Goal: Task Accomplishment & Management: Use online tool/utility

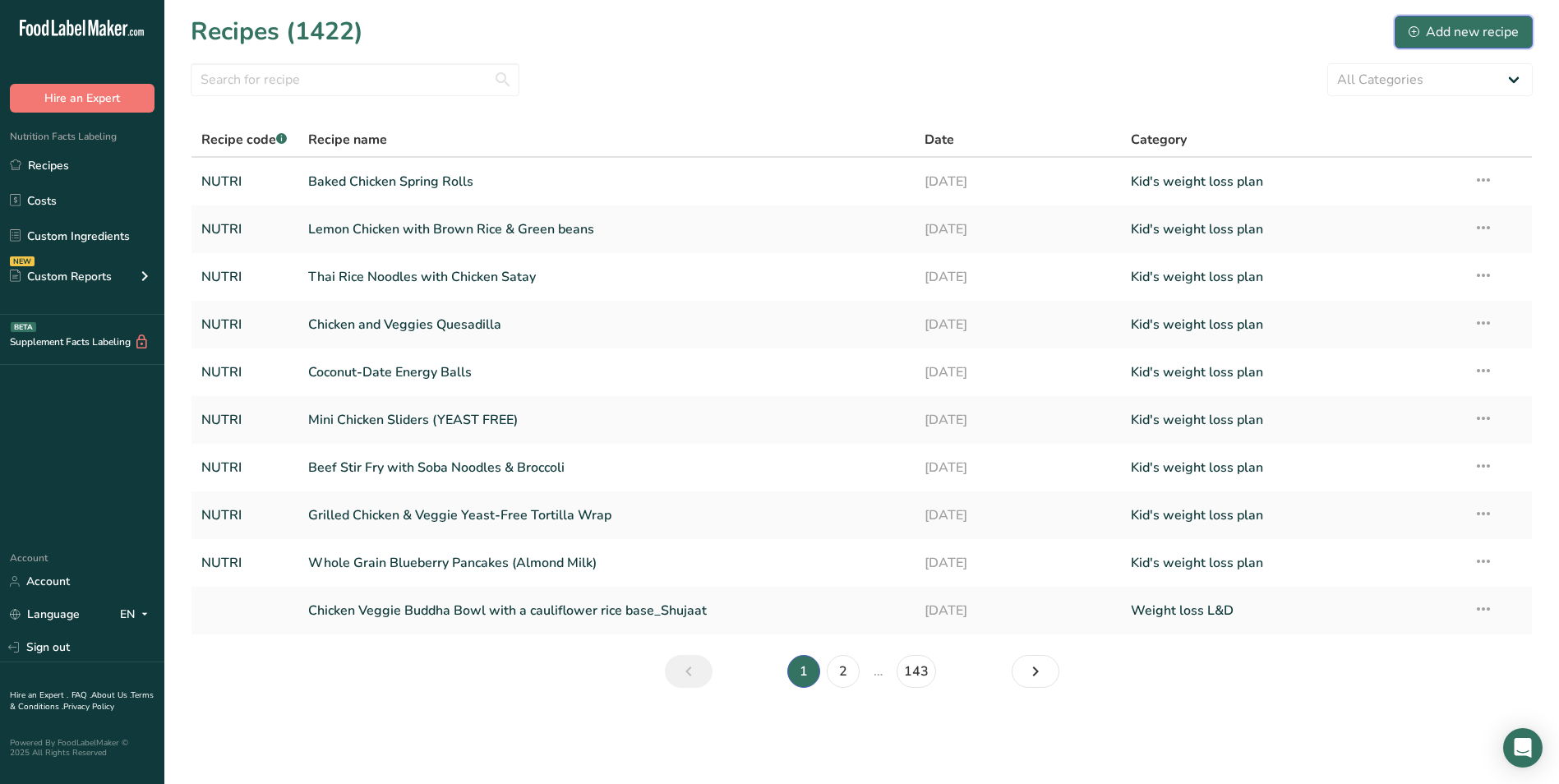
click at [1452, 25] on div "Add new recipe" at bounding box center [1463, 32] width 110 height 20
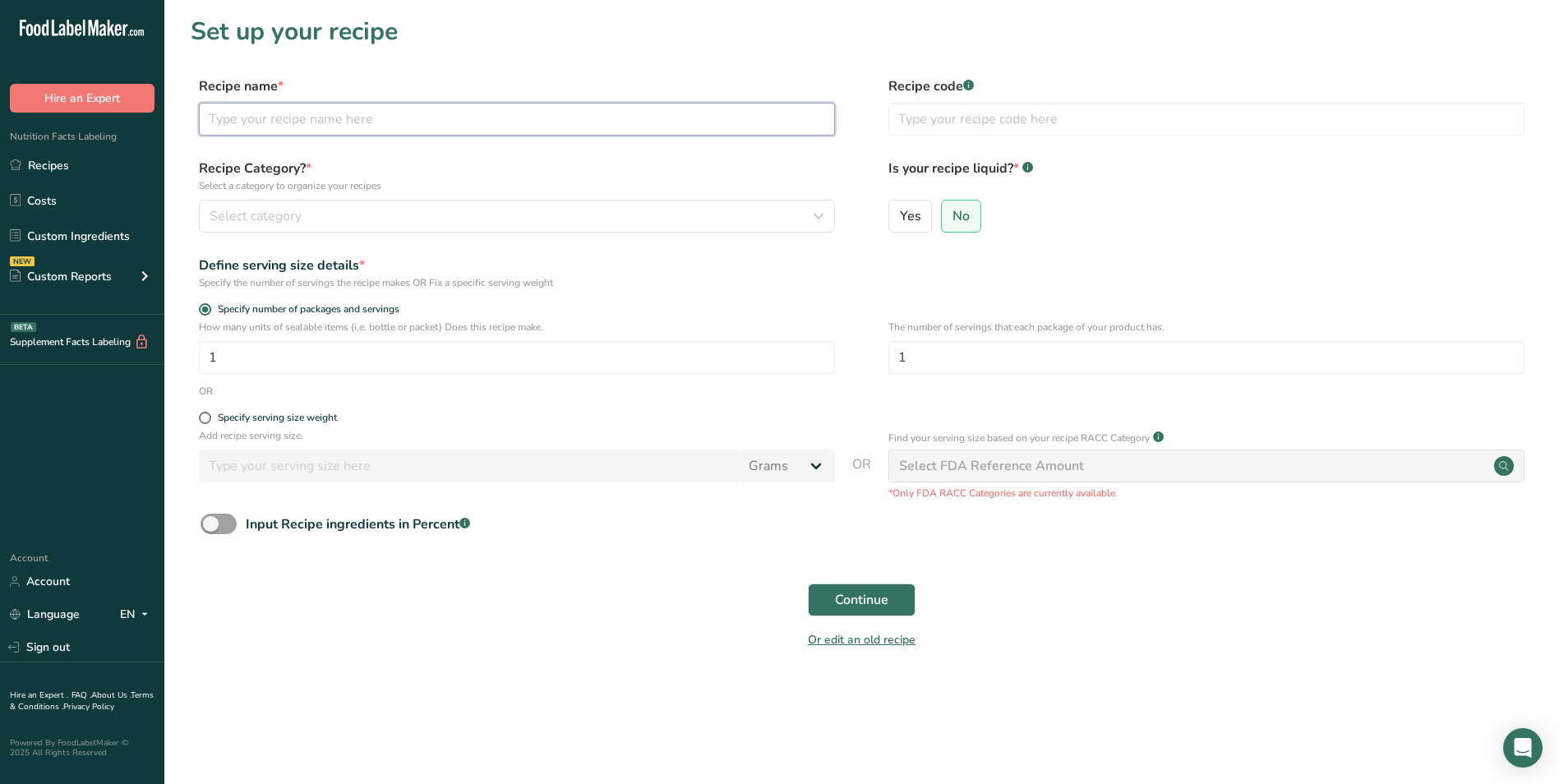
click at [347, 122] on input "text" at bounding box center [517, 119] width 636 height 33
type input "Fruit Bowl"
click at [896, 122] on input "text" at bounding box center [1206, 119] width 636 height 33
type input "NUTRI"
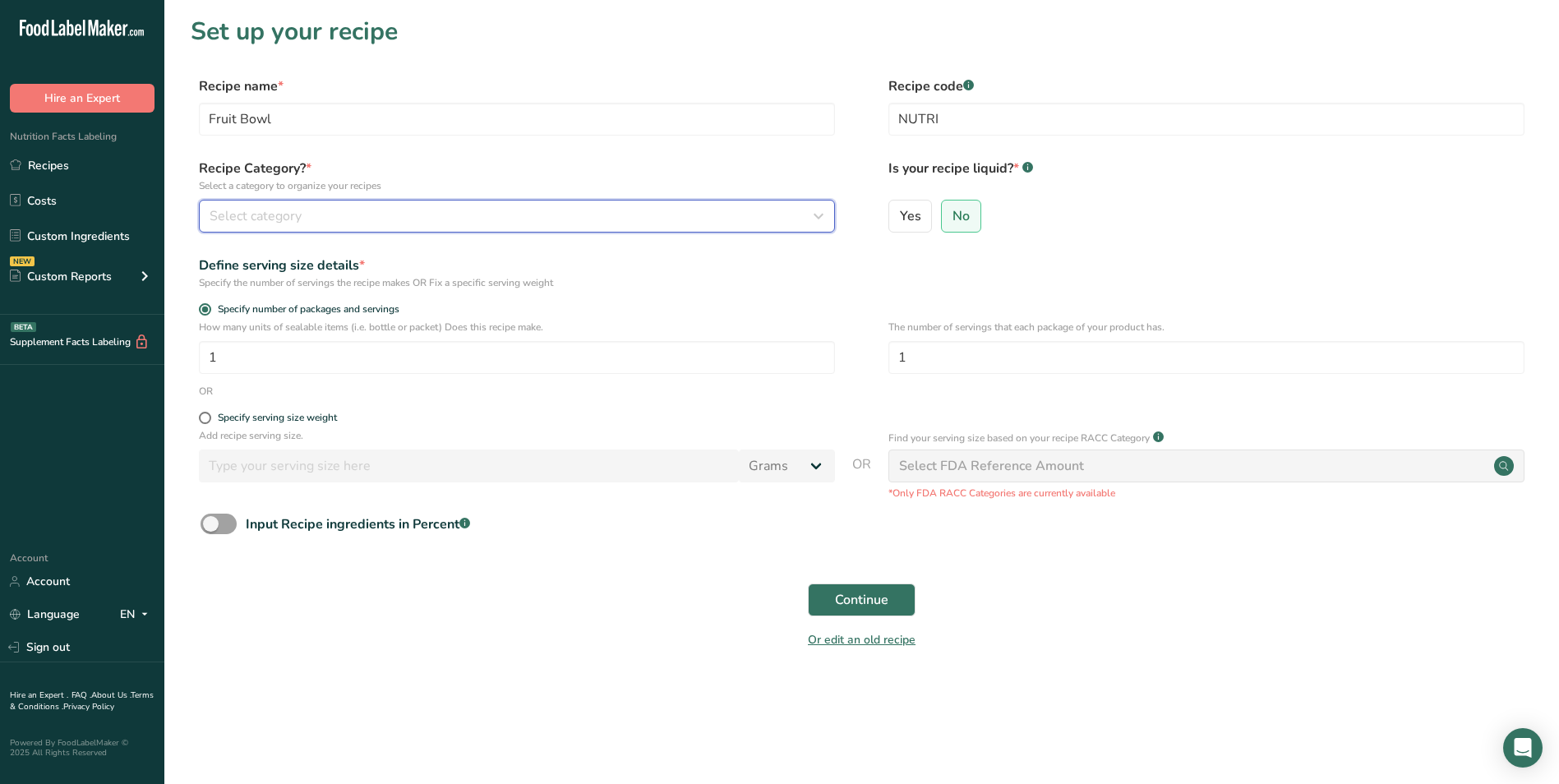
click at [746, 215] on div "Select category" at bounding box center [512, 216] width 605 height 20
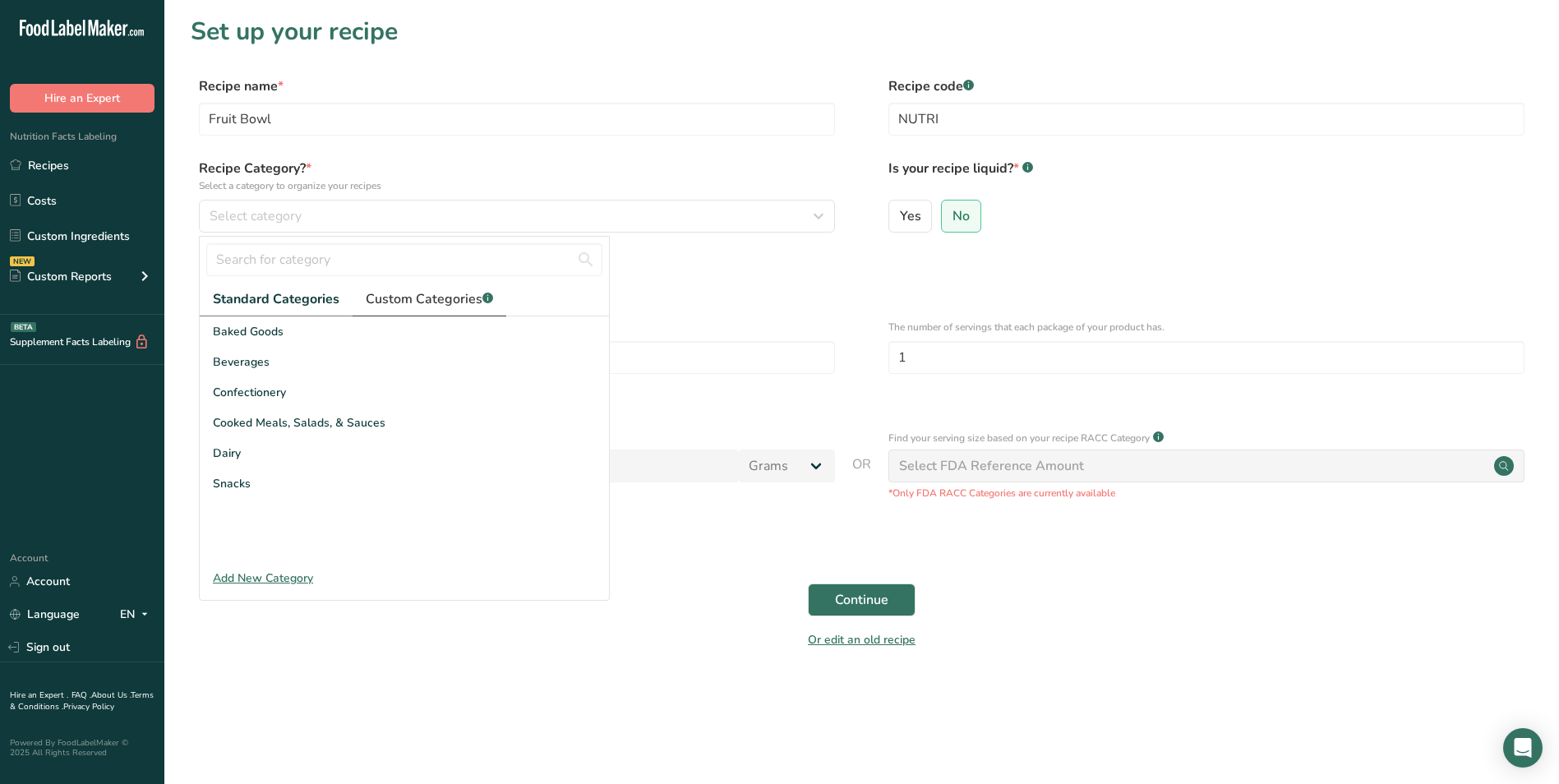
click at [439, 297] on span "Custom Categories .a-a{fill:#347362;}.b-a{fill:#fff;}" at bounding box center [429, 299] width 127 height 20
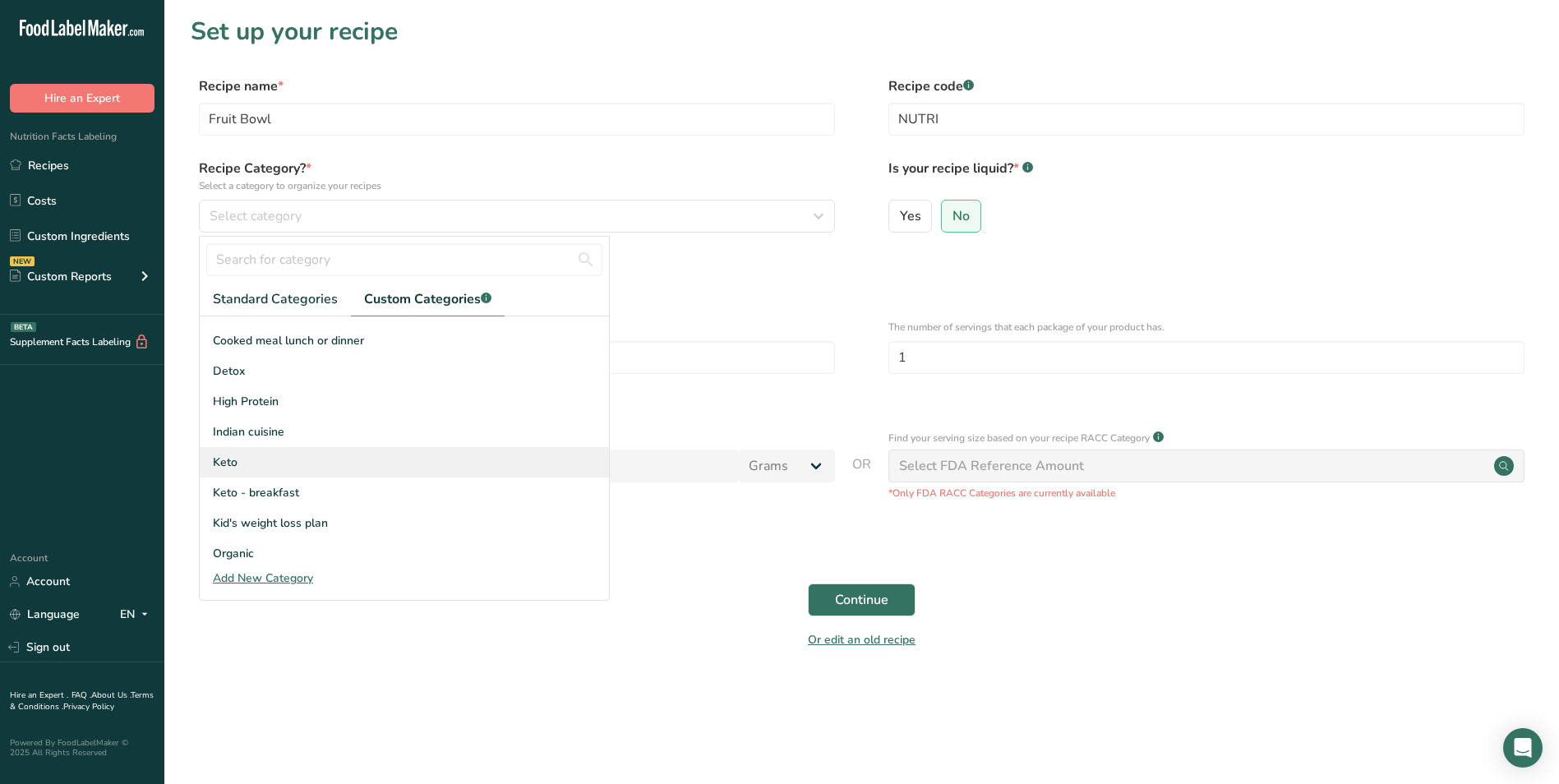
scroll to position [241, 0]
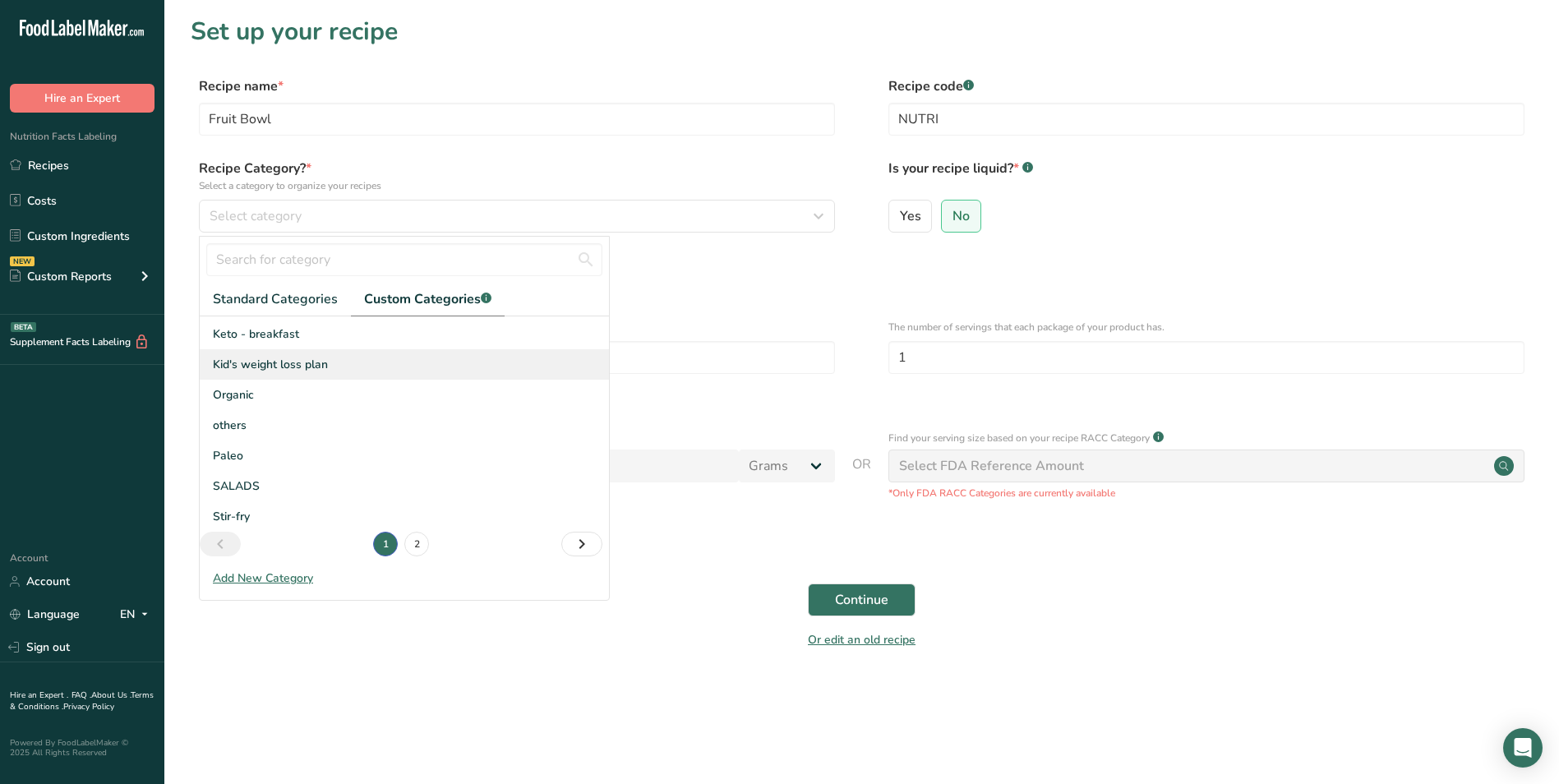
click at [324, 375] on div "Kid's weight loss plan" at bounding box center [404, 364] width 410 height 31
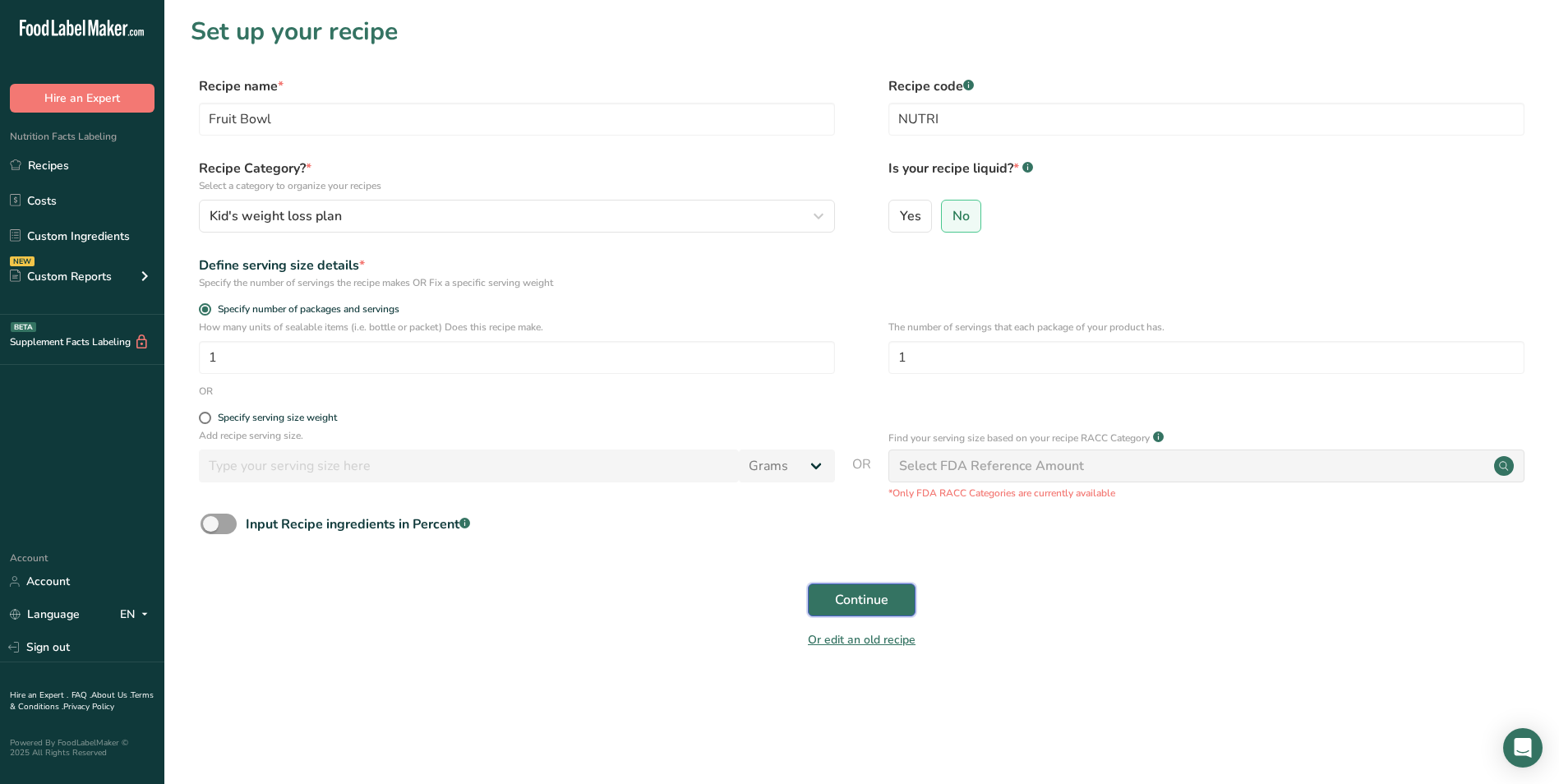
click at [888, 590] on span "Continue" at bounding box center [862, 600] width 54 height 20
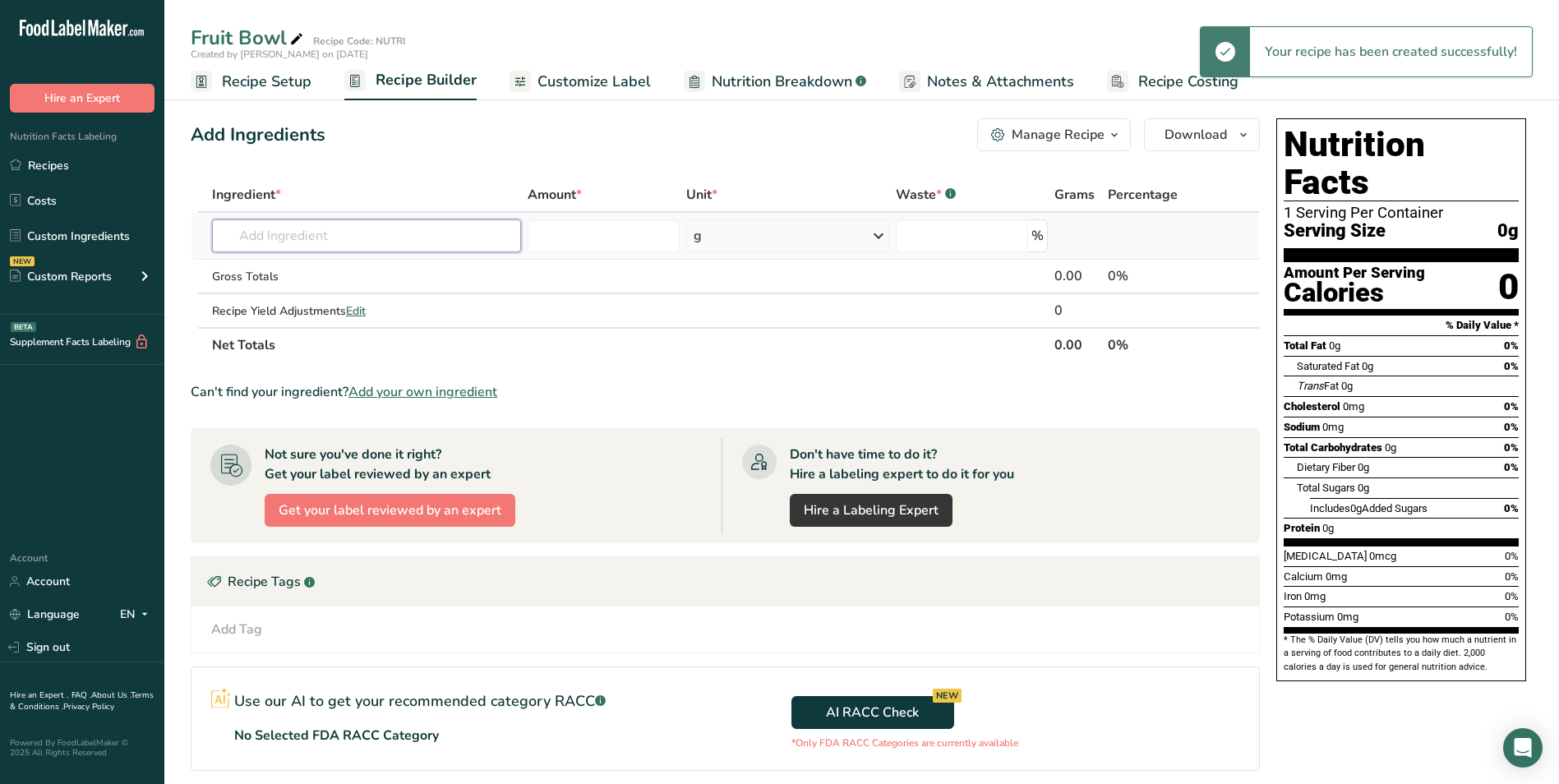
click at [281, 230] on input "text" at bounding box center [367, 235] width 309 height 33
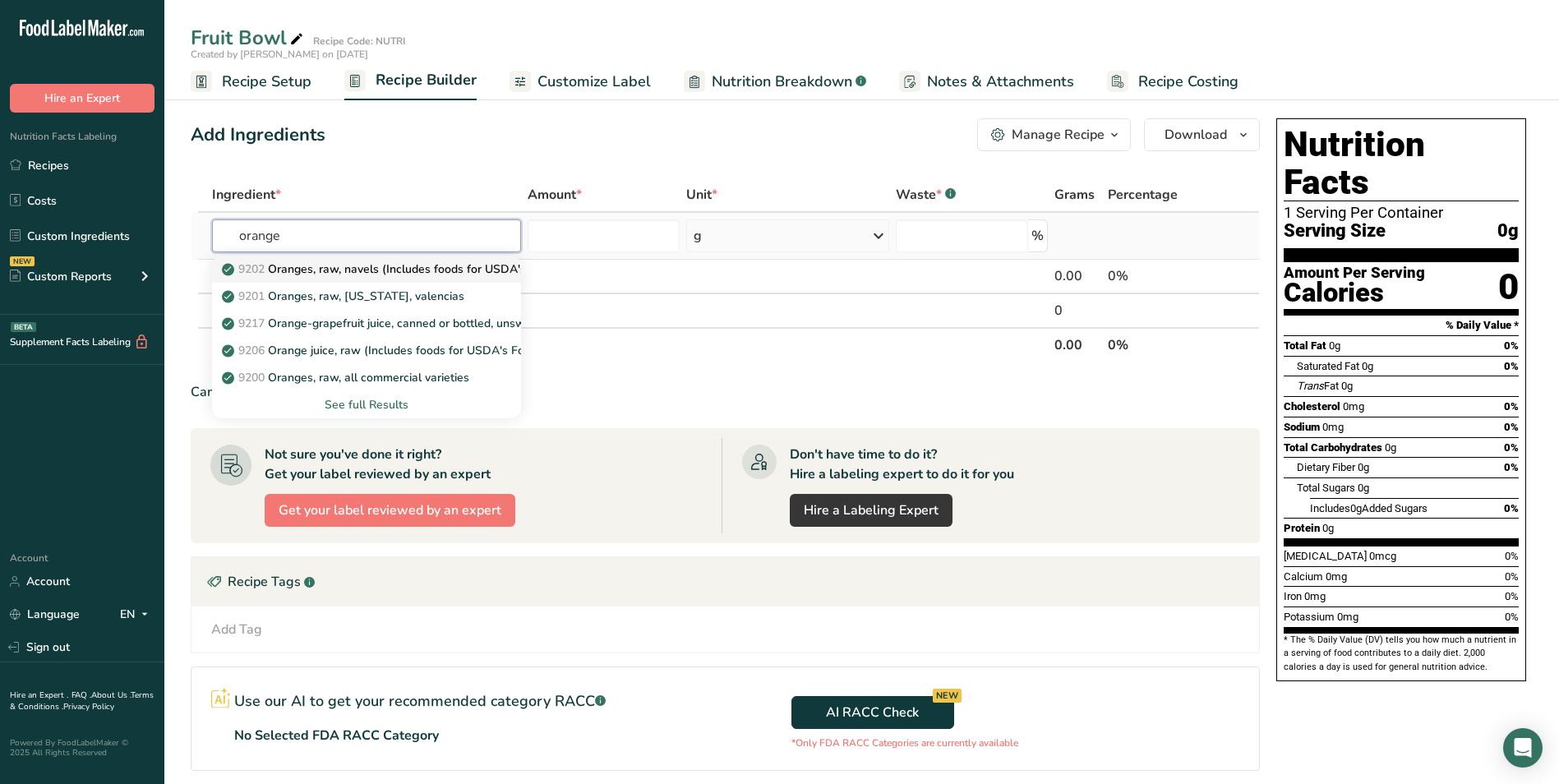
type input "orange"
click at [382, 263] on p "9202 Oranges, raw, navels (Includes foods for USDA's Food Distribution Program)" at bounding box center [448, 269] width 447 height 17
type input "Oranges, raw, navels (Includes foods for USDA's Food Distribution Program)"
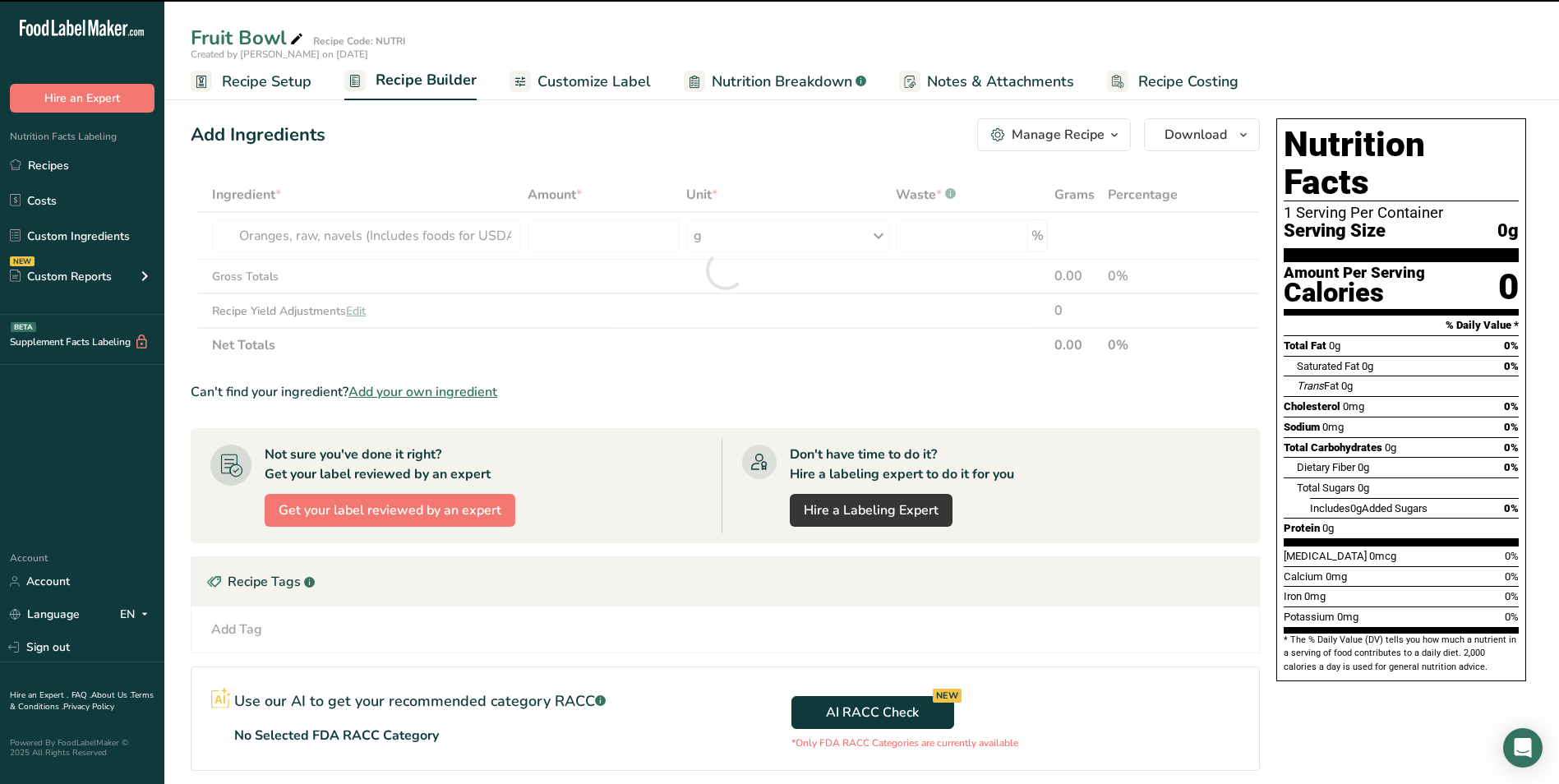
type input "0"
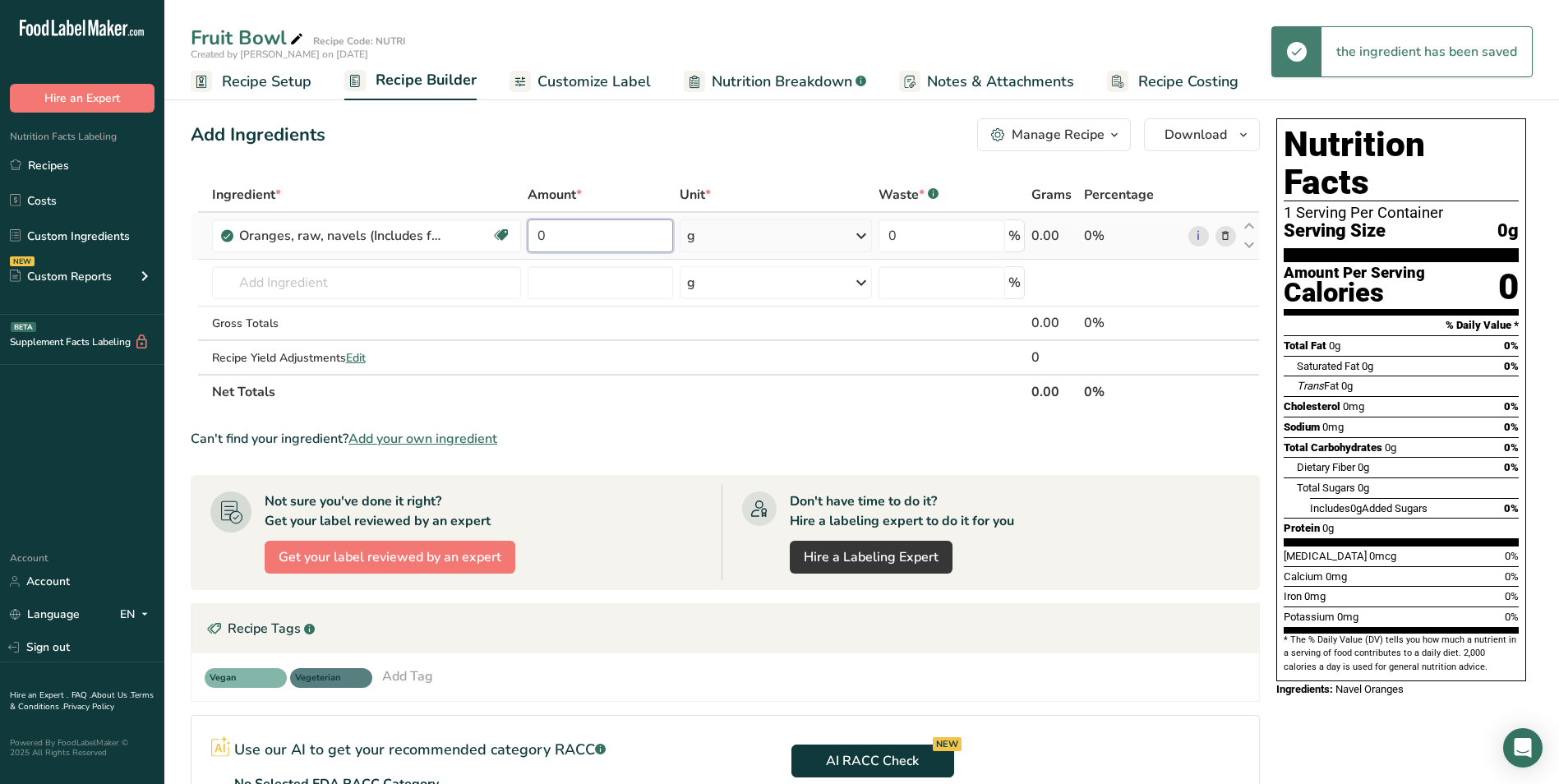
click at [540, 240] on input "0" at bounding box center [600, 235] width 146 height 33
type input "20"
type input "a"
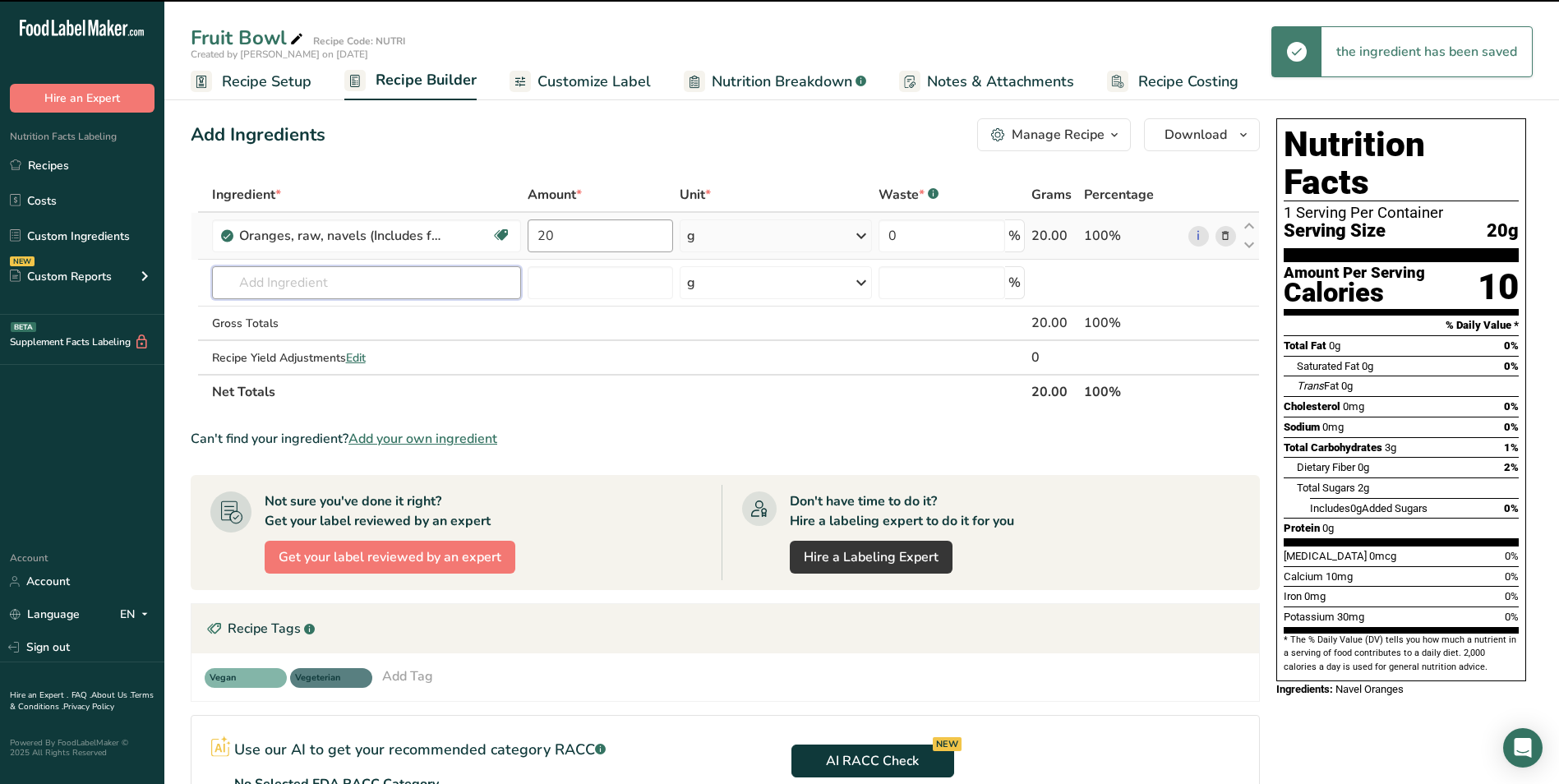
type input "p"
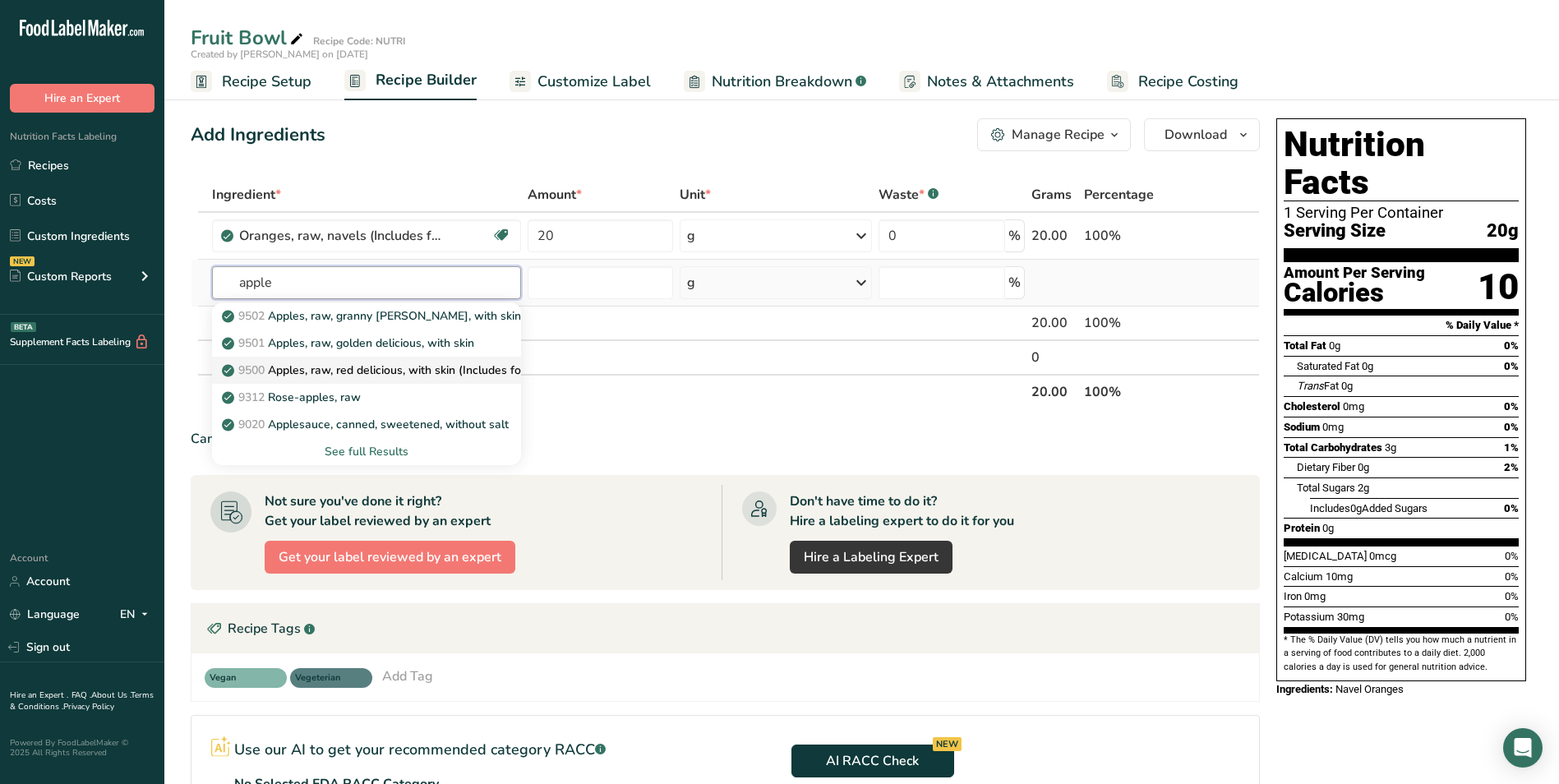
type input "apple"
click at [371, 364] on p "9500 Apples, raw, red delicious, with skin (Includes foods for USDA's Food Dist…" at bounding box center [487, 370] width 524 height 17
type input "Apples, raw, red delicious, with skin (Includes foods for USDA's Food Distribut…"
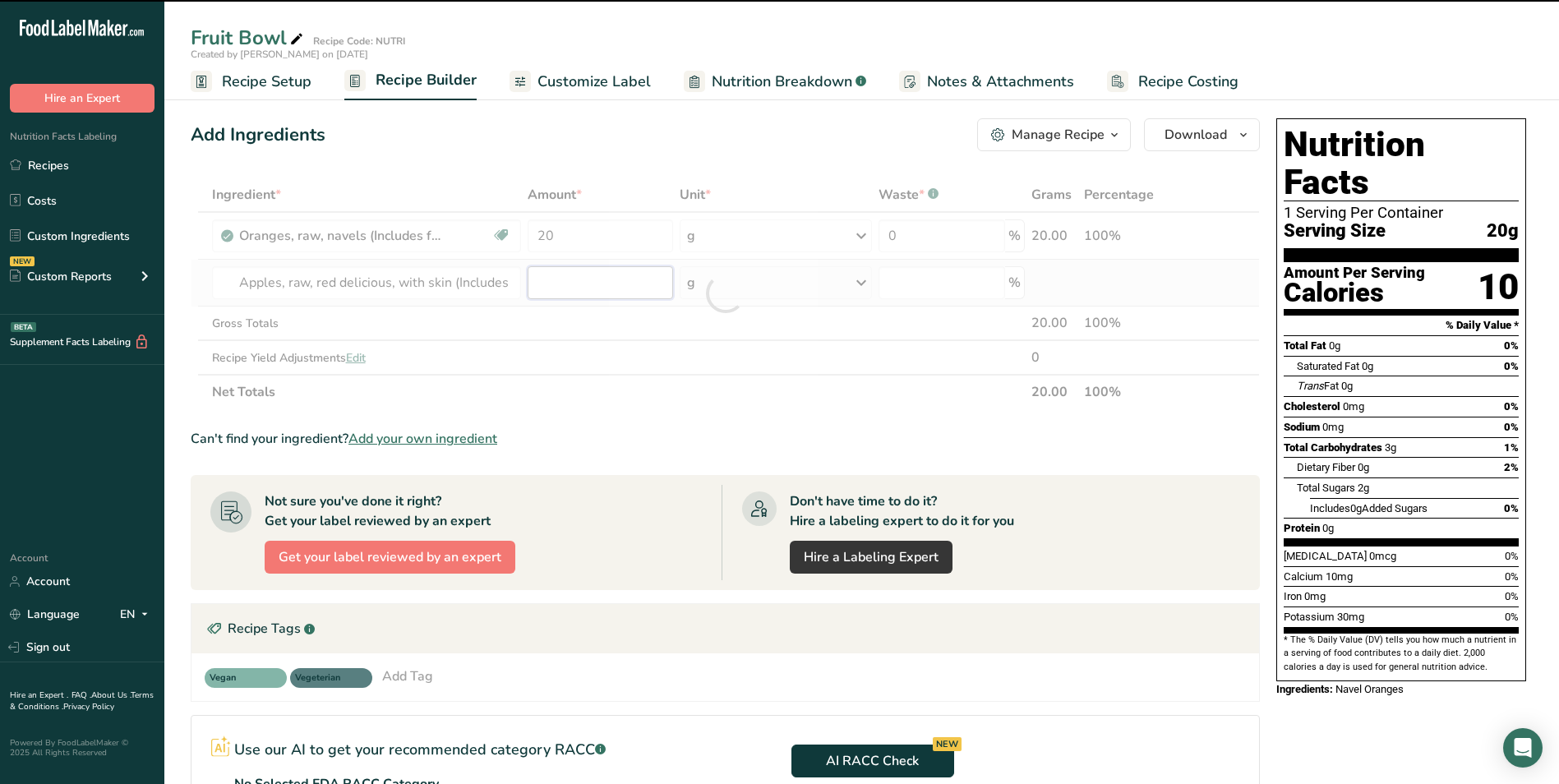
type input "0"
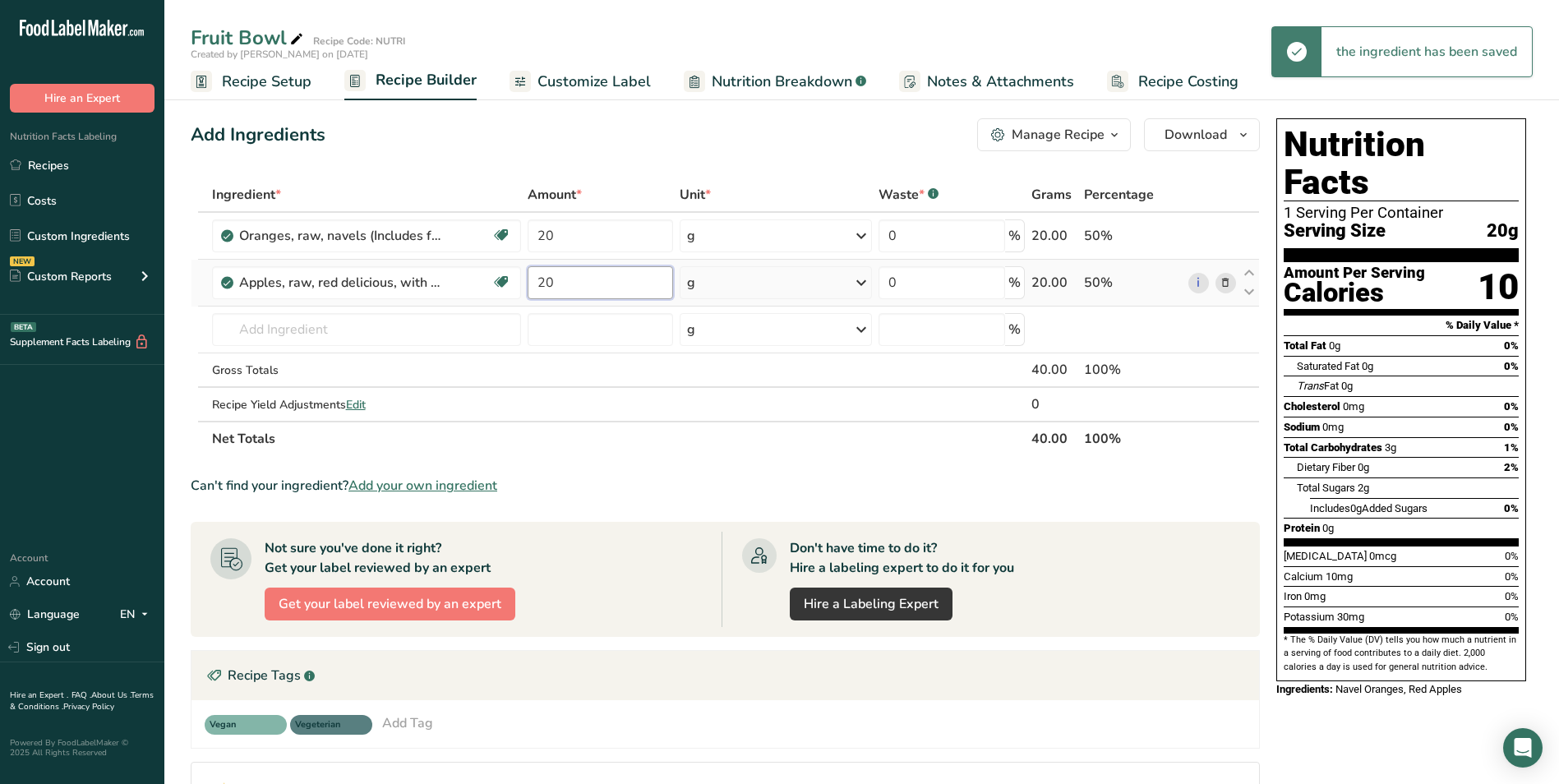
type input "20"
type input "w"
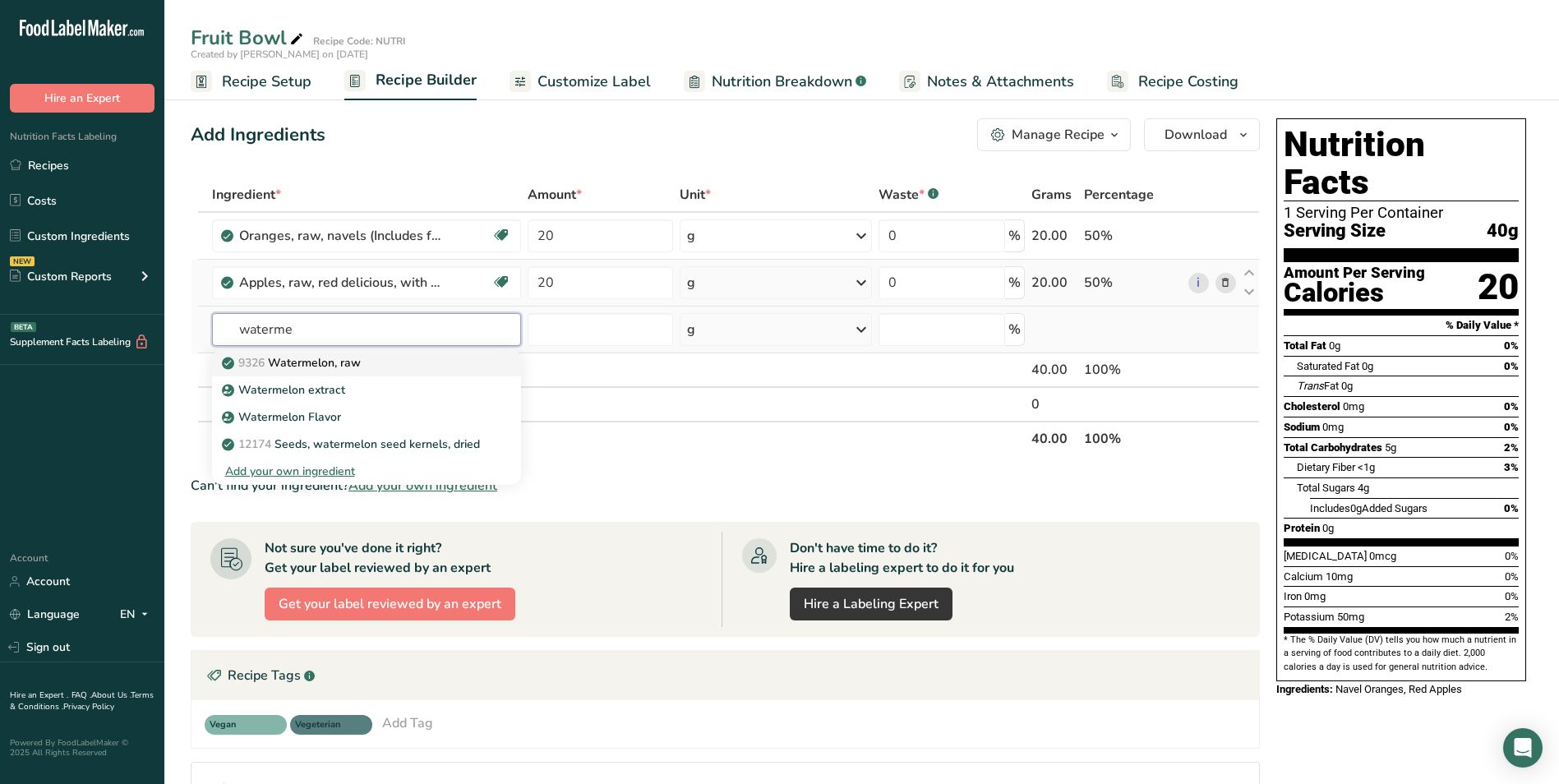
type input "waterme"
click at [369, 364] on div "9326 Watermelon, raw" at bounding box center [353, 362] width 257 height 17
type input "Watermelon, raw"
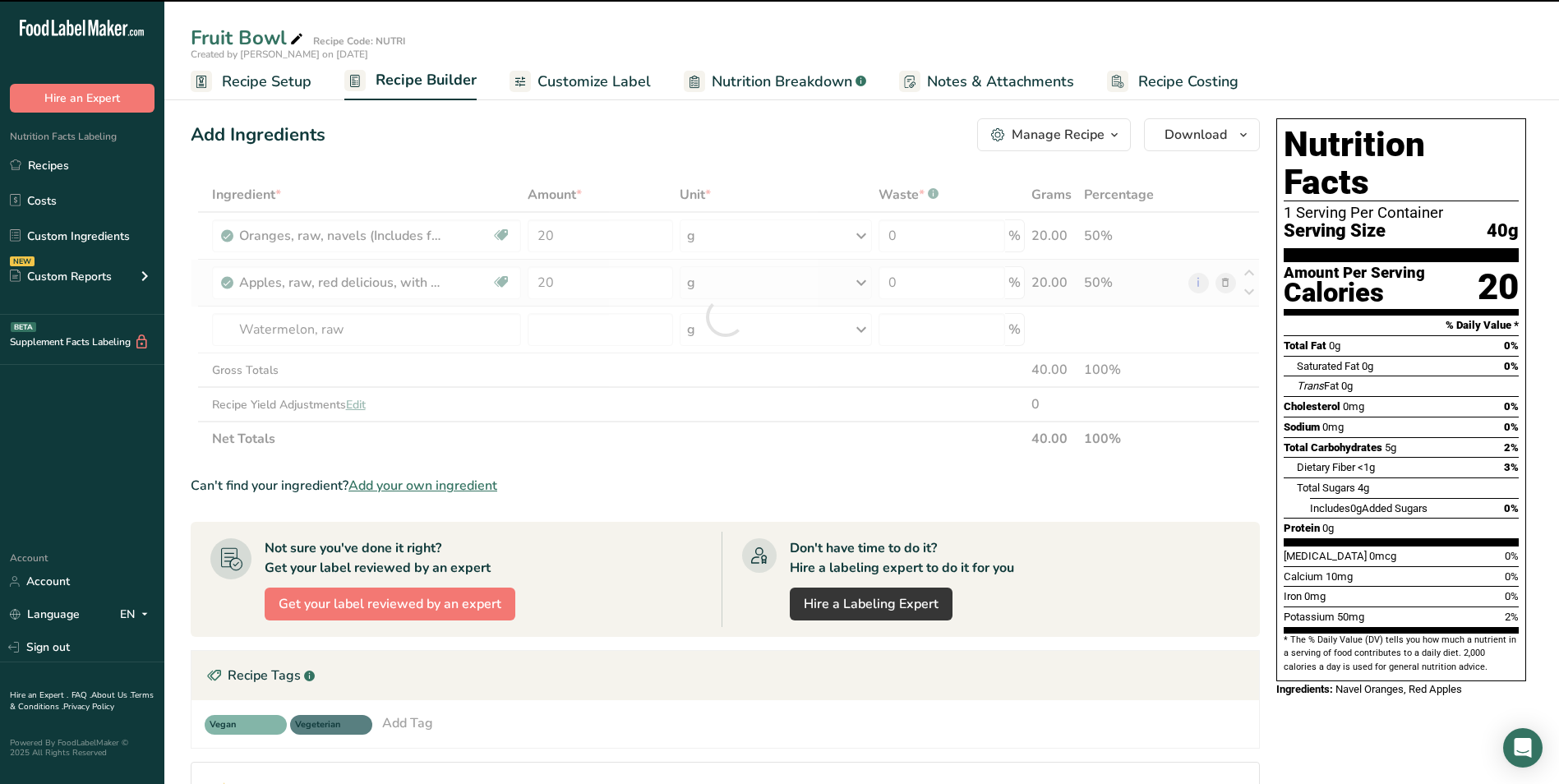
type input "0"
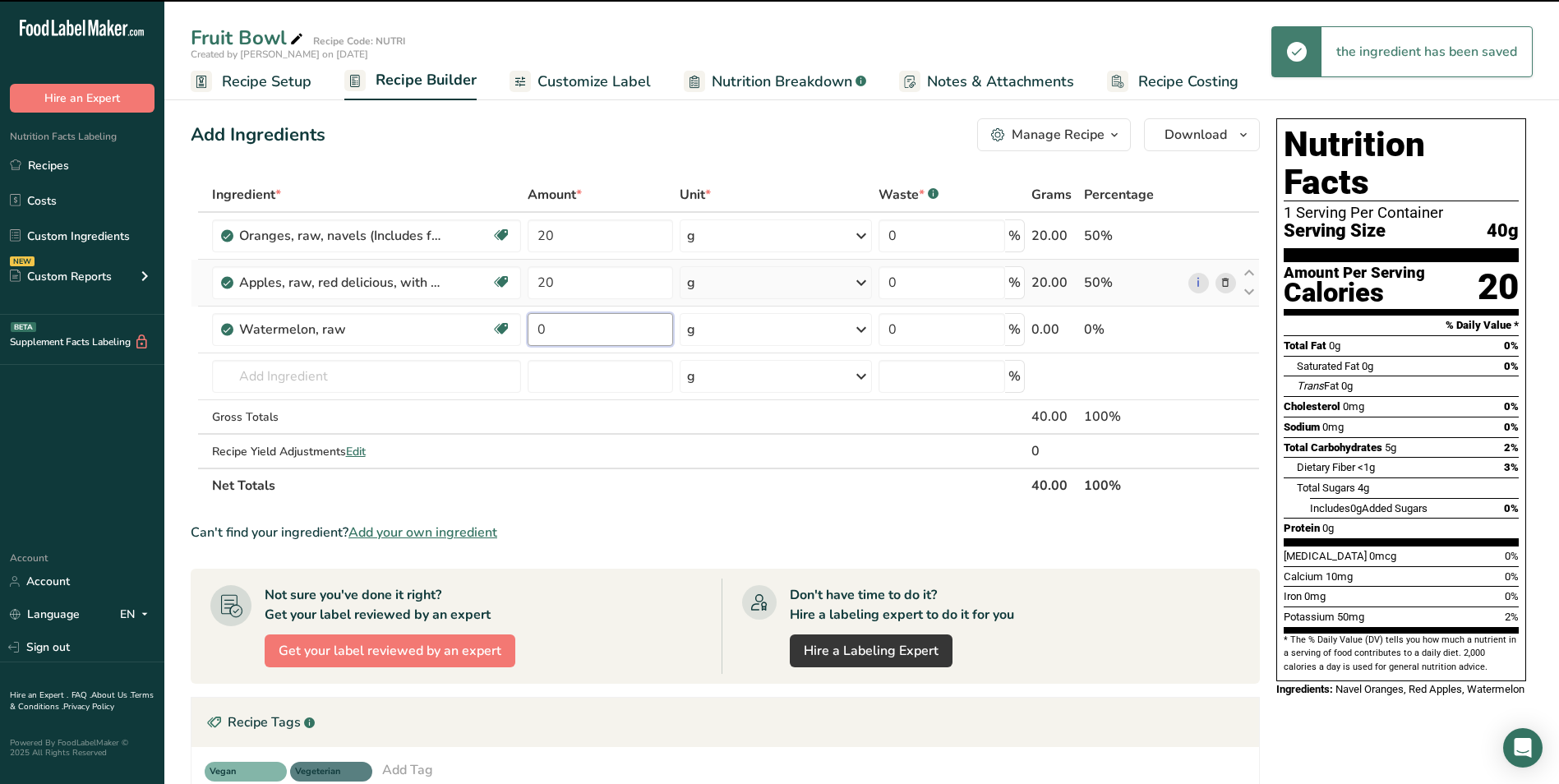
click at [538, 326] on input "0" at bounding box center [600, 329] width 146 height 33
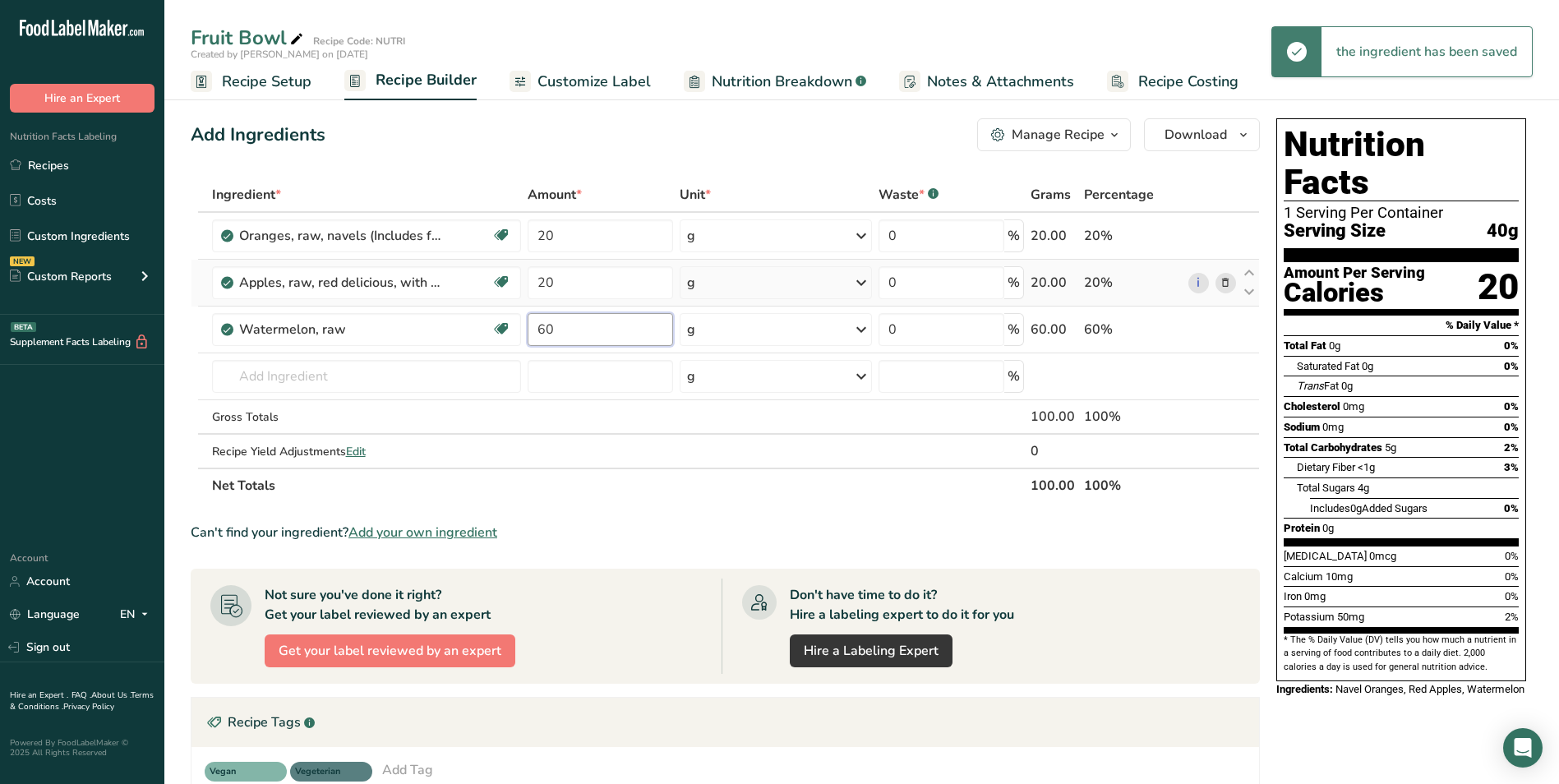
type input "60"
click at [627, 76] on span "Customize Label" at bounding box center [594, 81] width 113 height 22
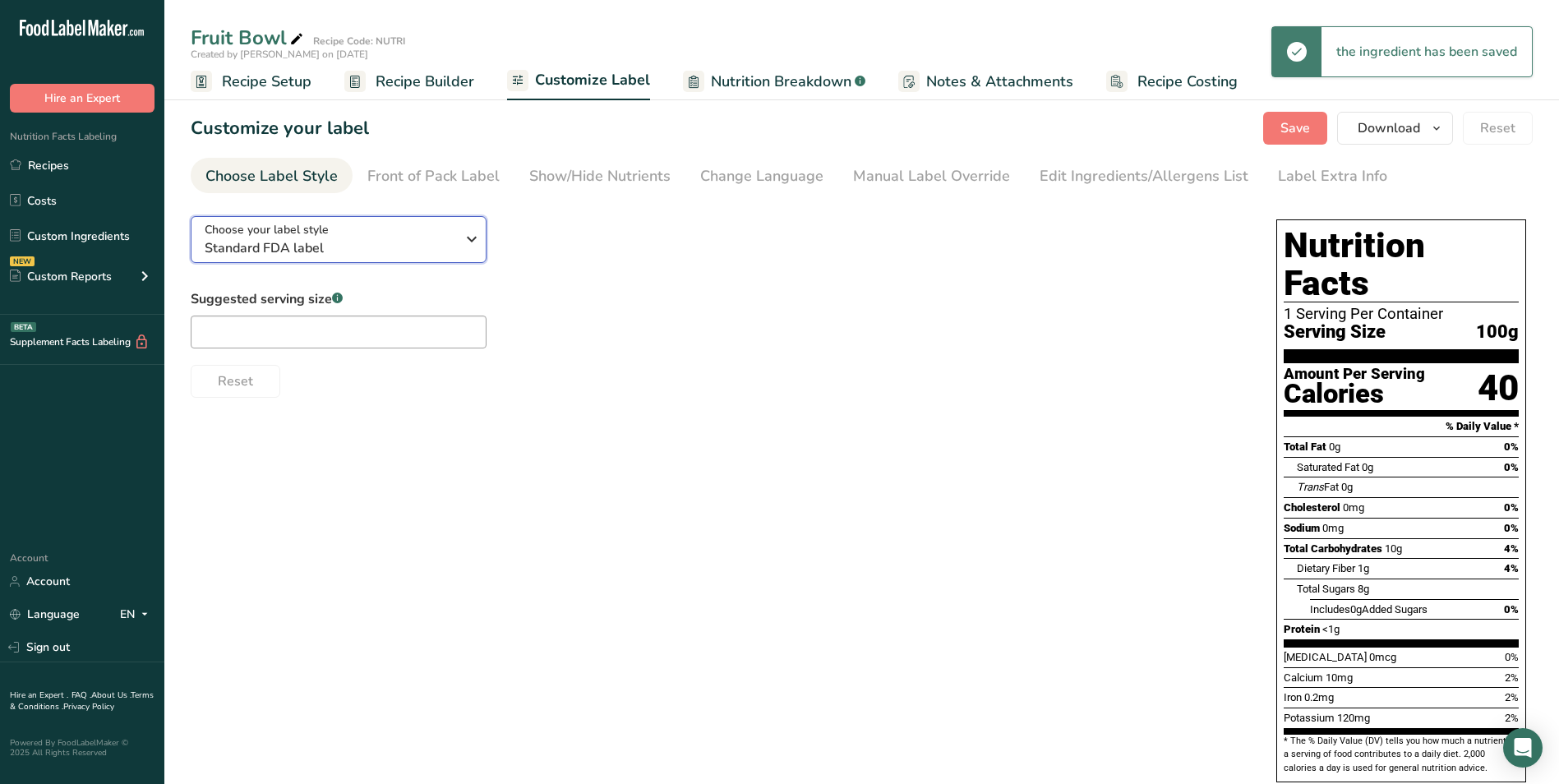
click at [366, 249] on span "Standard FDA label" at bounding box center [329, 248] width 251 height 20
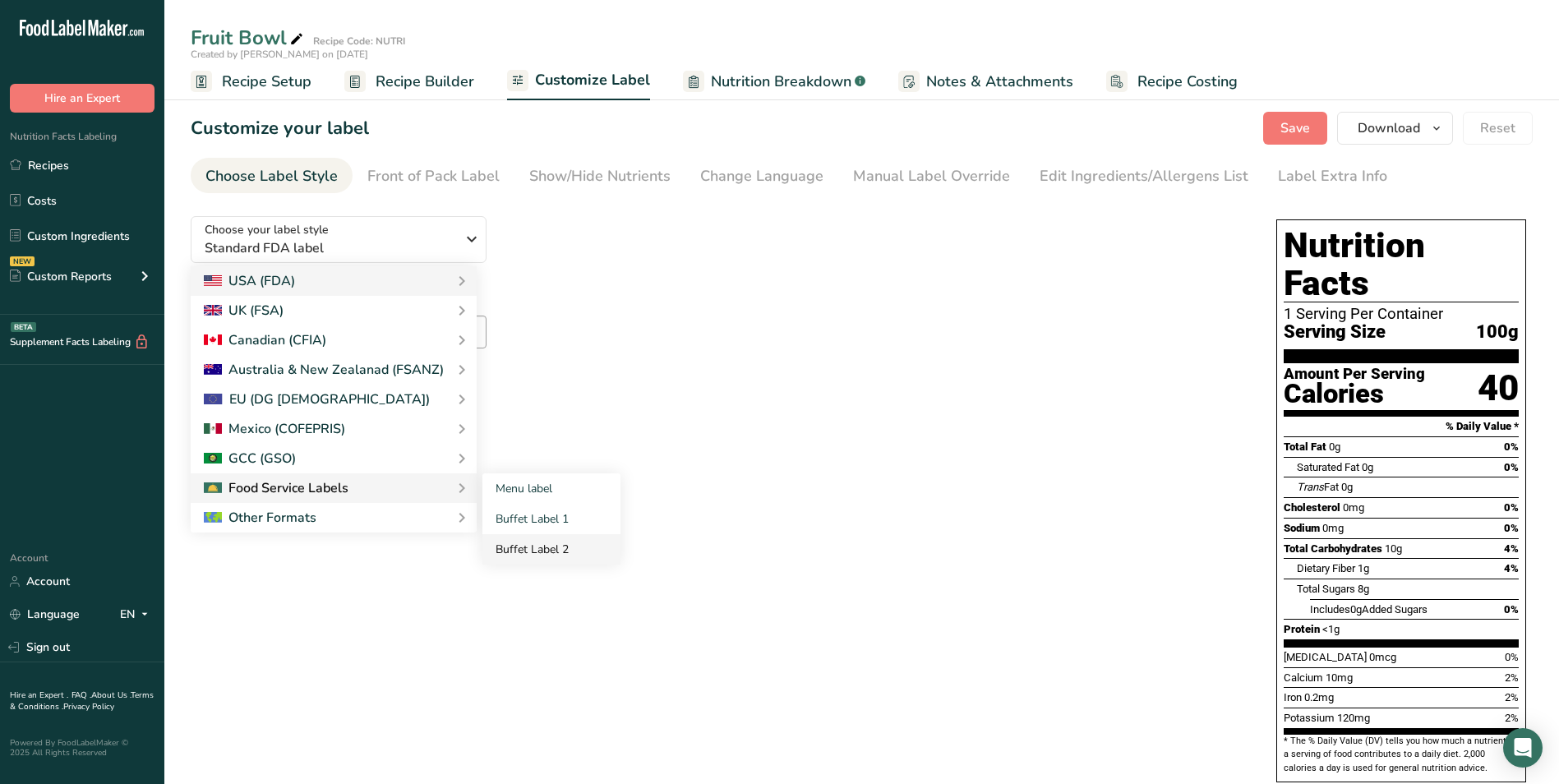
click at [530, 539] on link "Buffet Label 2" at bounding box center [550, 549] width 138 height 31
checkbox input "false"
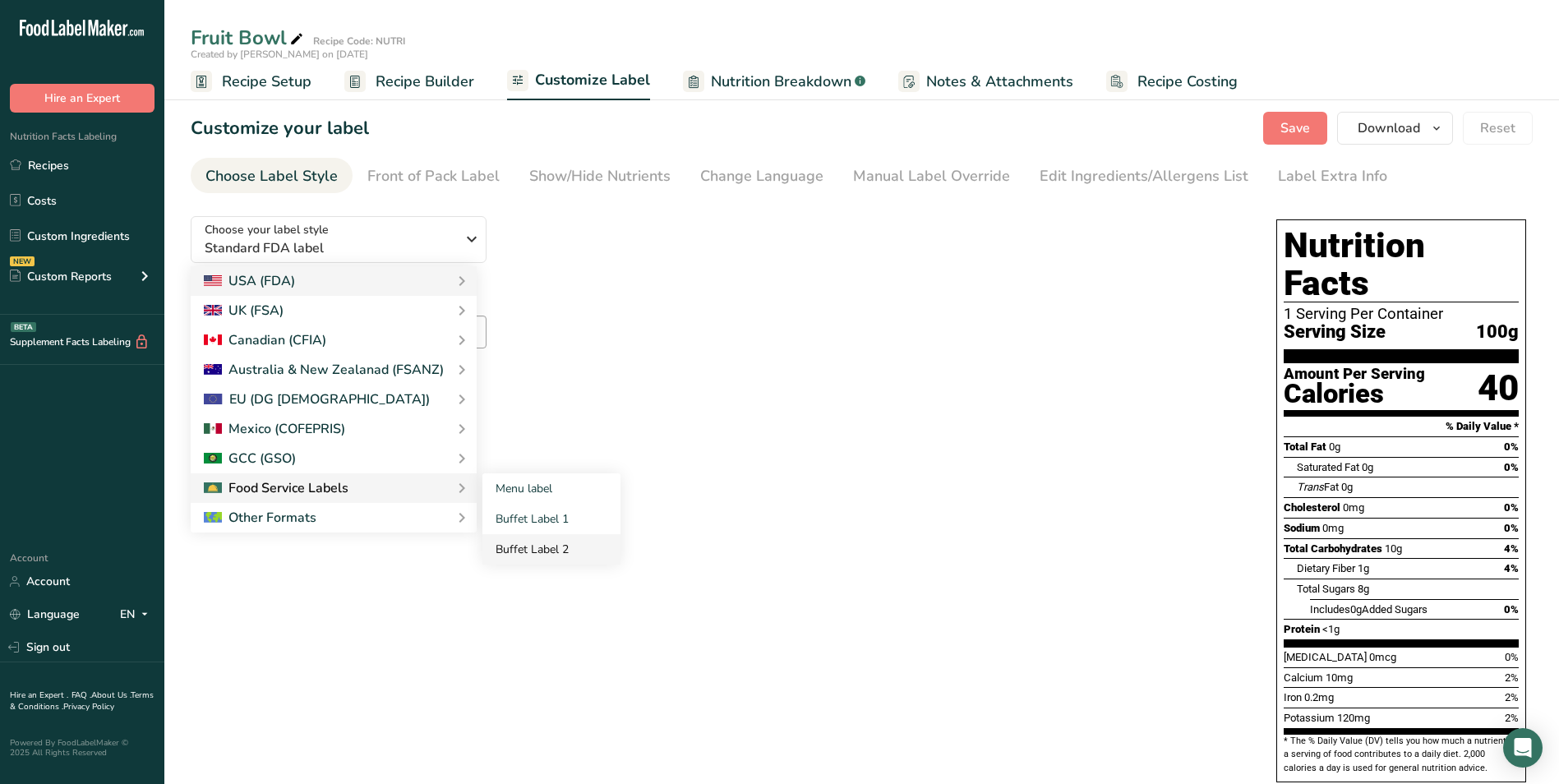
checkbox input "false"
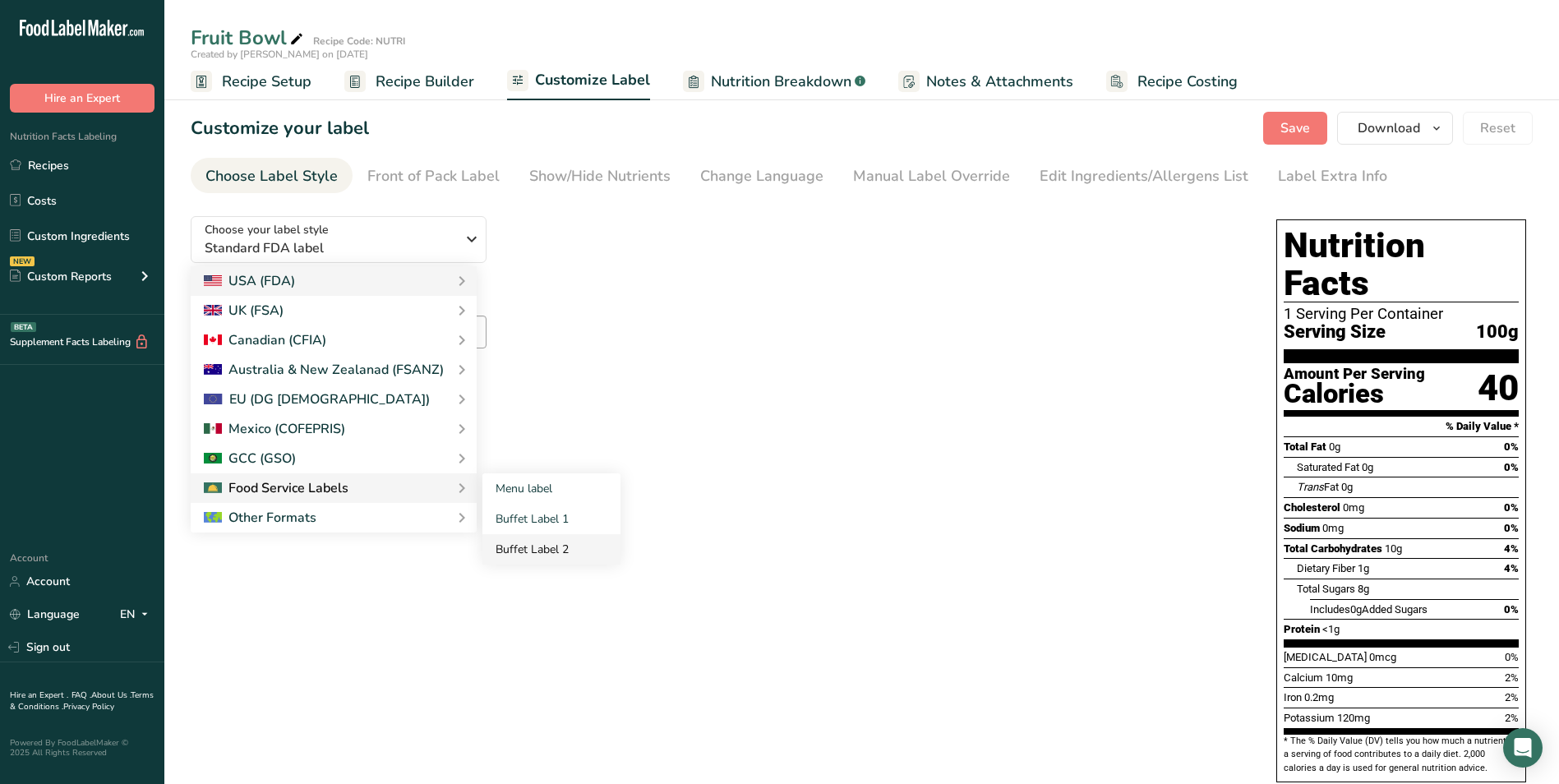
checkbox input "false"
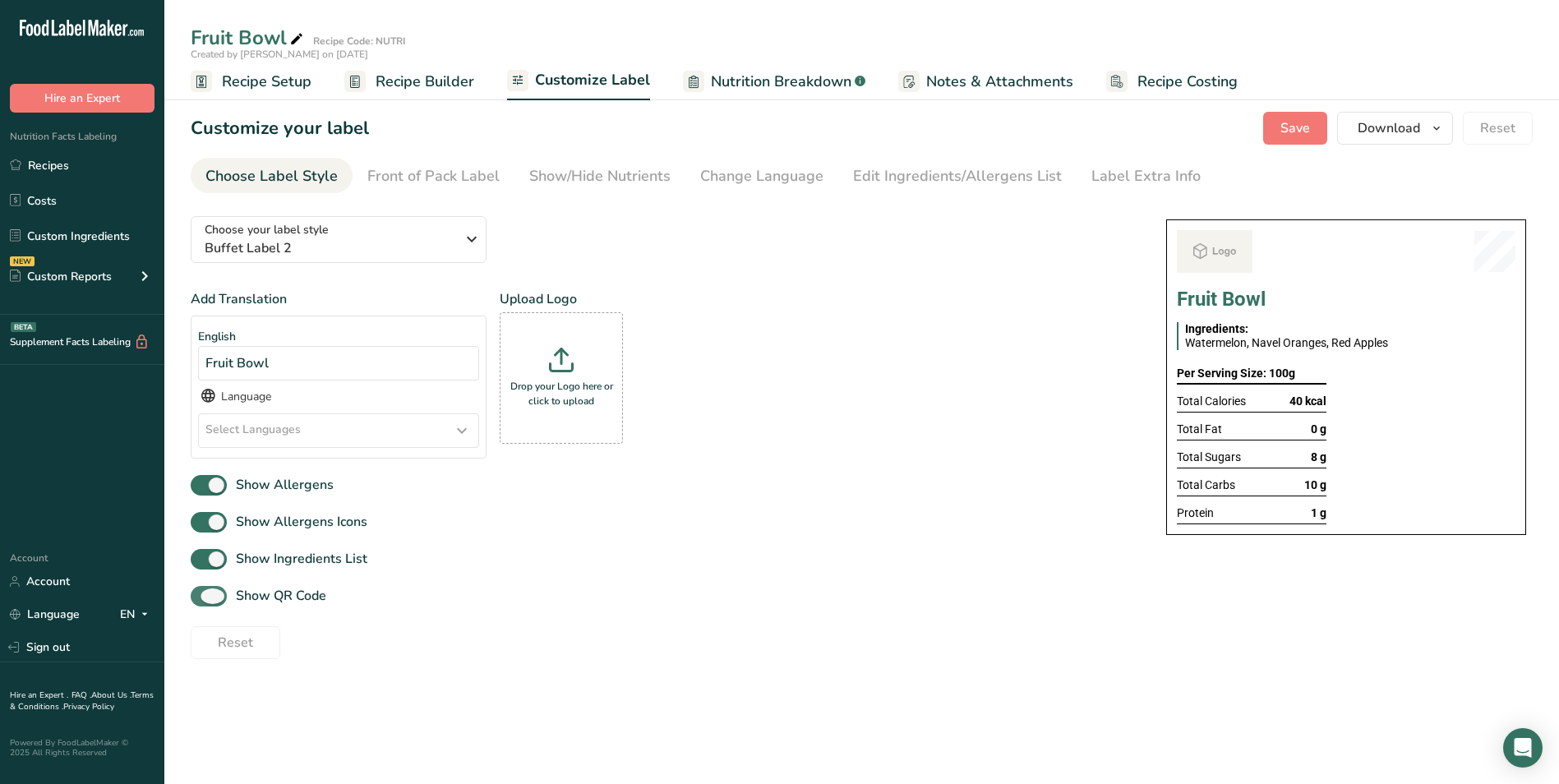
click at [209, 598] on span at bounding box center [208, 596] width 36 height 21
click at [201, 598] on input "Show QR Code" at bounding box center [195, 596] width 11 height 11
checkbox input "false"
click at [576, 172] on div "Show/Hide Nutrients" at bounding box center [600, 176] width 142 height 22
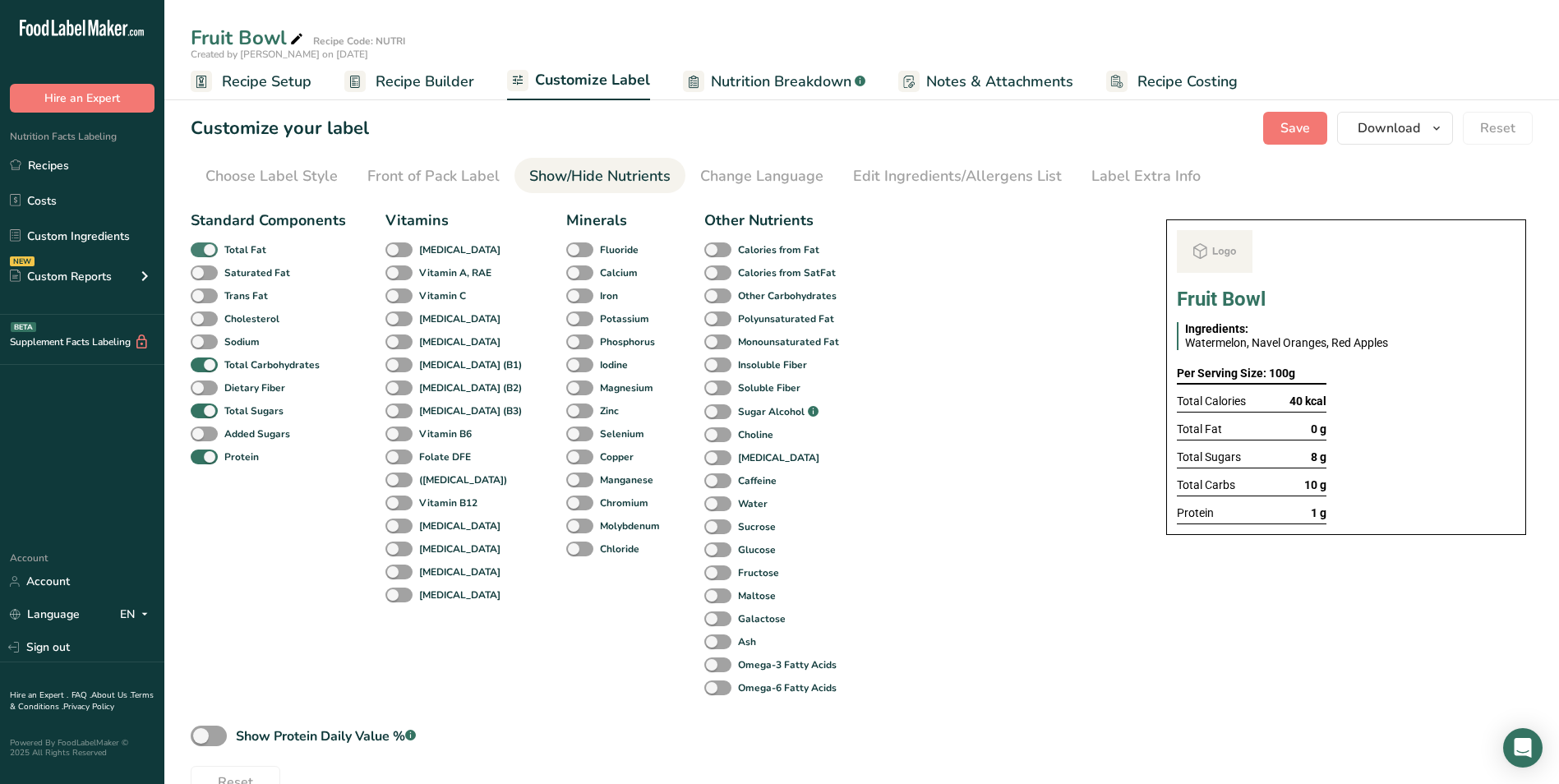
click at [252, 244] on b "Total Fat" at bounding box center [245, 249] width 42 height 15
click at [201, 244] on input "Total Fat" at bounding box center [195, 249] width 11 height 11
checkbox input "false"
click at [225, 405] on b "Total Sugars" at bounding box center [254, 410] width 60 height 15
click at [201, 405] on input "Total Sugars" at bounding box center [195, 410] width 11 height 11
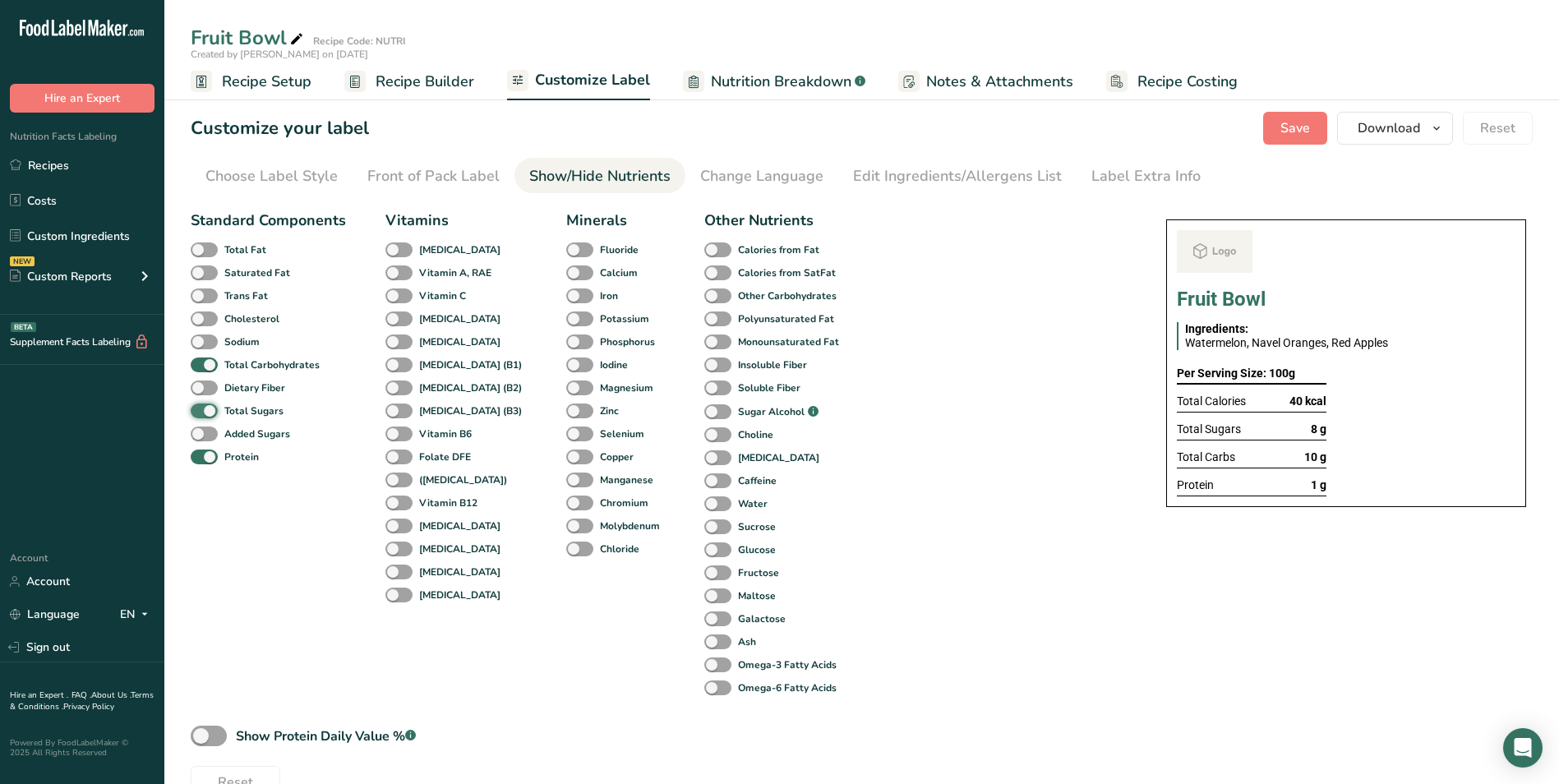
checkbox input "false"
click at [1118, 176] on div "Label Extra Info" at bounding box center [1146, 176] width 109 height 22
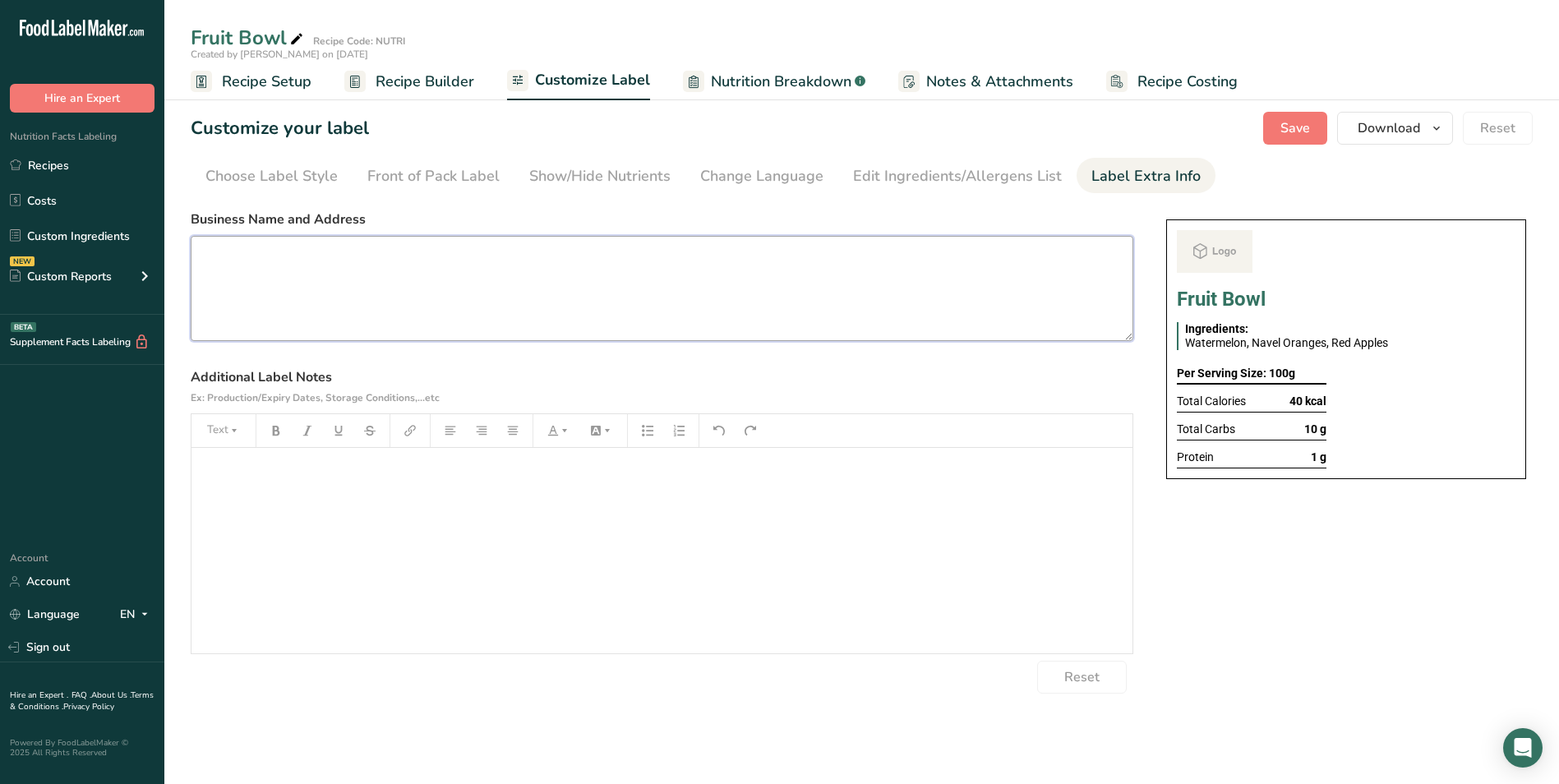
click at [296, 262] on textarea at bounding box center [661, 288] width 943 height 105
paste textarea "BREAKFAST Use By: [DATE] Storage: Keep refrigerated below 5 °C Heating: Reheat …"
click at [213, 249] on textarea "BREAKFAST Use By: [DATE] Storage: Keep refrigerated below 5 °C Heating: Reheat …" at bounding box center [661, 288] width 943 height 105
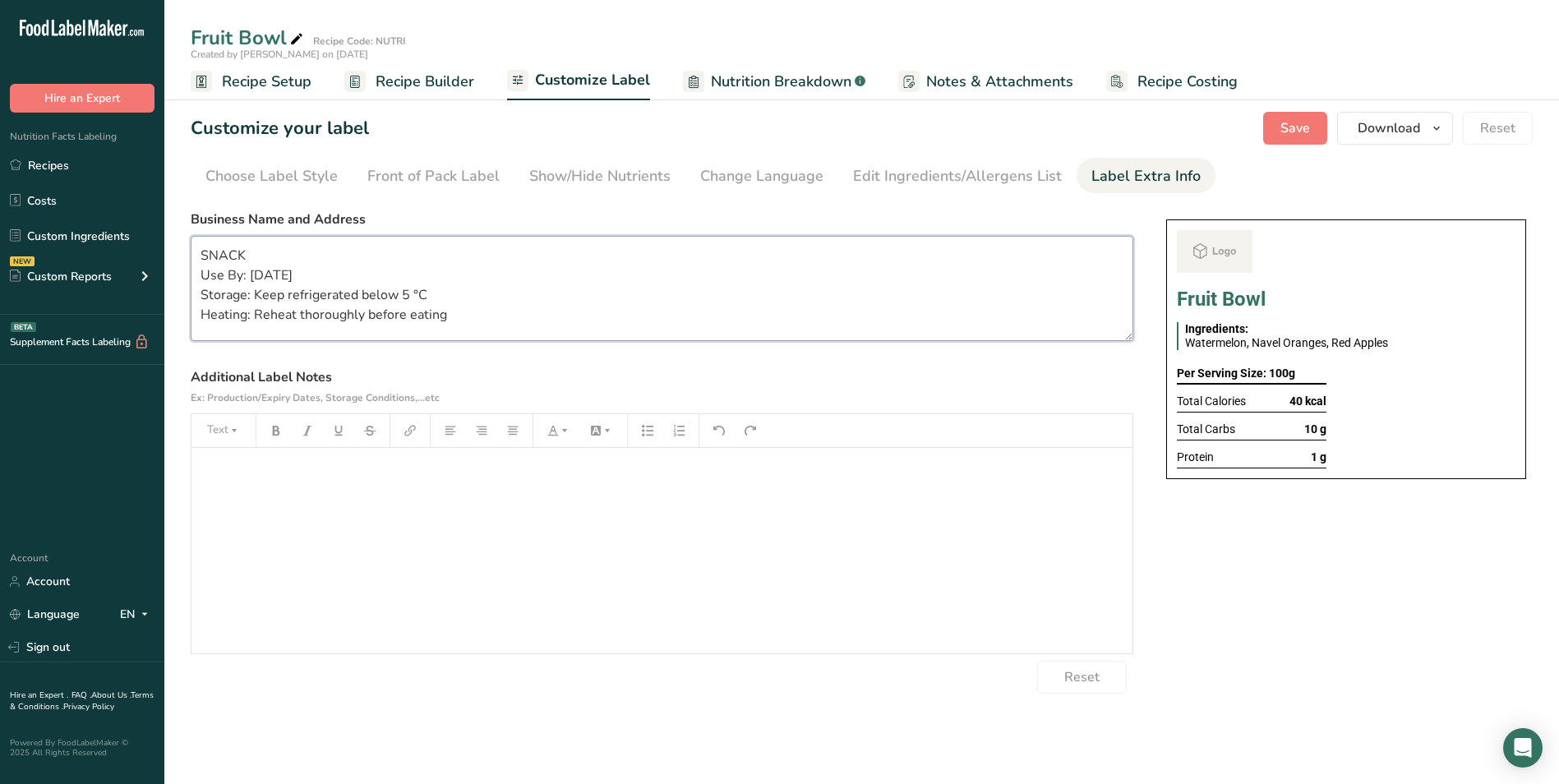
drag, startPoint x: 254, startPoint y: 310, endPoint x: 489, endPoint y: 303, distance: 235.1
click at [489, 303] on textarea "SNACK Use By: [DATE] Storage: Keep refrigerated below 5 °C Heating: Reheat thor…" at bounding box center [661, 288] width 943 height 105
click at [1287, 119] on span "Save" at bounding box center [1295, 128] width 30 height 20
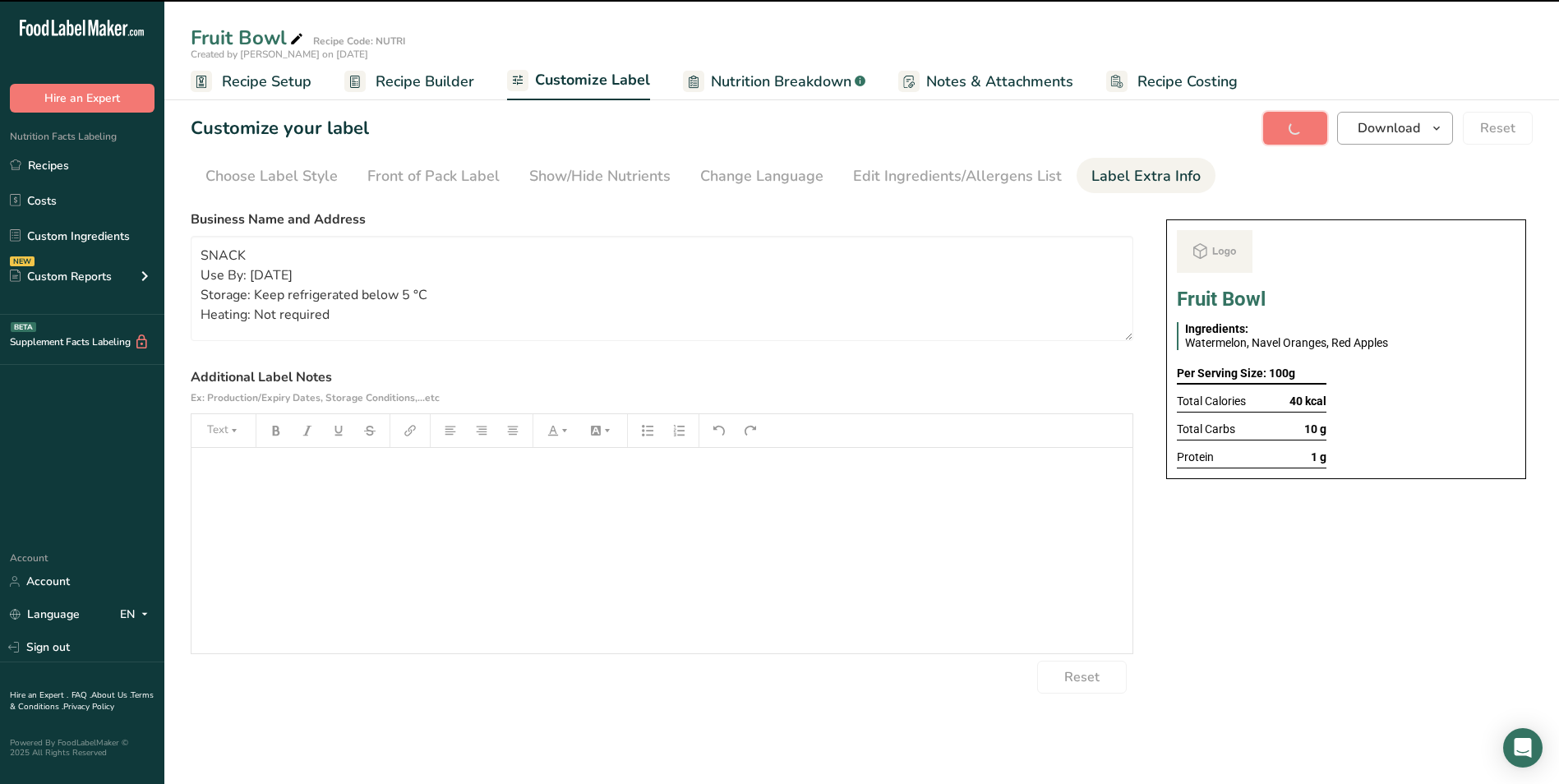
type textarea "SNACK Use By: [DATE] Storage: Keep refrigerated below 5 °C Heating: Not required"
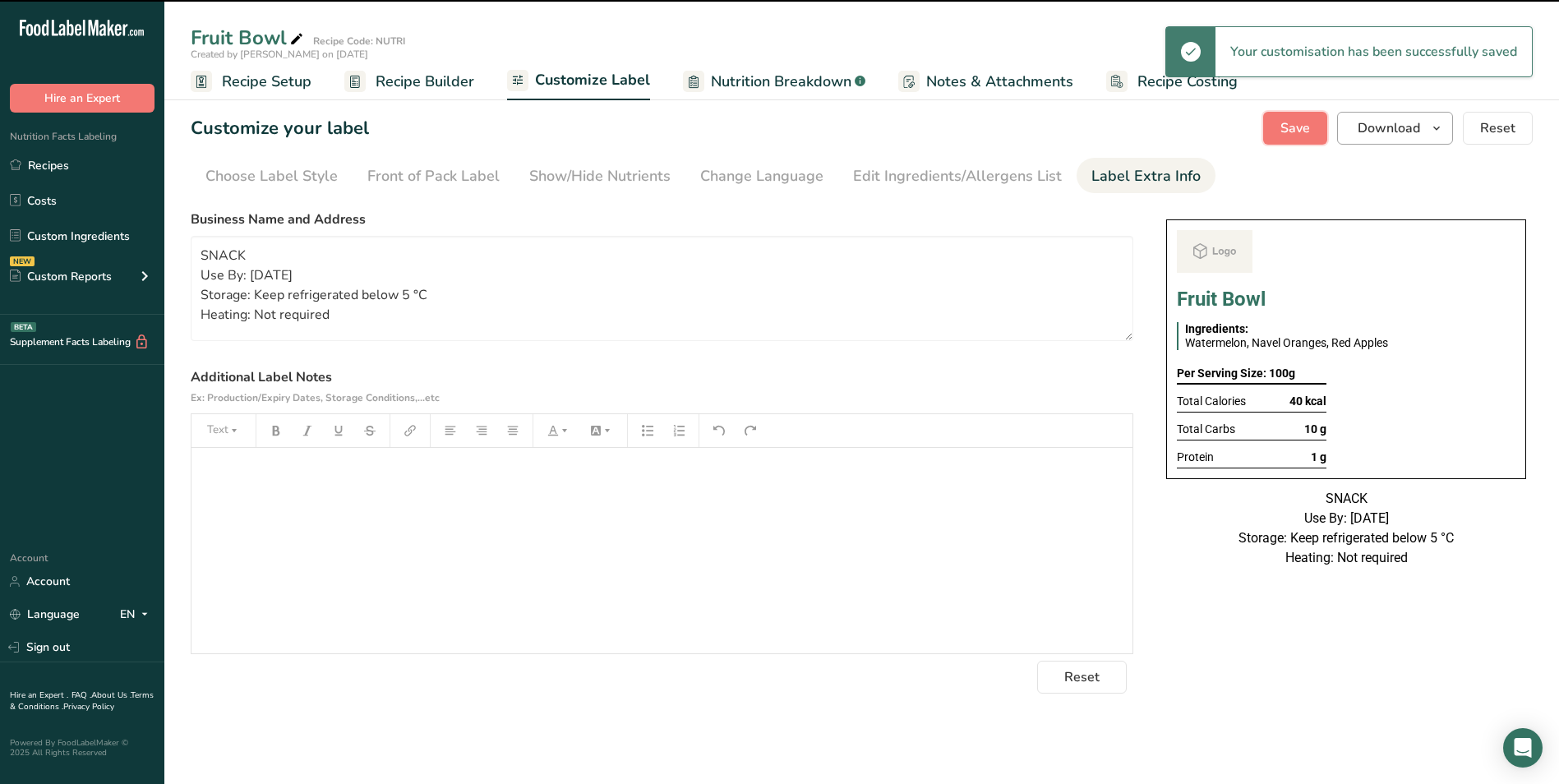
scroll to position [0, 0]
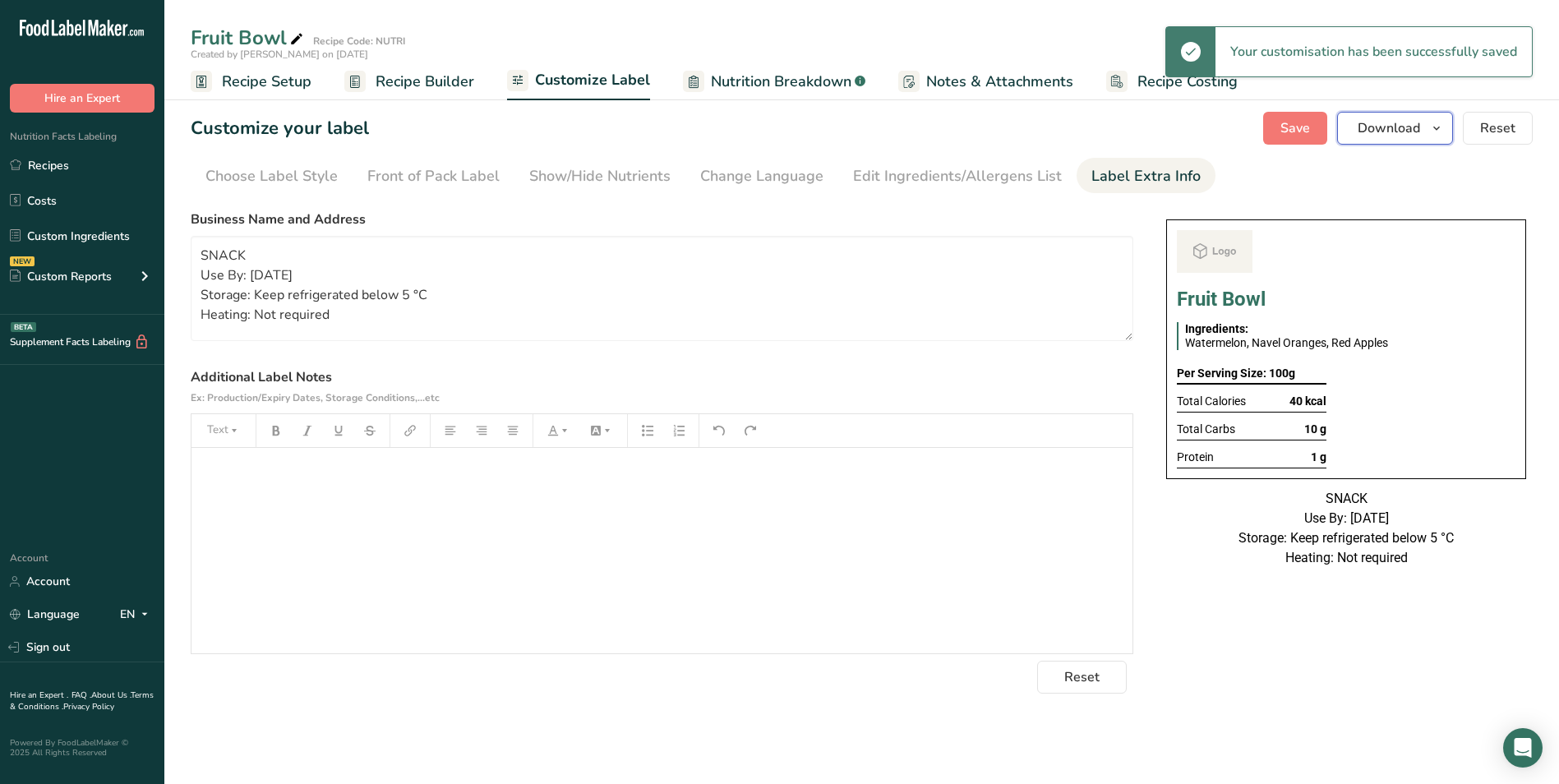
click at [1420, 135] on span "Download" at bounding box center [1388, 128] width 62 height 20
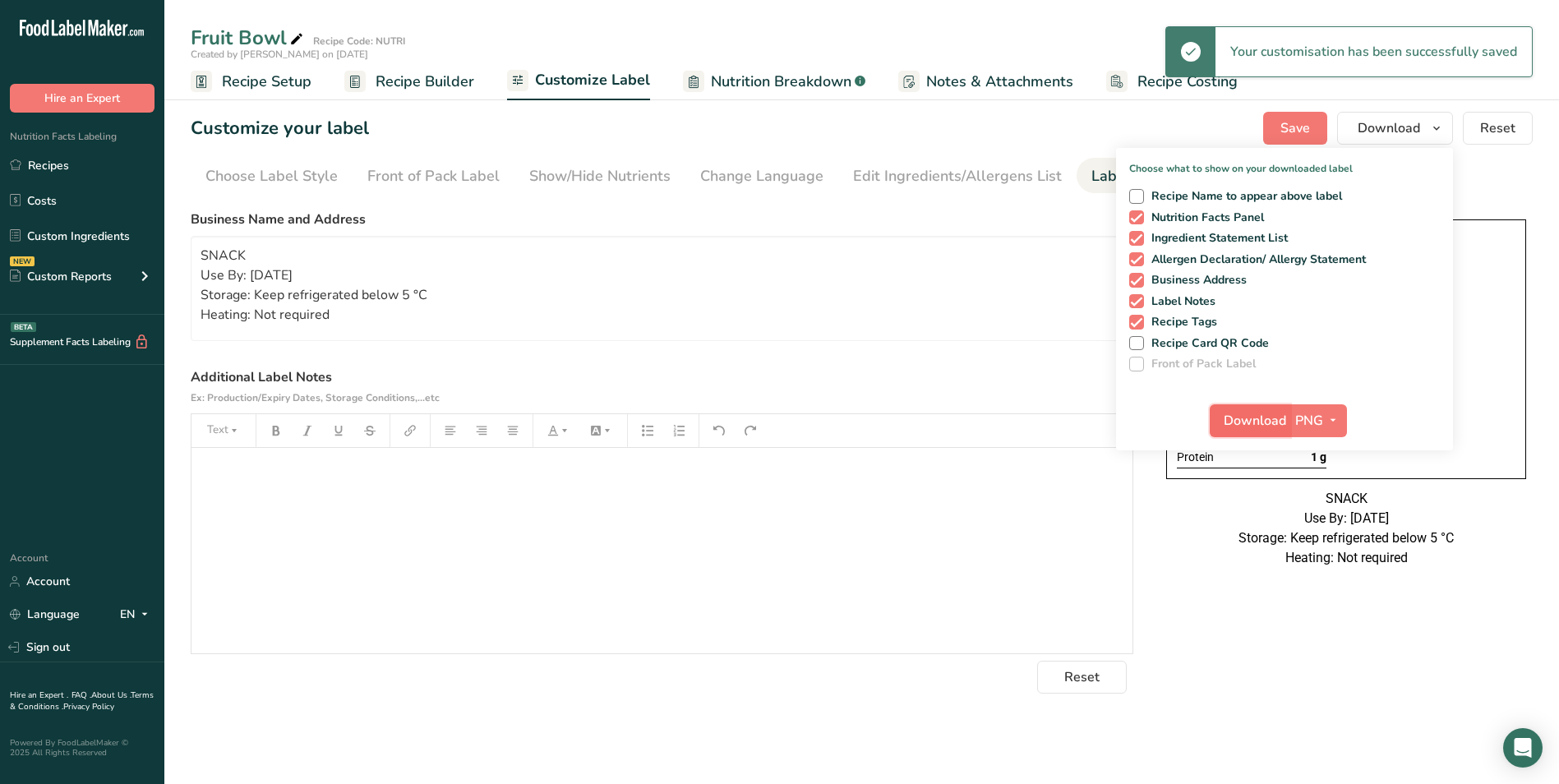
click at [1251, 417] on span "Download" at bounding box center [1255, 420] width 62 height 20
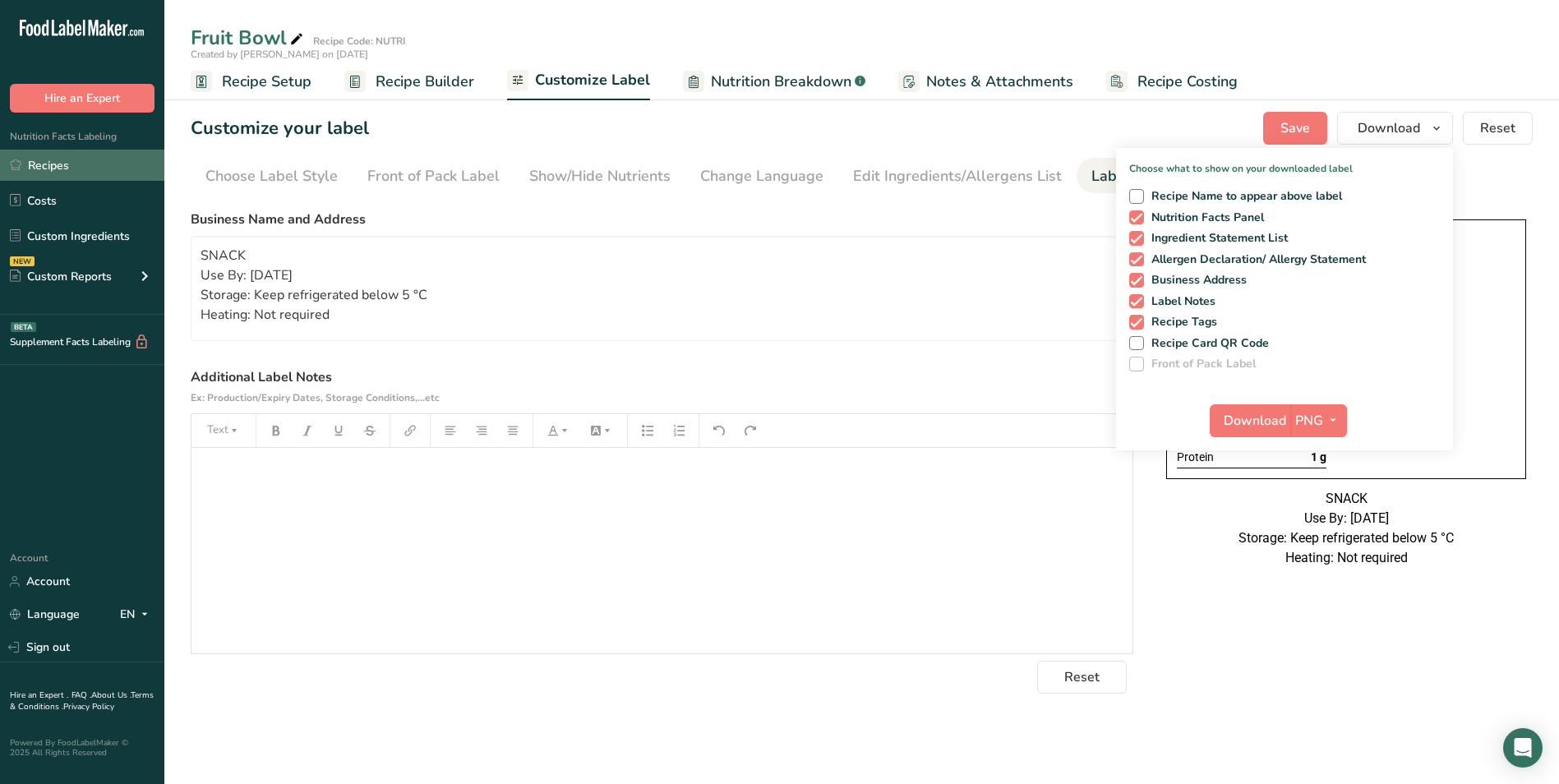
click at [60, 168] on link "Recipes" at bounding box center [82, 165] width 165 height 31
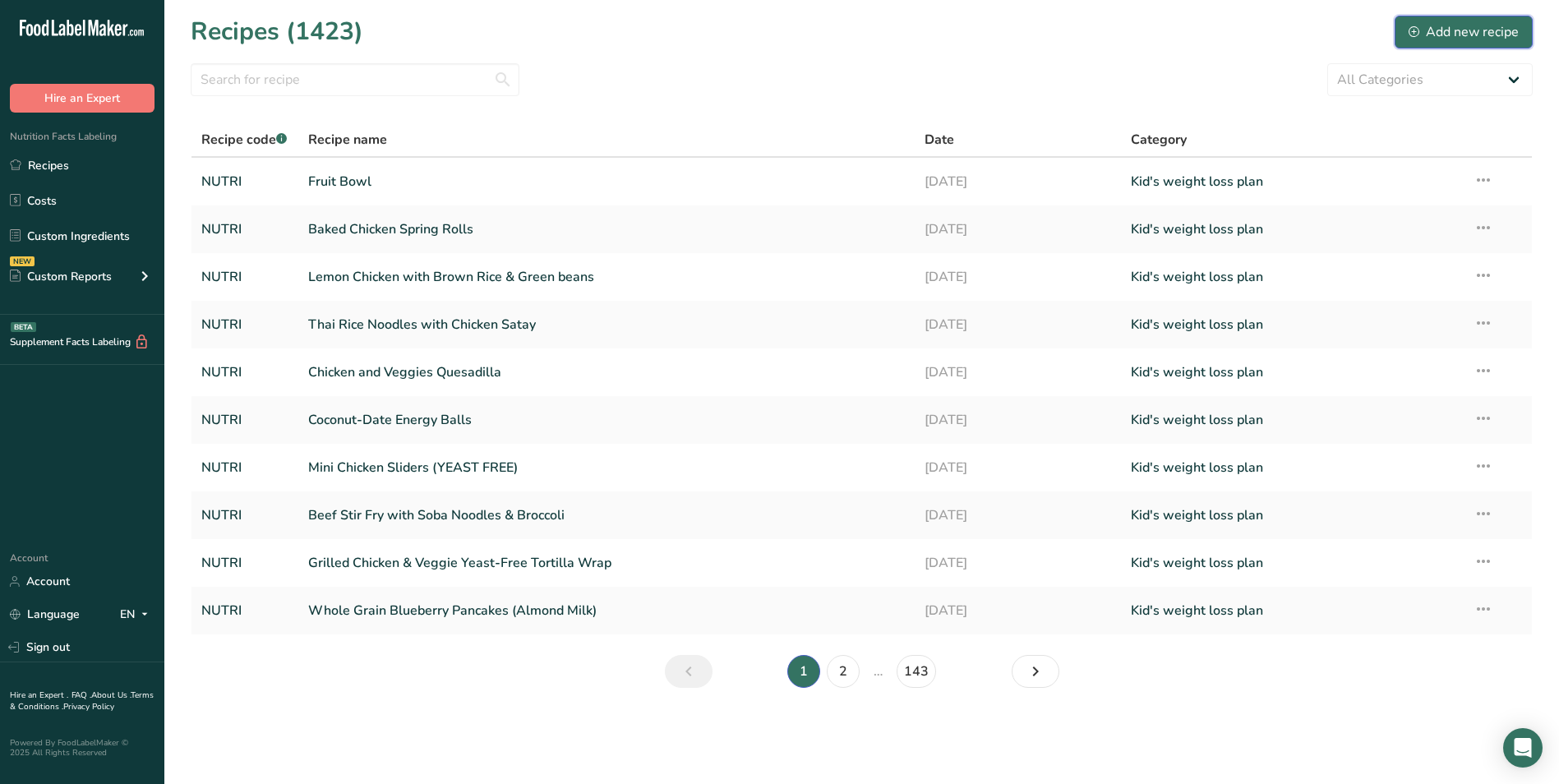
click at [1468, 47] on button "Add new recipe" at bounding box center [1463, 32] width 138 height 33
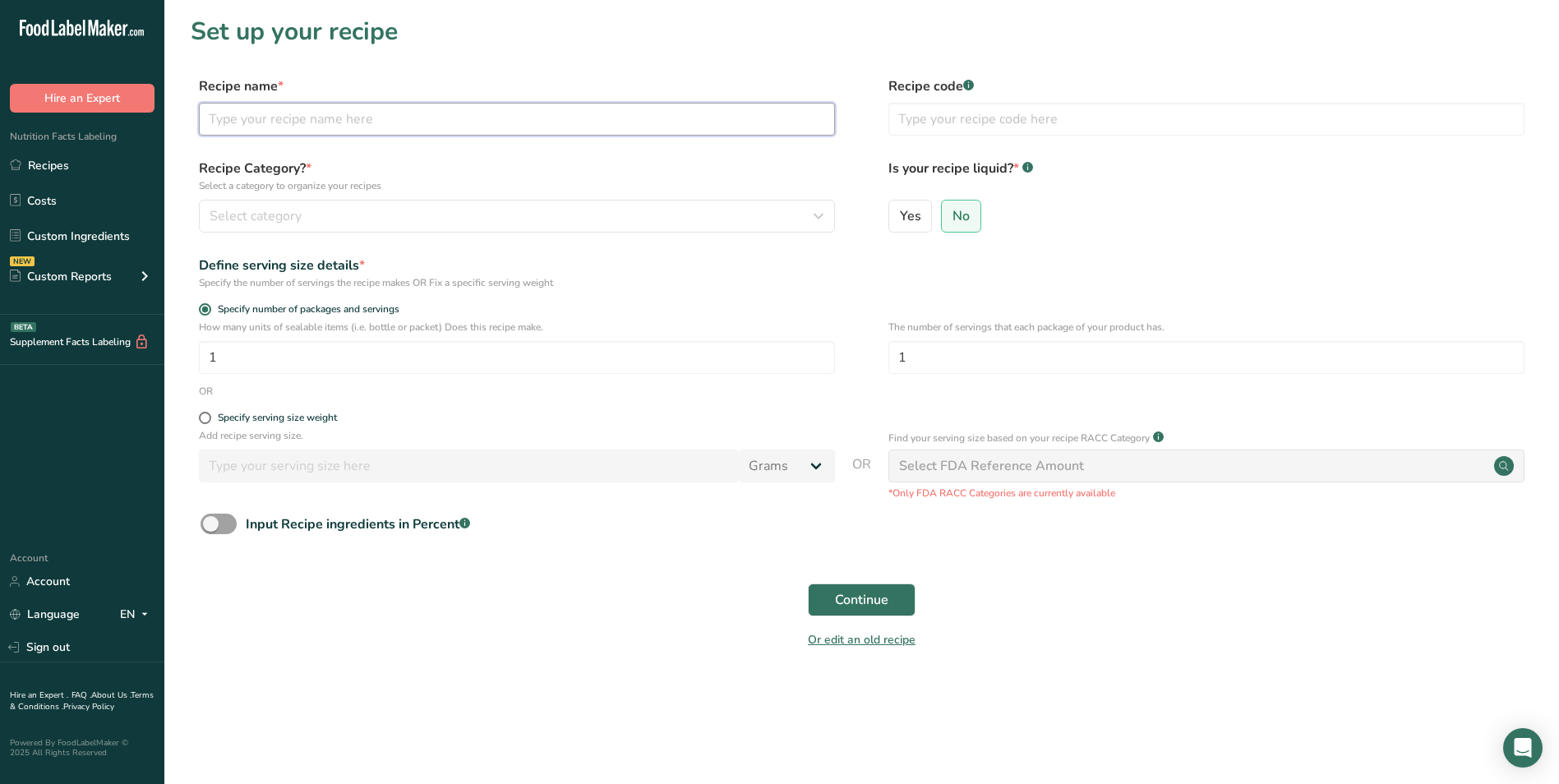
click at [385, 125] on input "text" at bounding box center [517, 119] width 636 height 33
click at [218, 118] on input "text" at bounding box center [517, 119] width 636 height 33
type input "Hash brown nest with Portobellos & Egg"
click at [955, 106] on input "text" at bounding box center [1206, 119] width 636 height 33
type input "NUTRI"
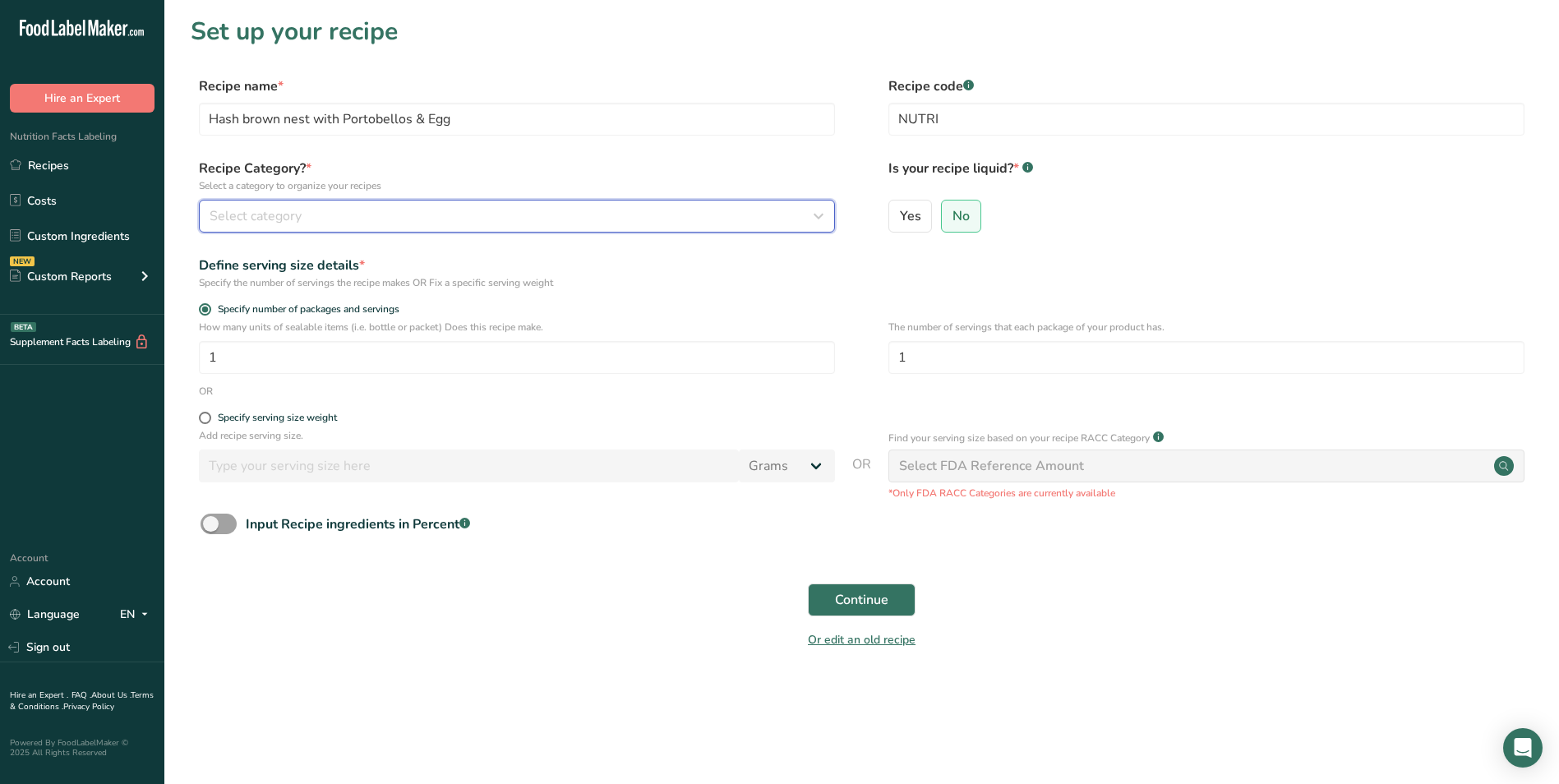
click at [663, 206] on div "Select category" at bounding box center [512, 216] width 605 height 20
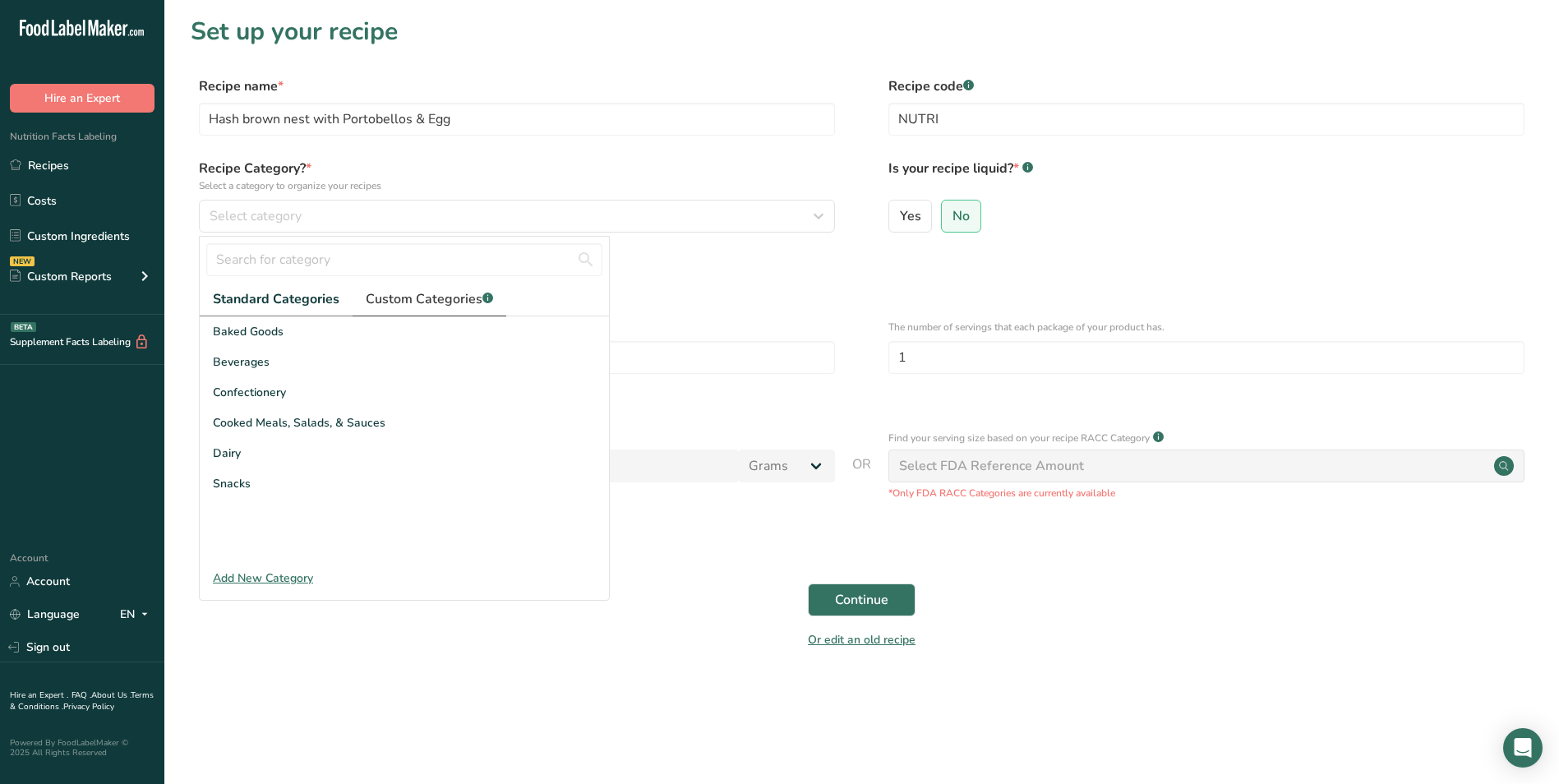
click at [424, 295] on span "Custom Categories .a-a{fill:#347362;}.b-a{fill:#fff;}" at bounding box center [429, 299] width 127 height 20
click at [340, 267] on input "text" at bounding box center [404, 259] width 396 height 33
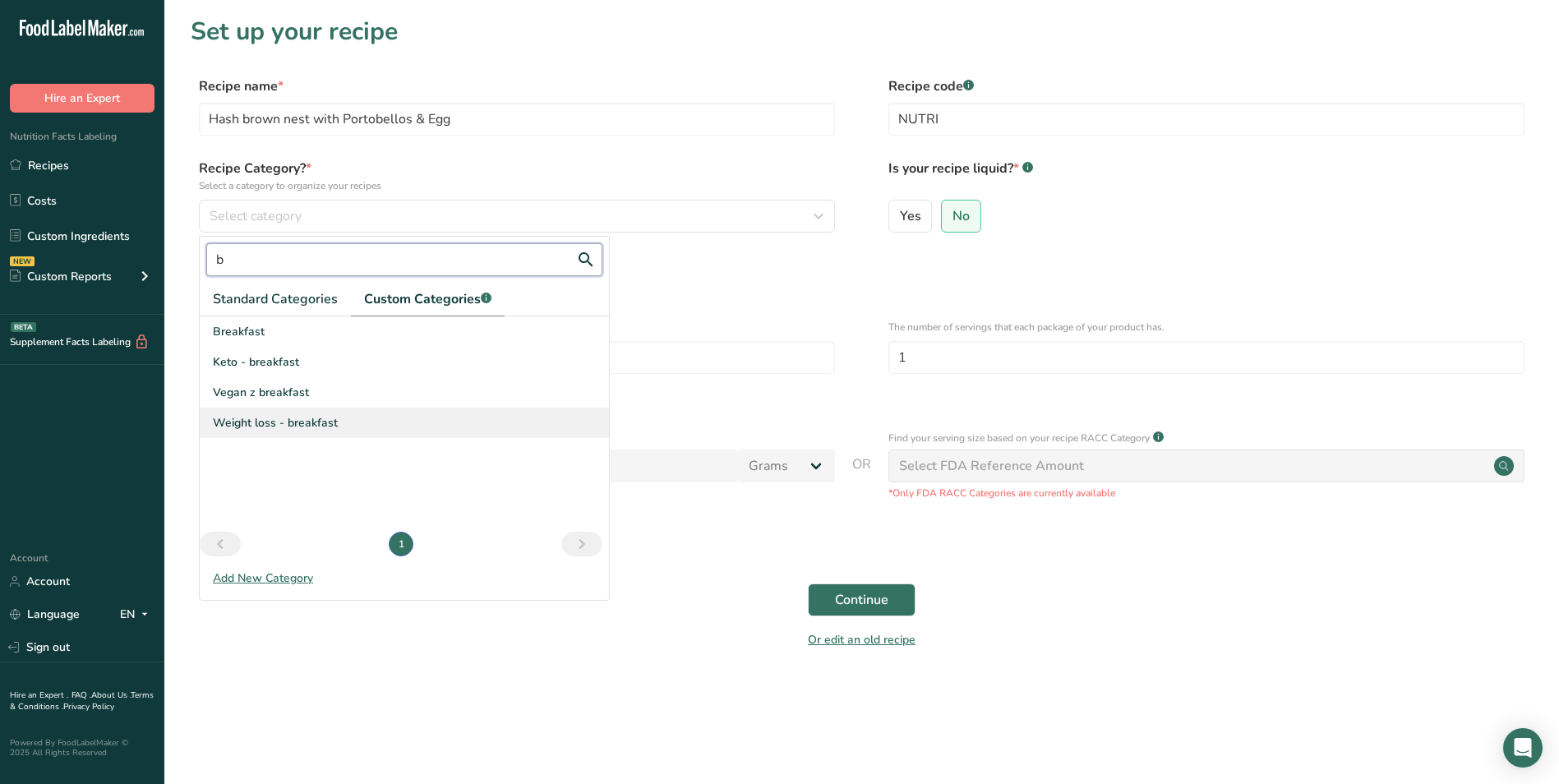
type input "b"
click at [288, 419] on span "Weight loss - breakfast" at bounding box center [276, 422] width 125 height 17
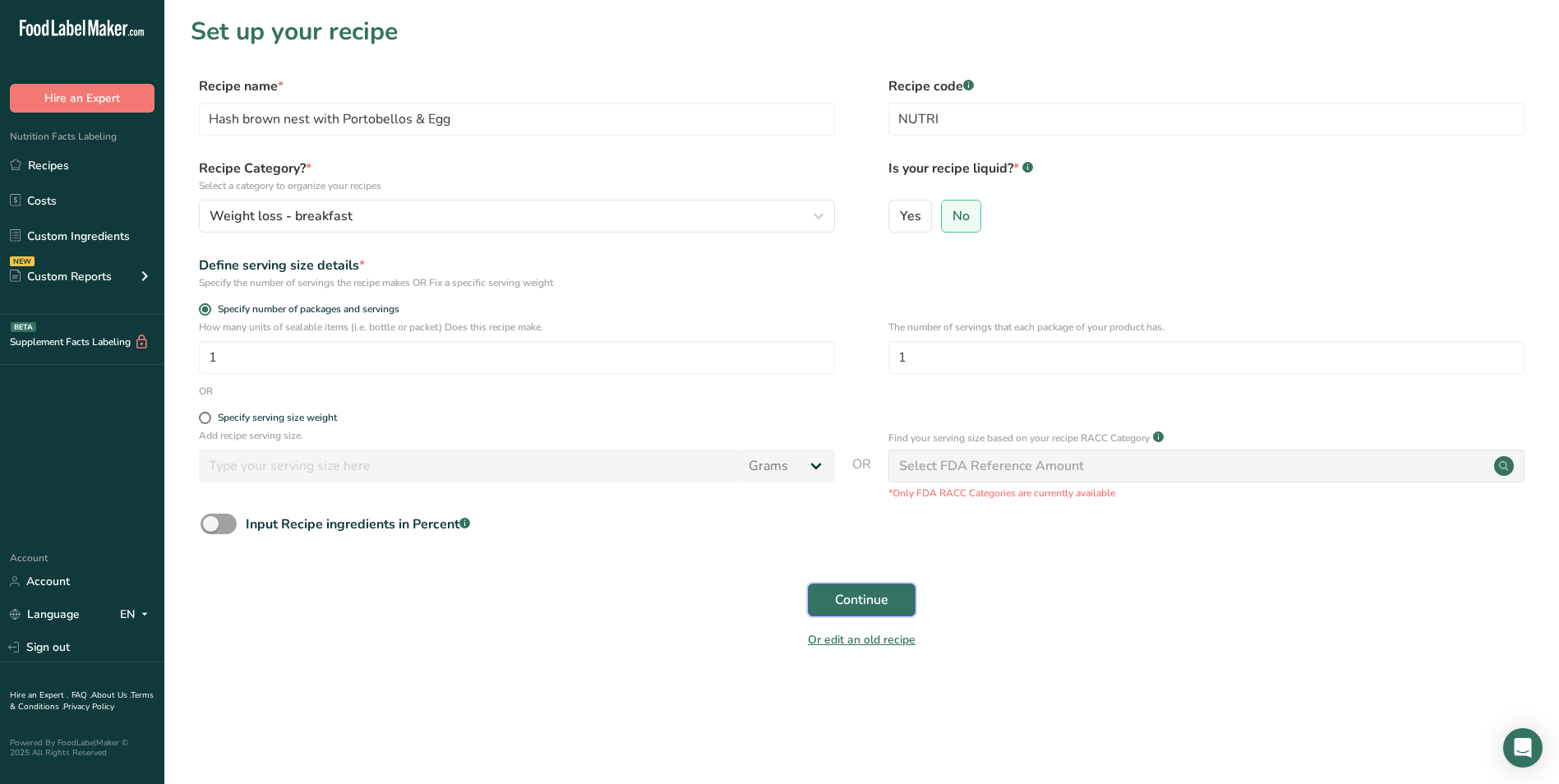
drag, startPoint x: 871, startPoint y: 595, endPoint x: 858, endPoint y: 581, distance: 19.1
click at [871, 594] on span "Continue" at bounding box center [862, 600] width 54 height 20
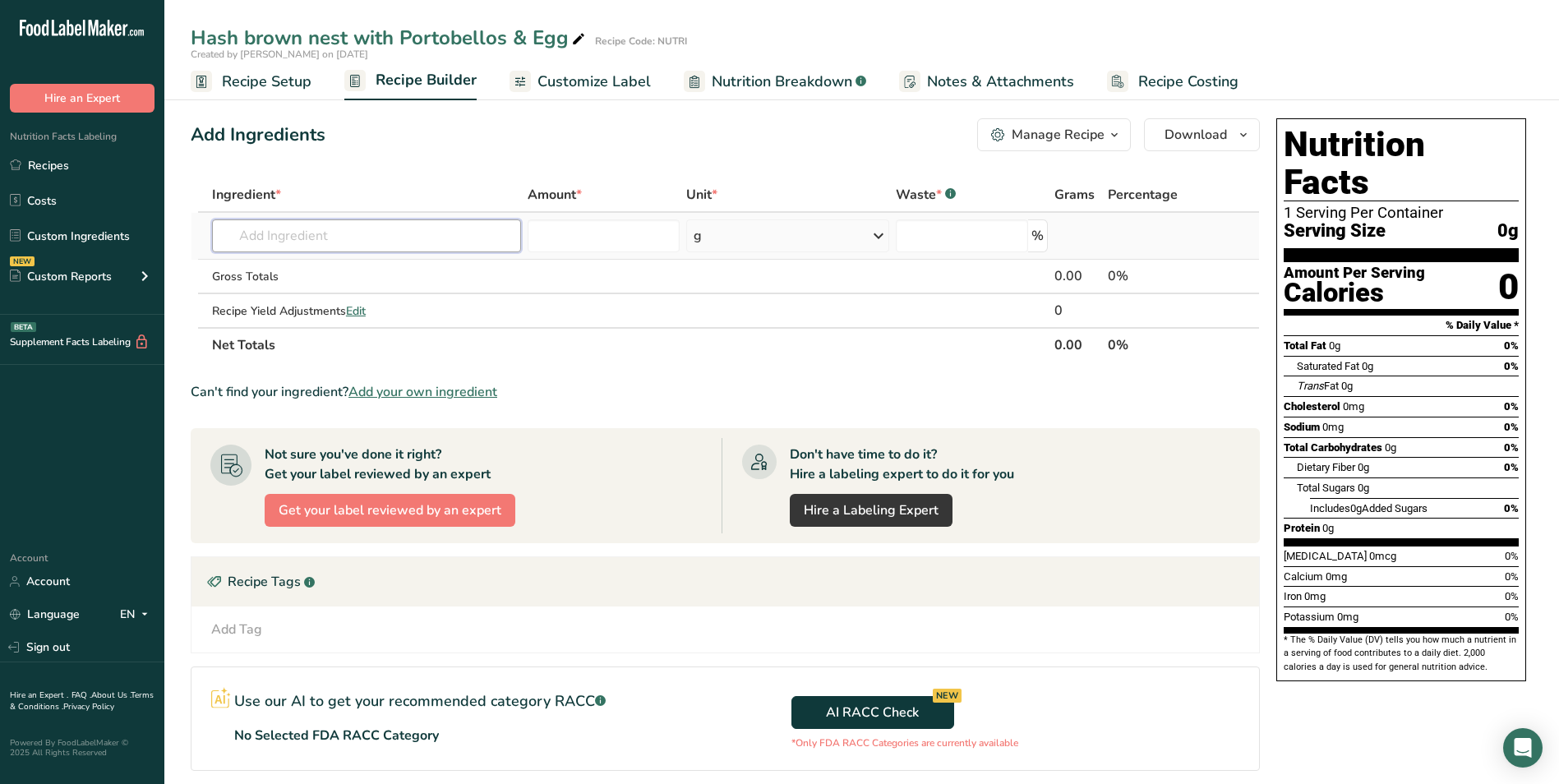
click at [368, 231] on input "text" at bounding box center [367, 235] width 309 height 33
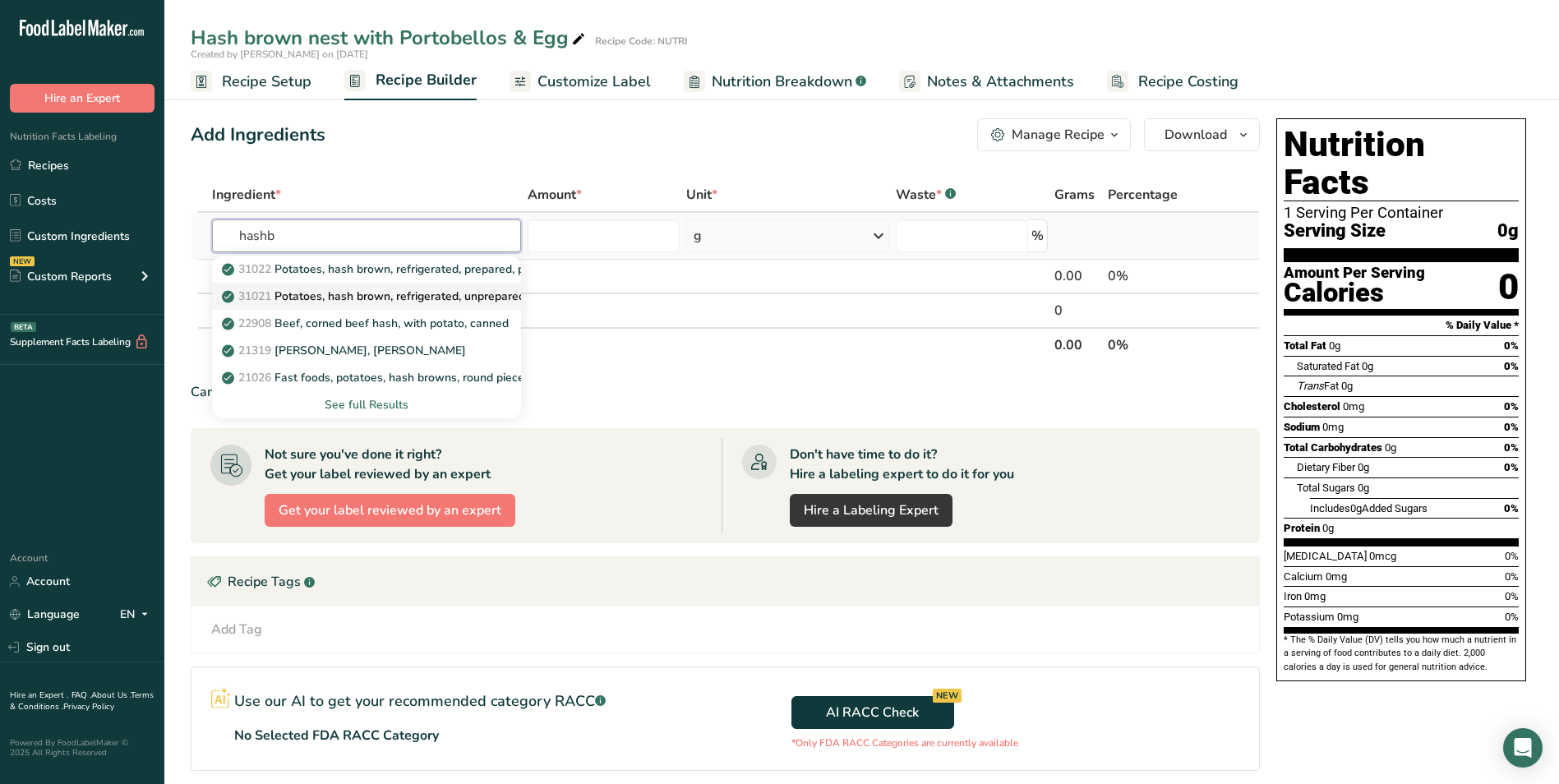
type input "hashb"
click at [460, 292] on p "31021 Potatoes, hash brown, refrigerated, unprepared" at bounding box center [375, 295] width 300 height 17
type input "Potatoes, hash brown, refrigerated, unprepared"
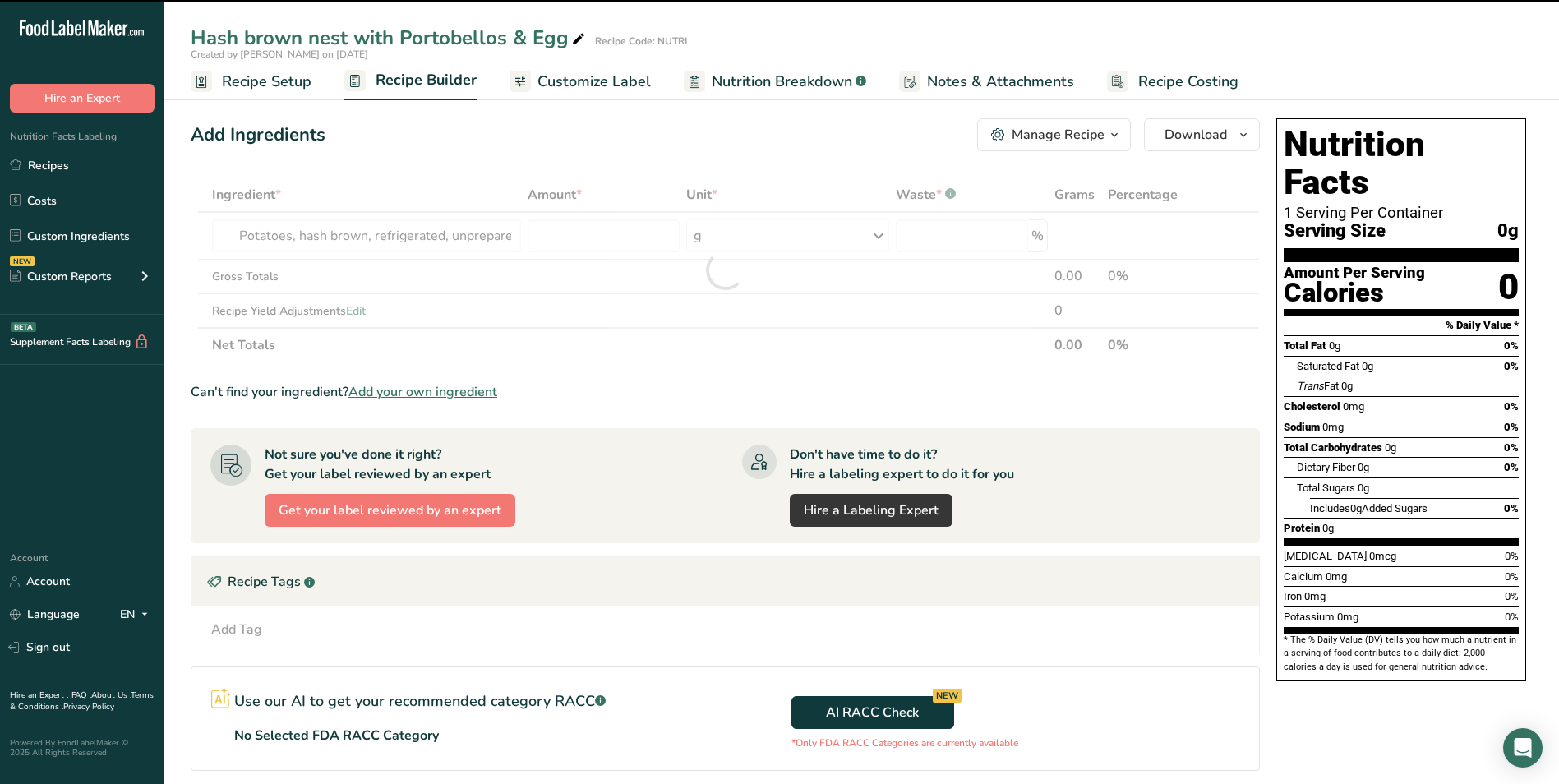
type input "0"
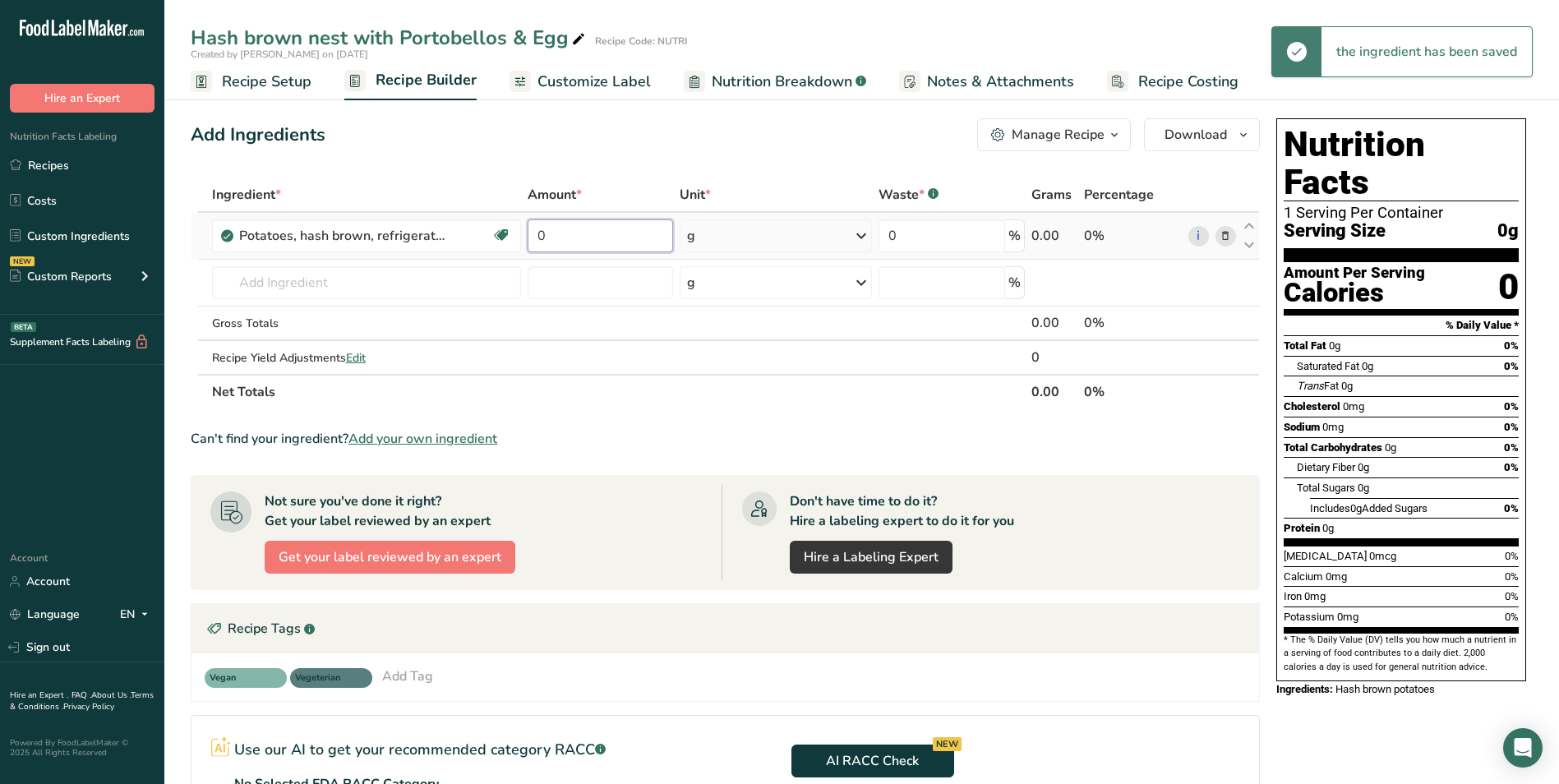
click at [558, 233] on input "0" at bounding box center [600, 235] width 146 height 33
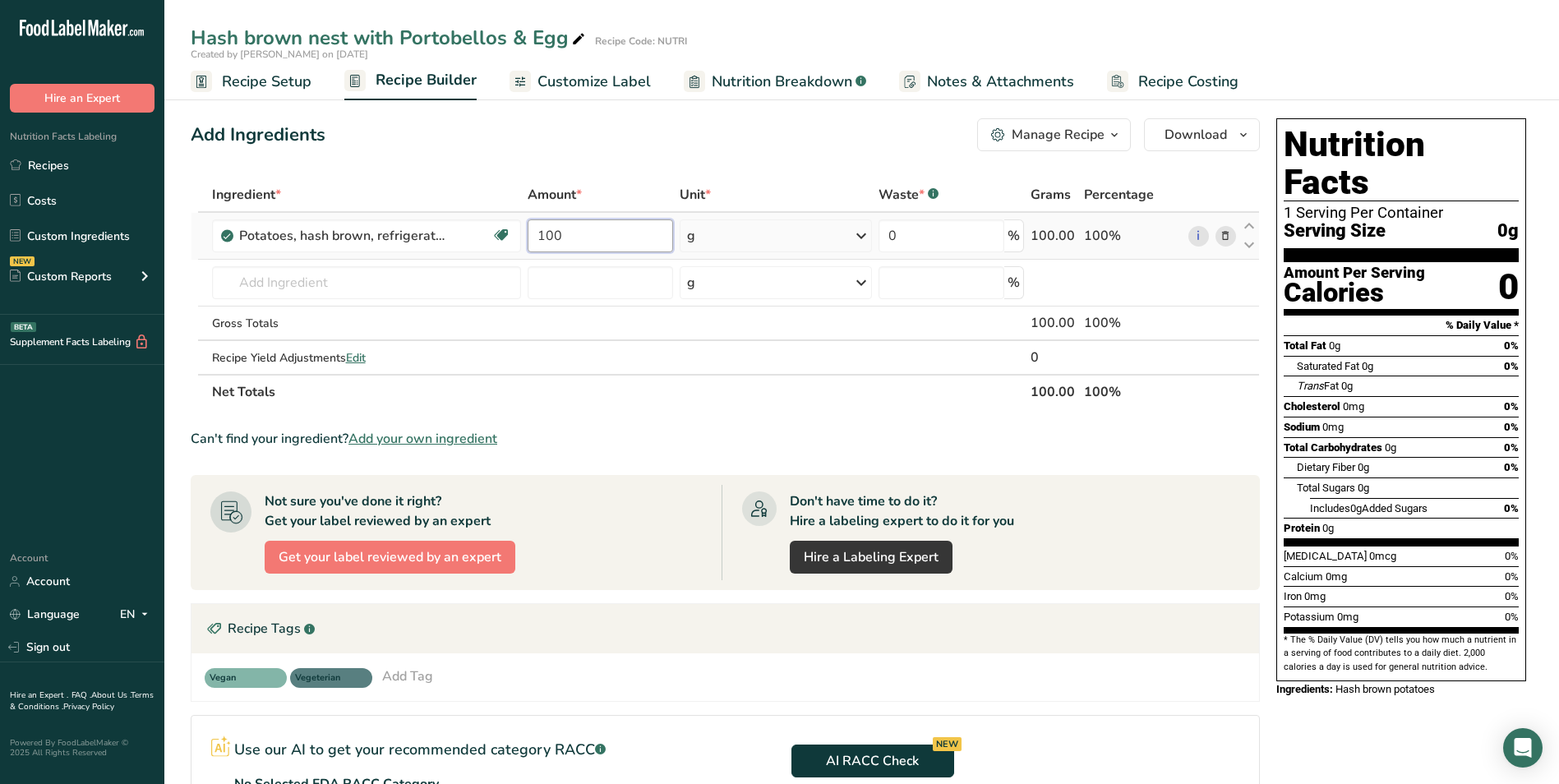
type input "100"
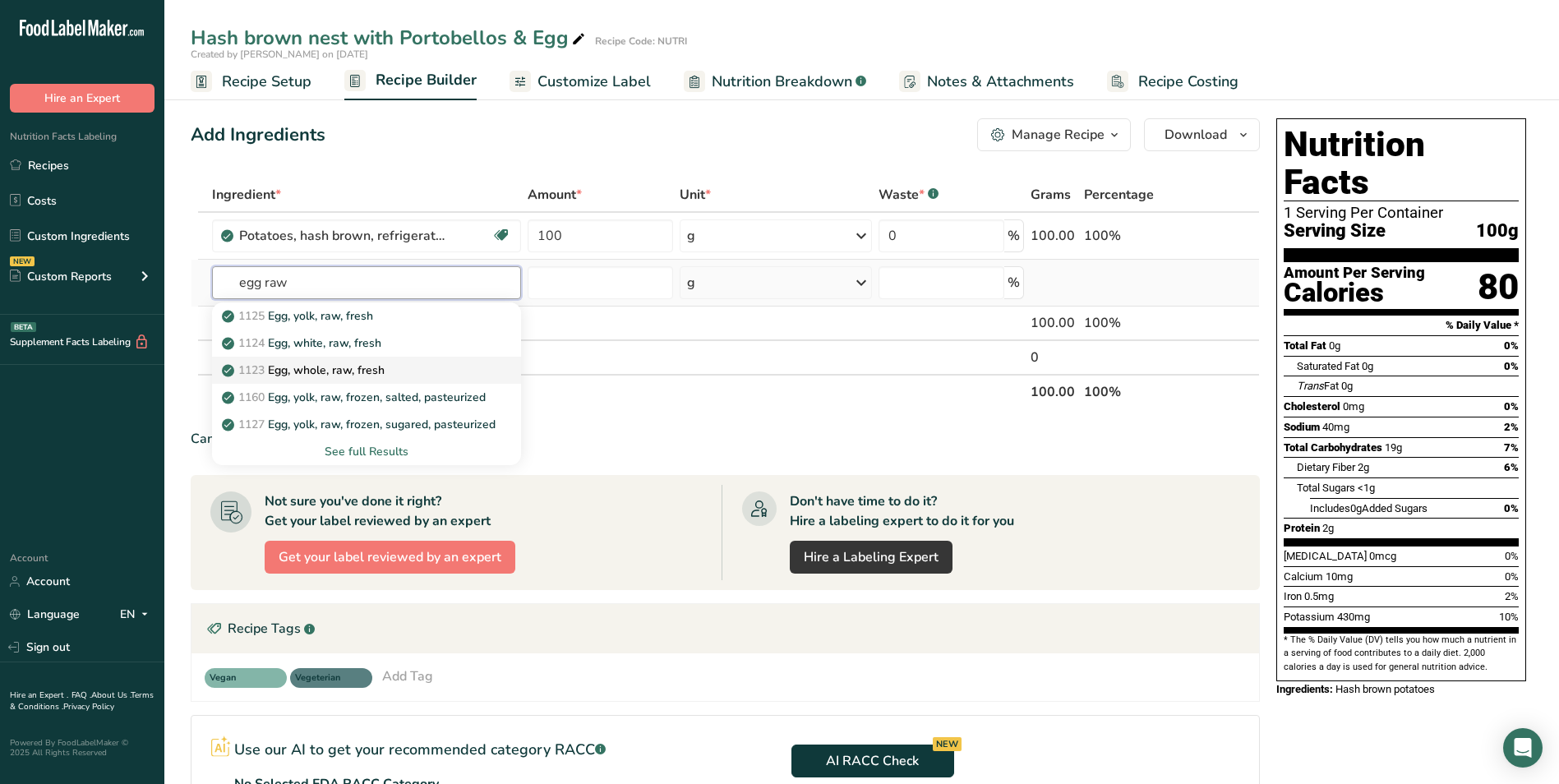
type input "egg raw"
click at [363, 372] on p "1123 Egg, whole, raw, fresh" at bounding box center [304, 370] width 160 height 17
type input "Egg, whole, raw, fresh"
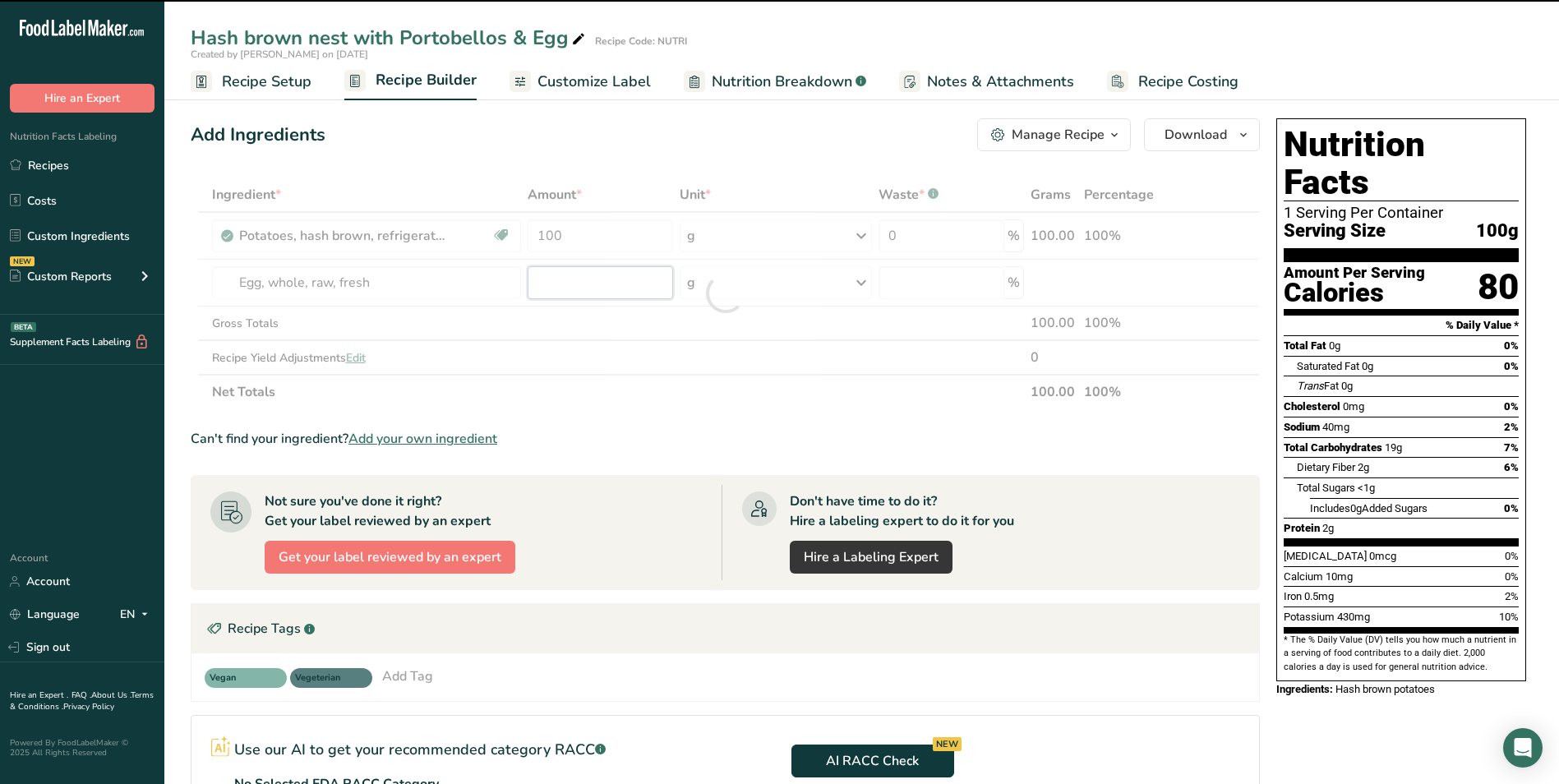
type input "0"
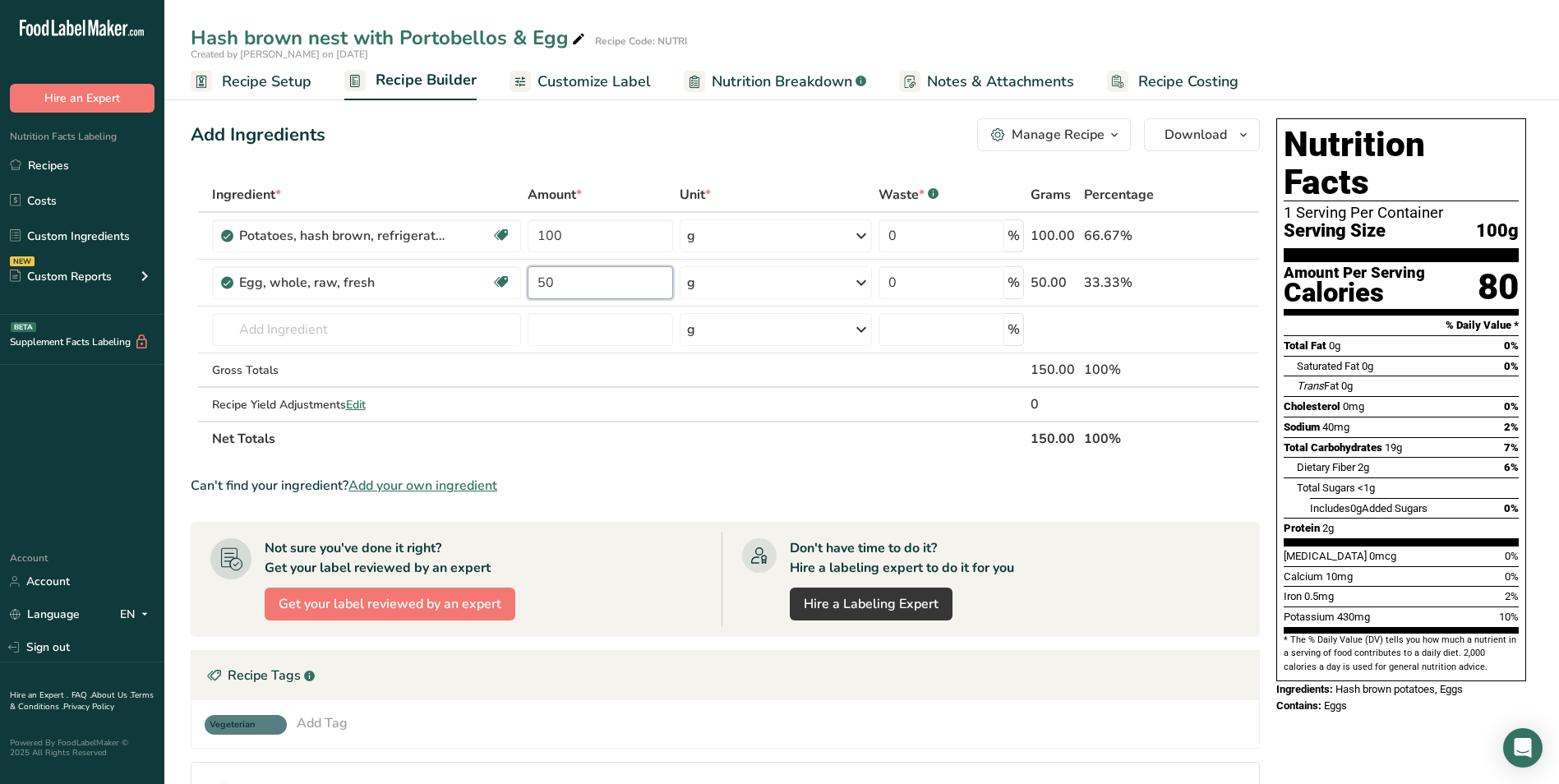
type input "50"
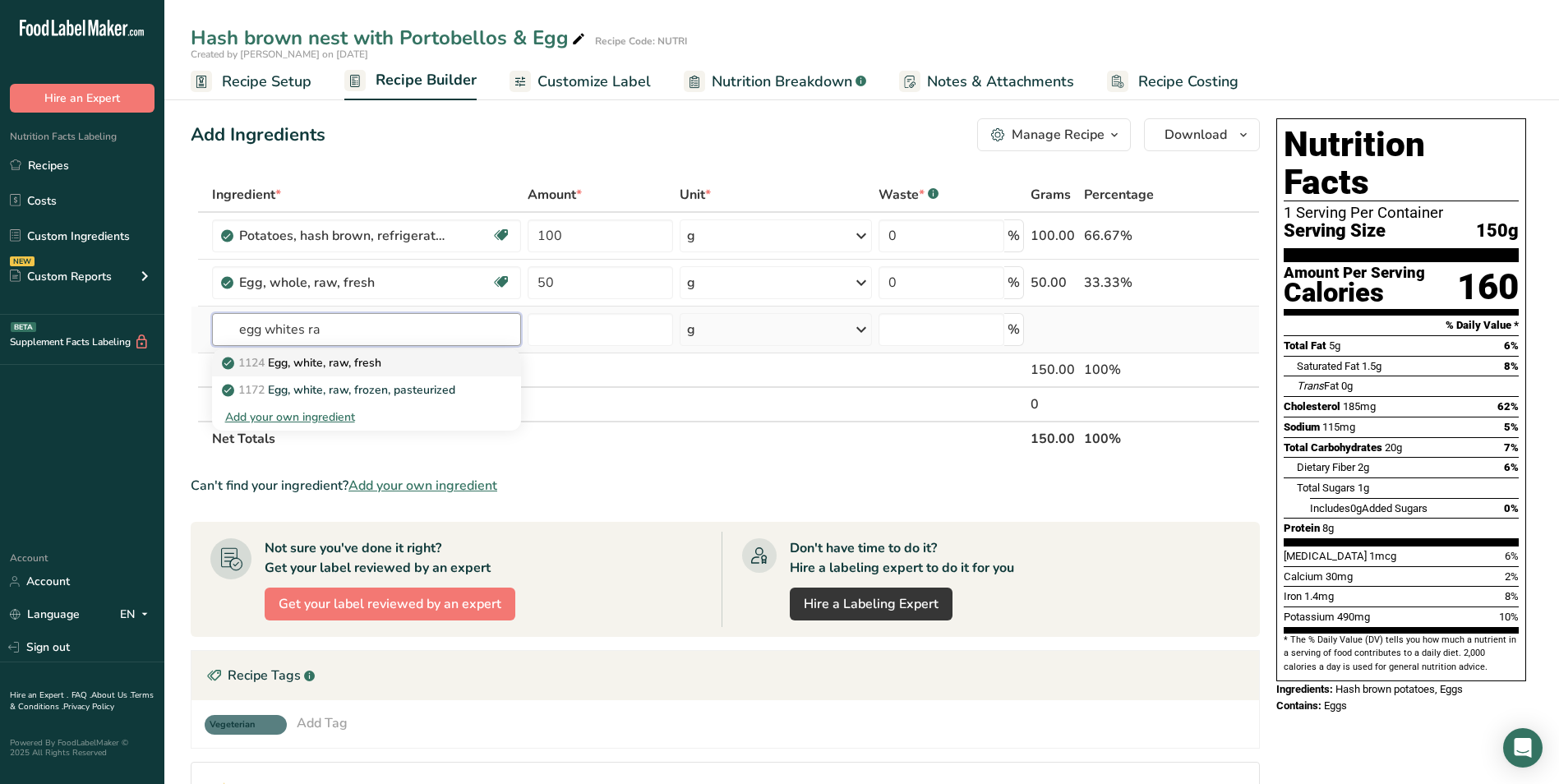
type input "egg whites ra"
click at [430, 370] on div "1124 Egg, white, raw, fresh" at bounding box center [353, 362] width 257 height 17
type input "Egg, white, raw, fresh"
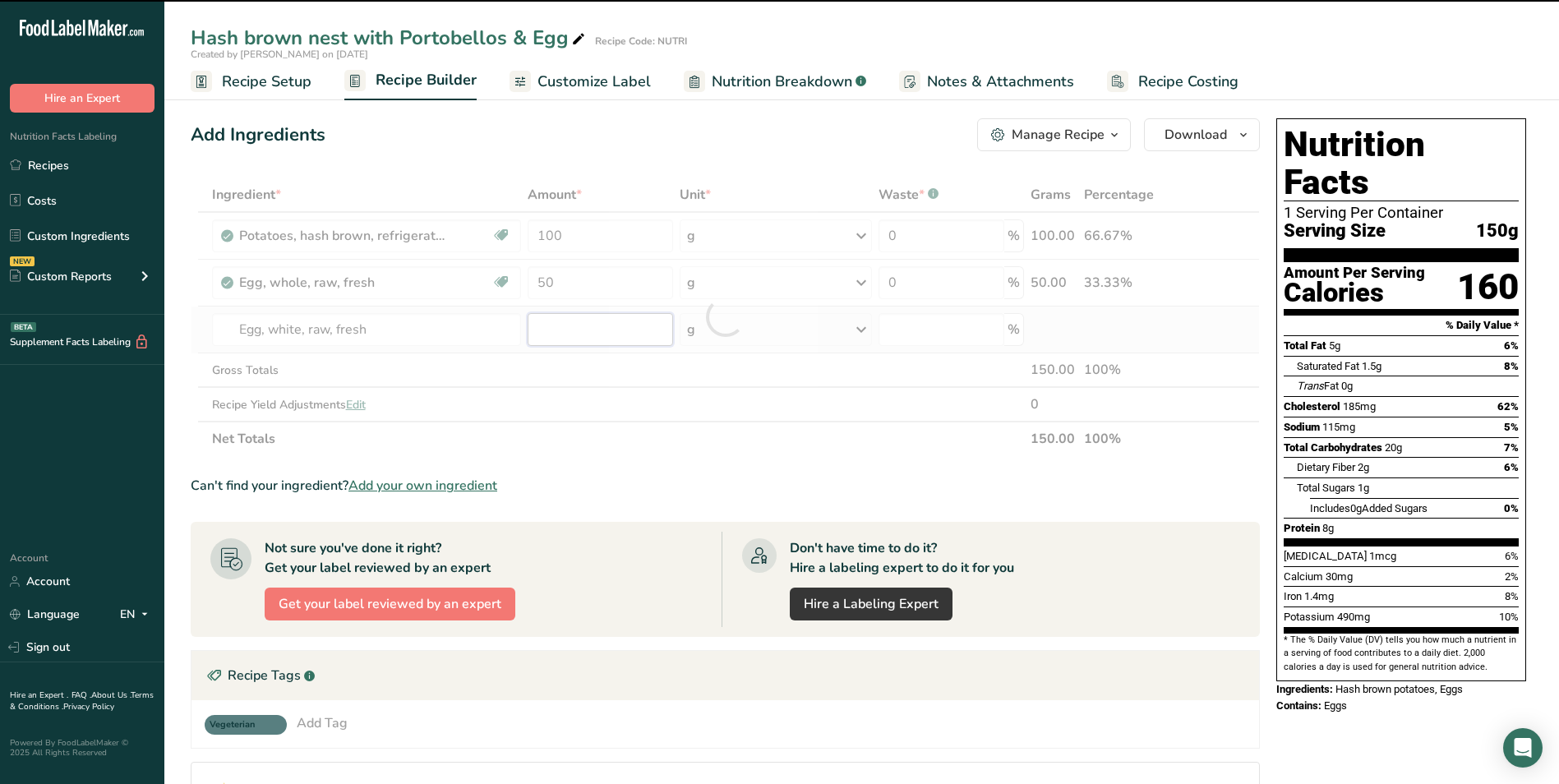
type input "0"
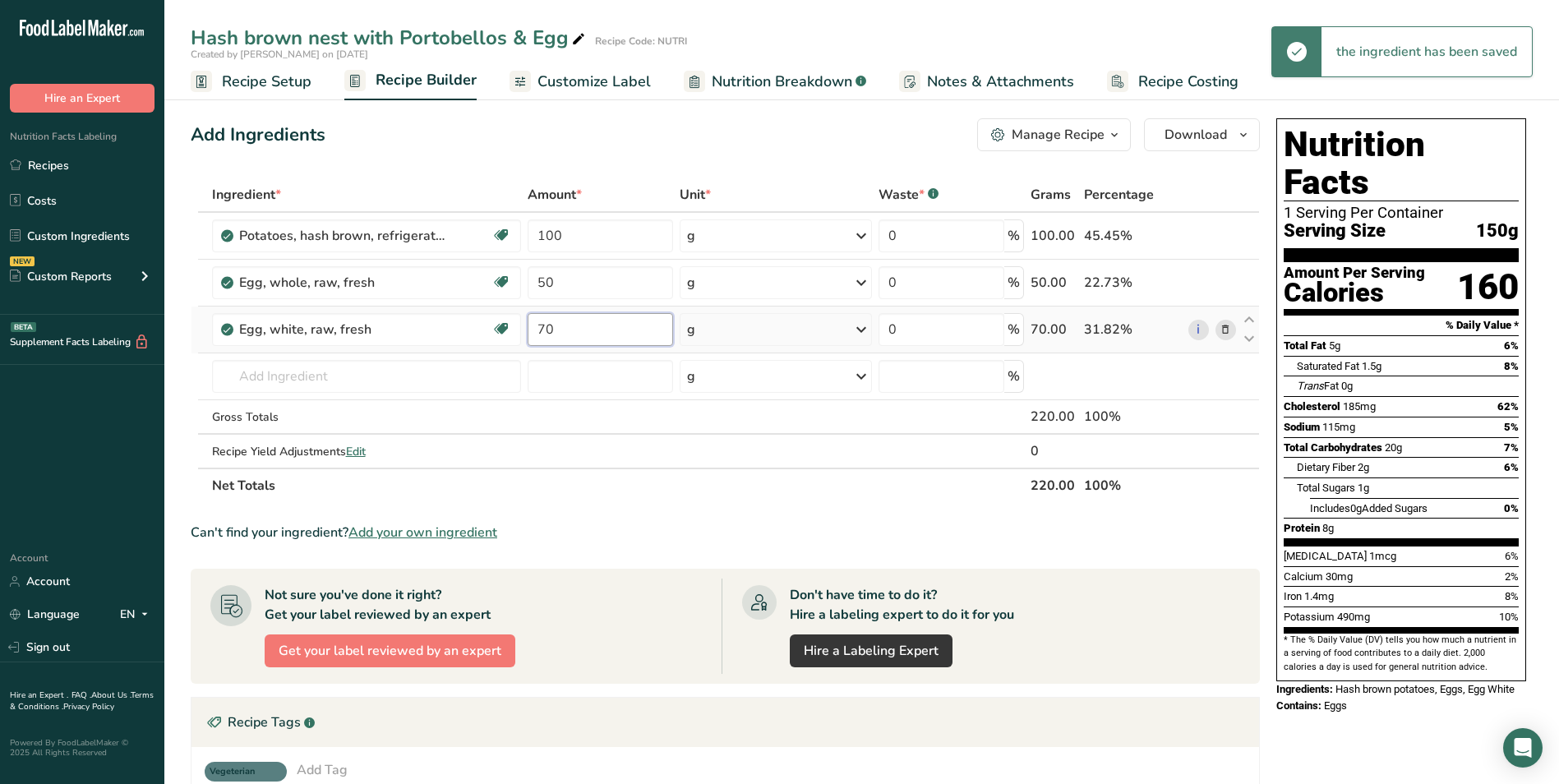
type input "70"
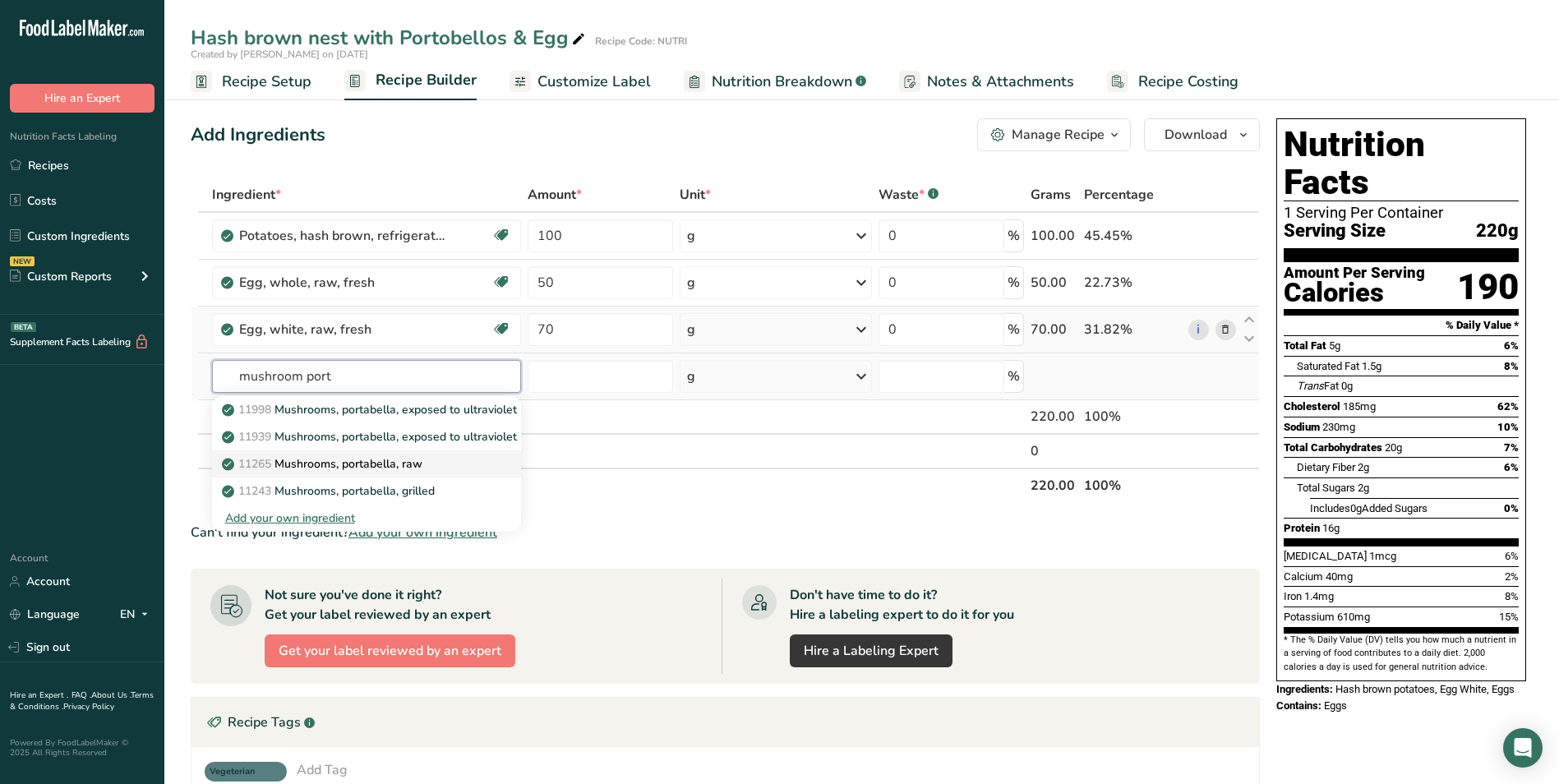
type input "mushroom port"
click at [462, 470] on div "11265 Mushrooms, portabella, raw" at bounding box center [353, 463] width 257 height 17
type input "Mushrooms, portabella, raw"
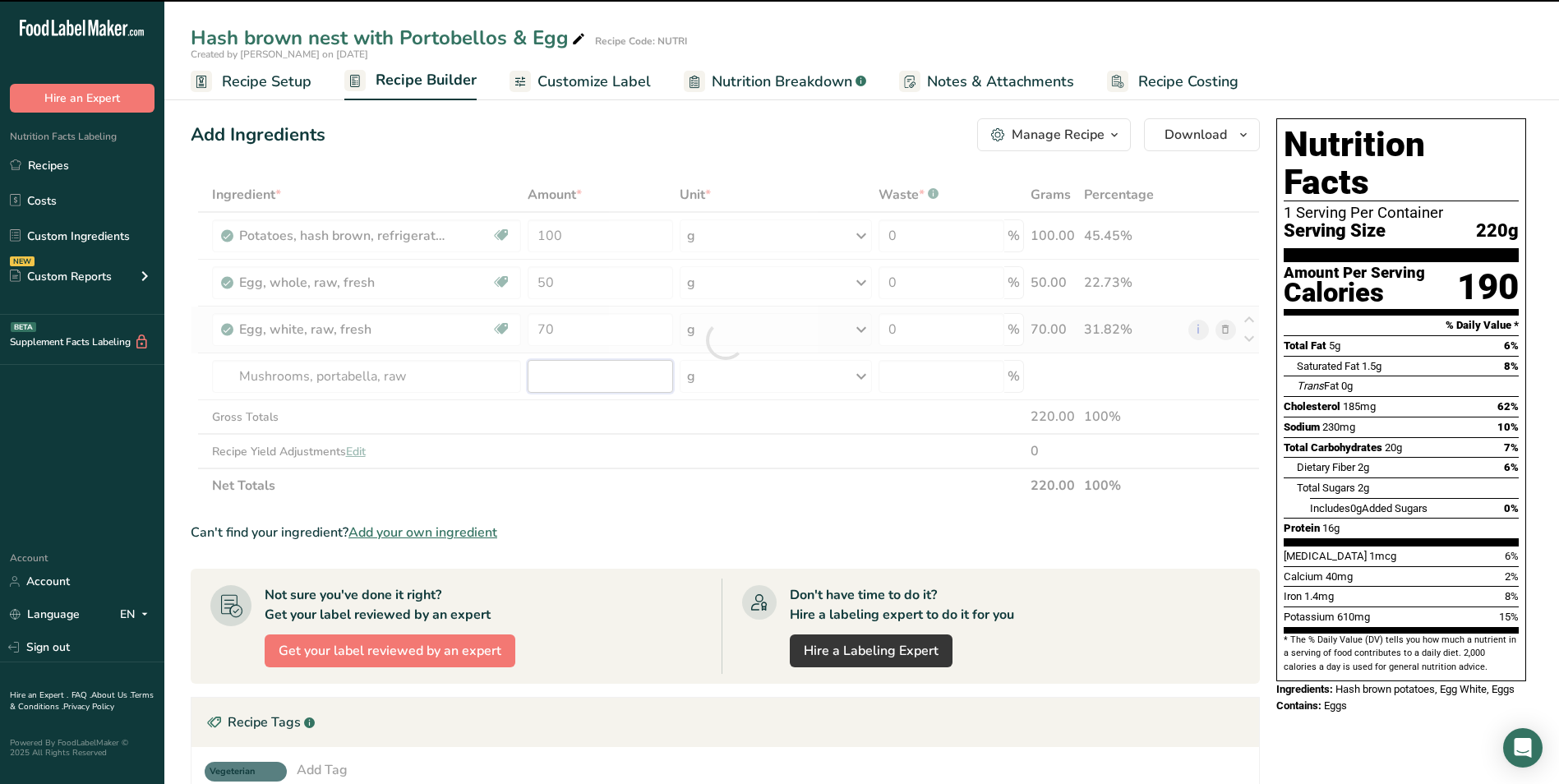
type input "0"
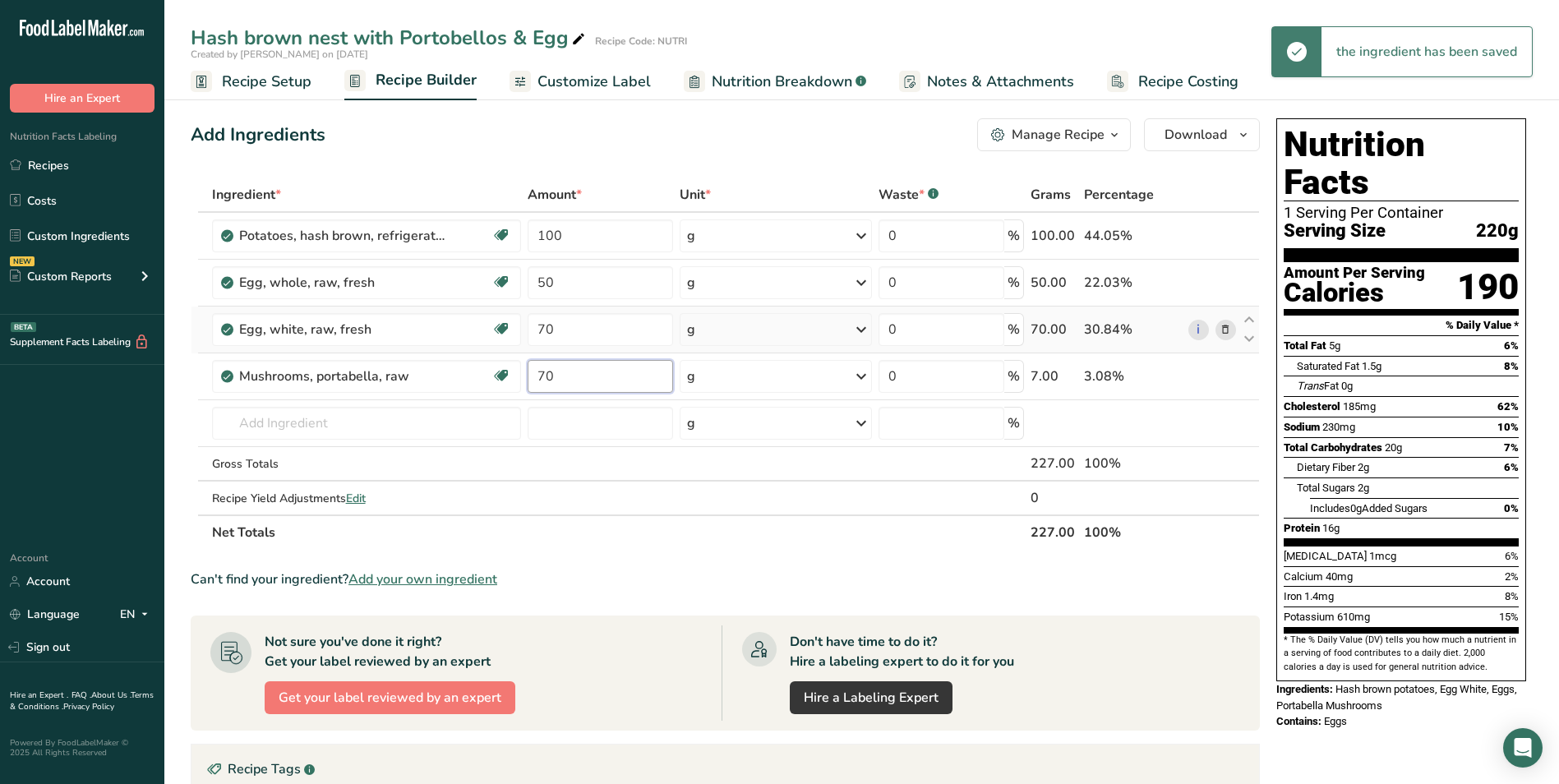
type input "70"
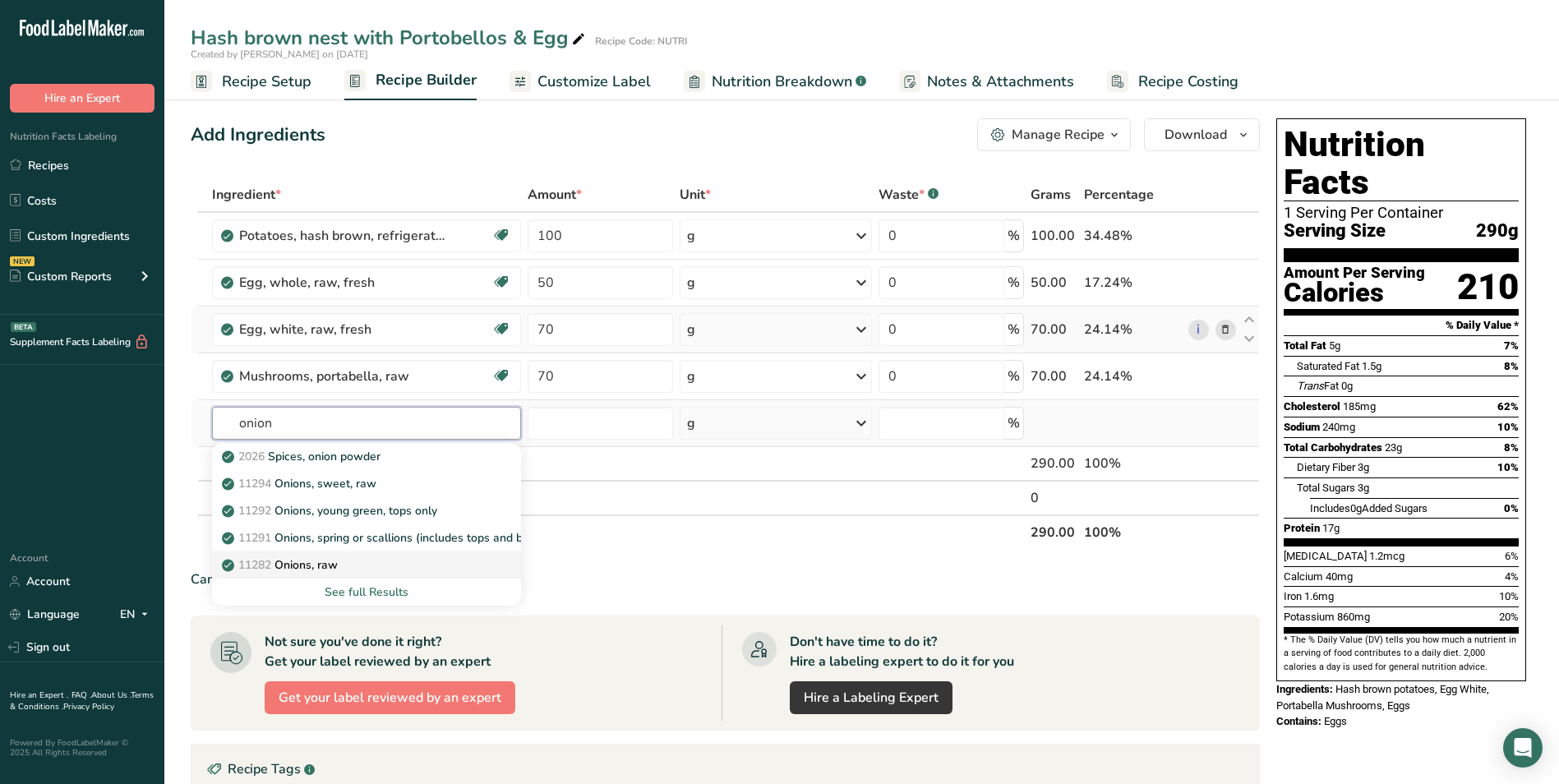
type input "onion"
click at [382, 559] on div "11282 Onions, raw" at bounding box center [353, 564] width 257 height 17
type input "Onions, raw"
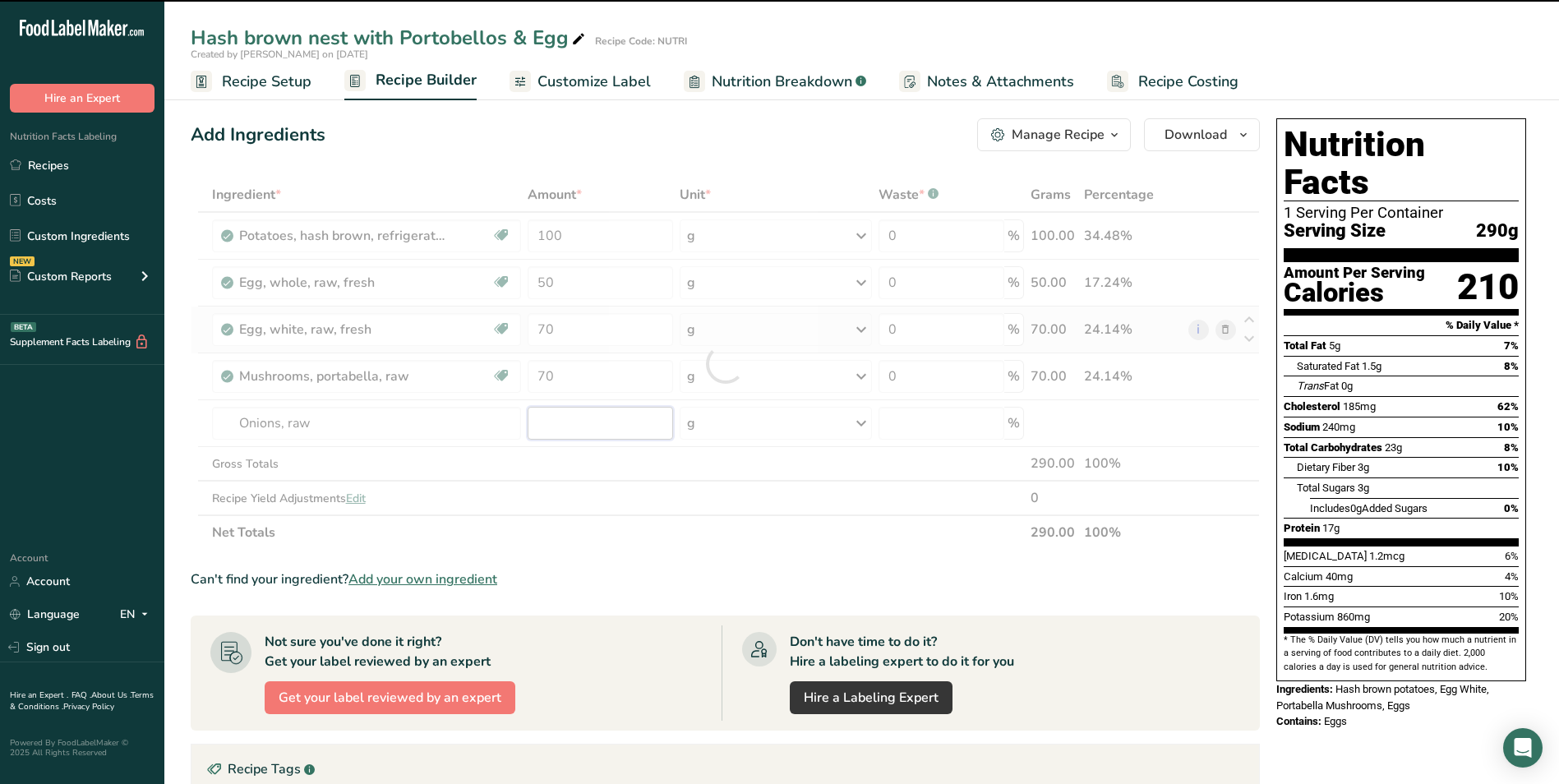
type input "0"
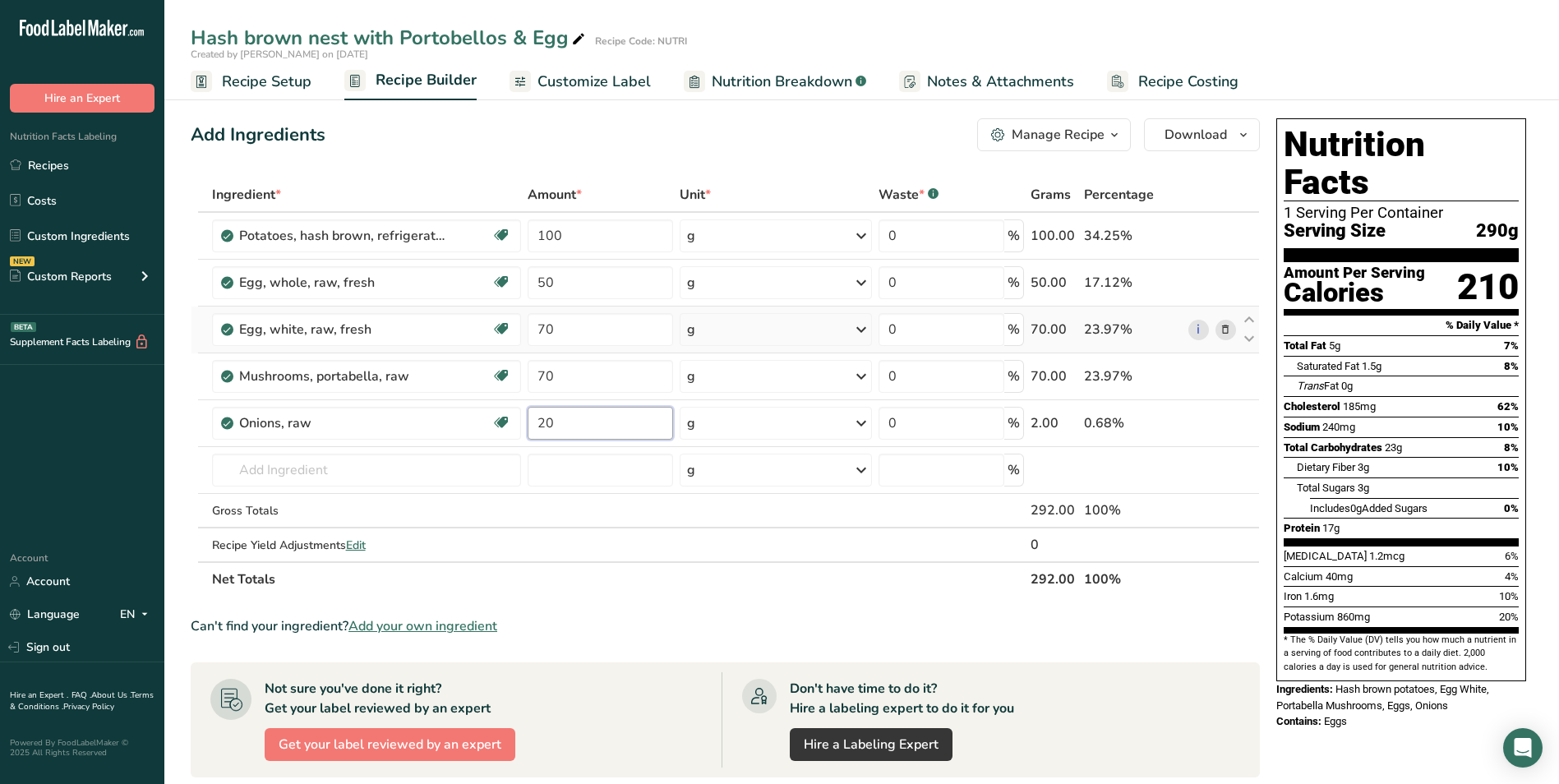
type input "20"
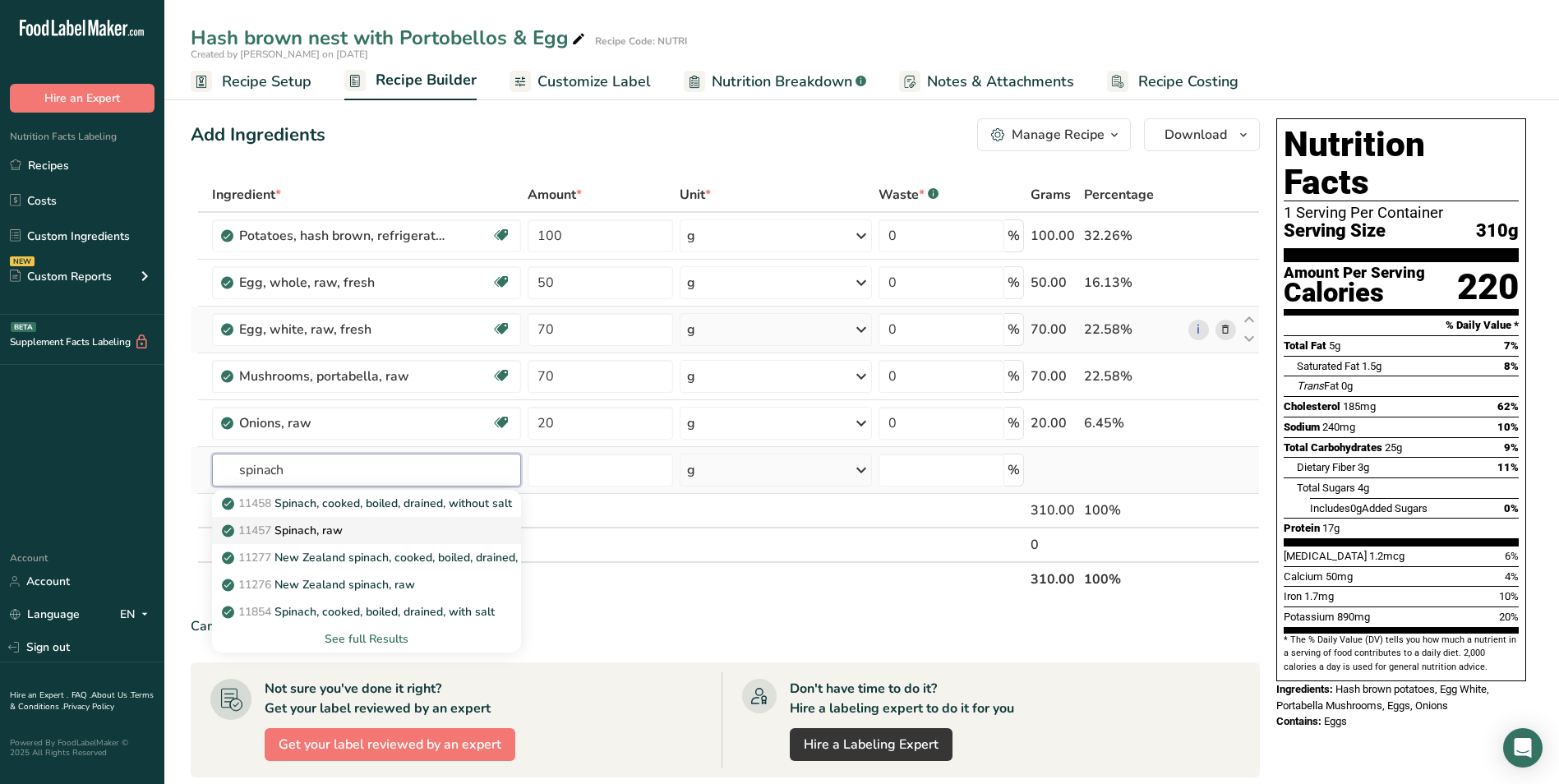
type input "spinach"
click at [326, 529] on p "11457 Spinach, raw" at bounding box center [284, 529] width 118 height 17
type input "Spinach, raw"
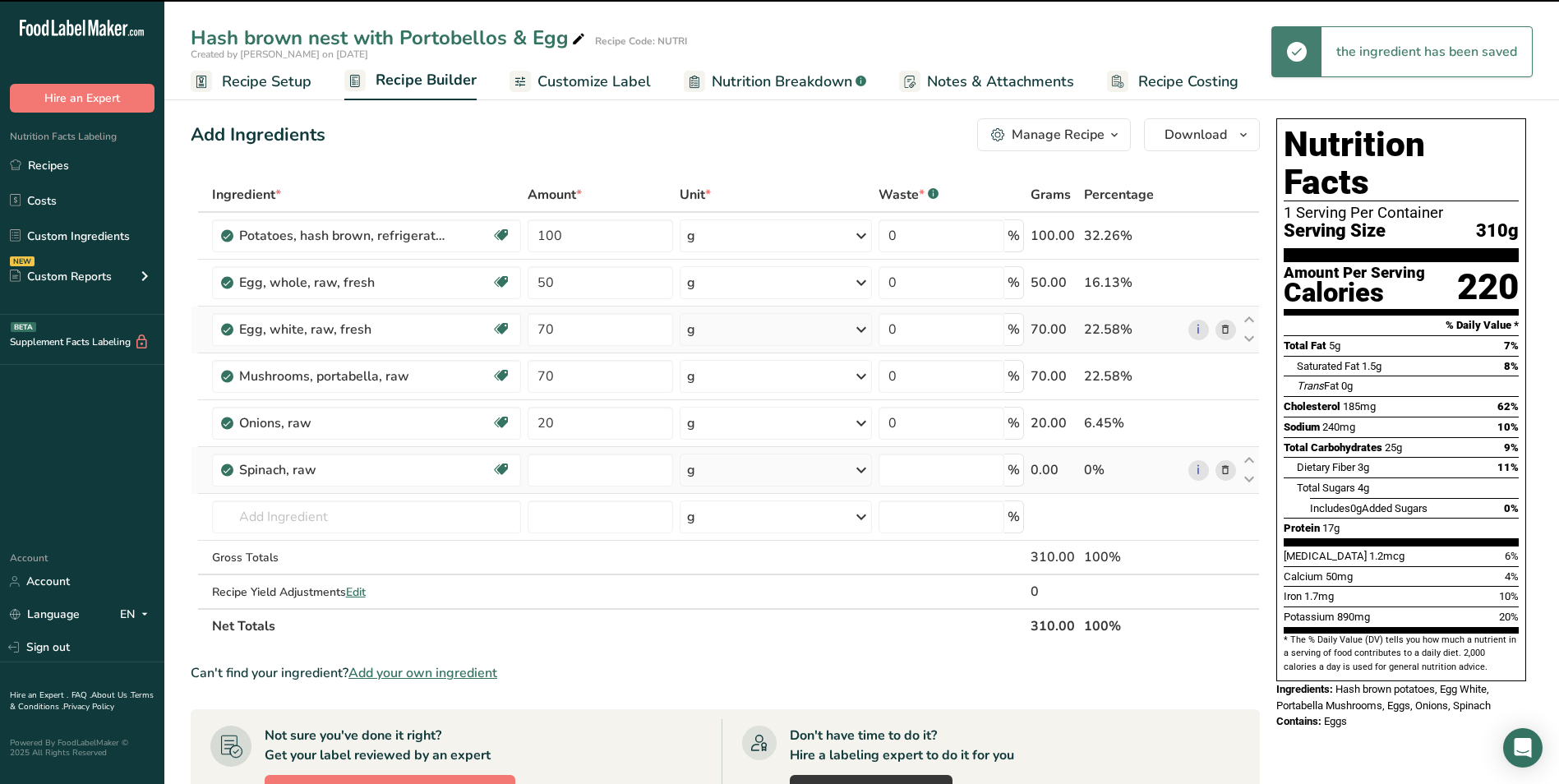
type input "0"
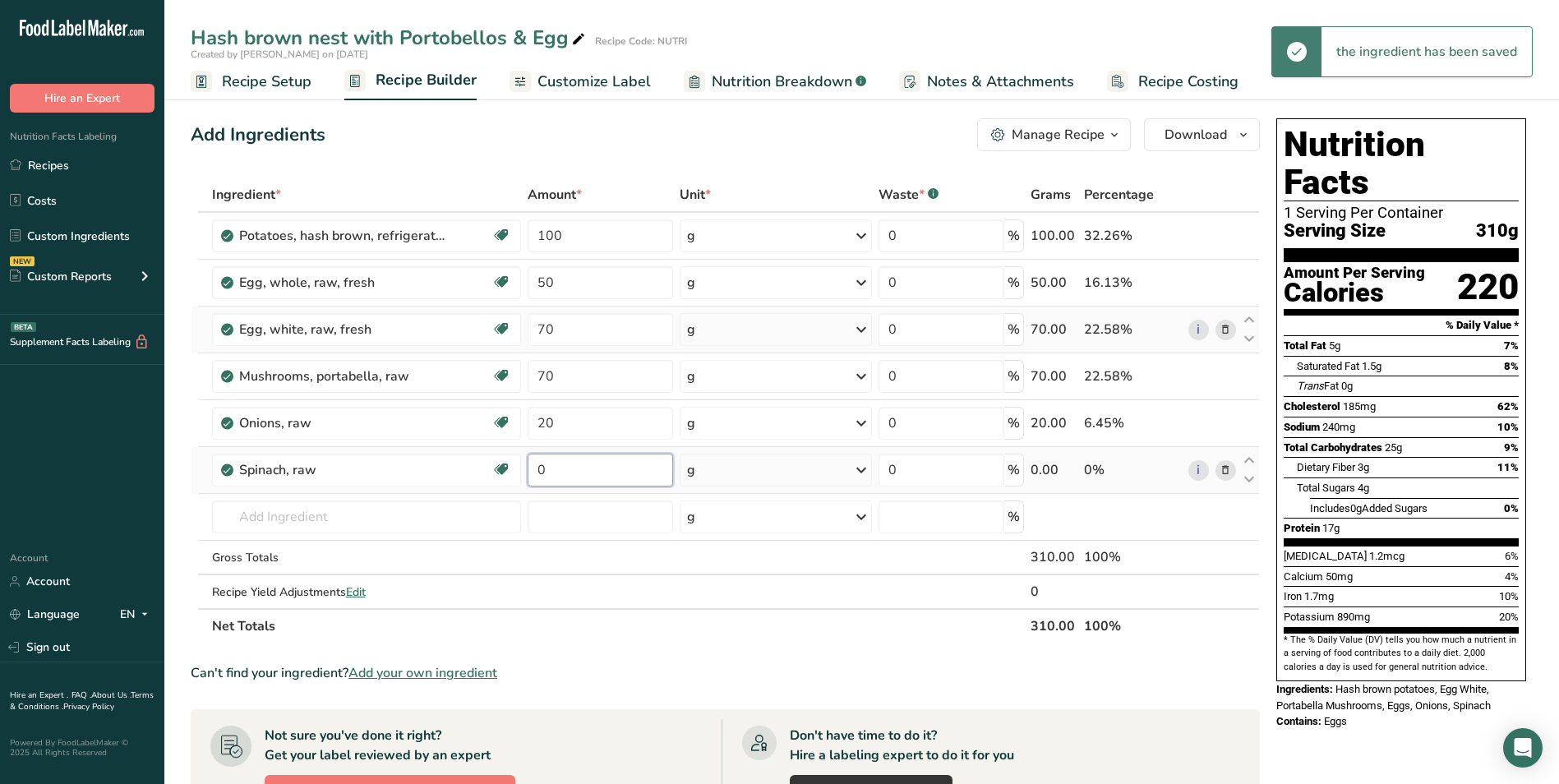
click at [536, 466] on input "0" at bounding box center [600, 469] width 146 height 33
drag, startPoint x: 537, startPoint y: 468, endPoint x: 559, endPoint y: 468, distance: 22.0
click at [559, 468] on input "0" at bounding box center [600, 469] width 146 height 33
type input "2"
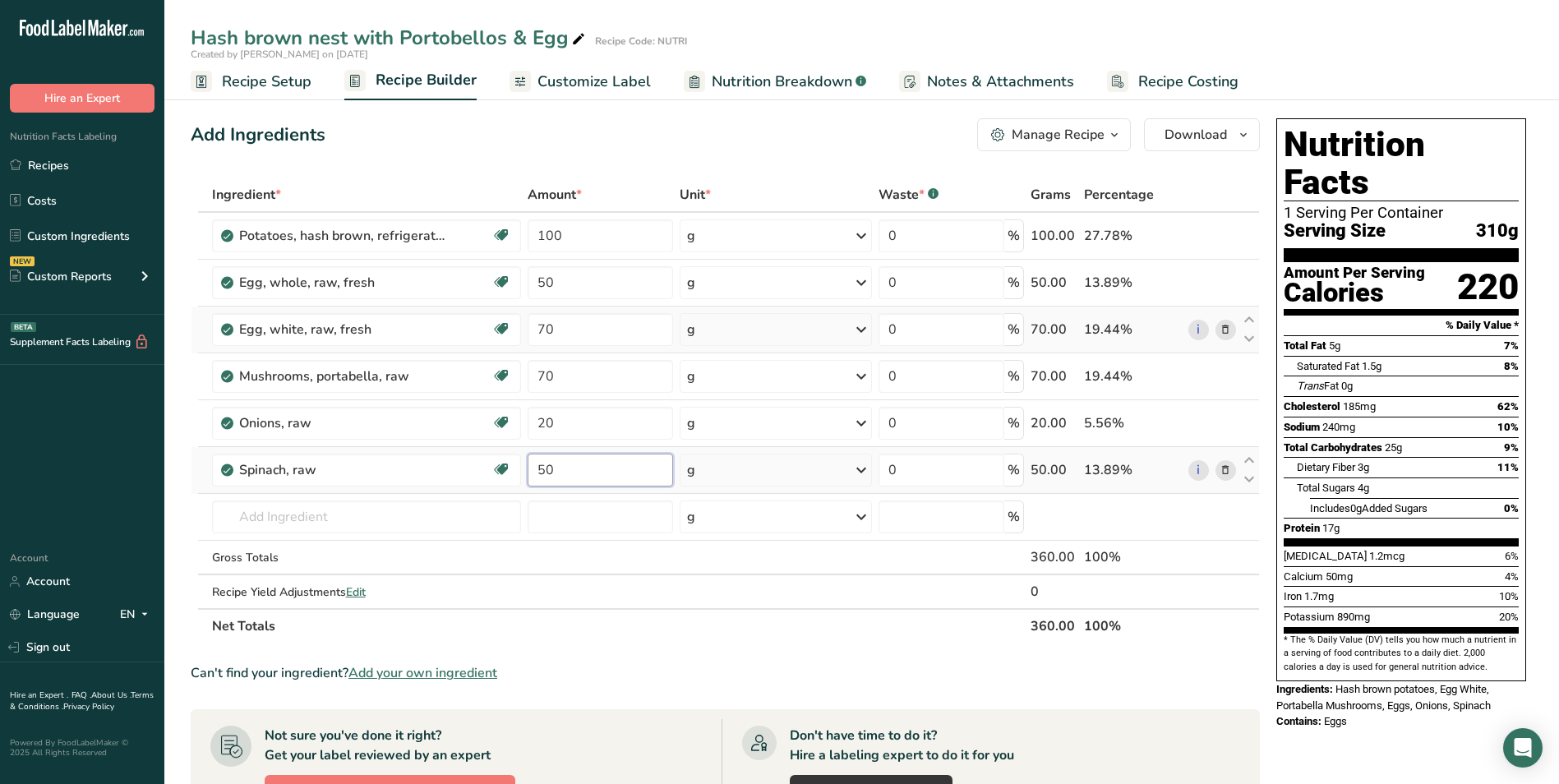
type input "50"
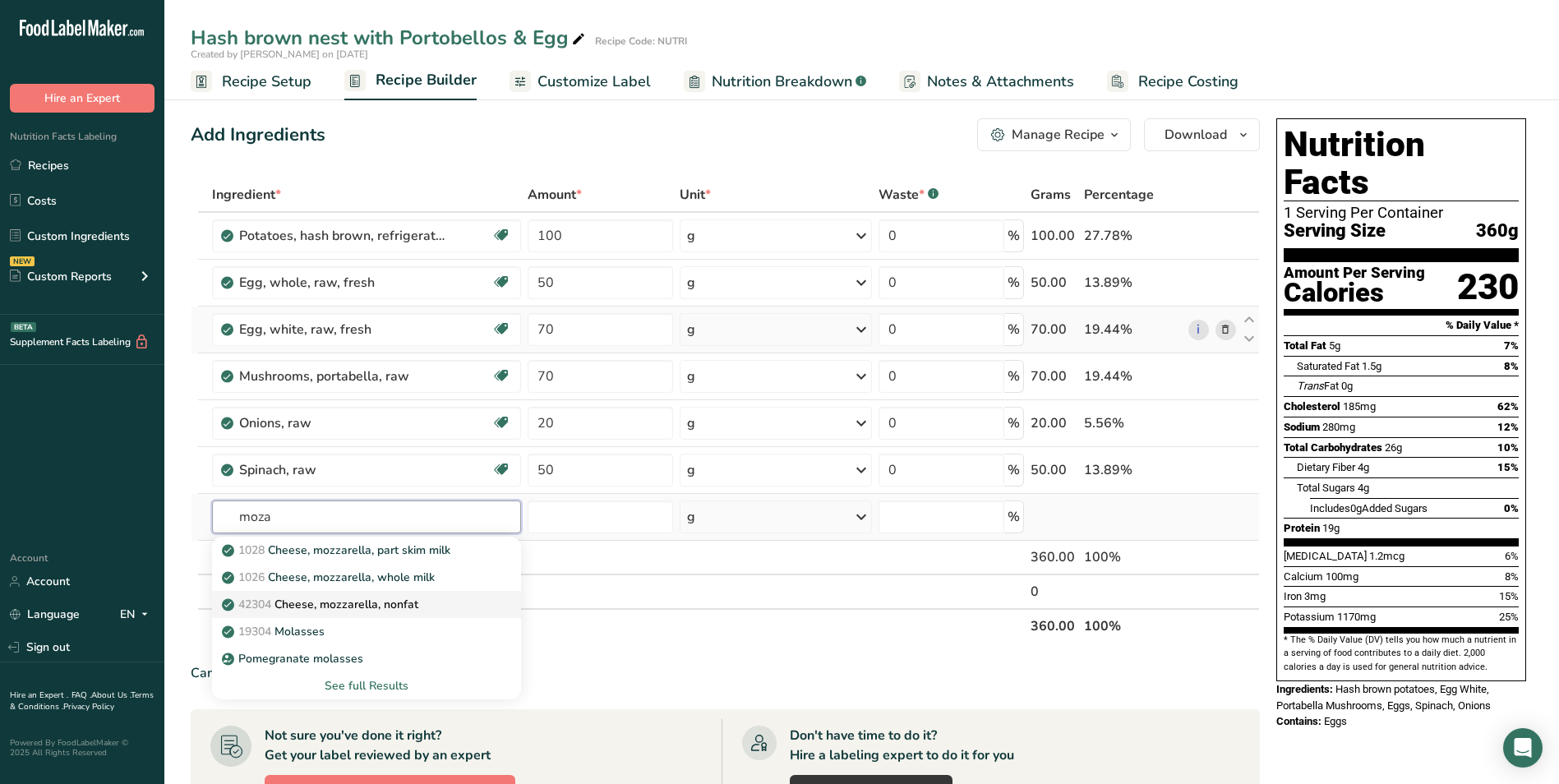
type input "moza"
click at [381, 607] on p "42304 Cheese, mozzarella, nonfat" at bounding box center [321, 604] width 193 height 17
type input "Cheese, mozzarella, nonfat"
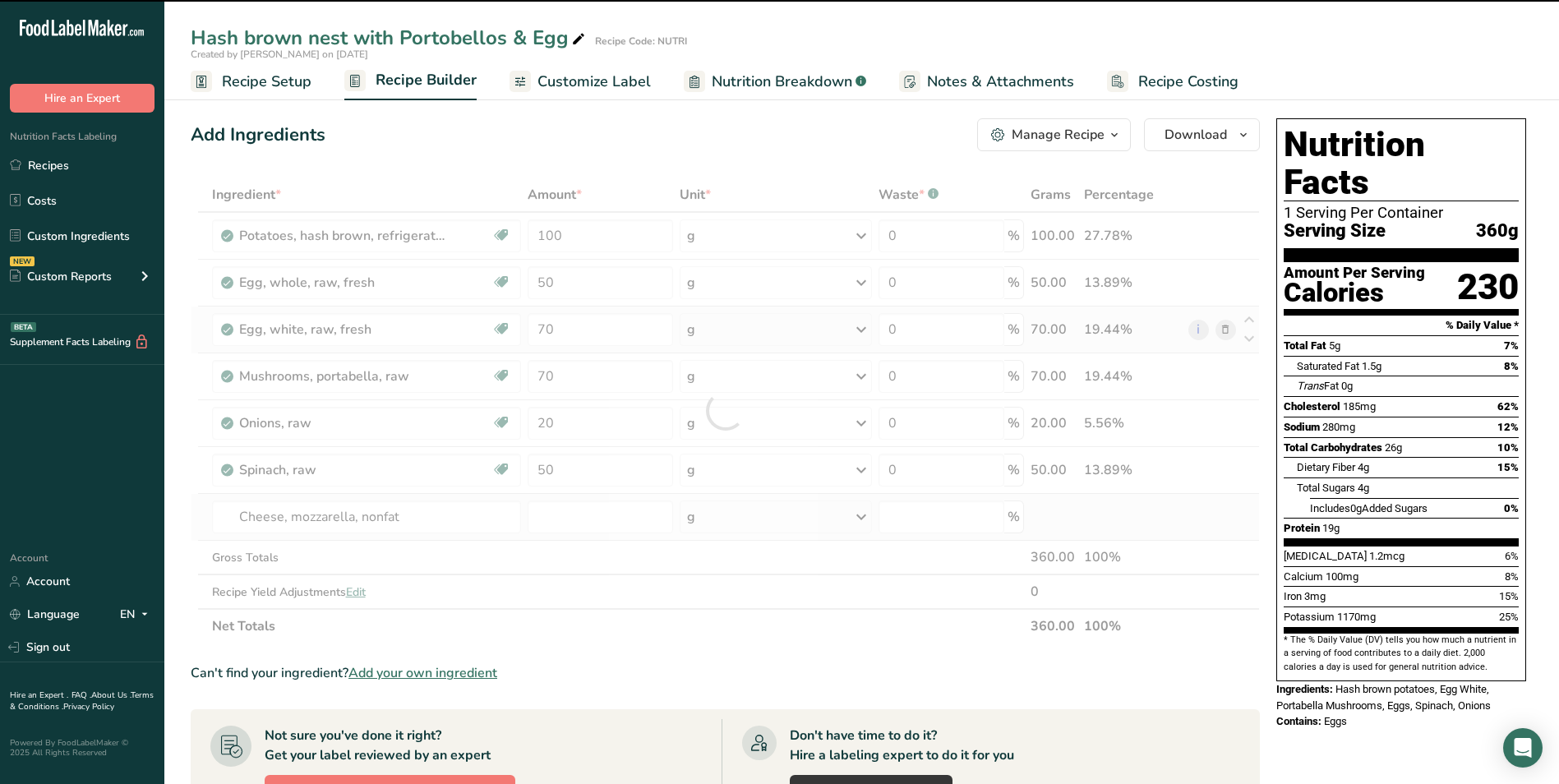
type input "0"
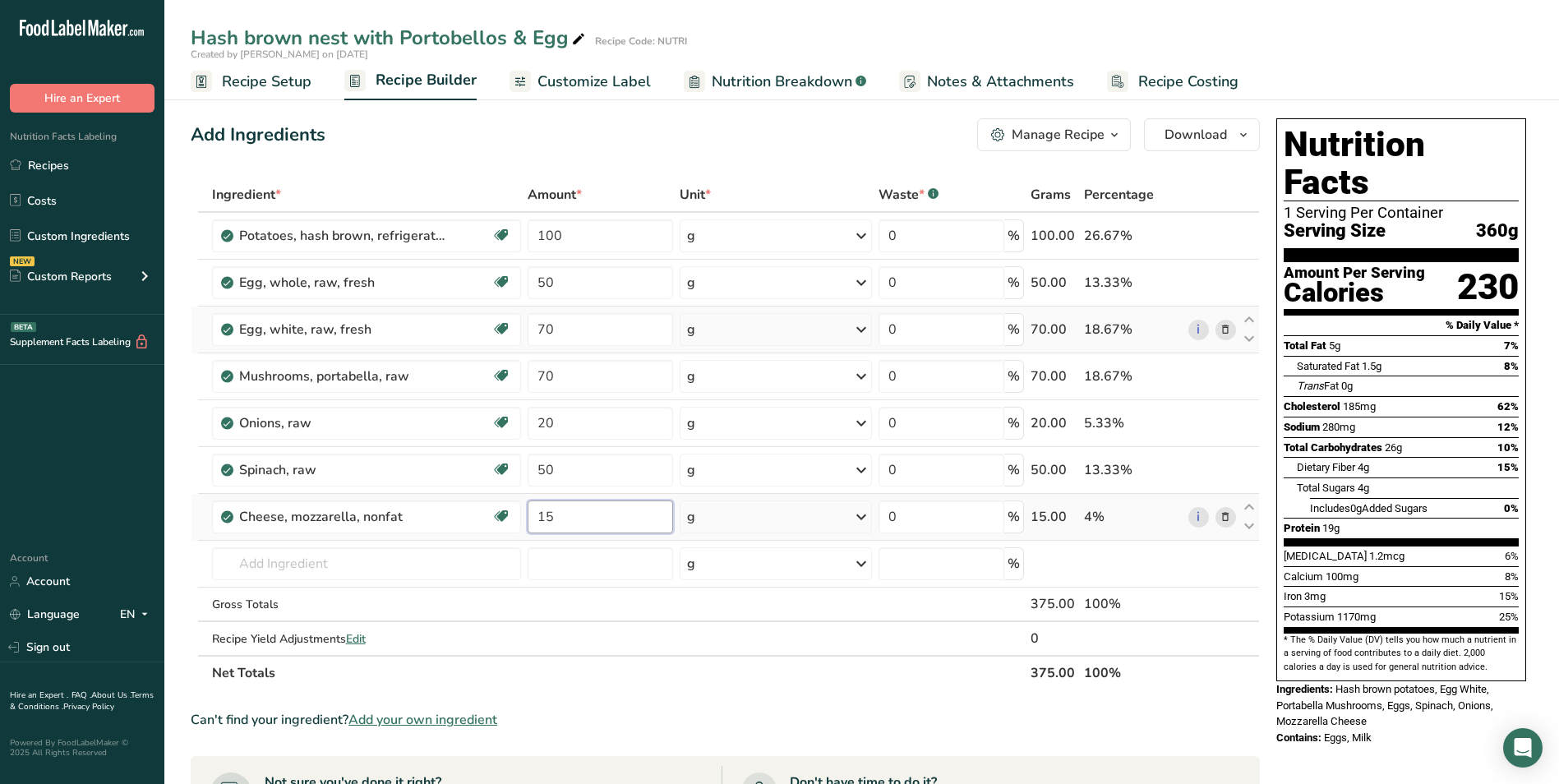
type input "15"
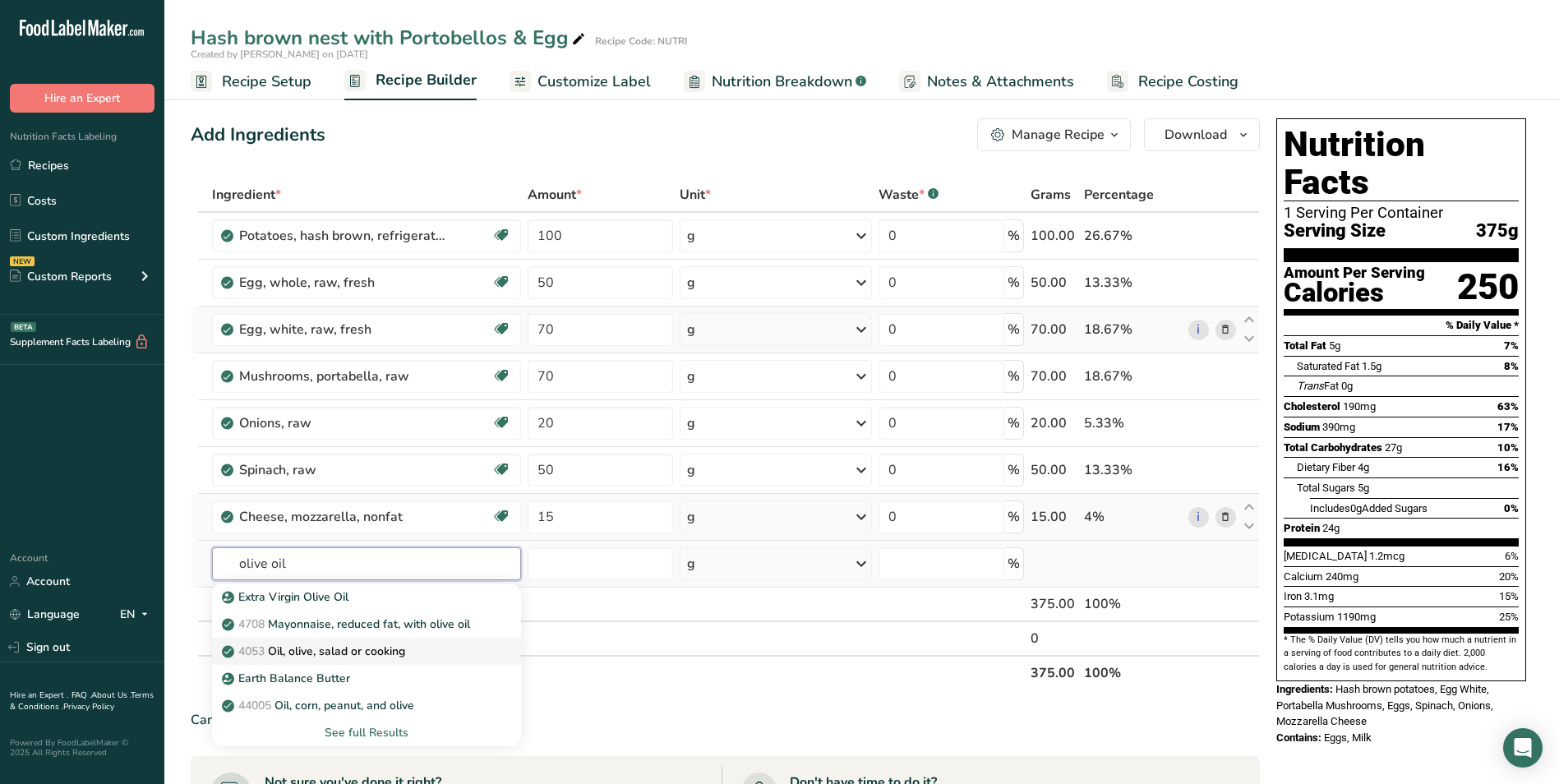
type input "olive oil"
click at [372, 657] on p "4053 Oil, olive, salad or cooking" at bounding box center [314, 650] width 180 height 17
type input "Oil, olive, salad or cooking"
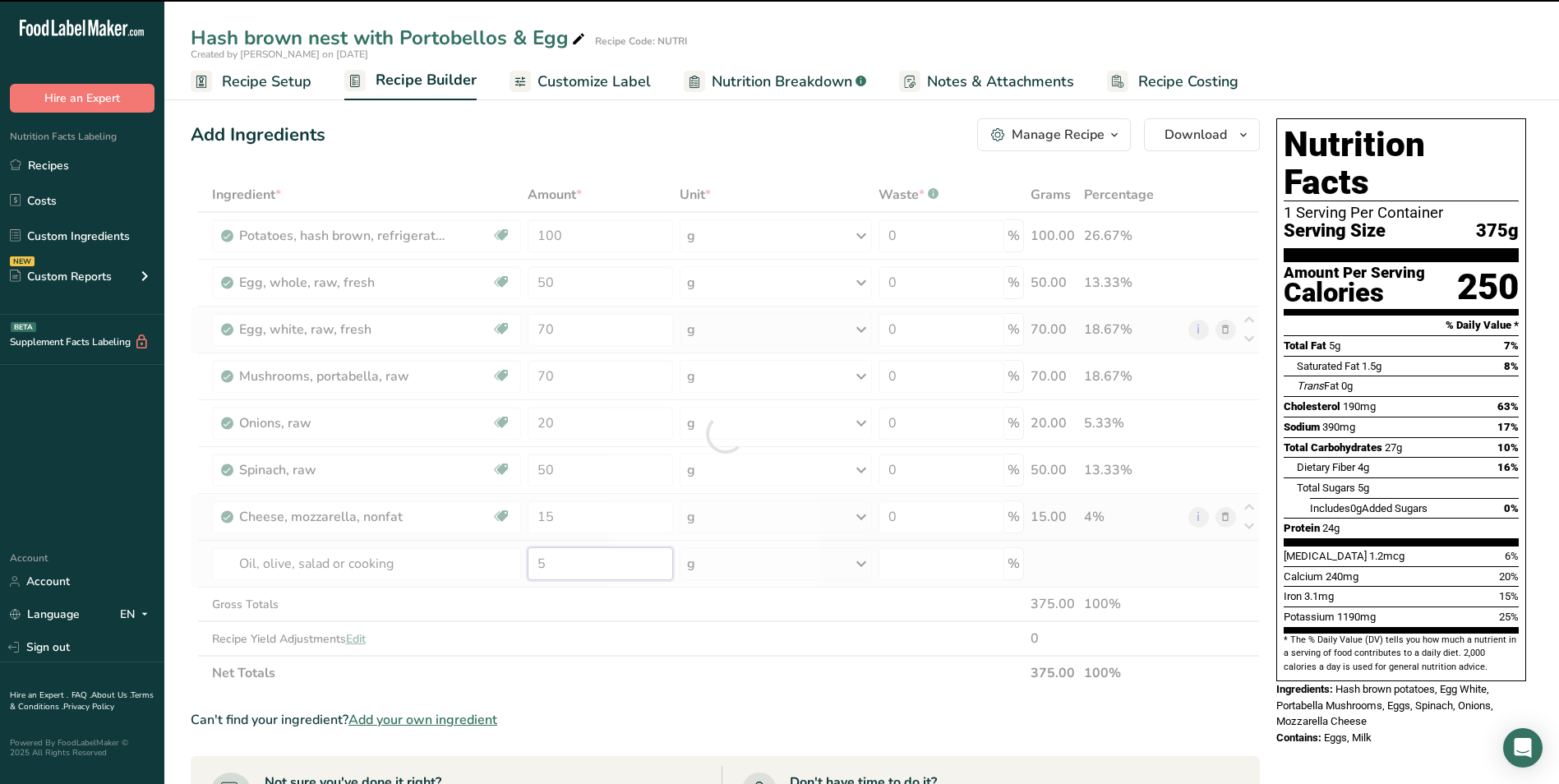
type input "0"
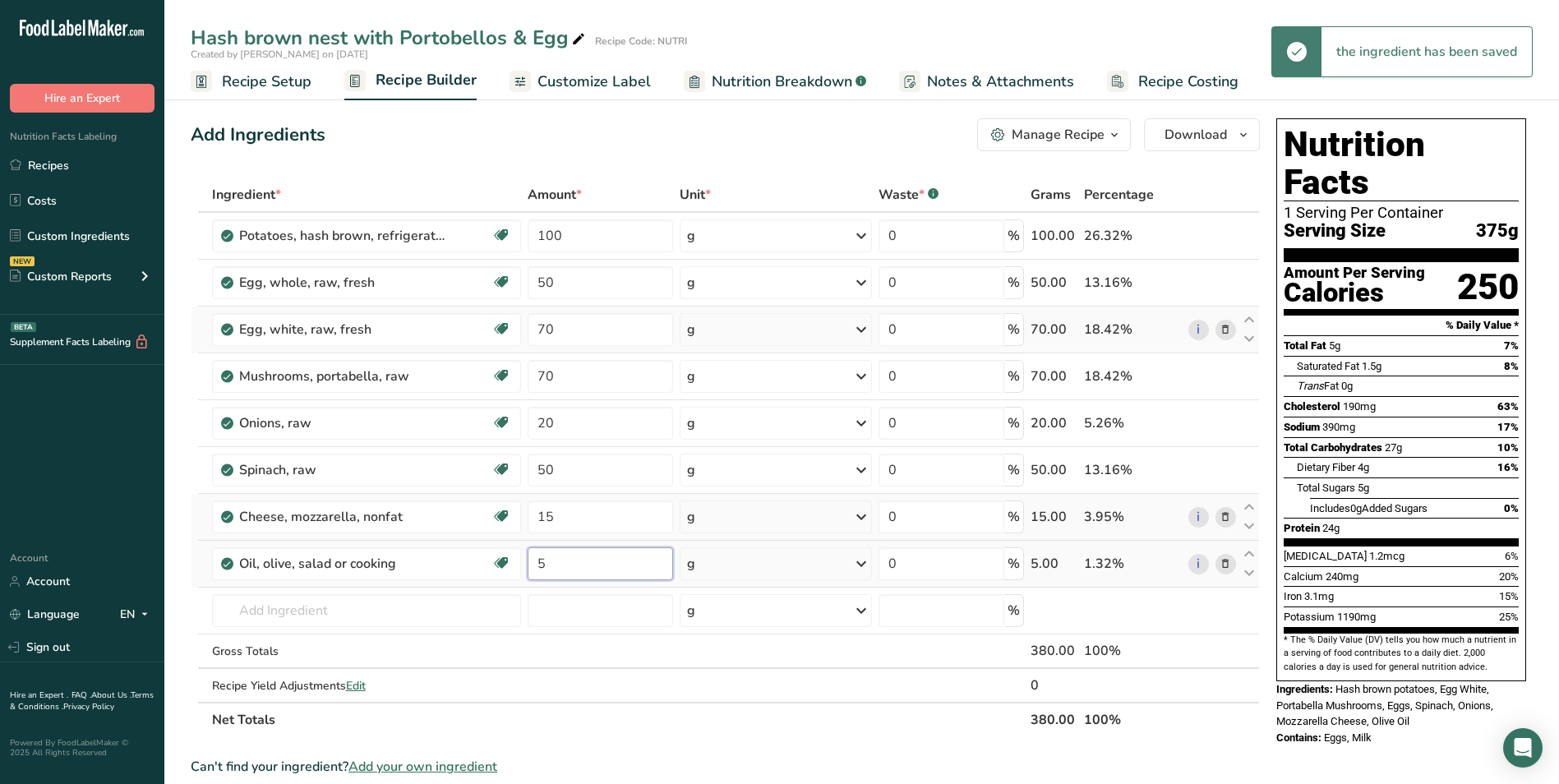
type input "5"
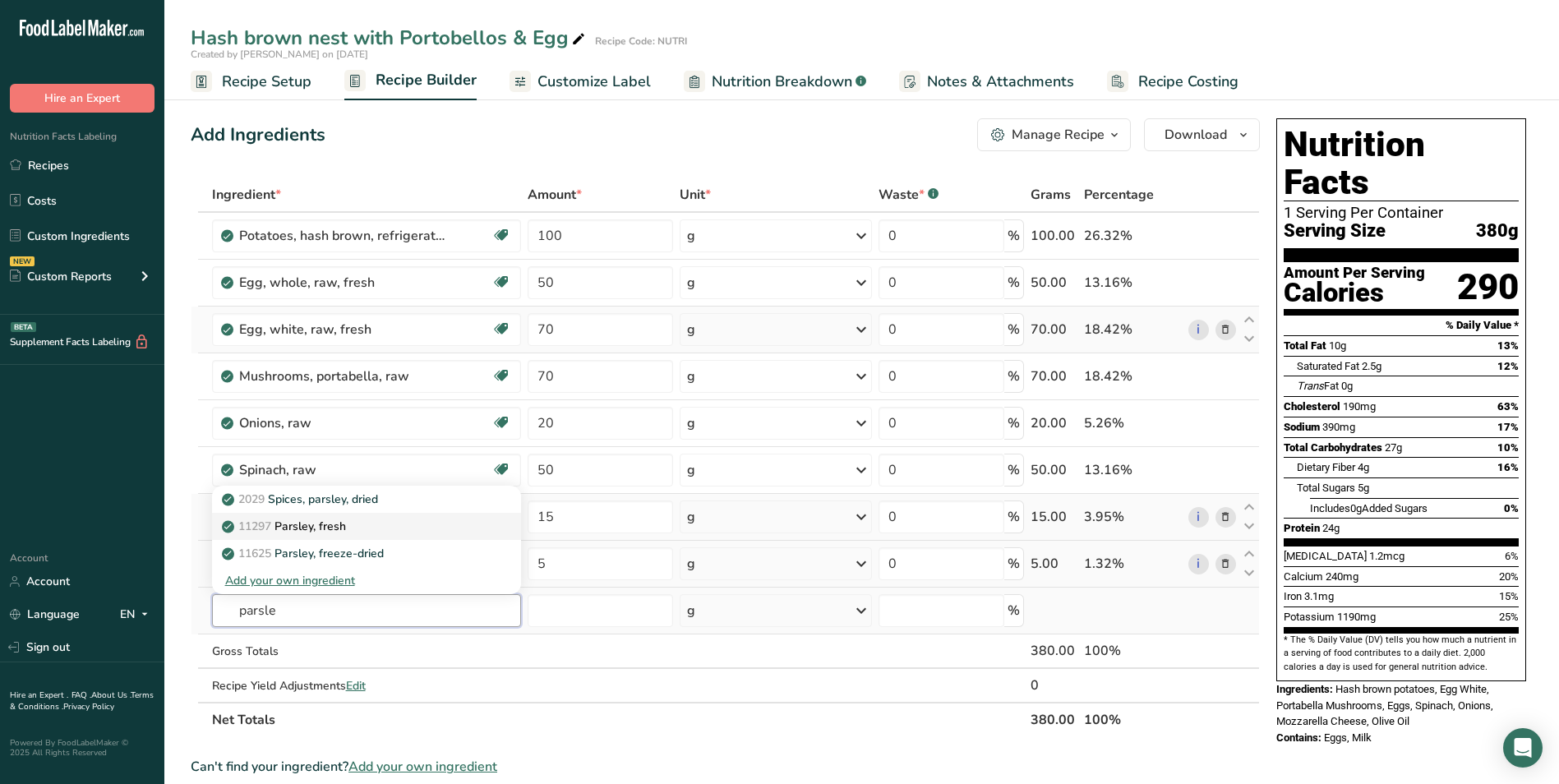
type input "parsle"
click at [342, 523] on p "11297 [GEOGRAPHIC_DATA], fresh" at bounding box center [286, 525] width 121 height 17
type input "Parsley, fresh"
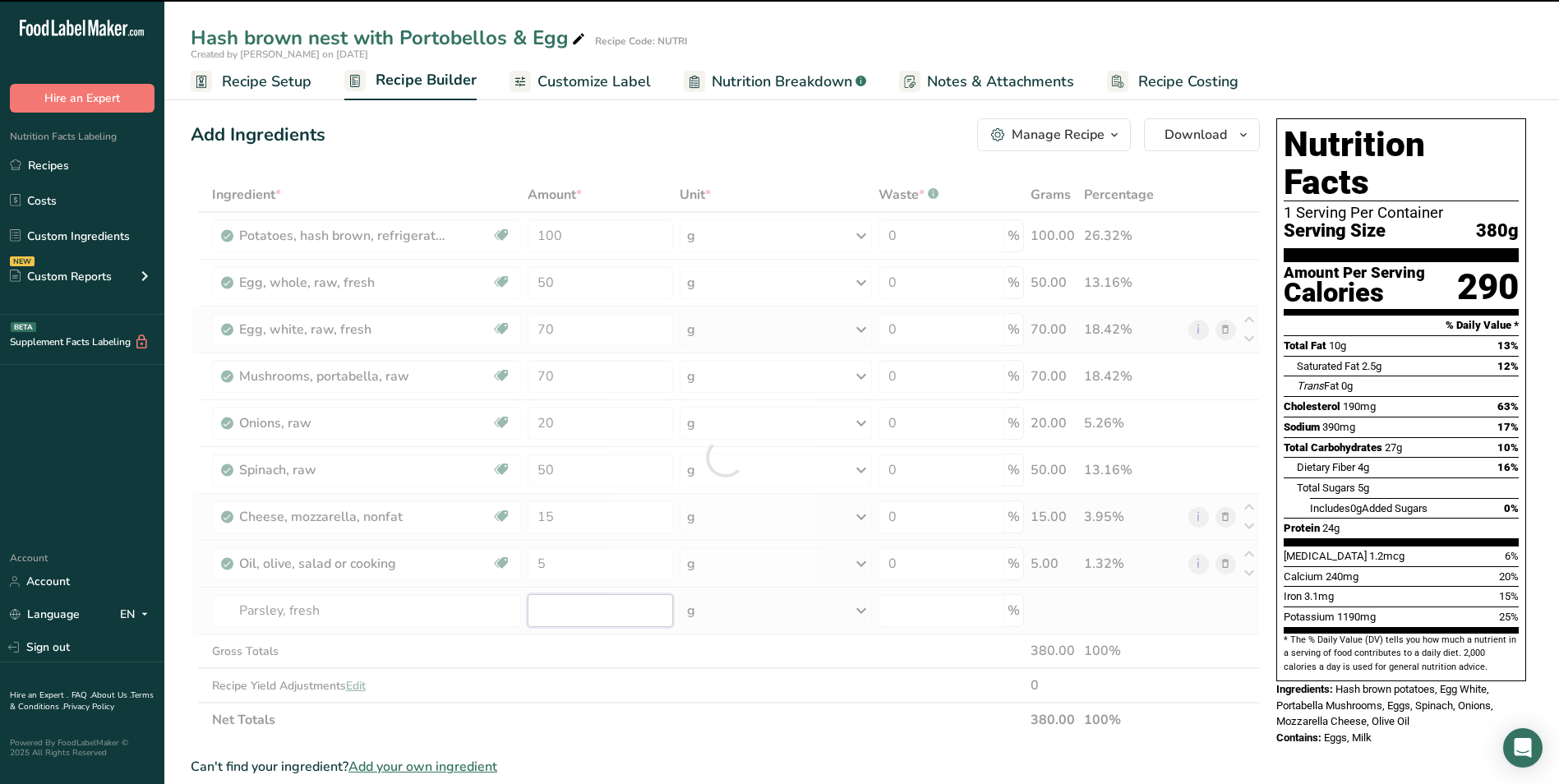
type input "0"
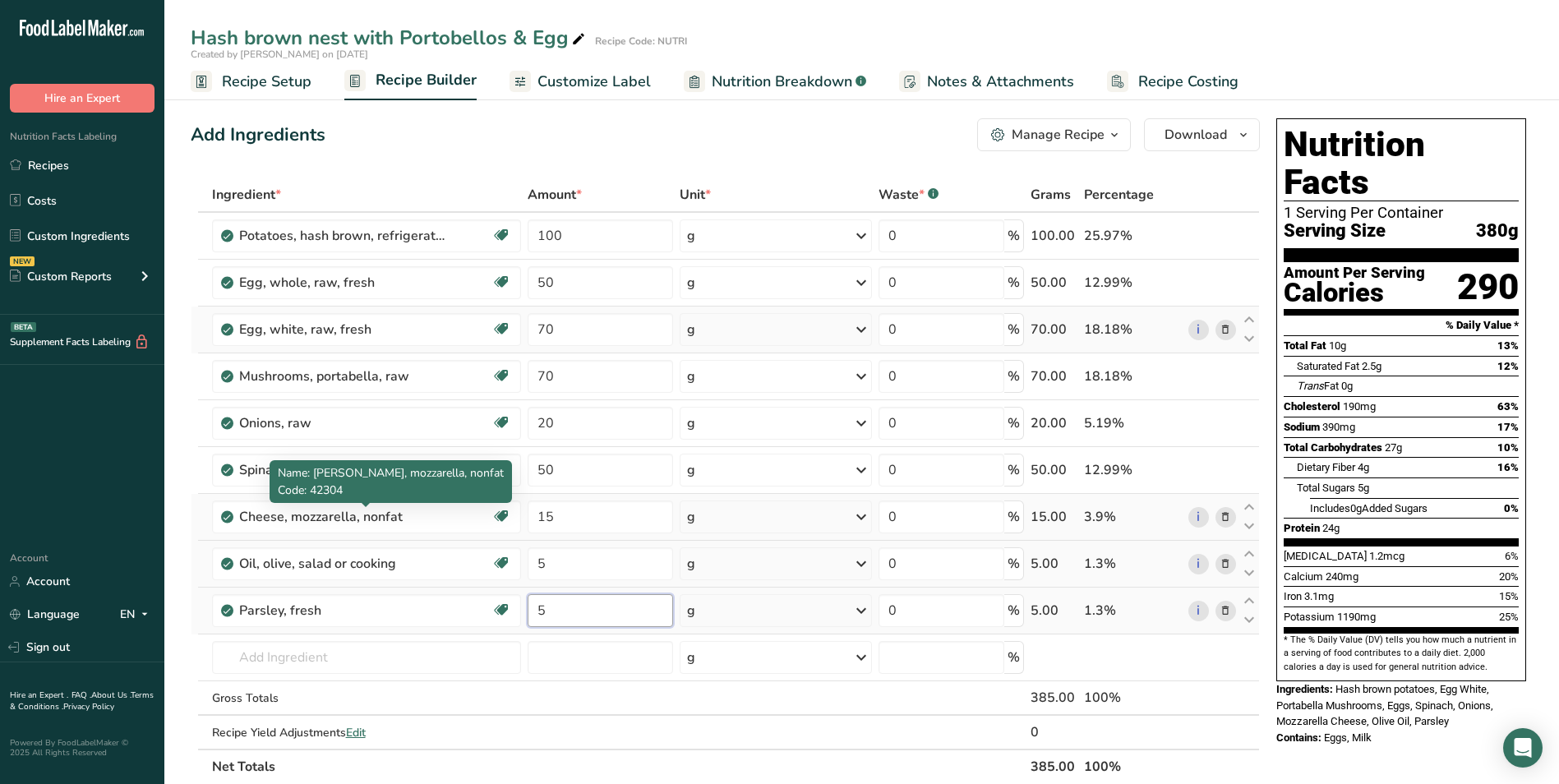
type input "5"
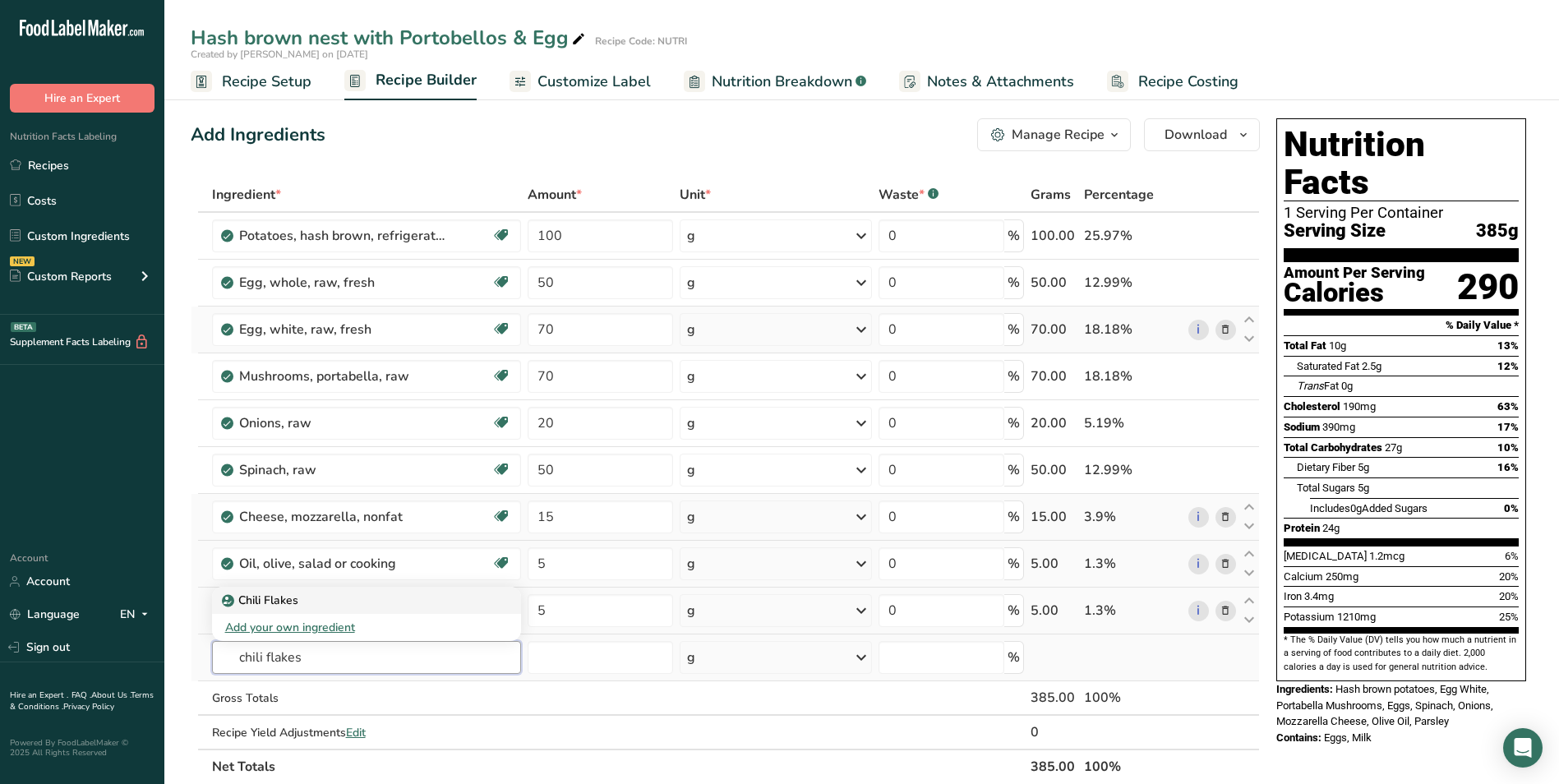
type input "chili flakes"
click at [275, 609] on link "Chili Flakes" at bounding box center [367, 600] width 309 height 27
type input "Chili Flakes"
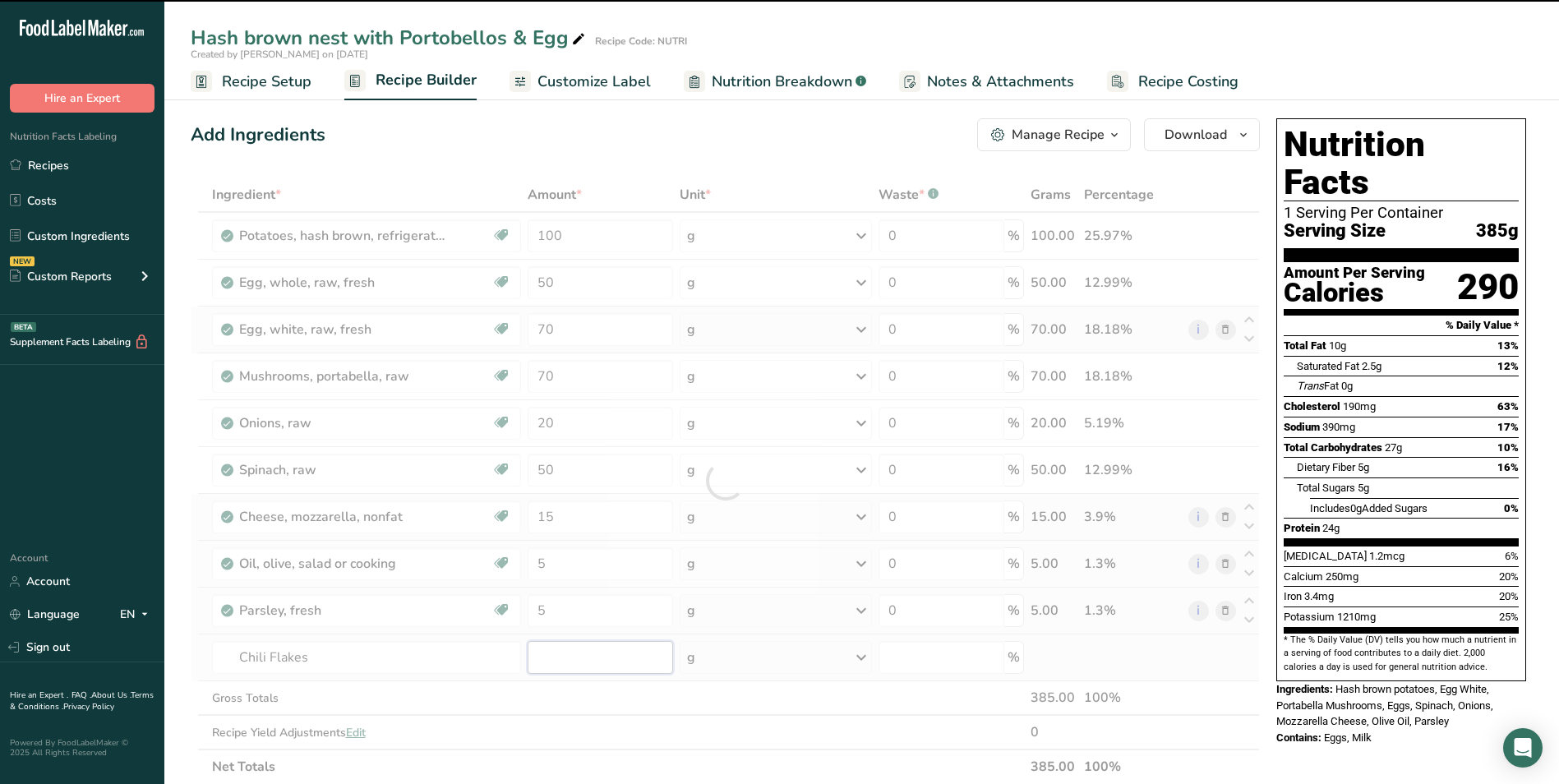
type input "0"
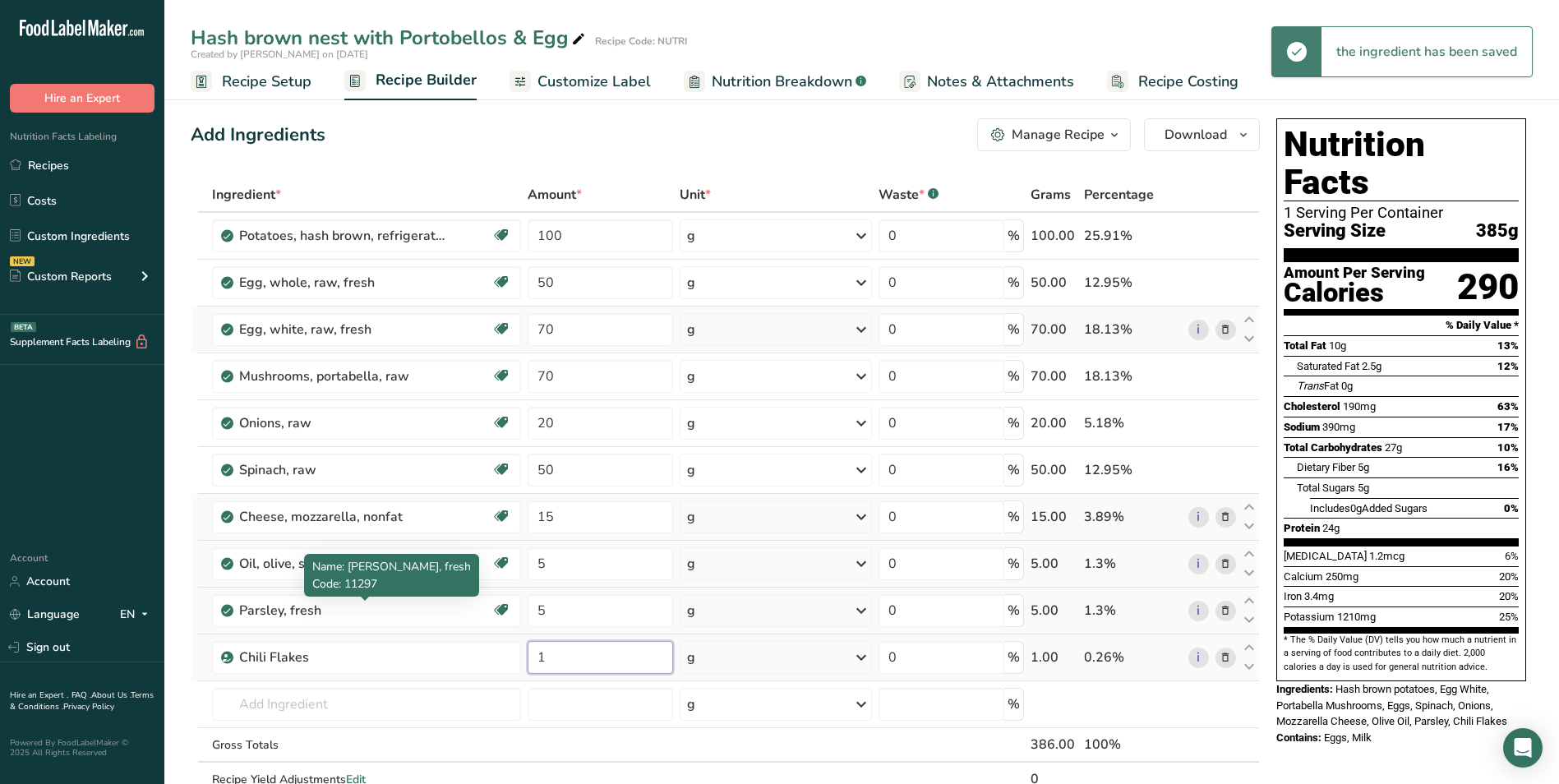
type input "1"
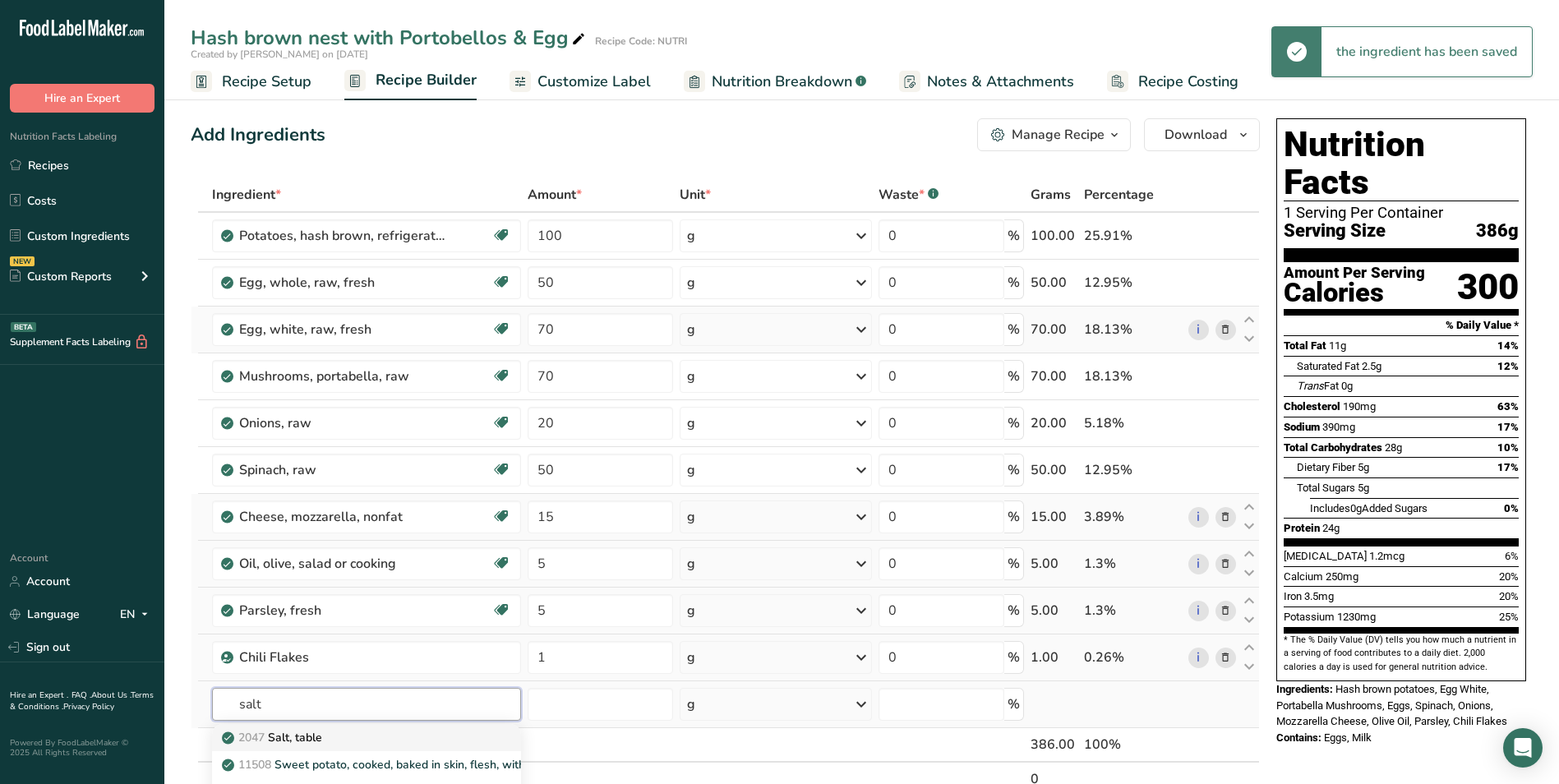
type input "salt"
click at [300, 731] on p "2047 Salt, table" at bounding box center [274, 736] width 97 height 17
type input "Salt, table"
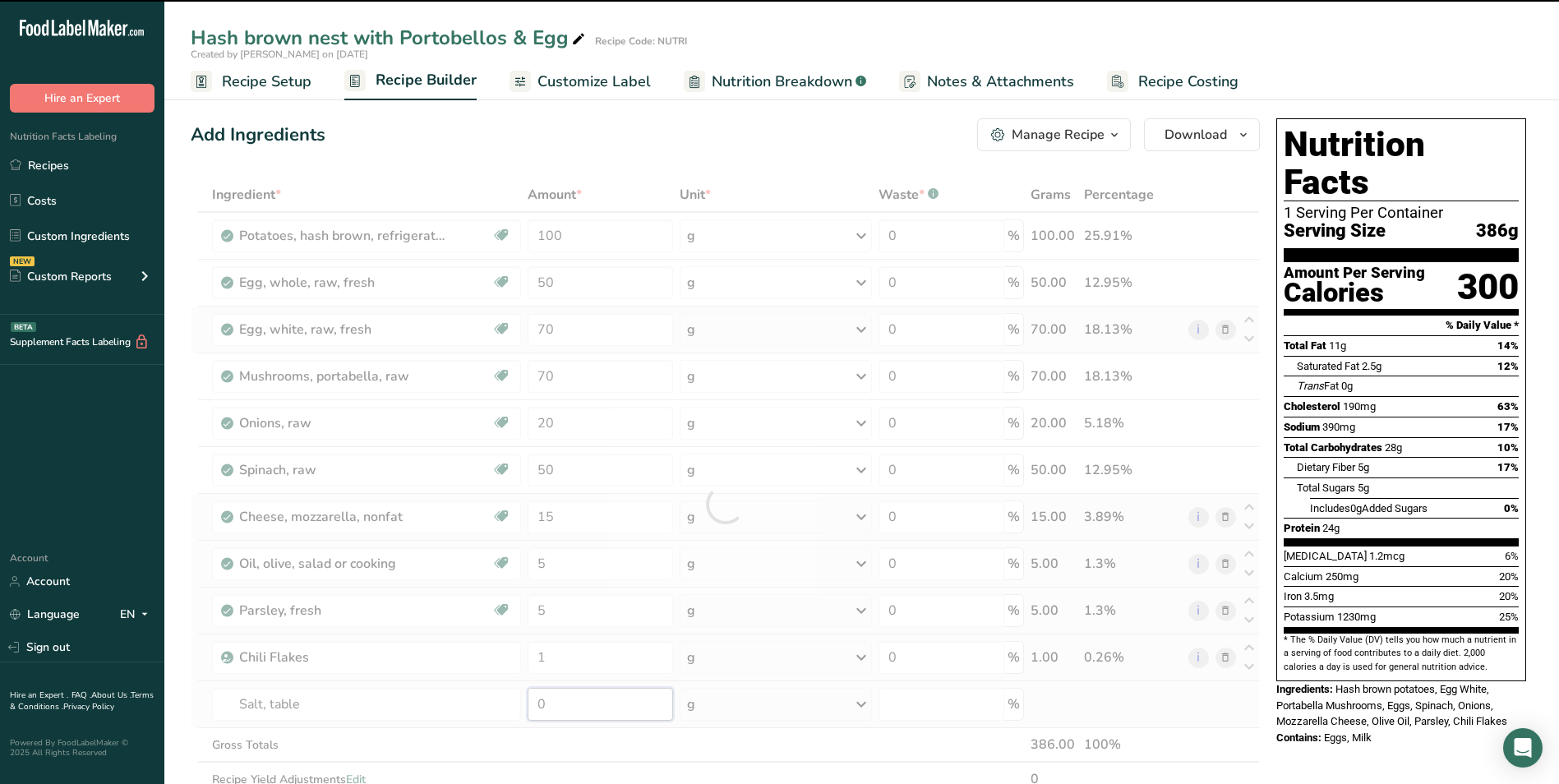
type input "1"
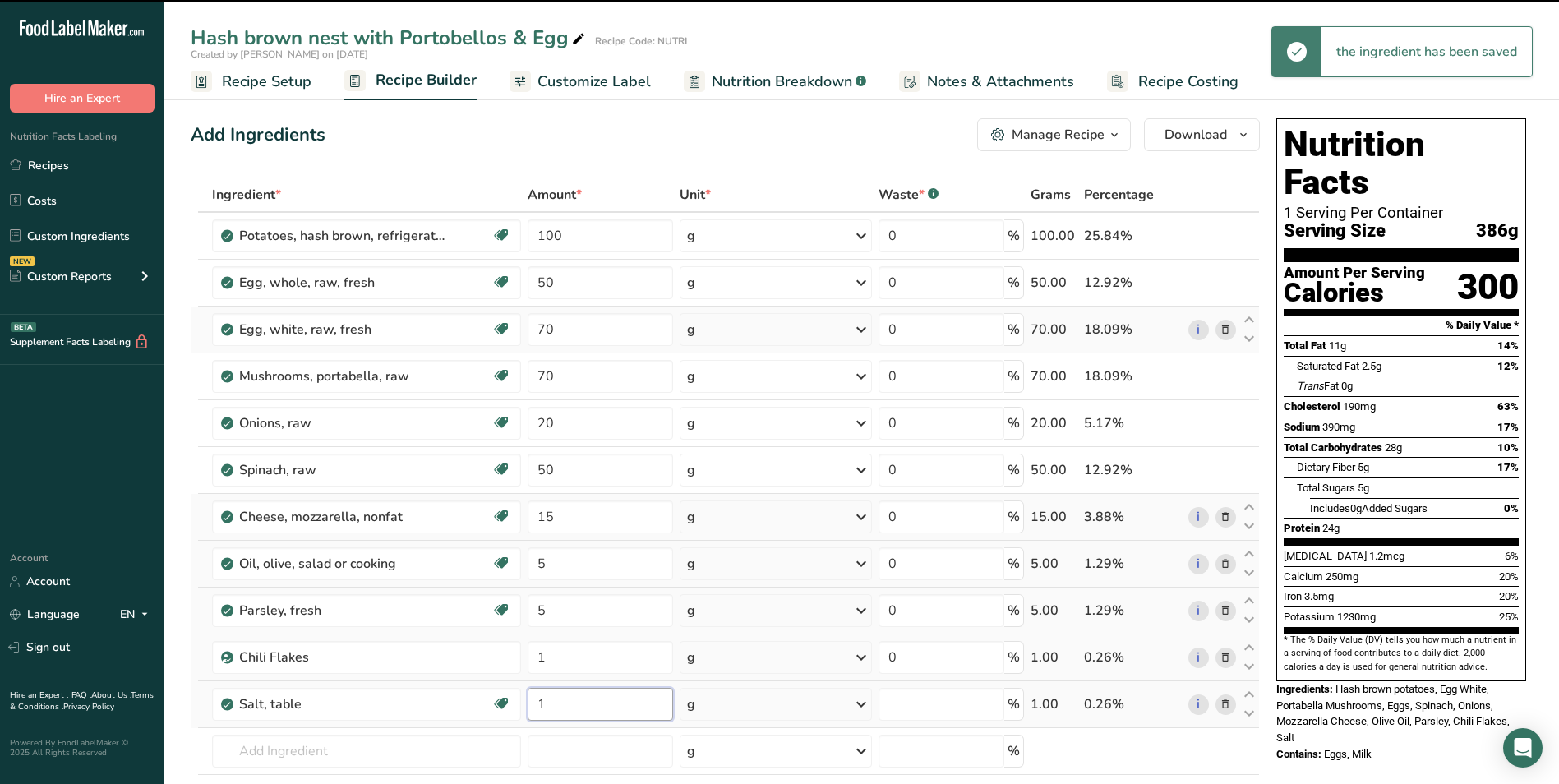
type input "0"
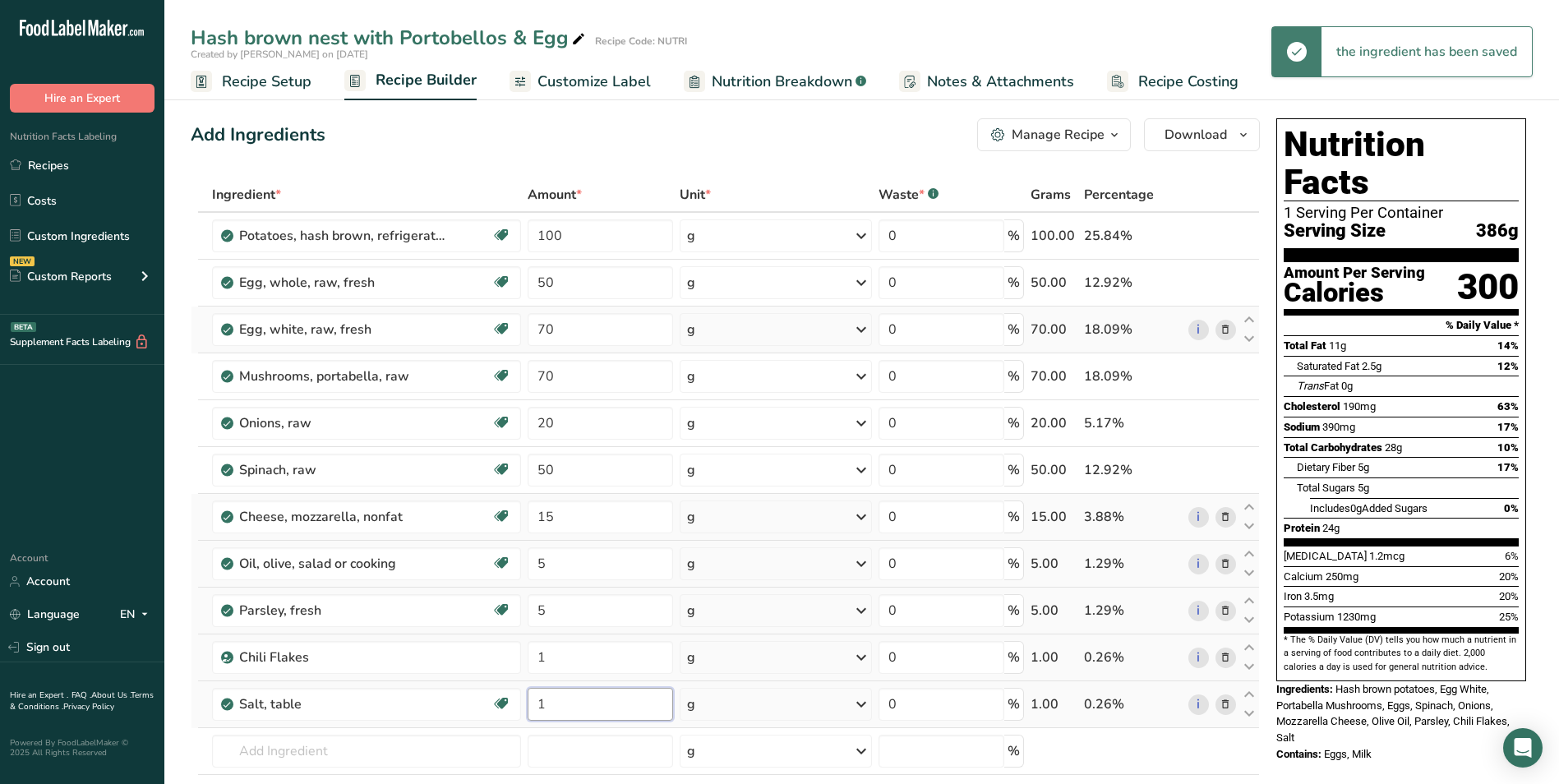
type input "1"
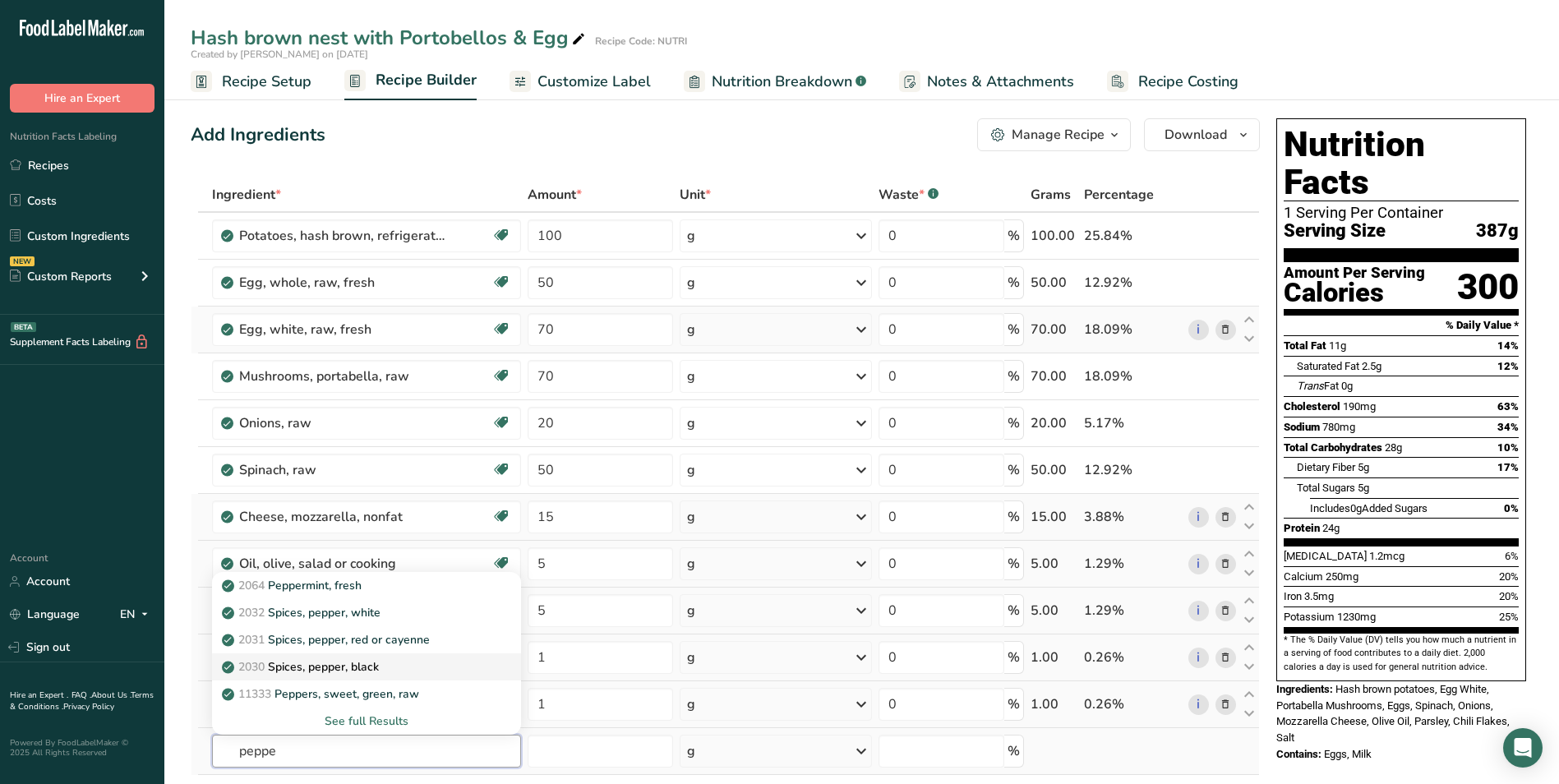
type input "peppe"
click at [369, 670] on p "2030 Spices, pepper, black" at bounding box center [301, 666] width 154 height 17
type input "Spices, pepper, black"
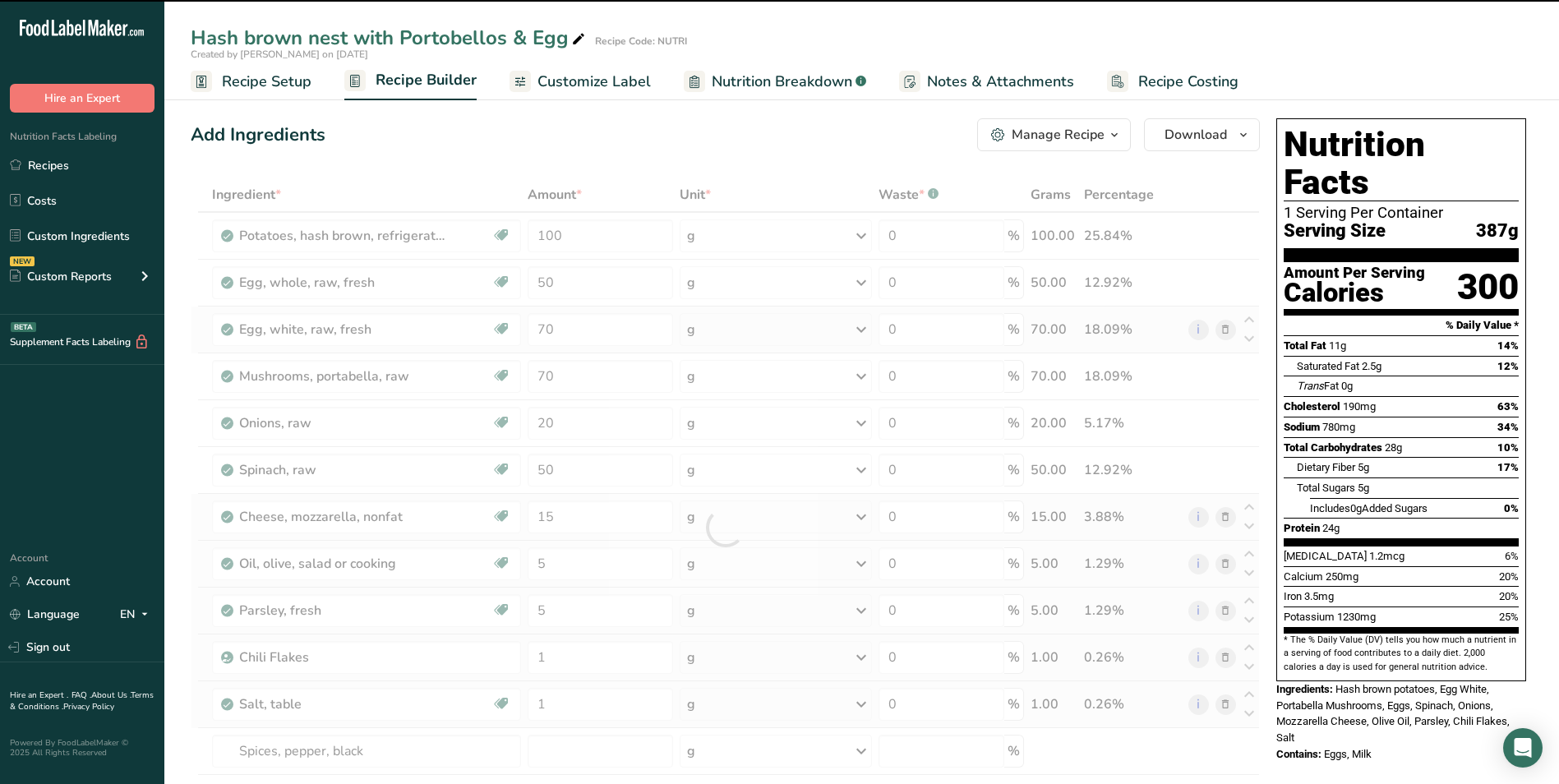
type input "0"
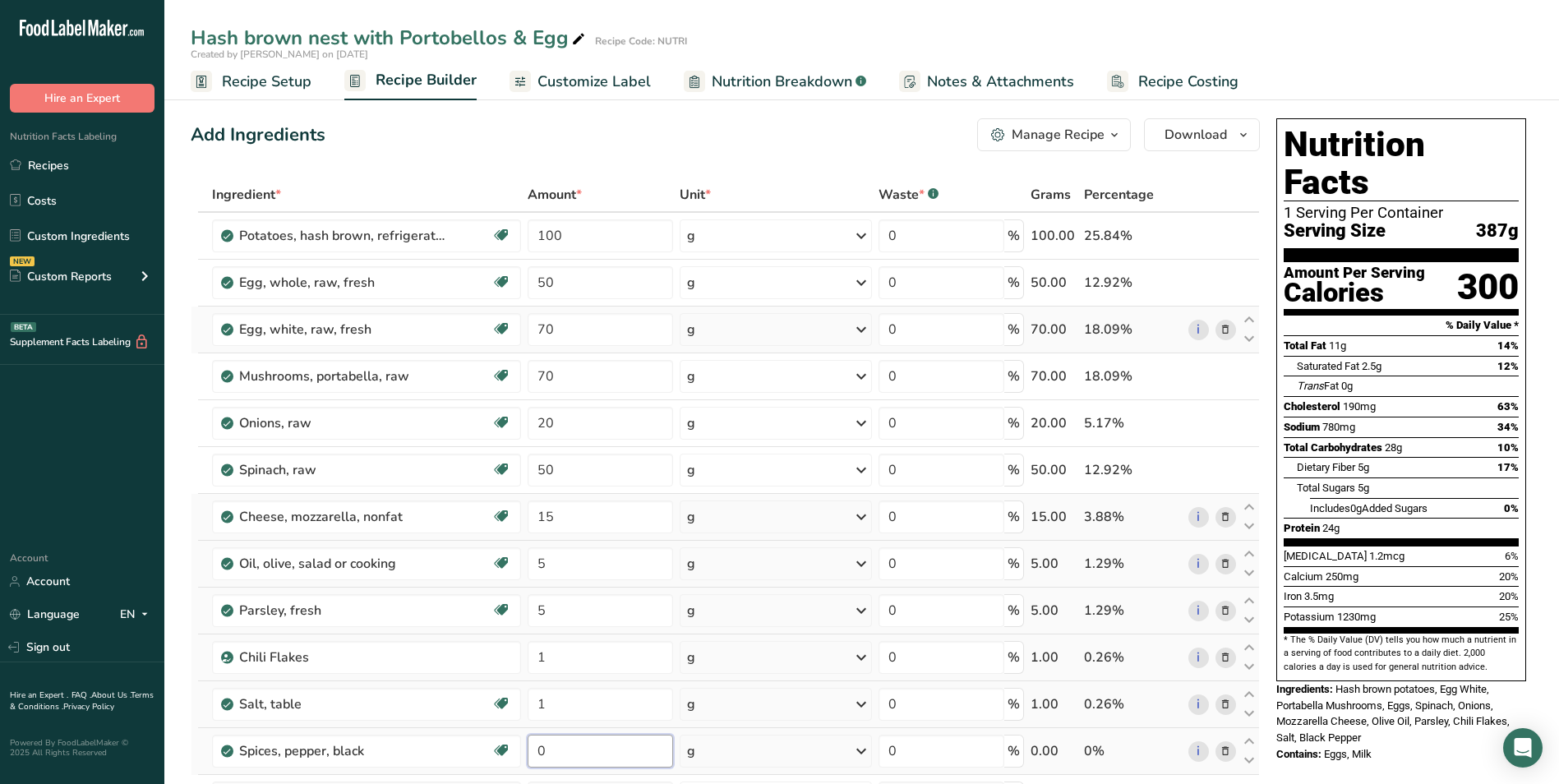
click at [540, 745] on input "0" at bounding box center [600, 750] width 146 height 33
type input "0.5"
click at [537, 374] on div "Ingredient * Amount * Unit * Waste * .a-a{fill:#347362;}.b-a{fill:#fff;} Grams …" at bounding box center [725, 550] width 1069 height 746
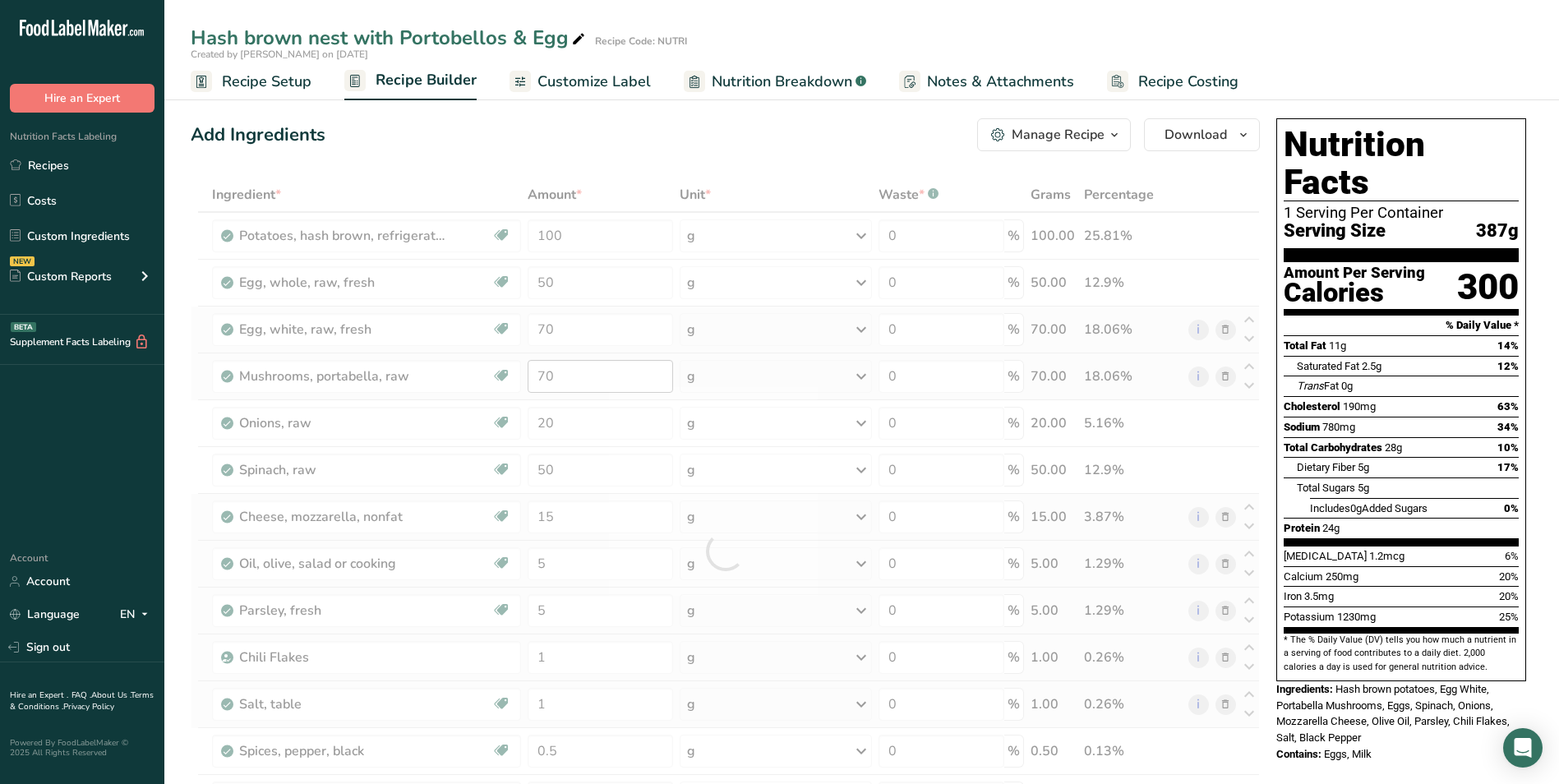
click at [537, 374] on div at bounding box center [725, 550] width 1069 height 746
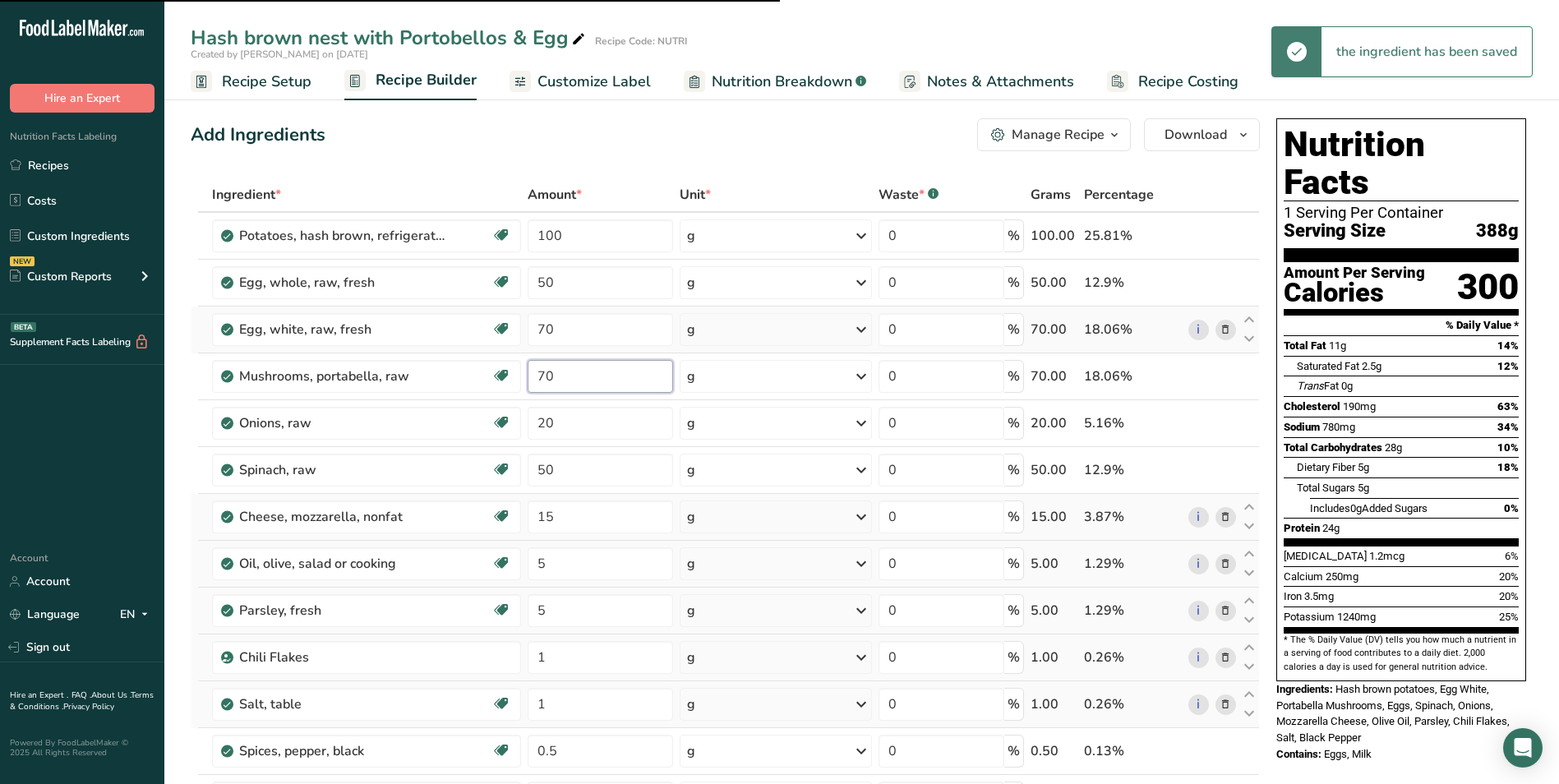
click at [543, 376] on input "70" at bounding box center [600, 376] width 146 height 33
type input "50"
type input "20"
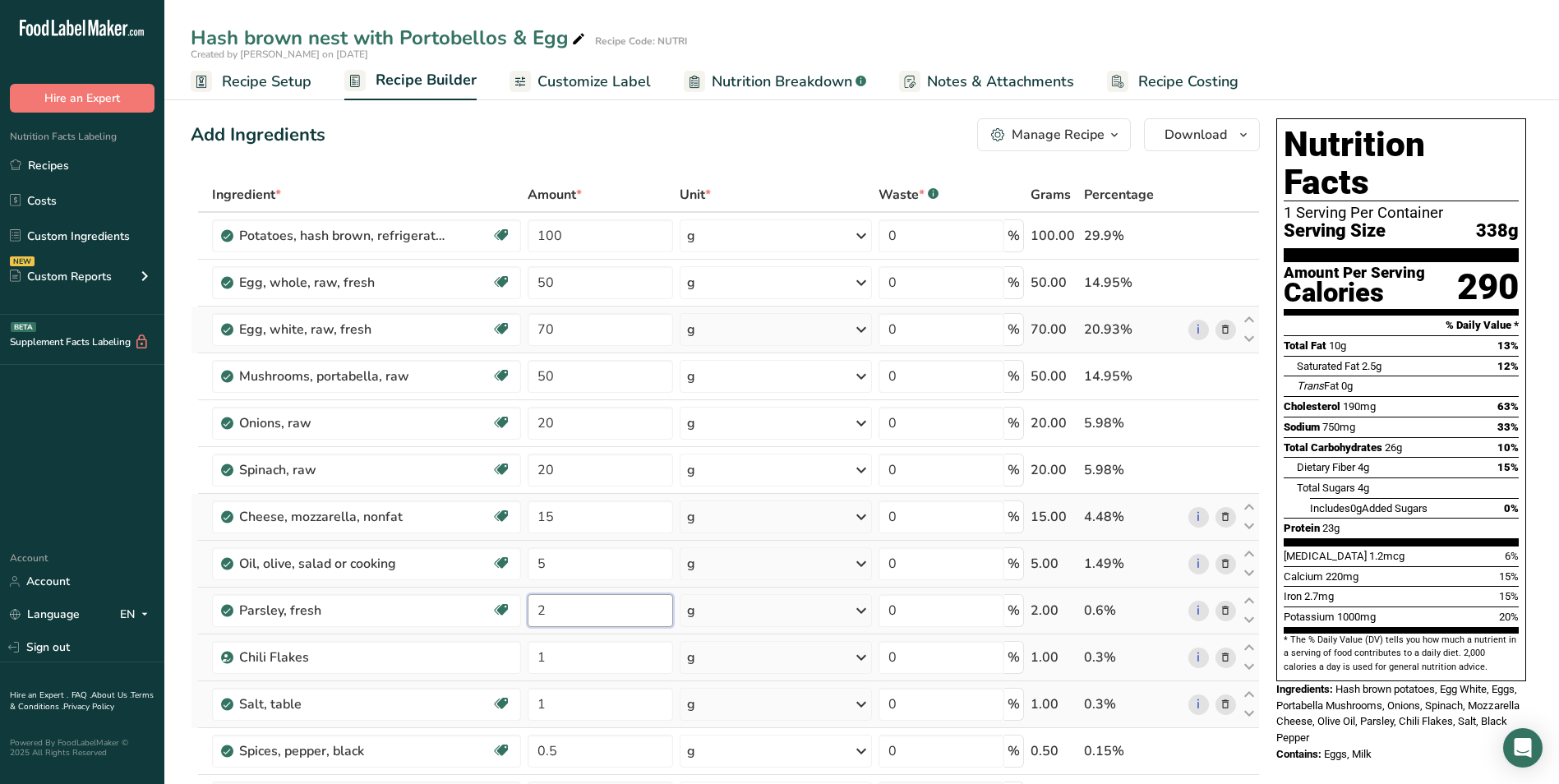
type input "2"
click at [564, 239] on input "100" at bounding box center [600, 235] width 146 height 33
click at [547, 238] on input "100" at bounding box center [600, 235] width 146 height 33
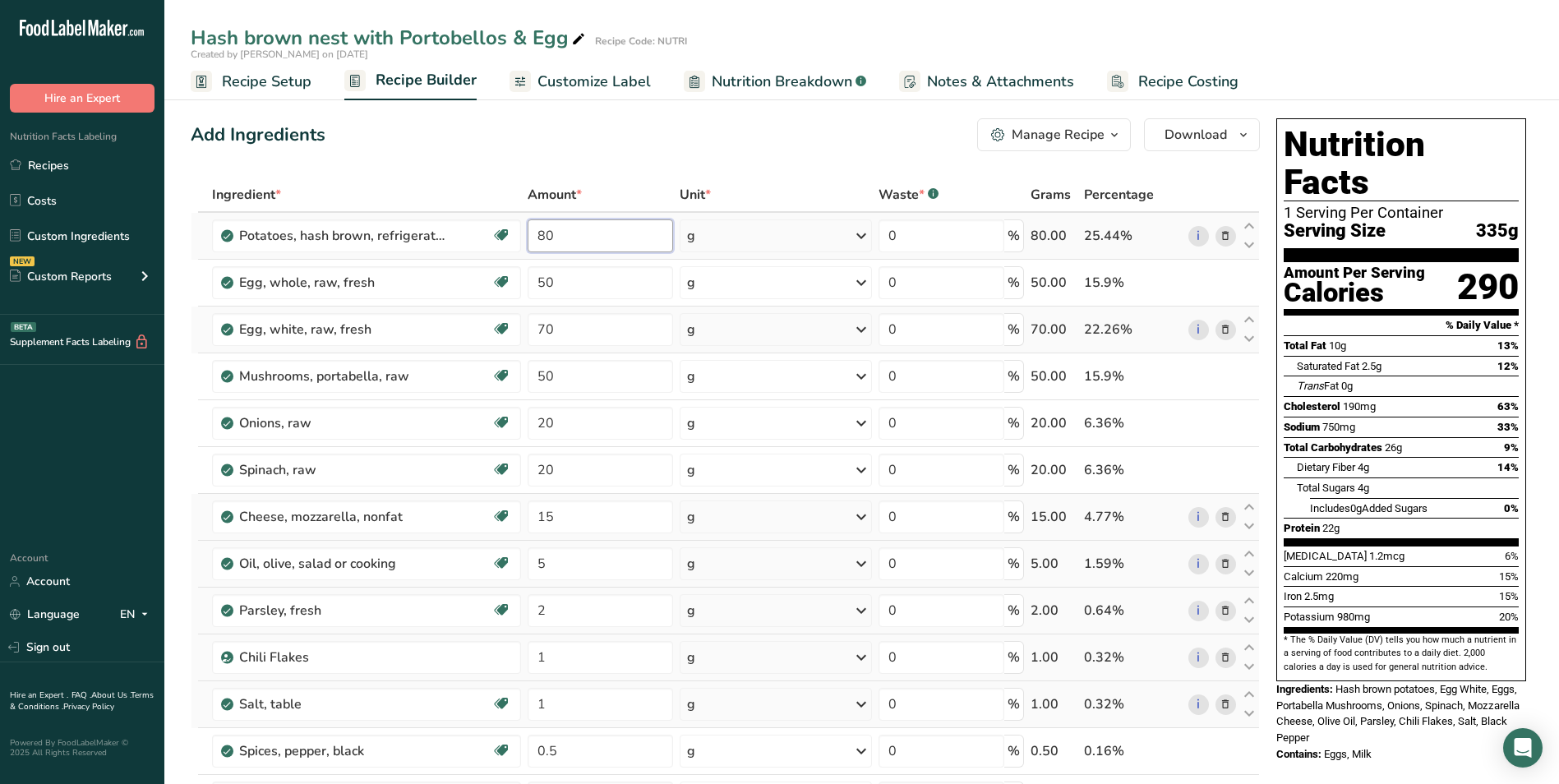
type input "80"
type input "35"
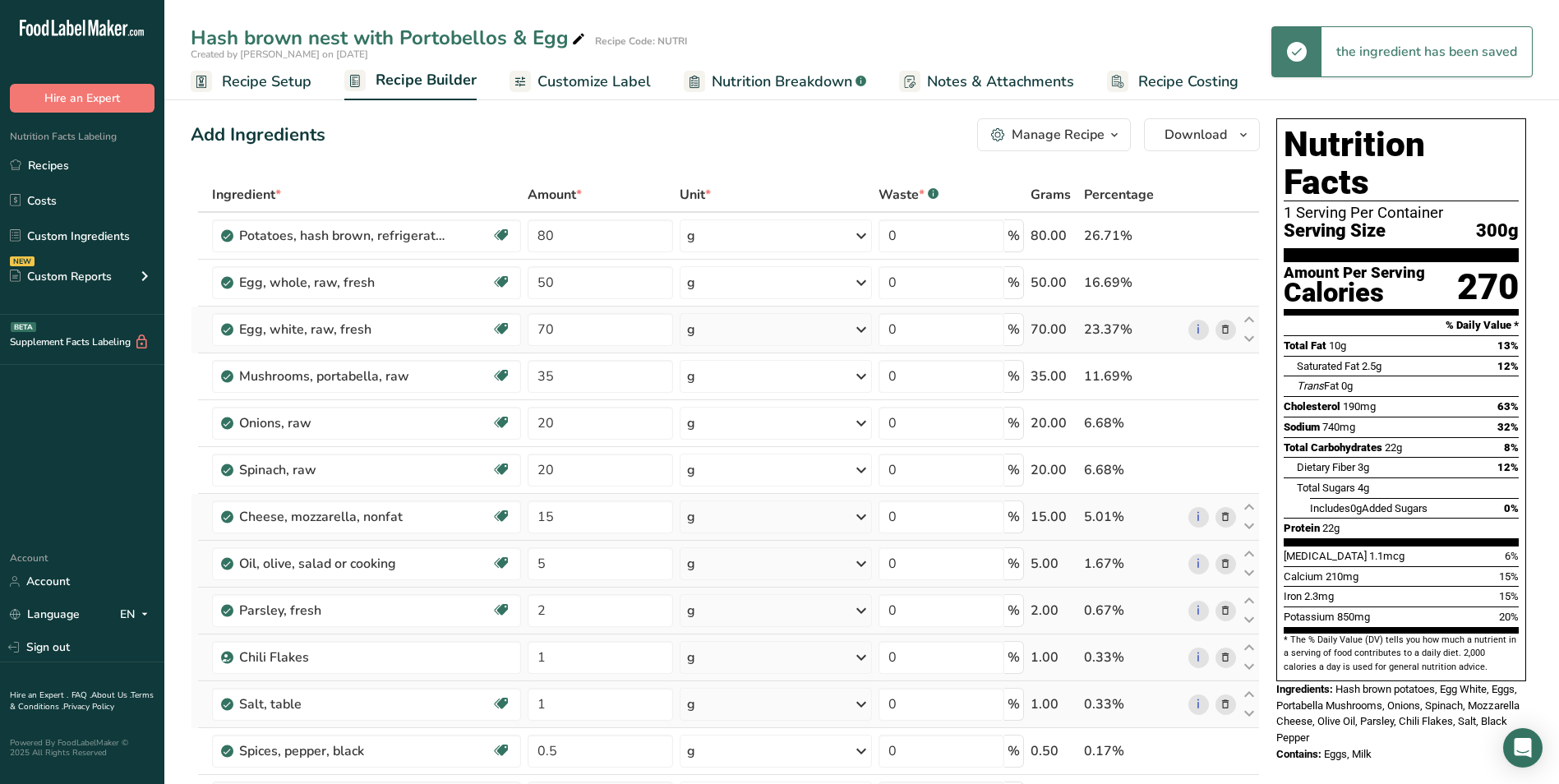
click at [582, 84] on span "Customize Label" at bounding box center [594, 81] width 113 height 22
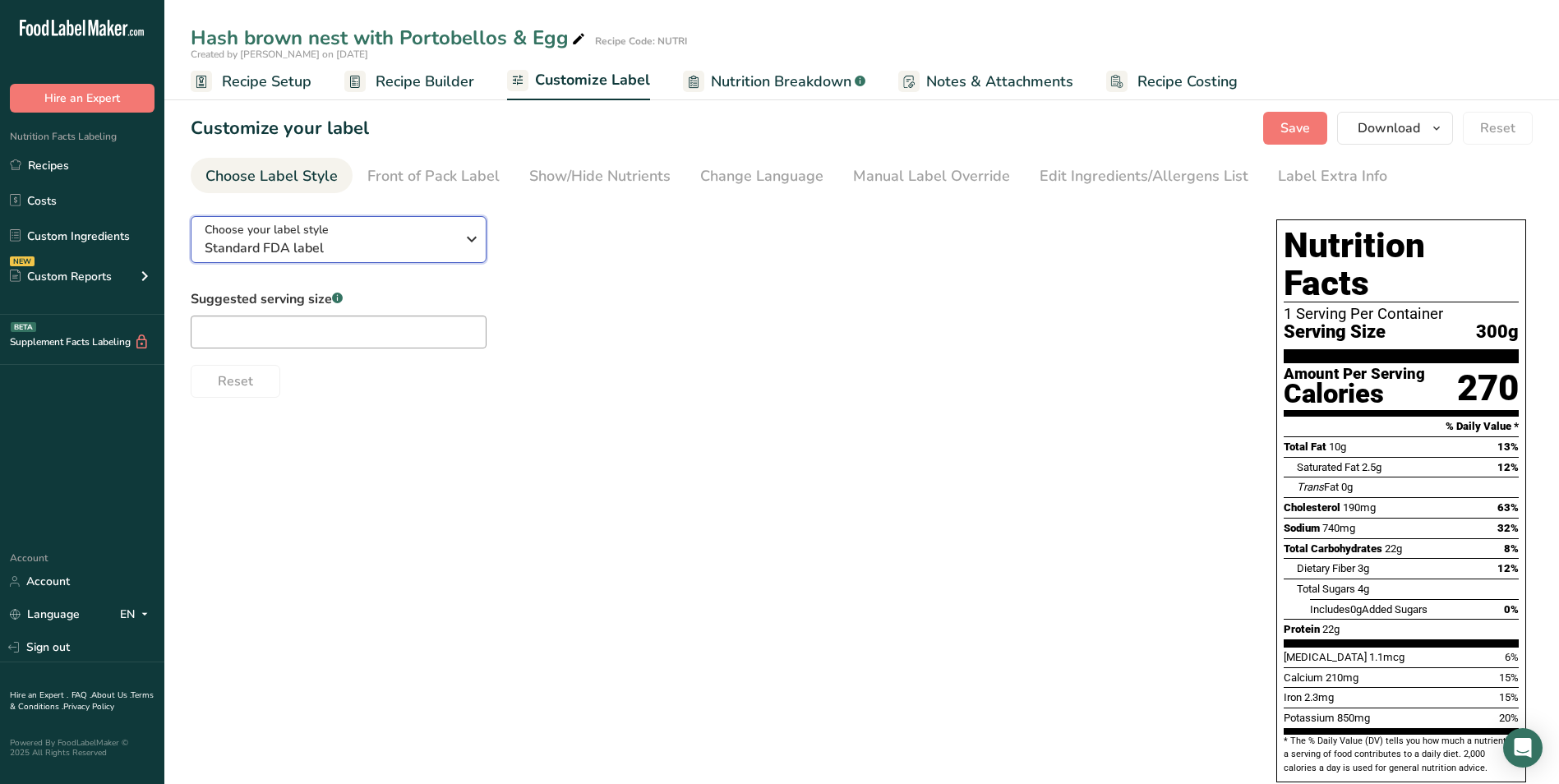
click at [340, 230] on div "Choose your label style Standard FDA label" at bounding box center [329, 239] width 251 height 37
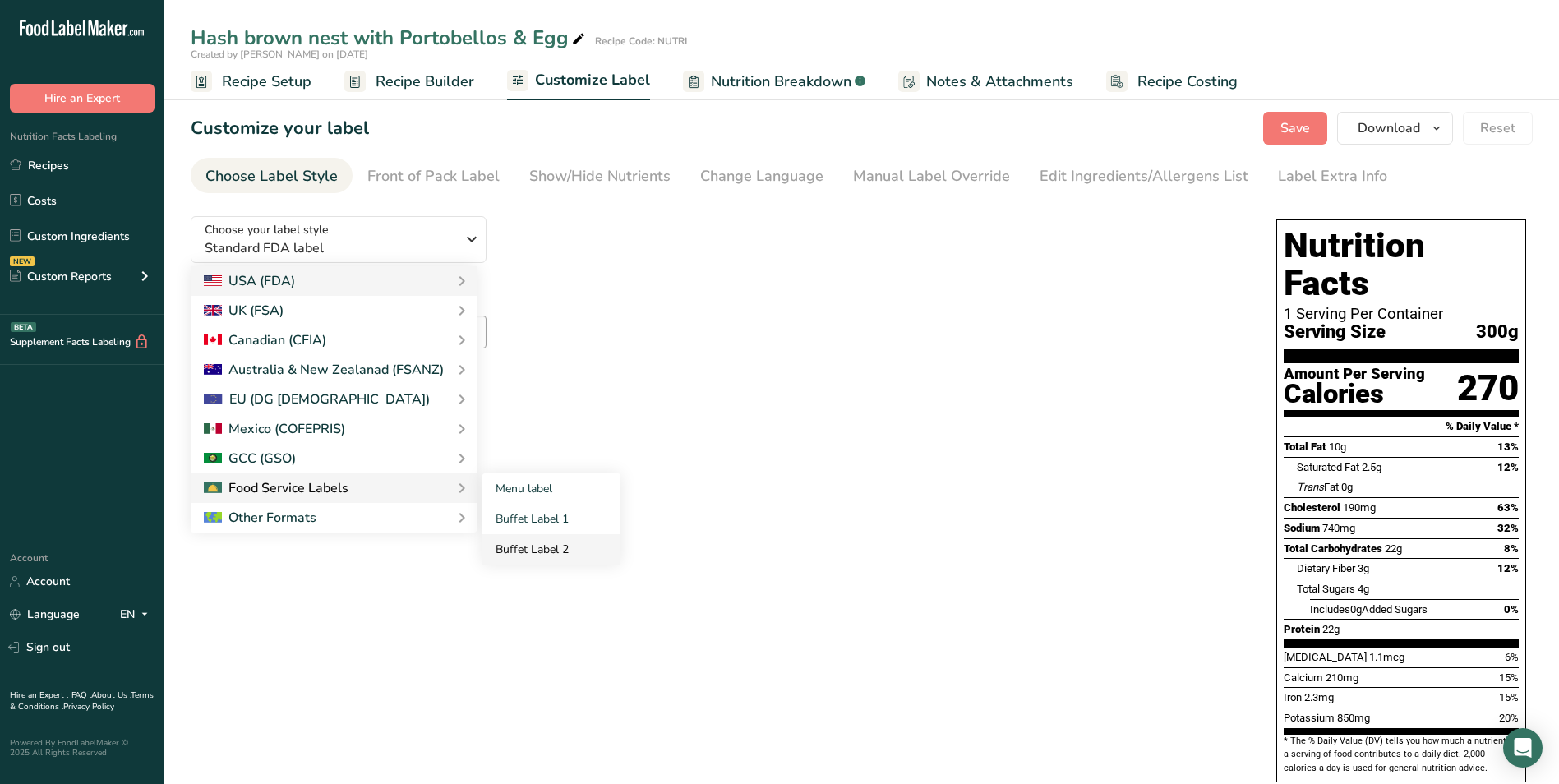
click at [561, 547] on link "Buffet Label 2" at bounding box center [550, 549] width 138 height 31
checkbox input "false"
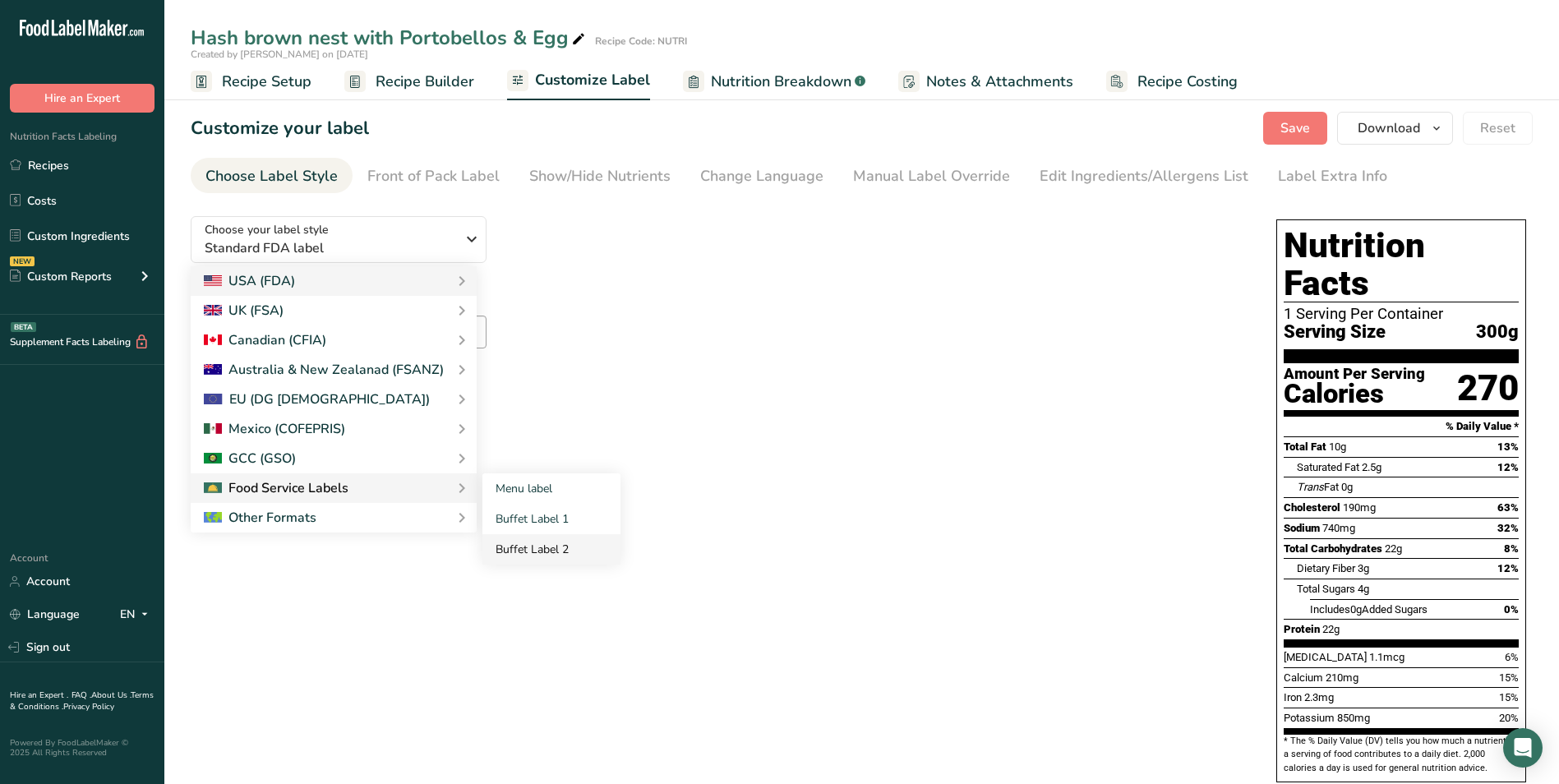
checkbox input "false"
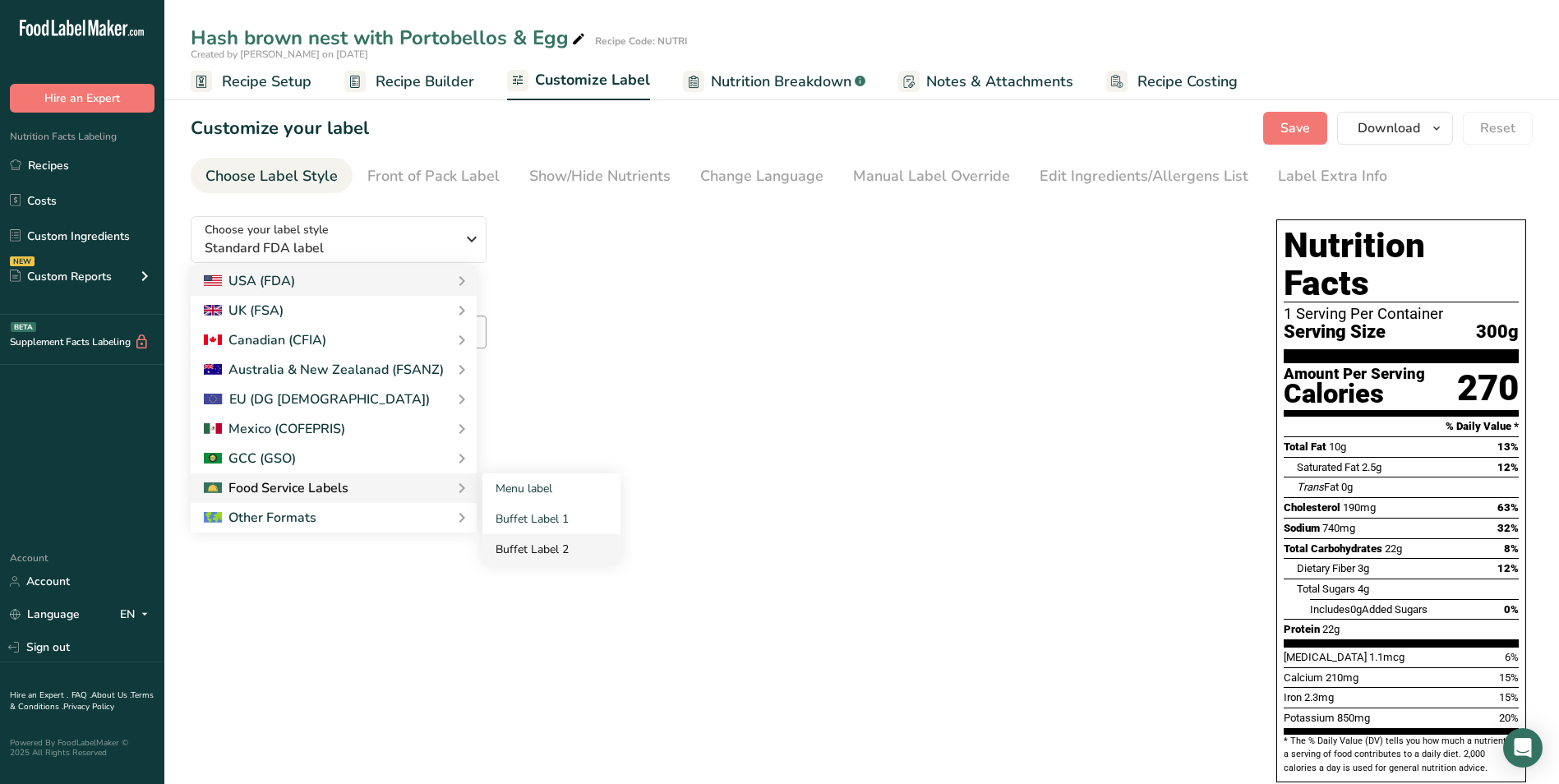
checkbox input "false"
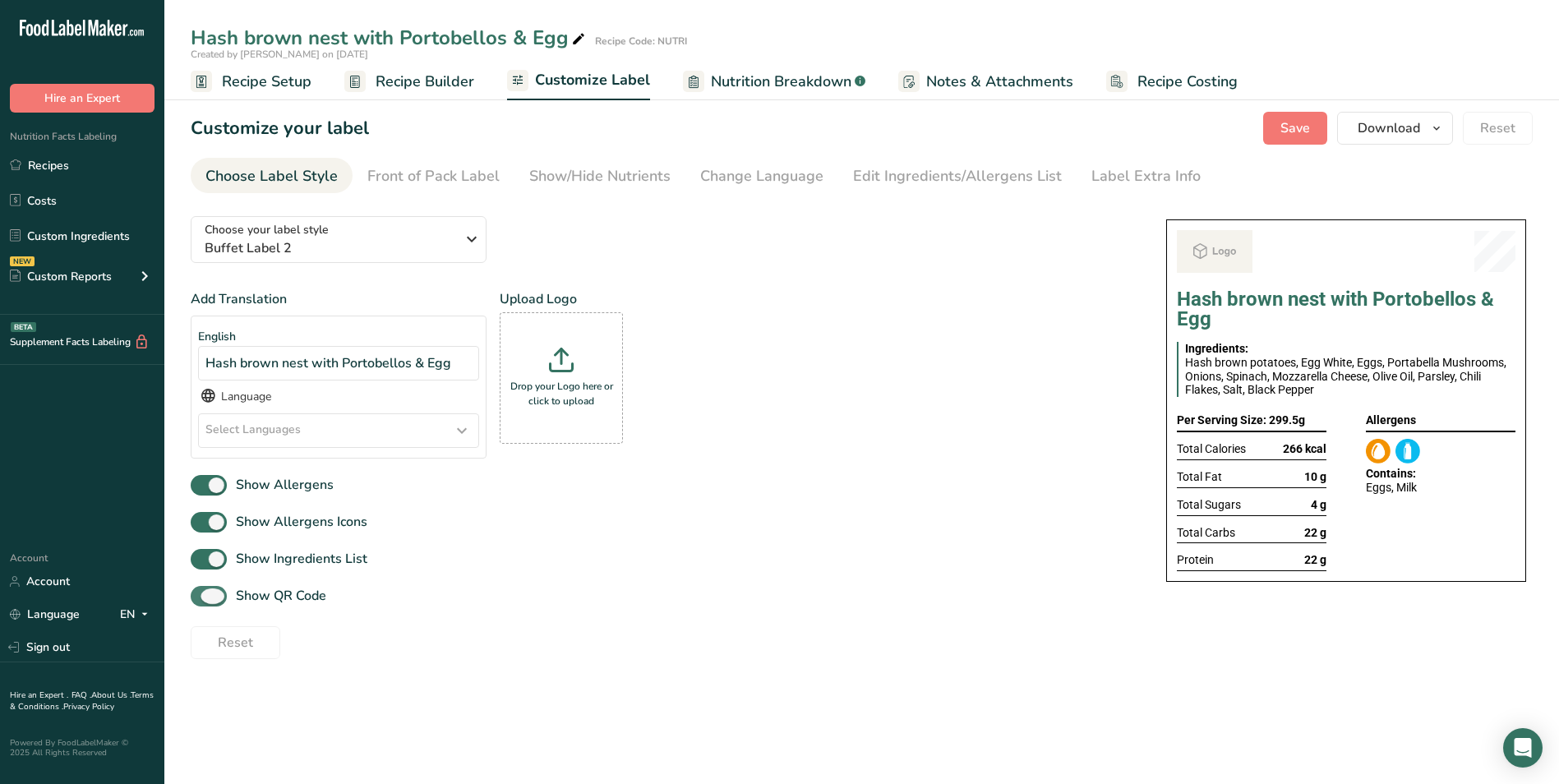
click at [293, 601] on span "Show QR Code" at bounding box center [277, 596] width 99 height 20
click at [201, 601] on input "Show QR Code" at bounding box center [195, 596] width 11 height 11
checkbox input "false"
click at [620, 166] on div "Show/Hide Nutrients" at bounding box center [600, 176] width 142 height 22
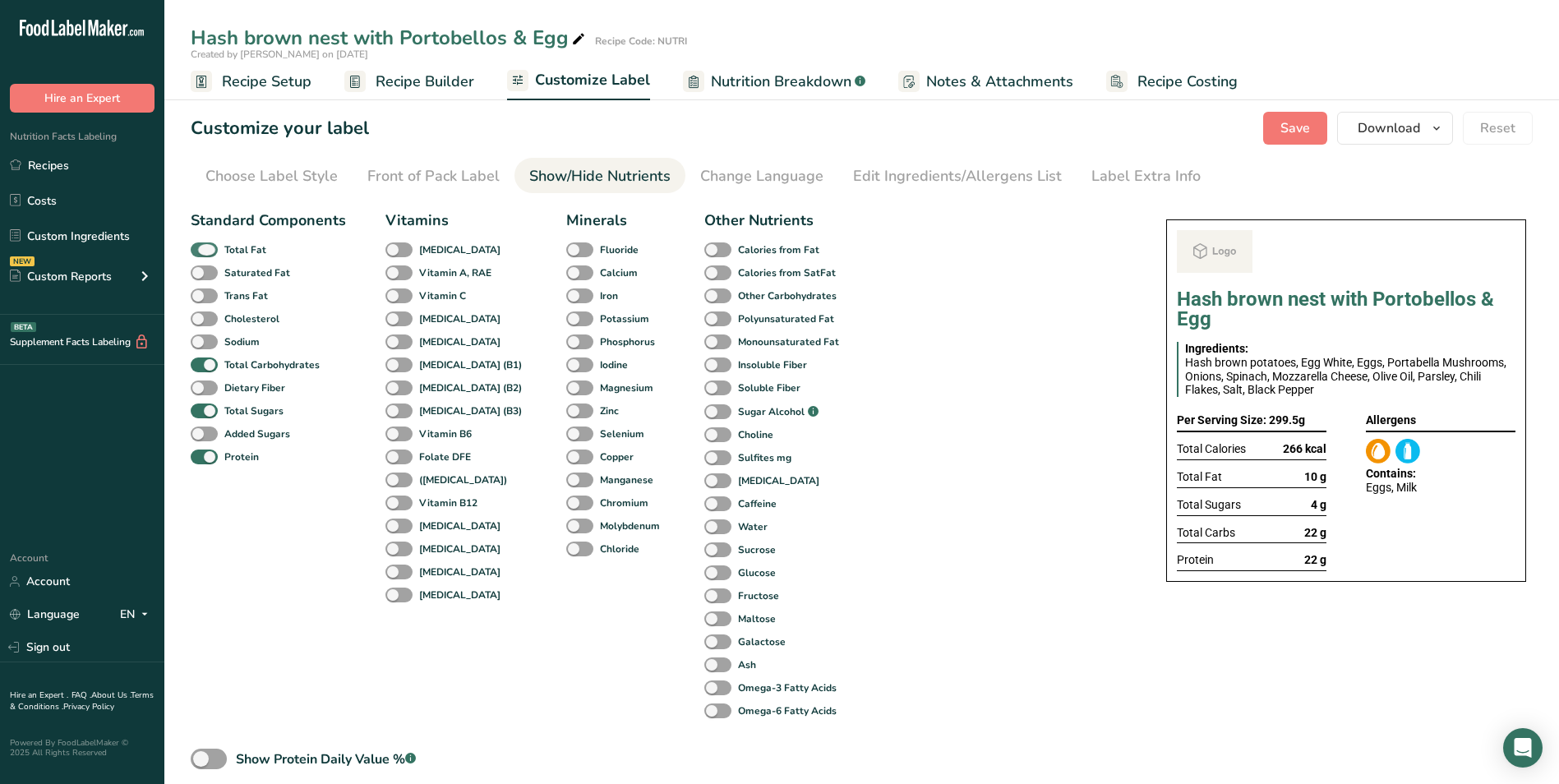
click at [212, 247] on span at bounding box center [203, 250] width 27 height 16
click at [201, 247] on input "Total Fat" at bounding box center [195, 249] width 11 height 11
checkbox input "false"
click at [213, 416] on span at bounding box center [203, 411] width 27 height 16
click at [201, 415] on input "Total Sugars" at bounding box center [195, 410] width 11 height 11
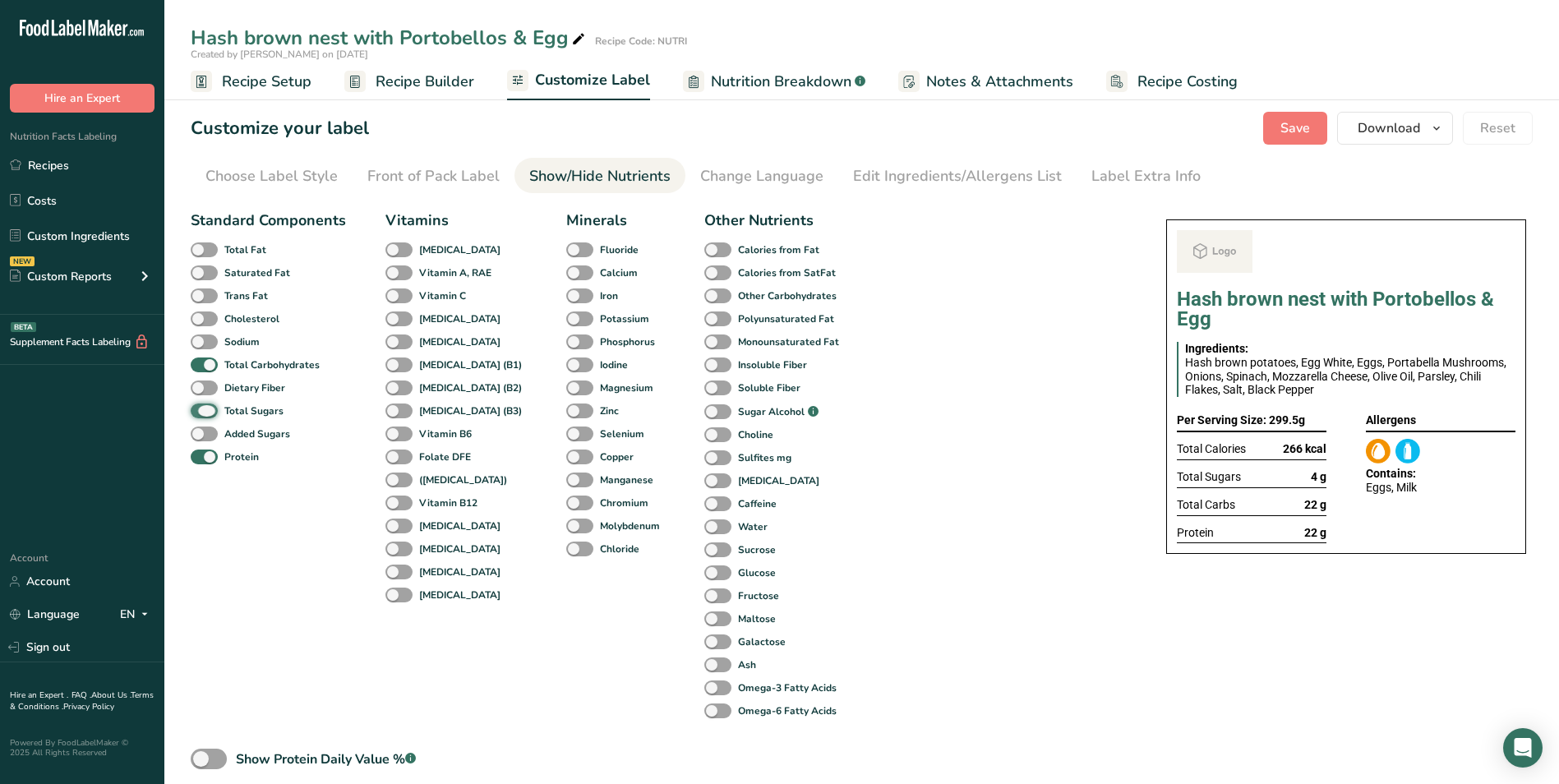
checkbox input "false"
click at [1139, 188] on link "Label Extra Info" at bounding box center [1146, 175] width 109 height 37
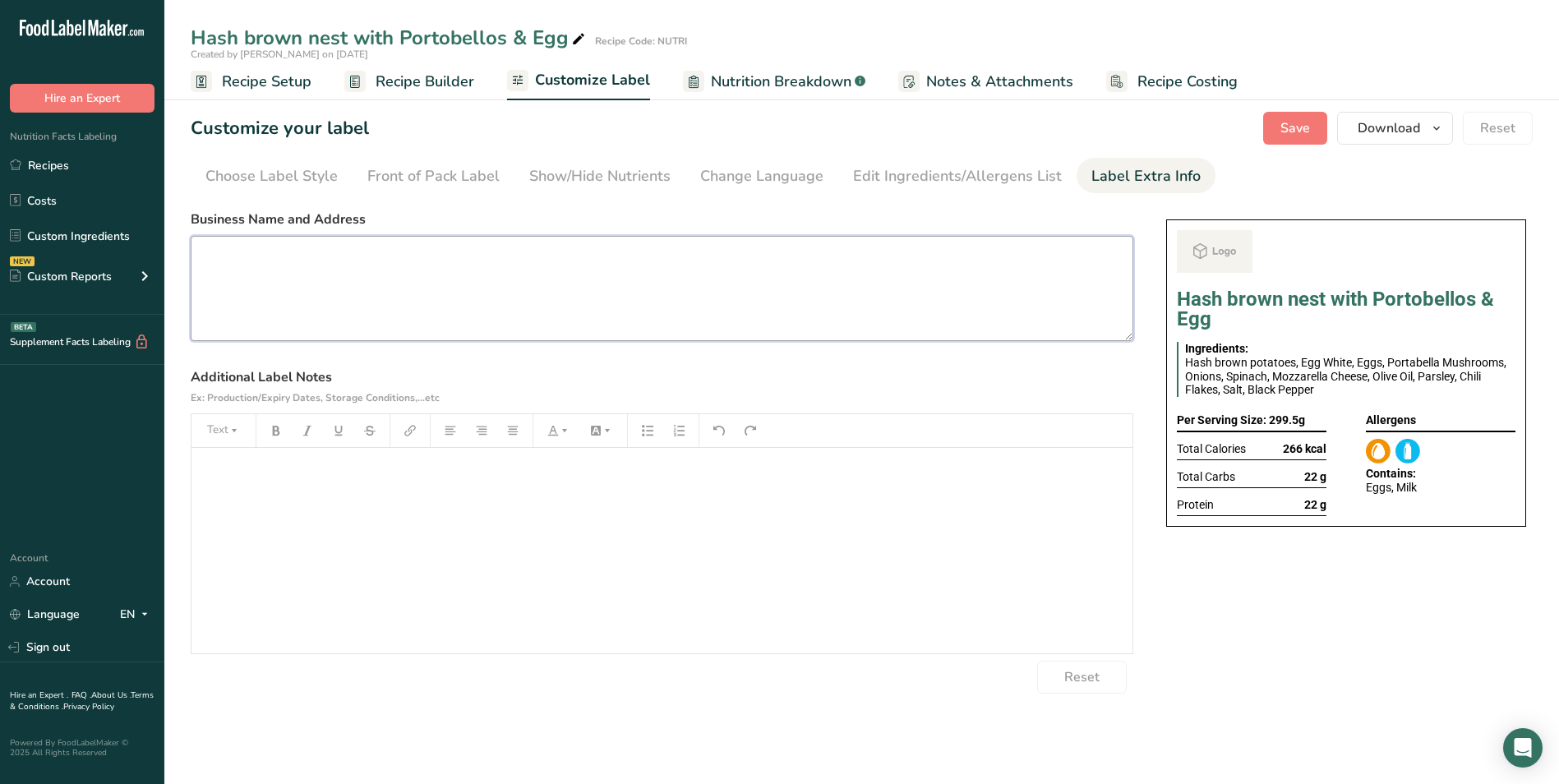
click at [423, 258] on textarea at bounding box center [661, 288] width 943 height 105
paste textarea "BREAKFAST Use By: [DATE] Storage: Keep refrigerated below 5 °C Heating: Reheat …"
click at [1305, 127] on span "Save" at bounding box center [1295, 128] width 30 height 20
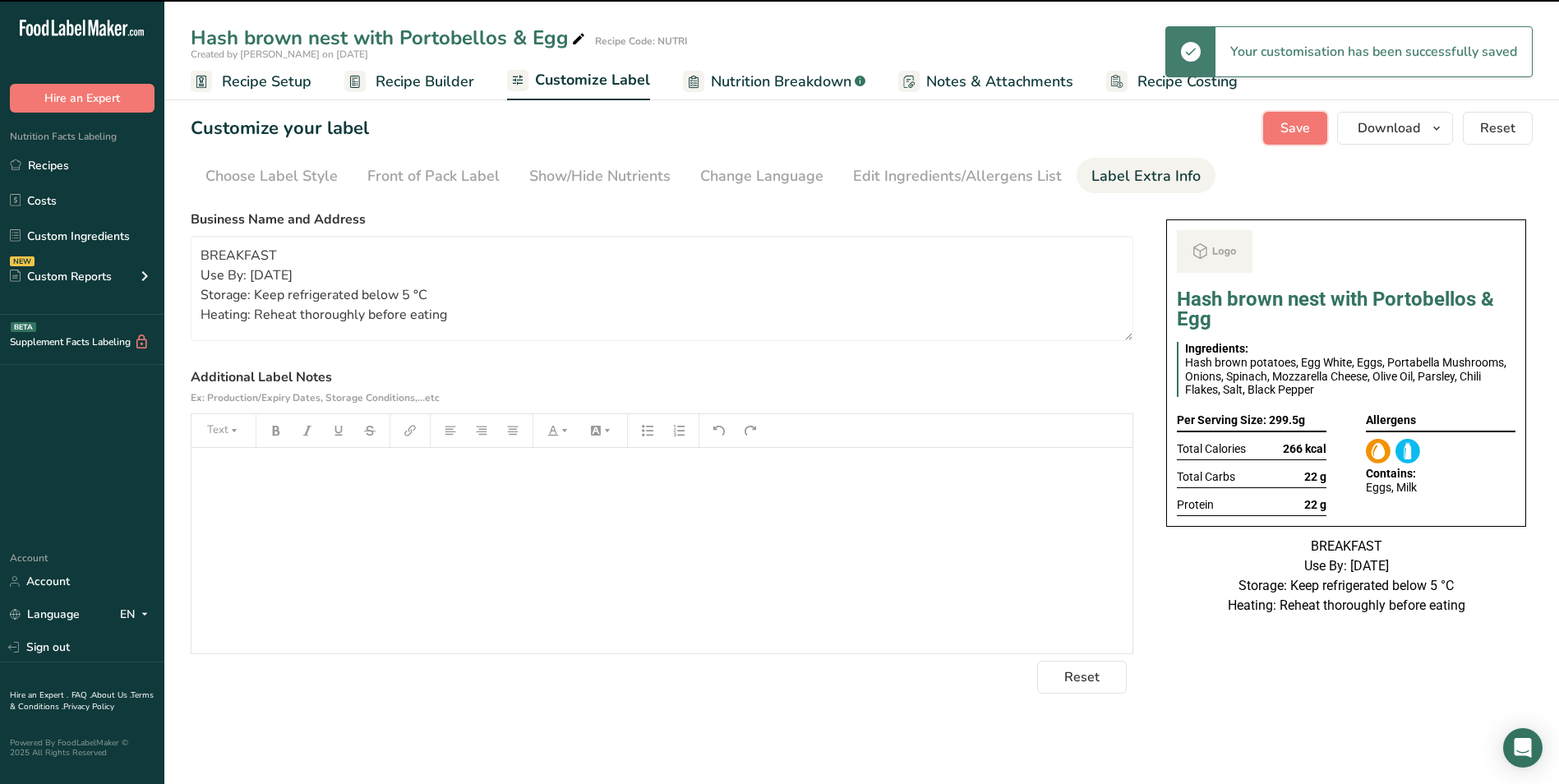
type textarea "BREAKFAST Use By: [DATE] Storage: Keep refrigerated below 5 °C Heating: Reheat …"
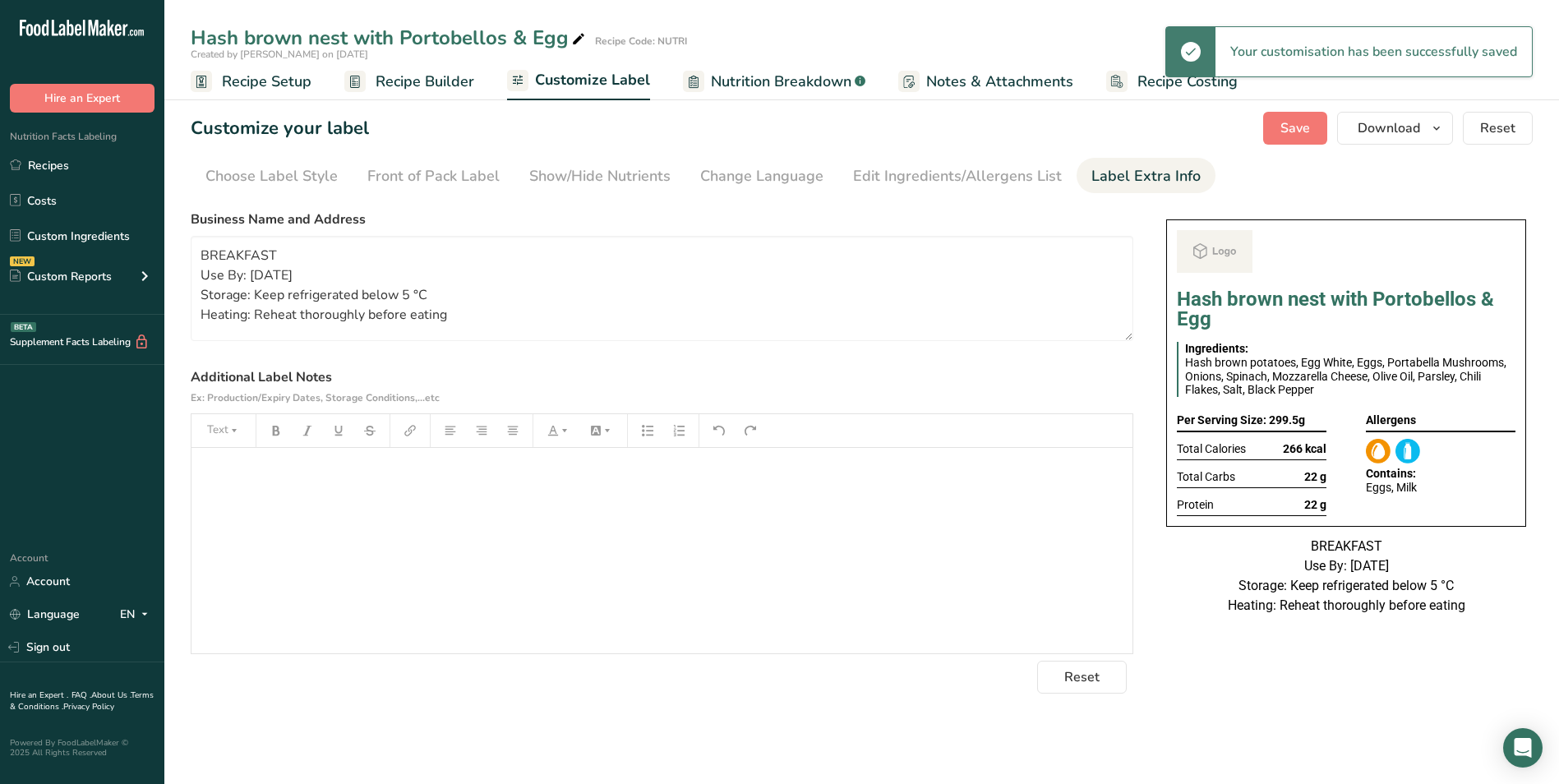
click at [453, 84] on span "Recipe Builder" at bounding box center [424, 81] width 98 height 22
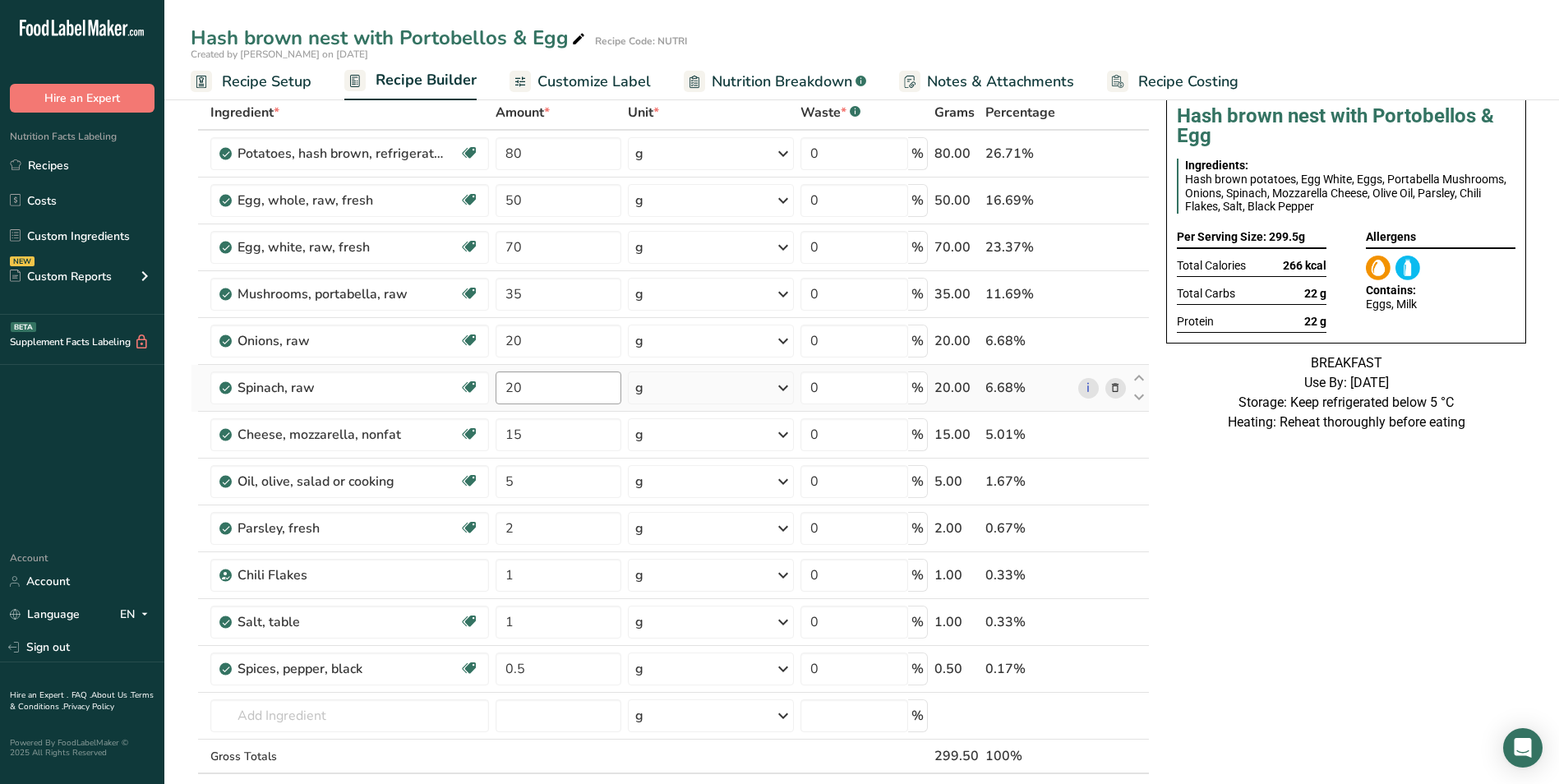
scroll to position [165, 0]
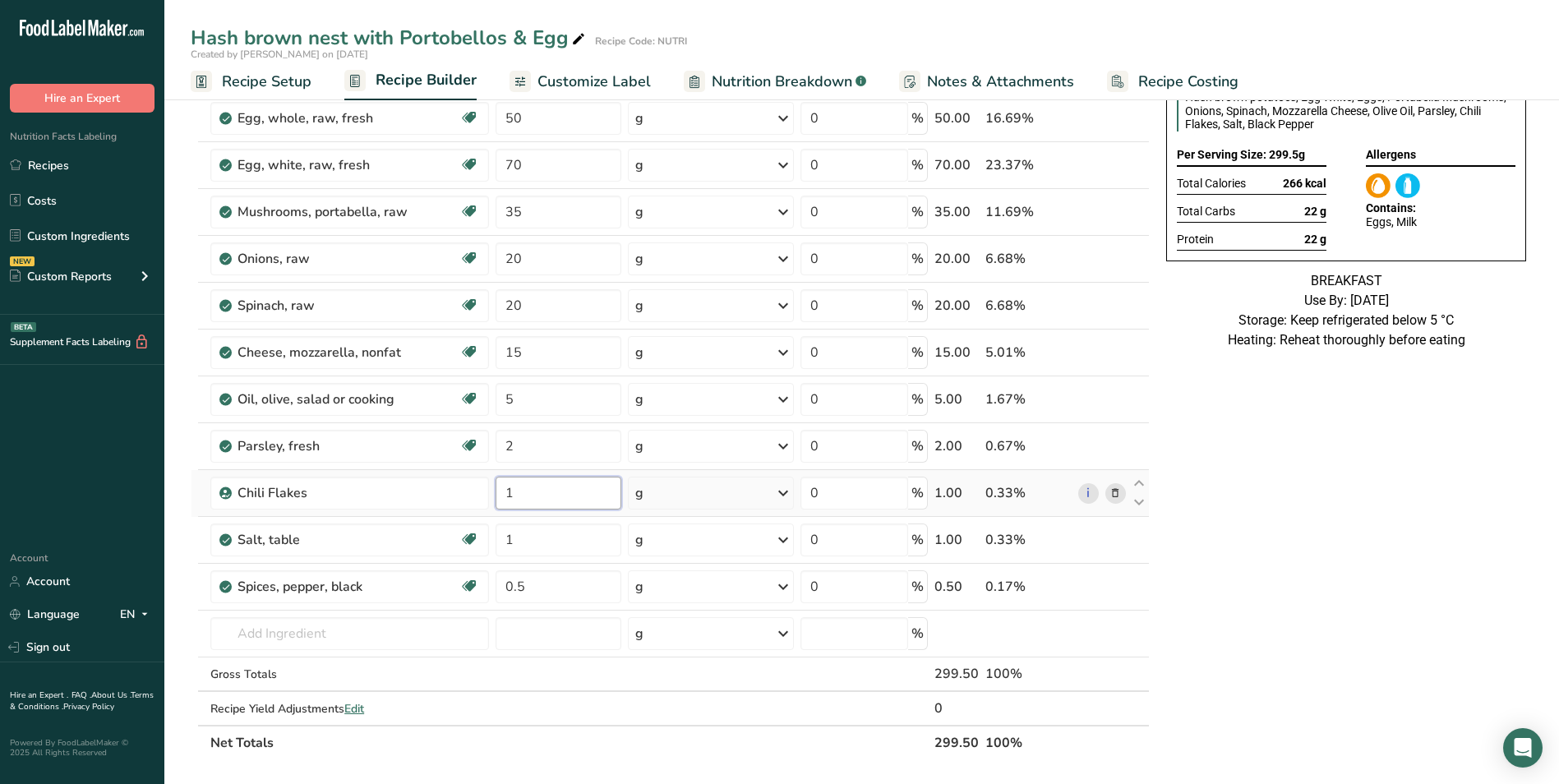
click at [513, 498] on input "1" at bounding box center [559, 493] width 127 height 33
type input "1.5"
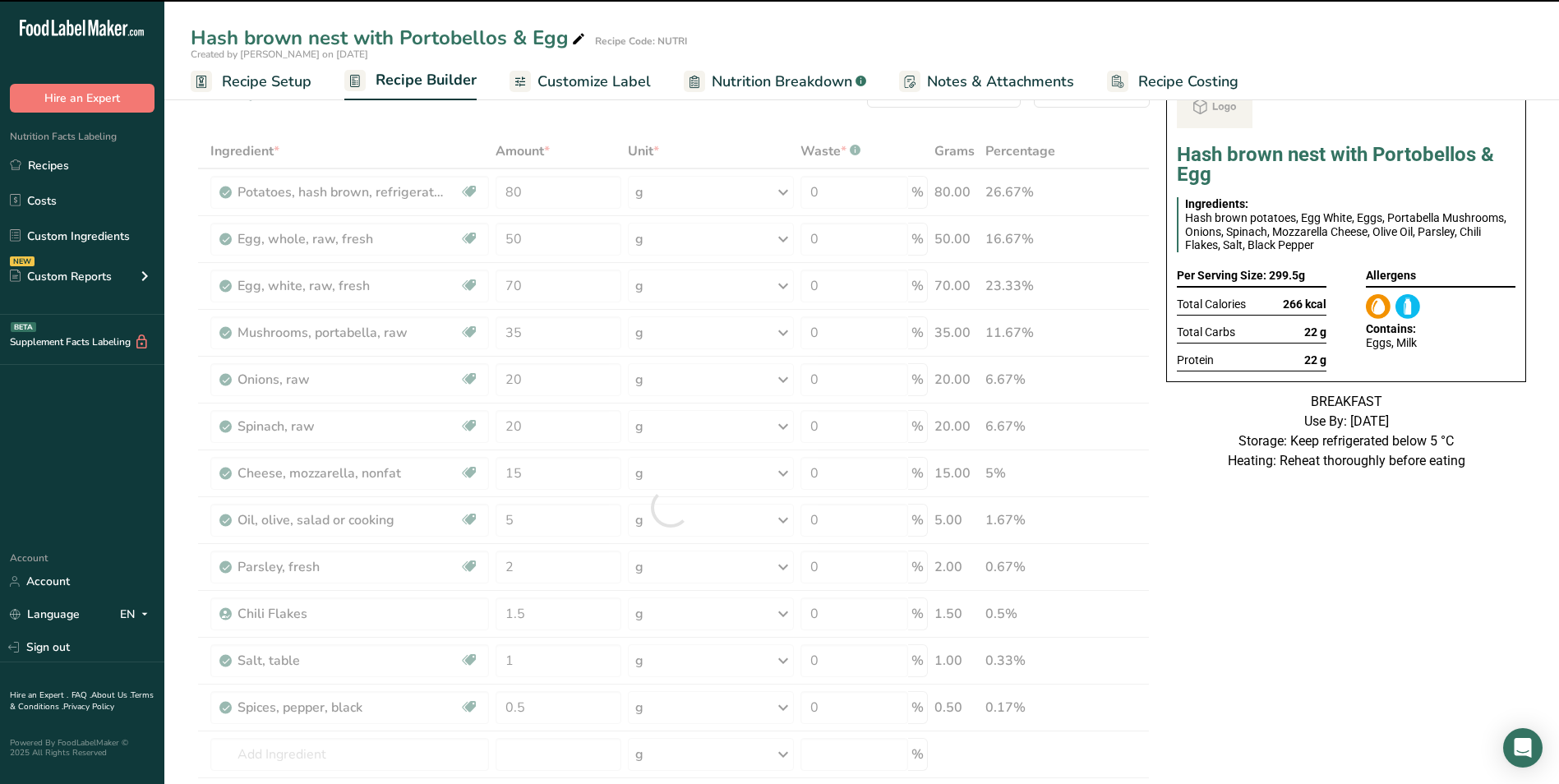
scroll to position [0, 0]
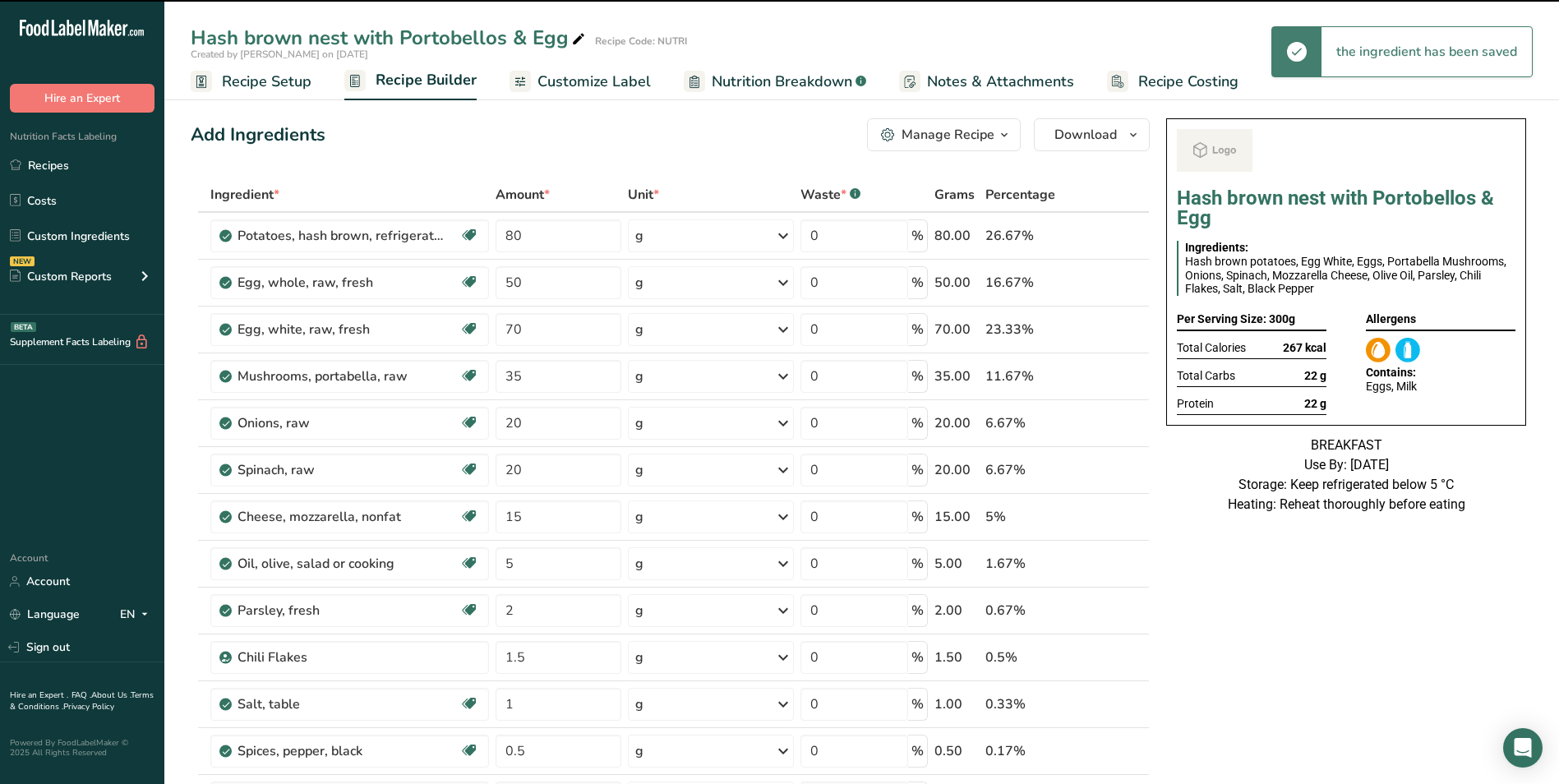
click at [592, 79] on span "Customize Label" at bounding box center [594, 81] width 113 height 22
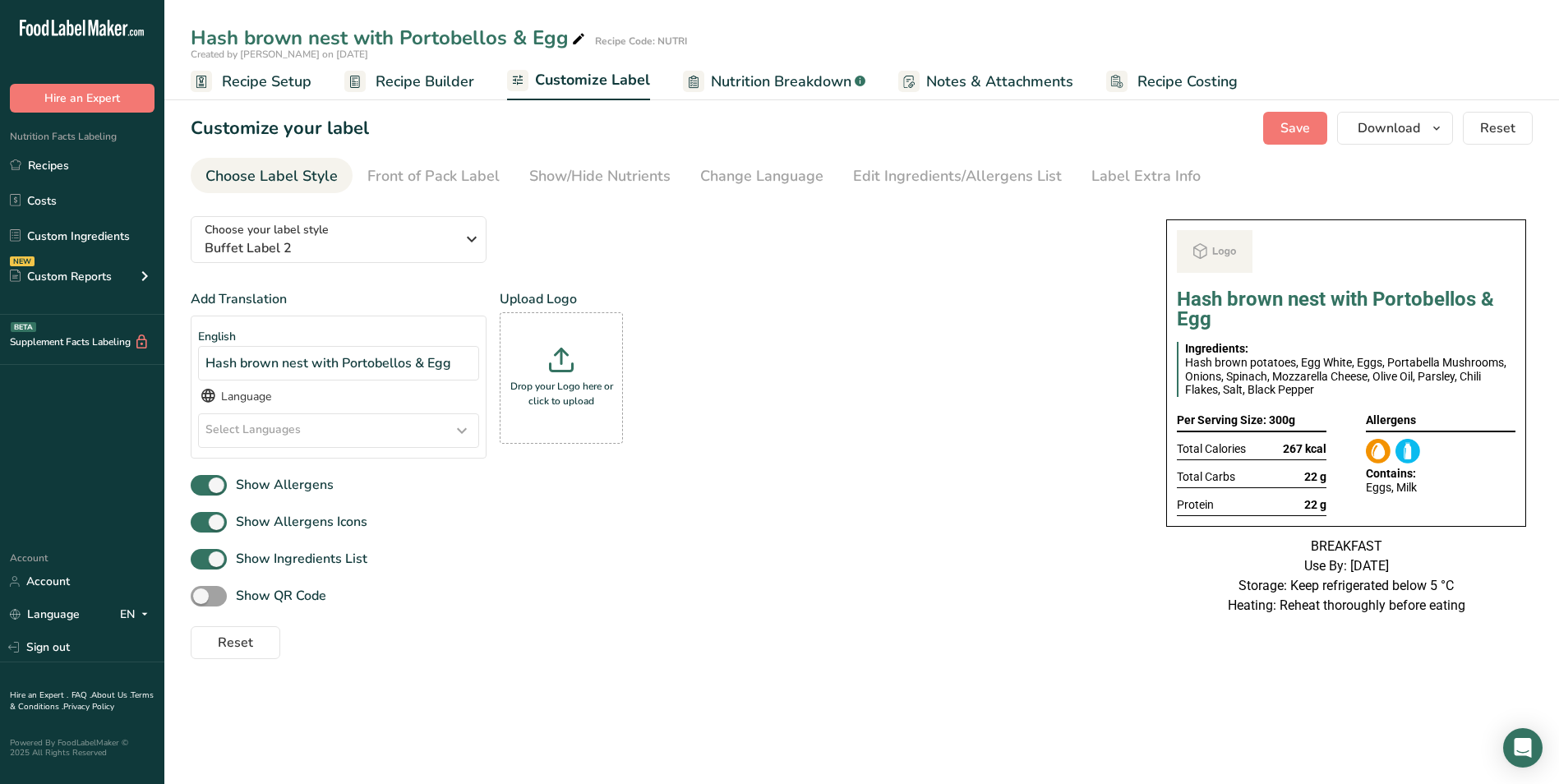
click at [1368, 110] on section "Customize your label Save Download Choose what to show on your downloaded label…" at bounding box center [862, 385] width 1394 height 600
click at [1398, 113] on button "Download" at bounding box center [1394, 128] width 116 height 33
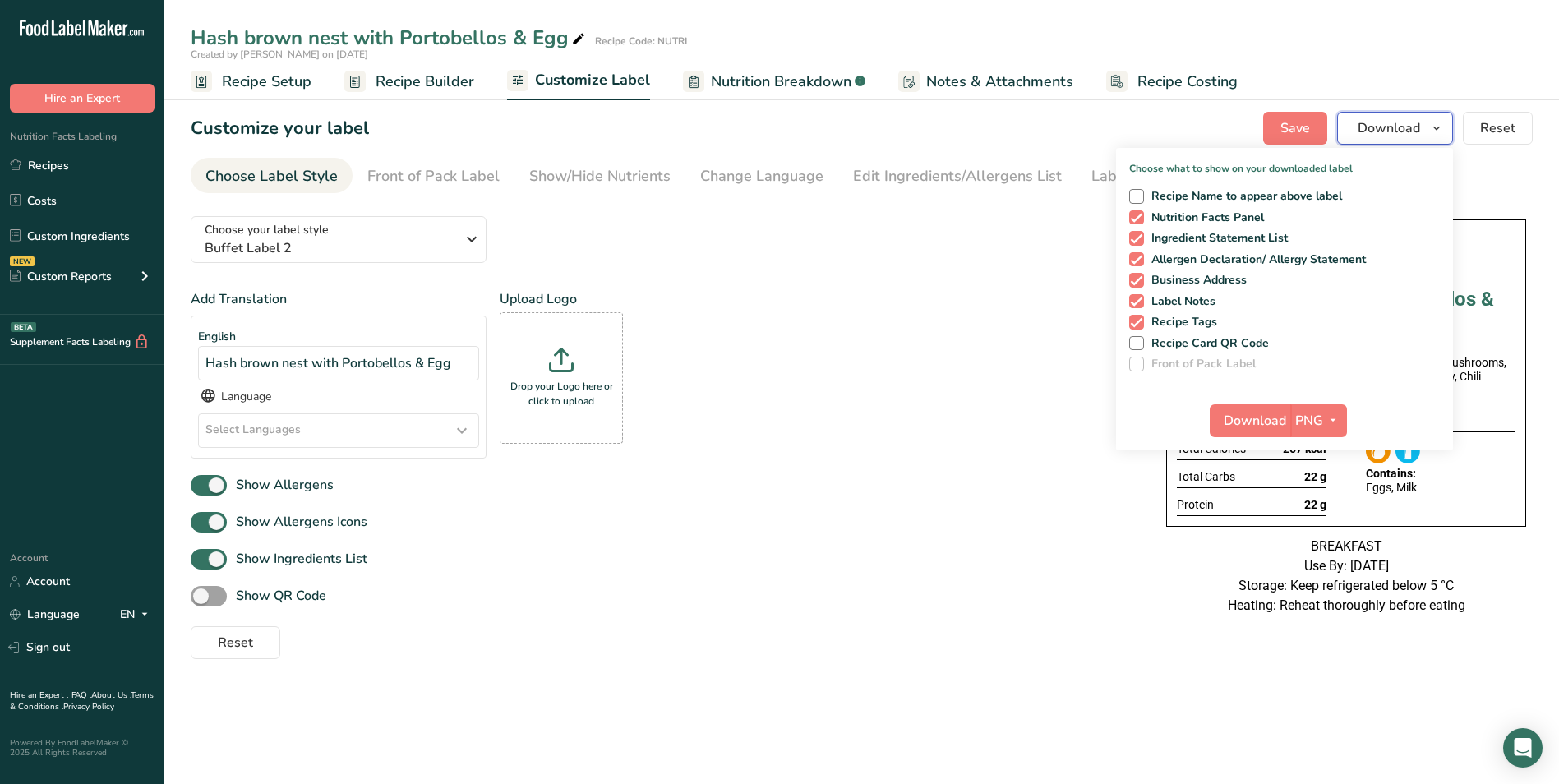
click at [1398, 127] on span "Download" at bounding box center [1388, 128] width 62 height 20
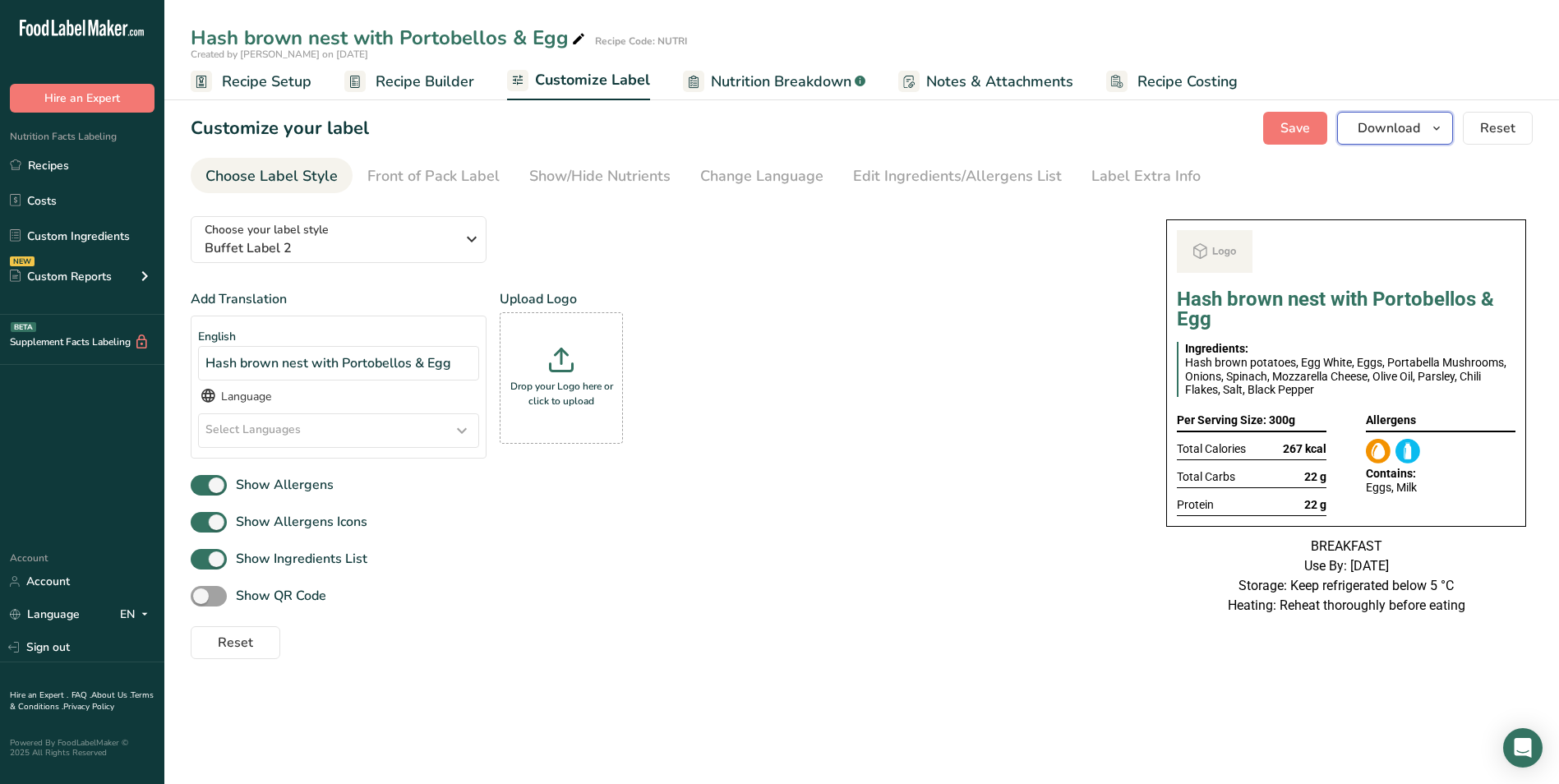
click at [1399, 127] on span "Download" at bounding box center [1388, 128] width 62 height 20
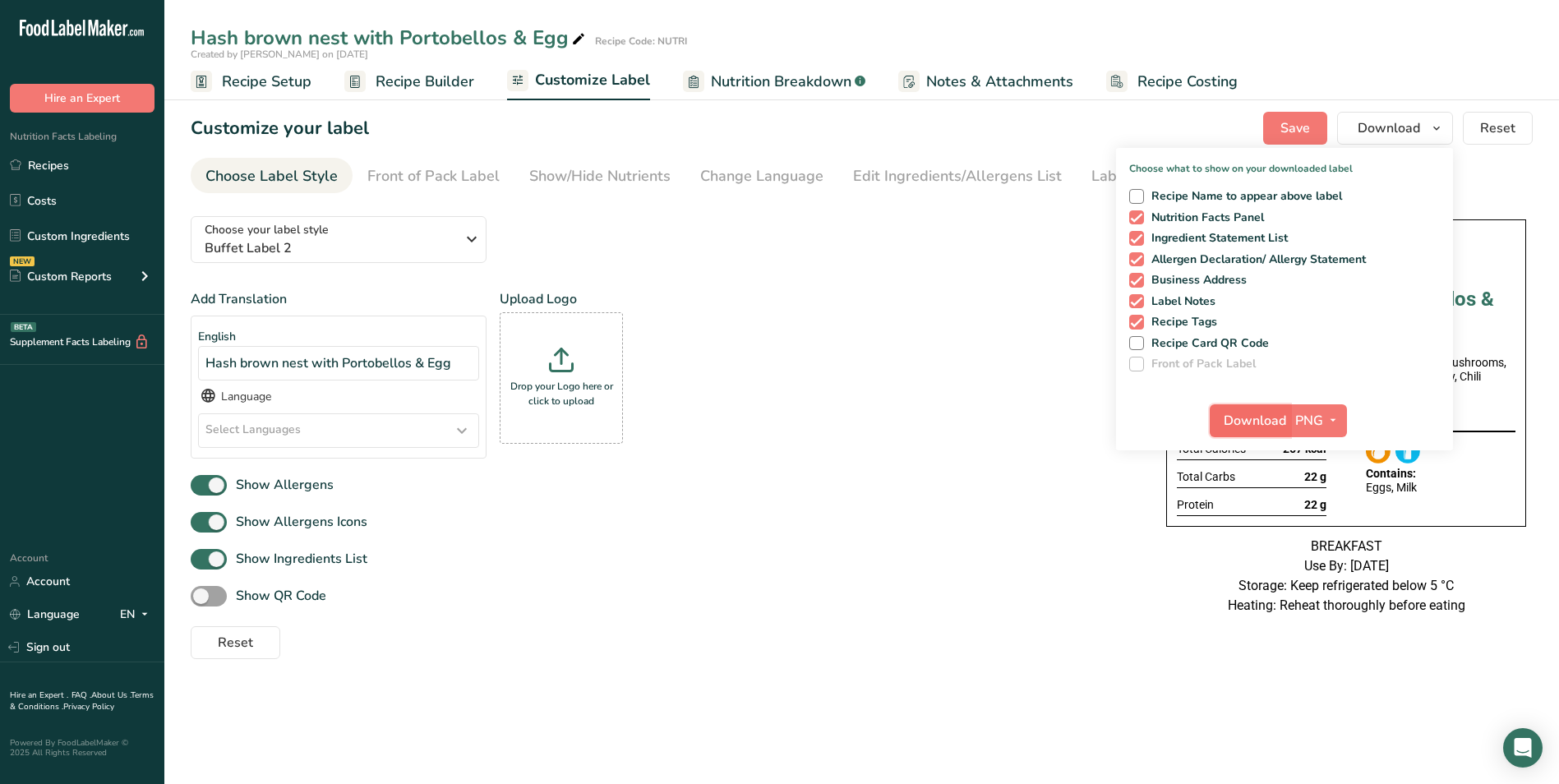
click at [1263, 418] on span "Download" at bounding box center [1255, 420] width 62 height 20
click at [86, 171] on link "Recipes" at bounding box center [82, 165] width 165 height 31
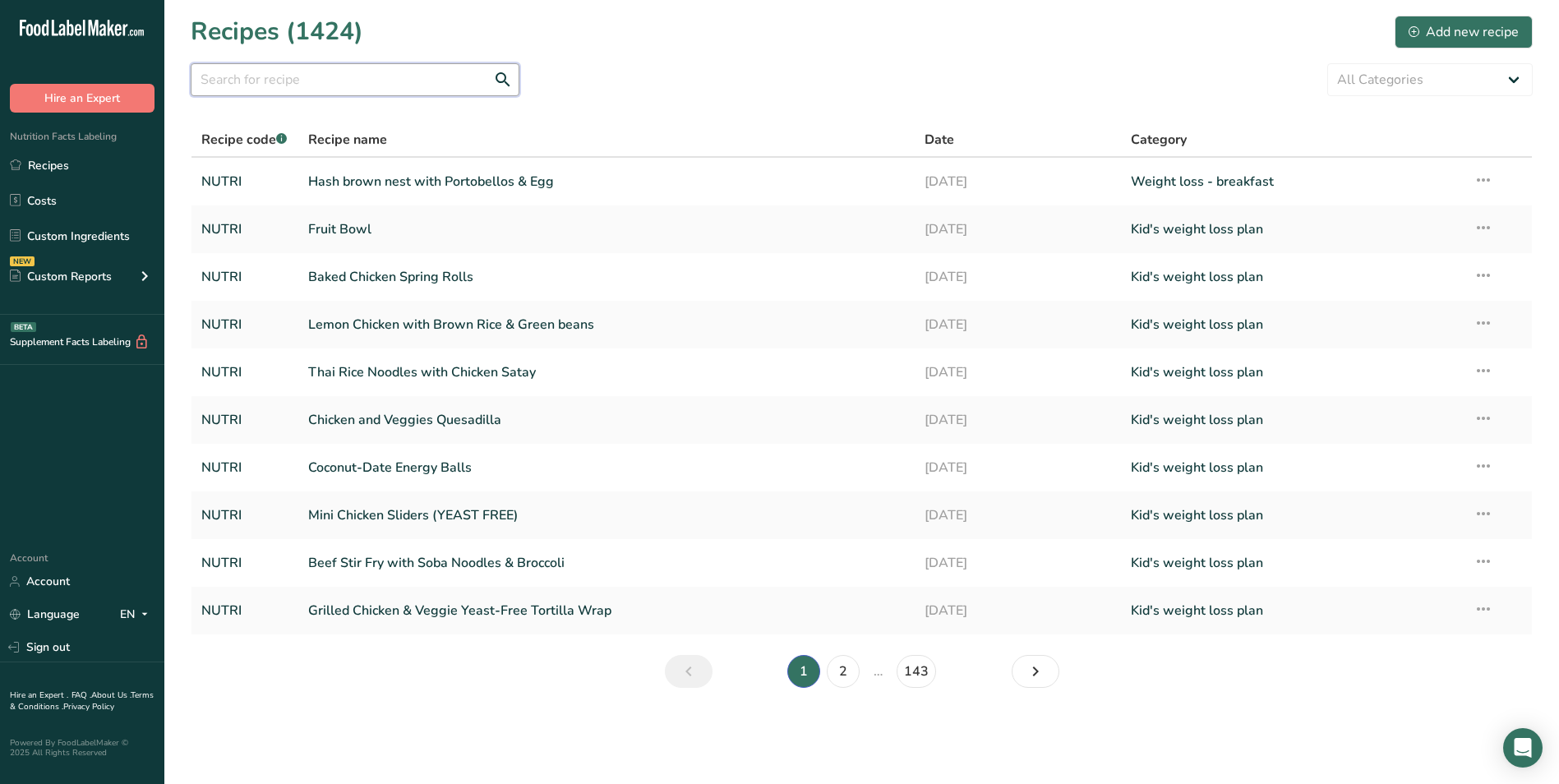
click at [271, 69] on input "text" at bounding box center [354, 79] width 328 height 33
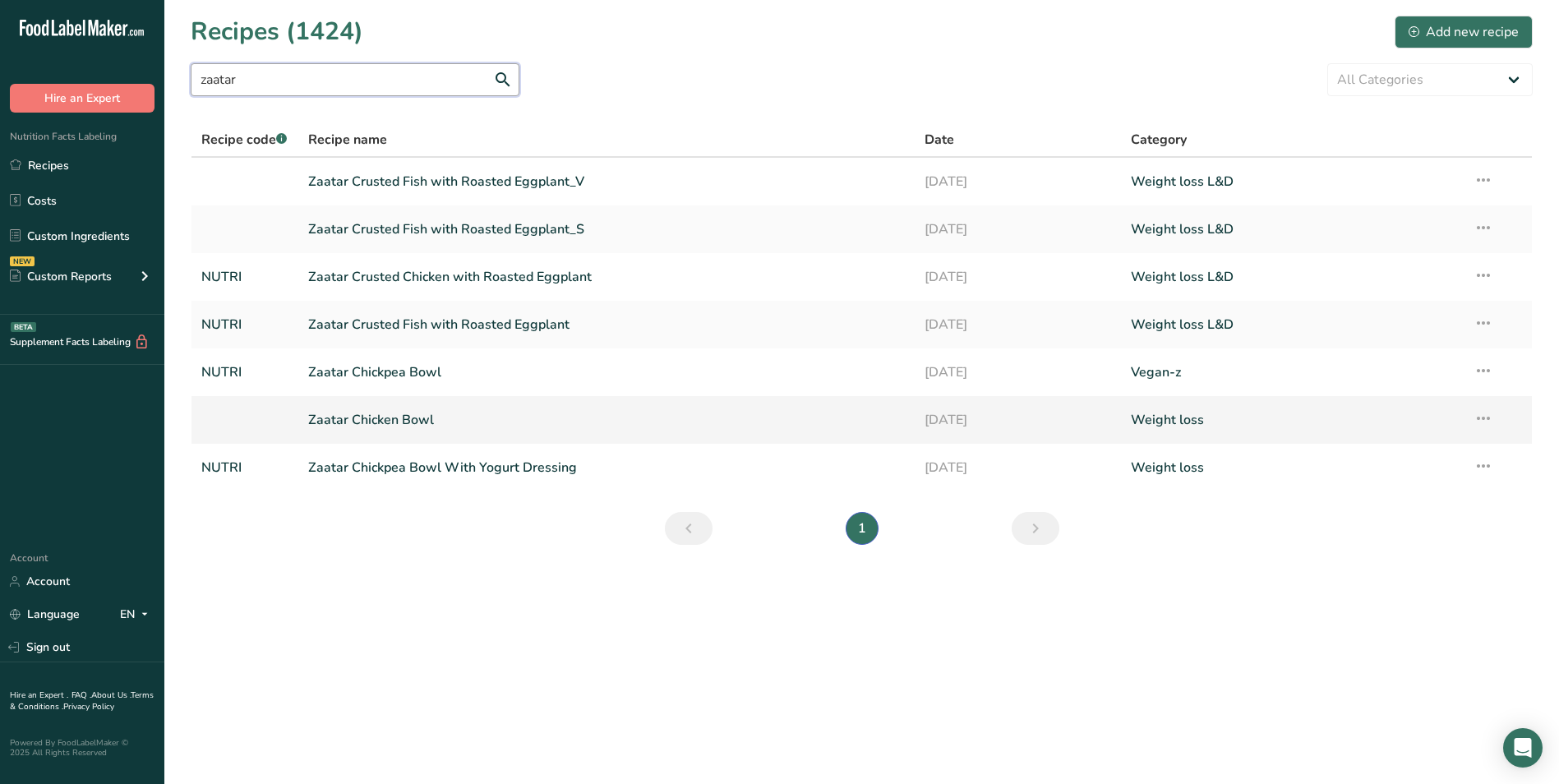
type input "zaatar"
click at [412, 417] on link "Zaatar Chicken Bowl" at bounding box center [607, 419] width 597 height 35
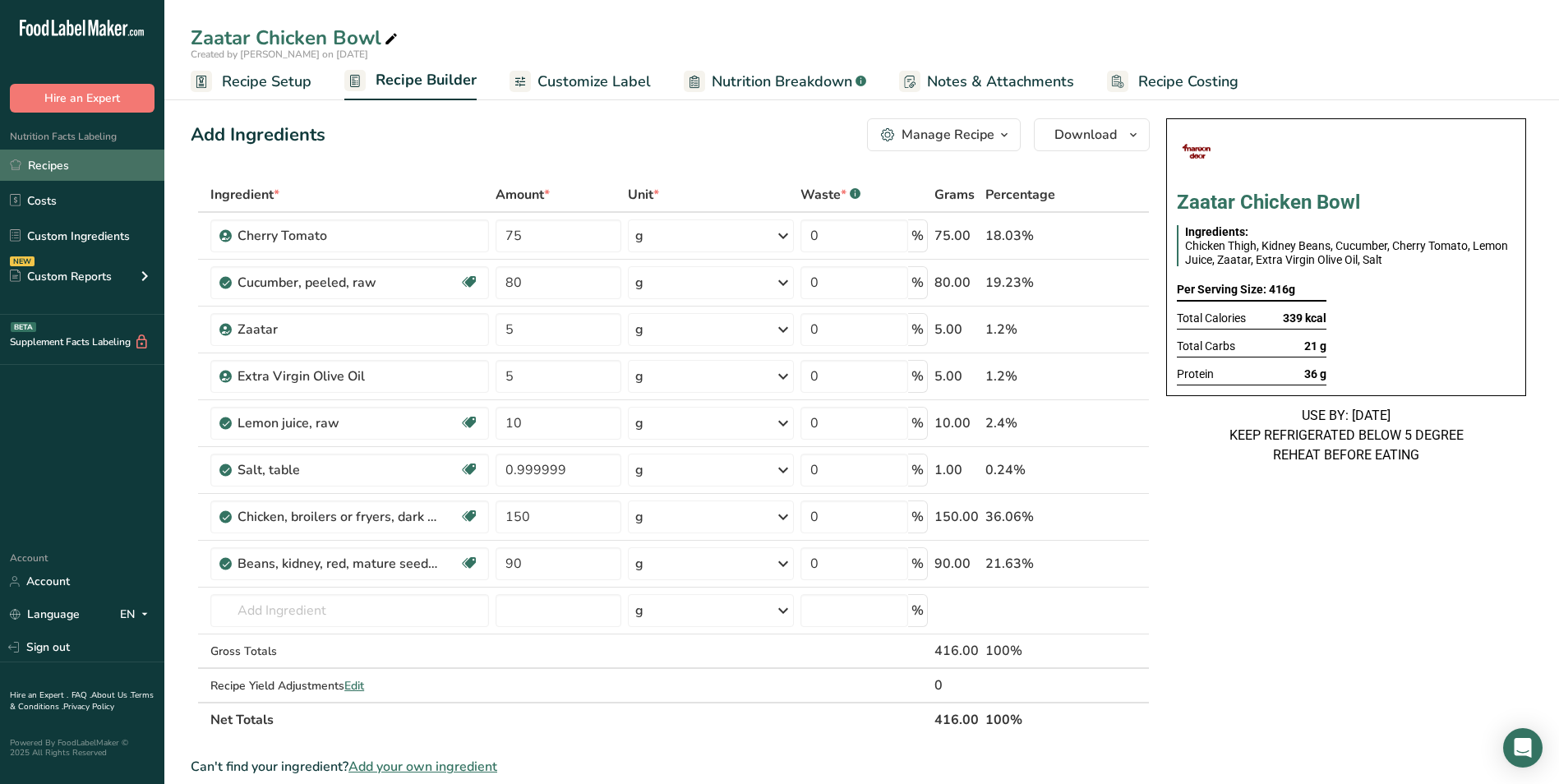
click at [98, 161] on link "Recipes" at bounding box center [82, 165] width 165 height 31
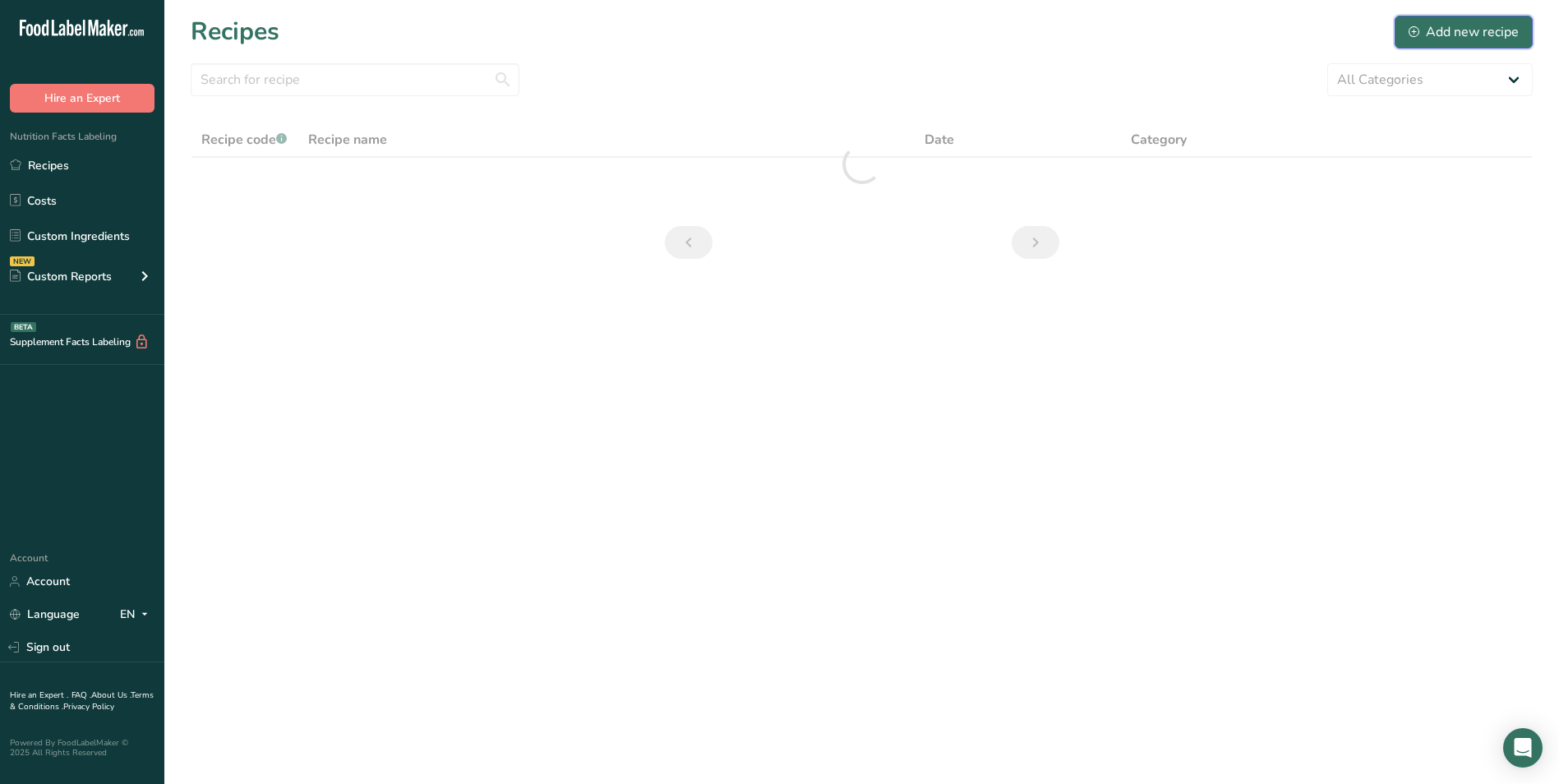
click at [1442, 36] on div "Add new recipe" at bounding box center [1463, 32] width 110 height 20
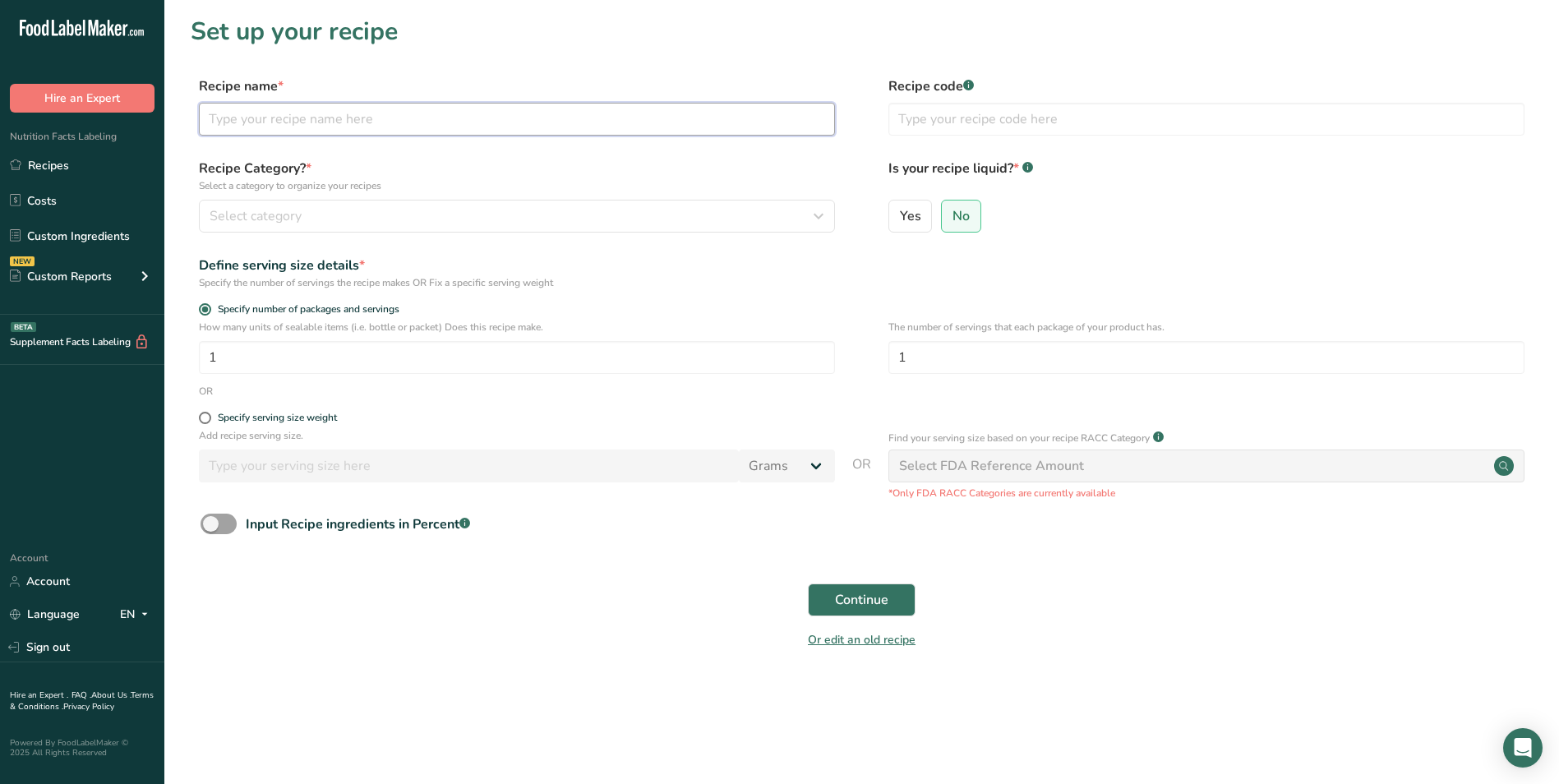
click at [300, 119] on input "text" at bounding box center [517, 119] width 636 height 33
type input "Zaatar Chicken and Cauliflower Bowl"
click at [943, 125] on input "text" at bounding box center [1206, 119] width 636 height 33
type input "NUTRI"
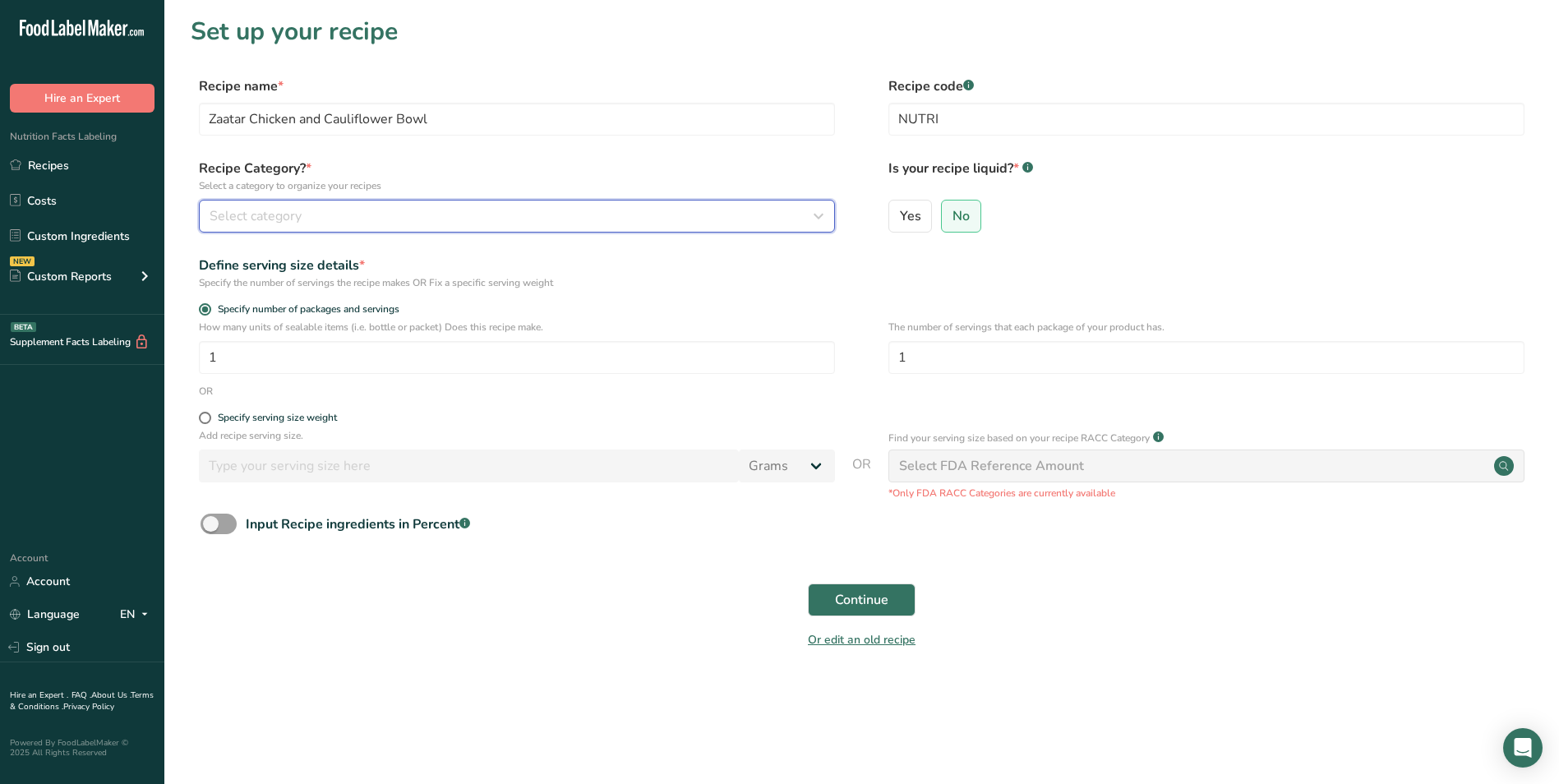
click at [257, 218] on span "Select category" at bounding box center [255, 216] width 92 height 20
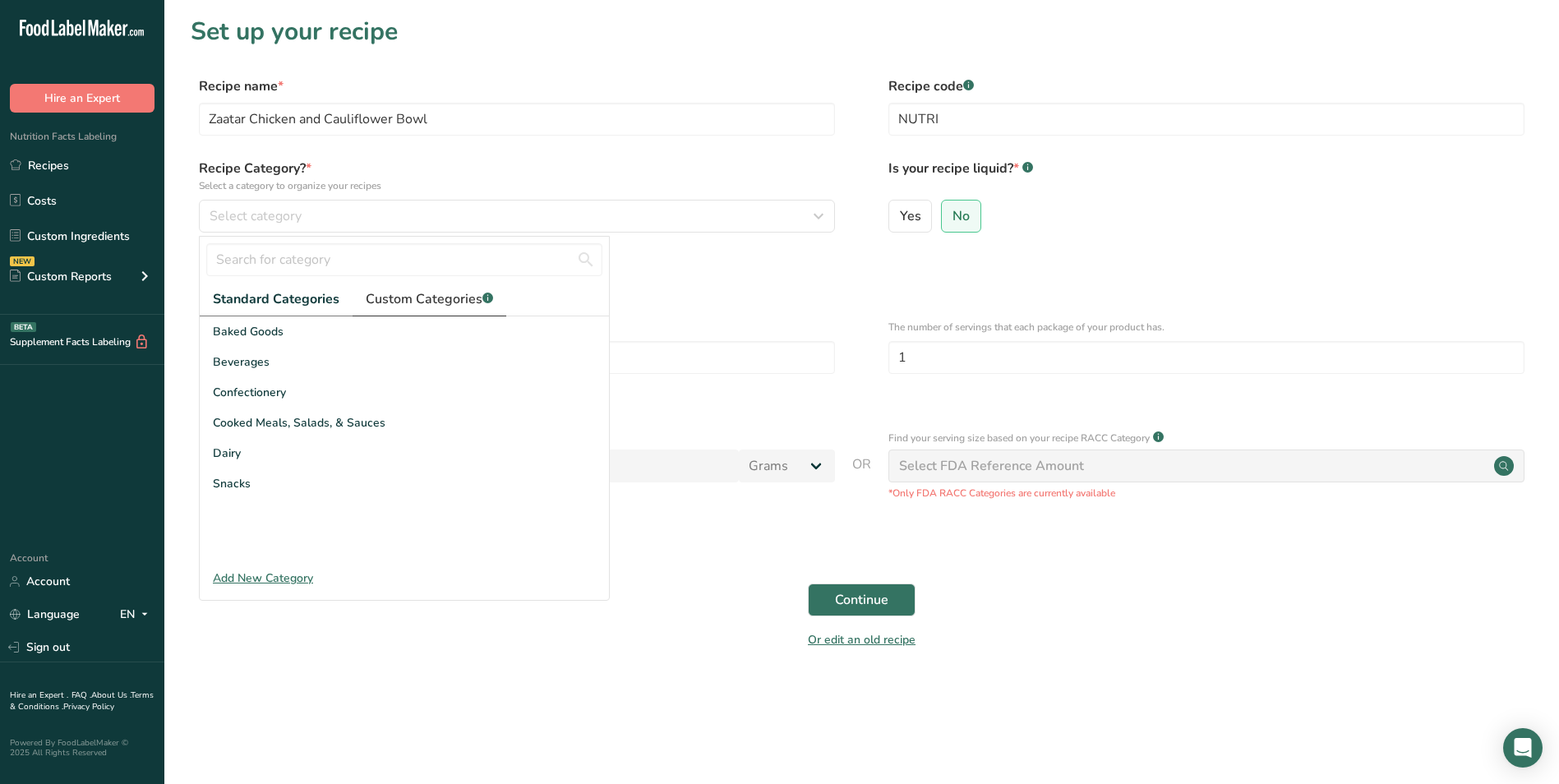
click at [429, 309] on link "Custom Categories .a-a{fill:#347362;}.b-a{fill:#fff;}" at bounding box center [429, 299] width 154 height 34
click at [335, 262] on input "text" at bounding box center [404, 259] width 396 height 33
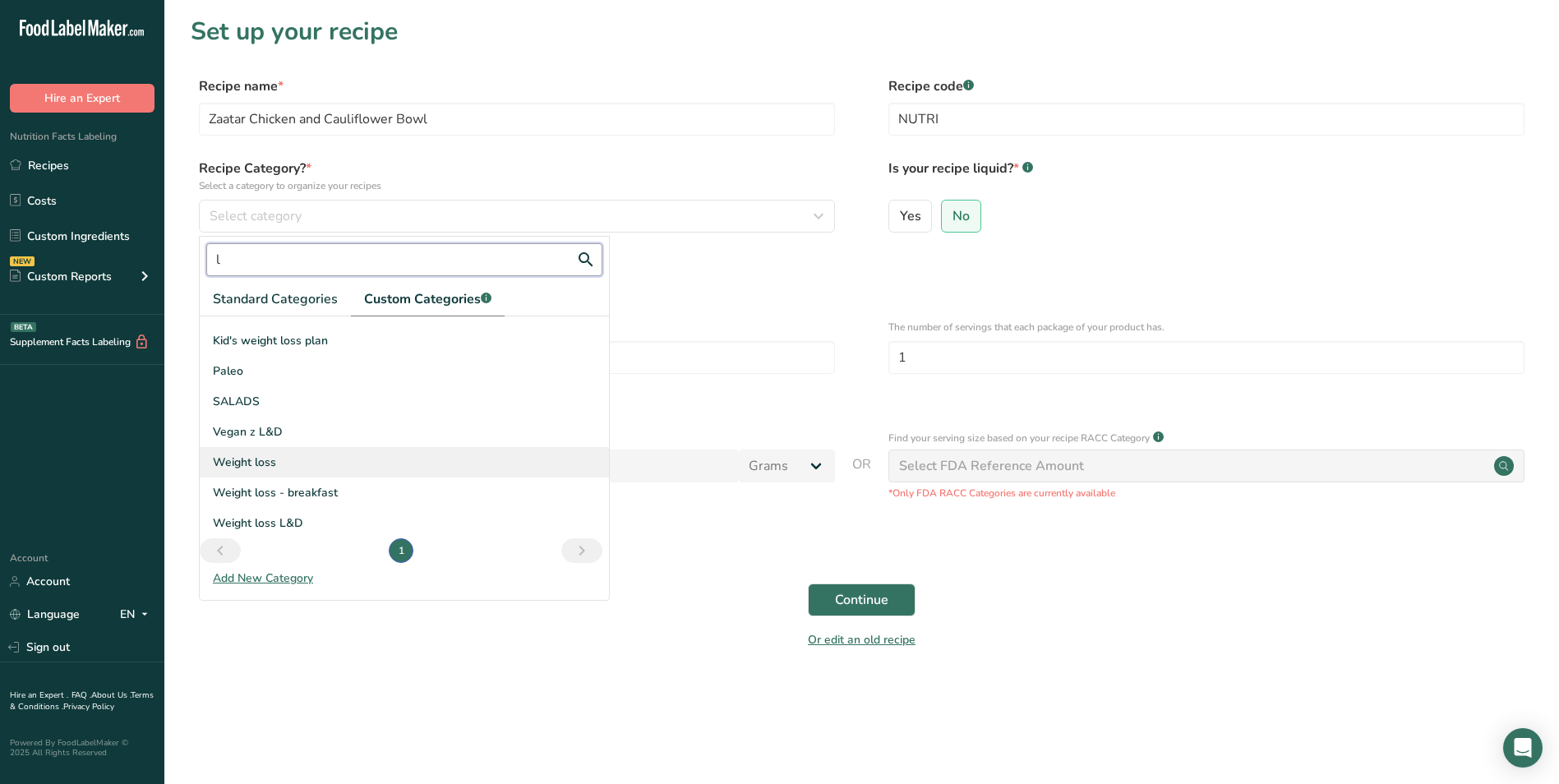
scroll to position [28, 0]
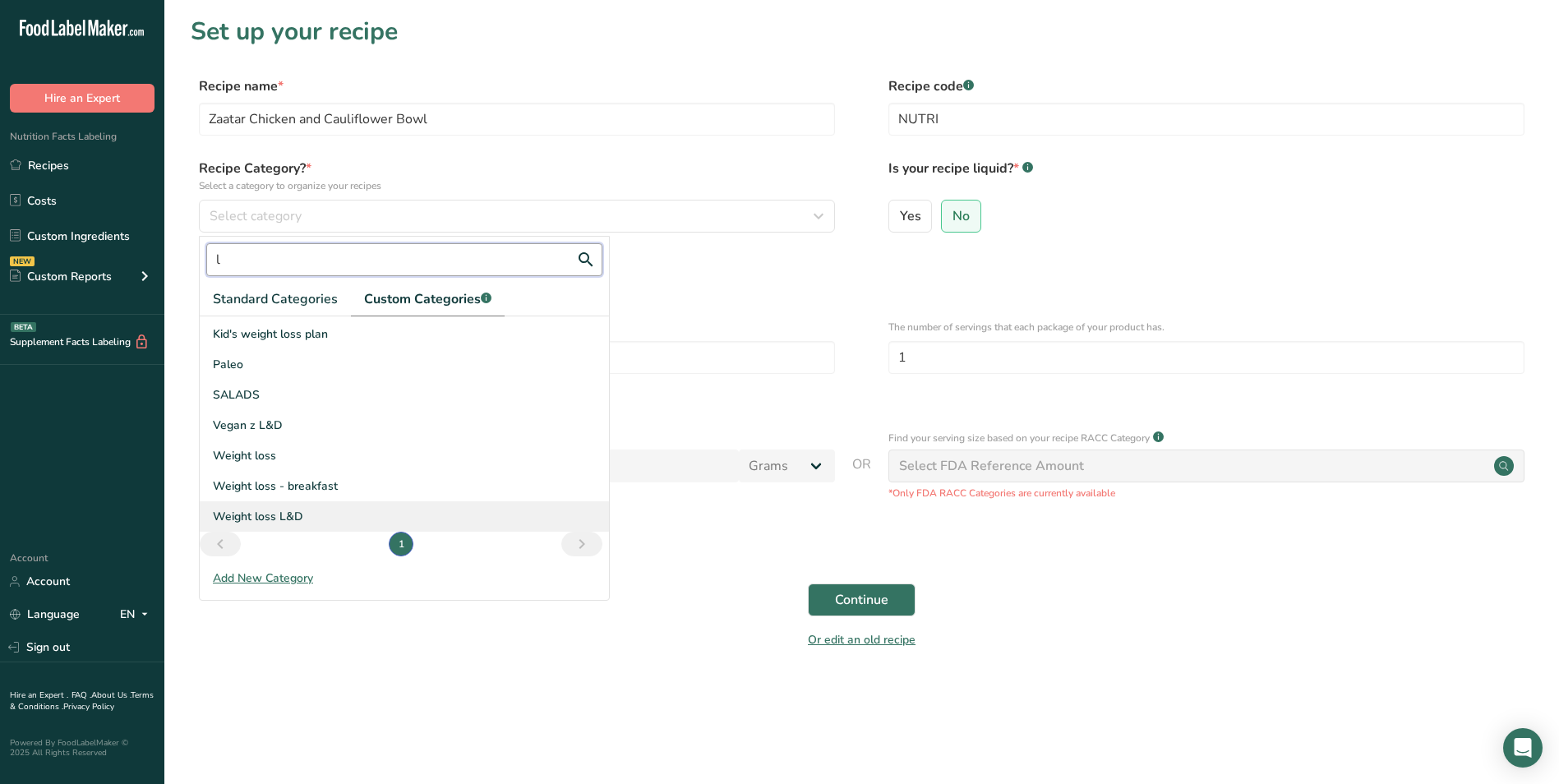
type input "l"
click at [300, 510] on span "Weight loss L&D" at bounding box center [258, 515] width 90 height 17
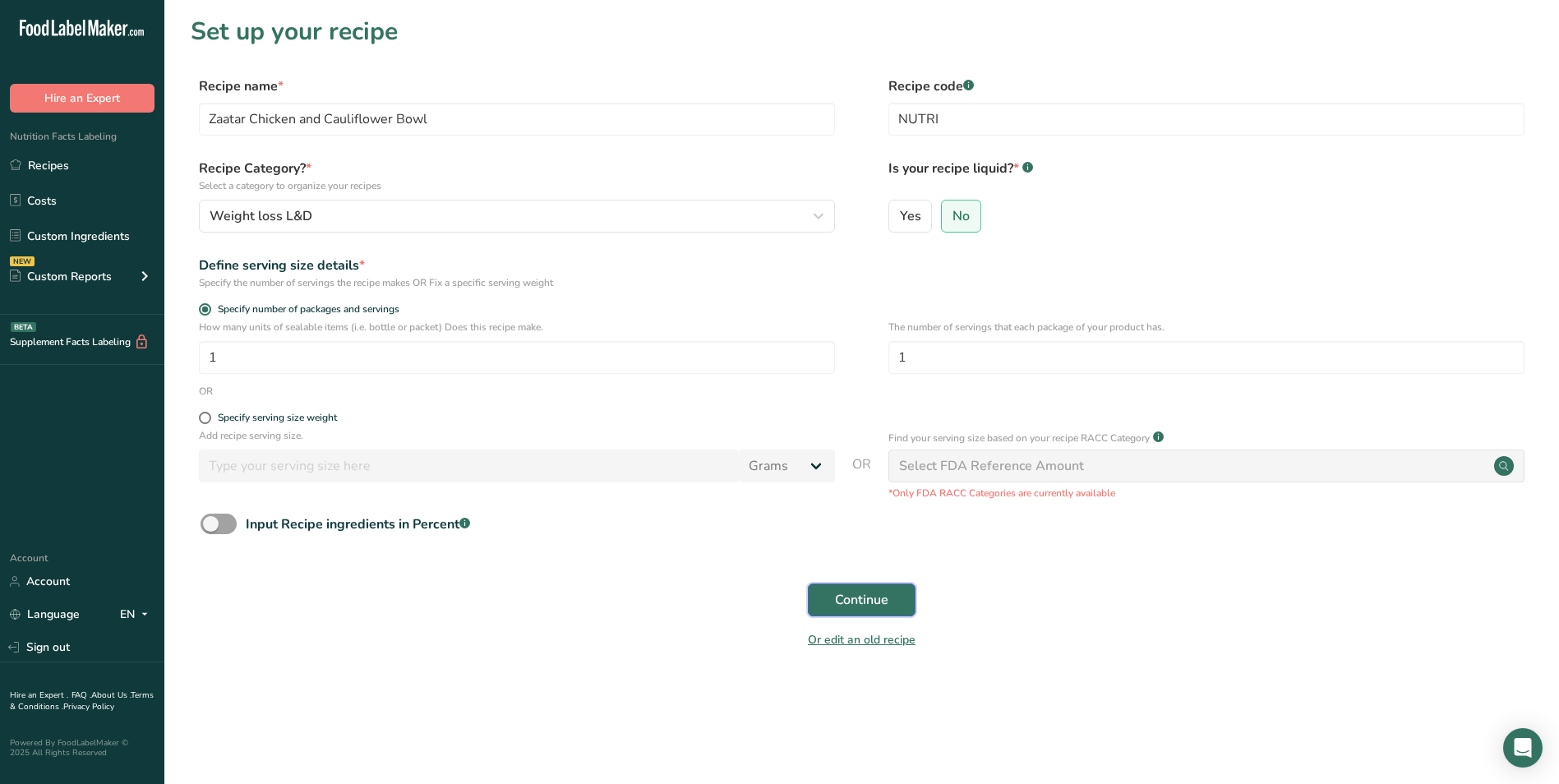
click at [867, 603] on span "Continue" at bounding box center [862, 600] width 54 height 20
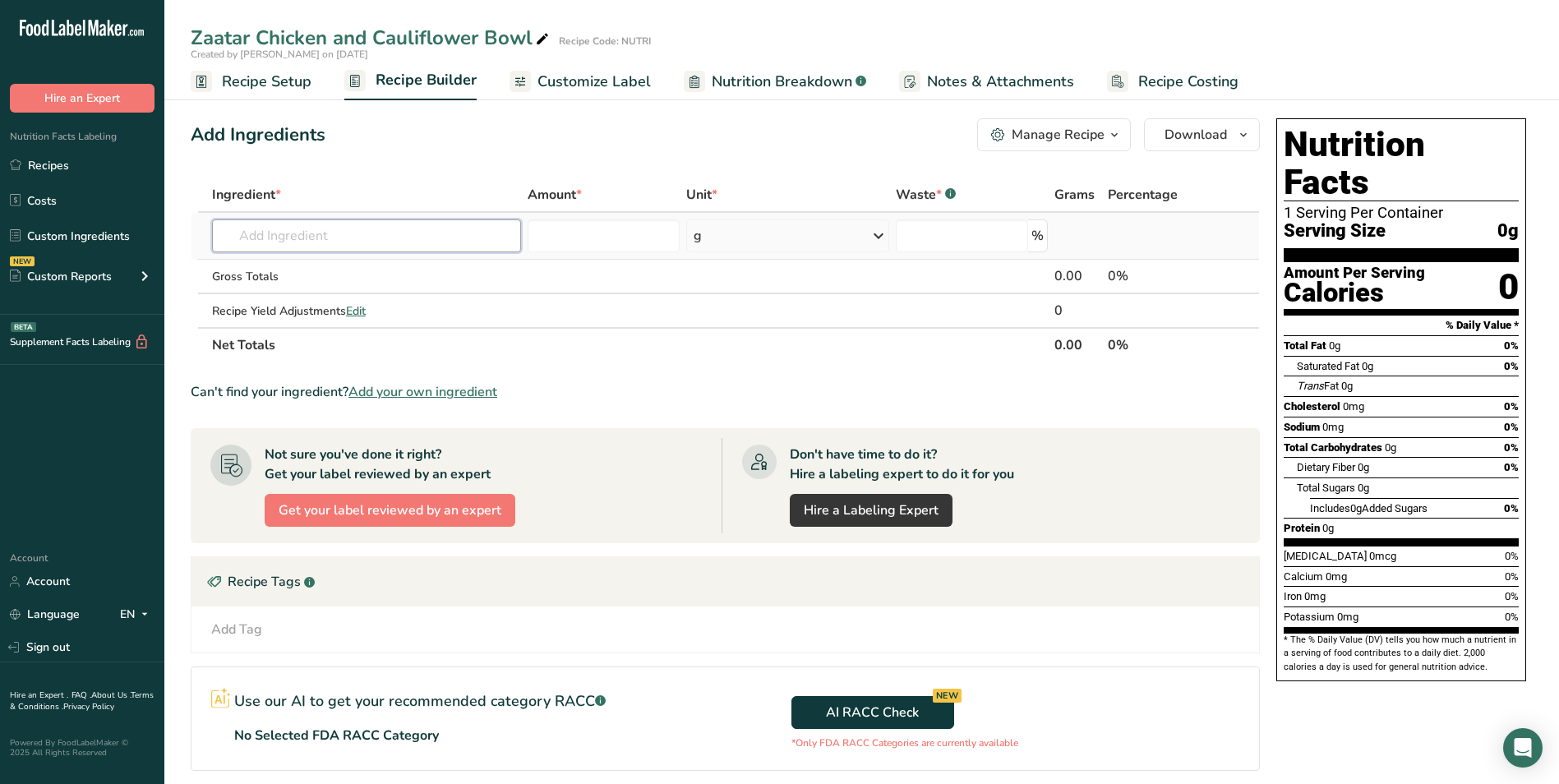
click at [286, 247] on input "text" at bounding box center [367, 235] width 309 height 33
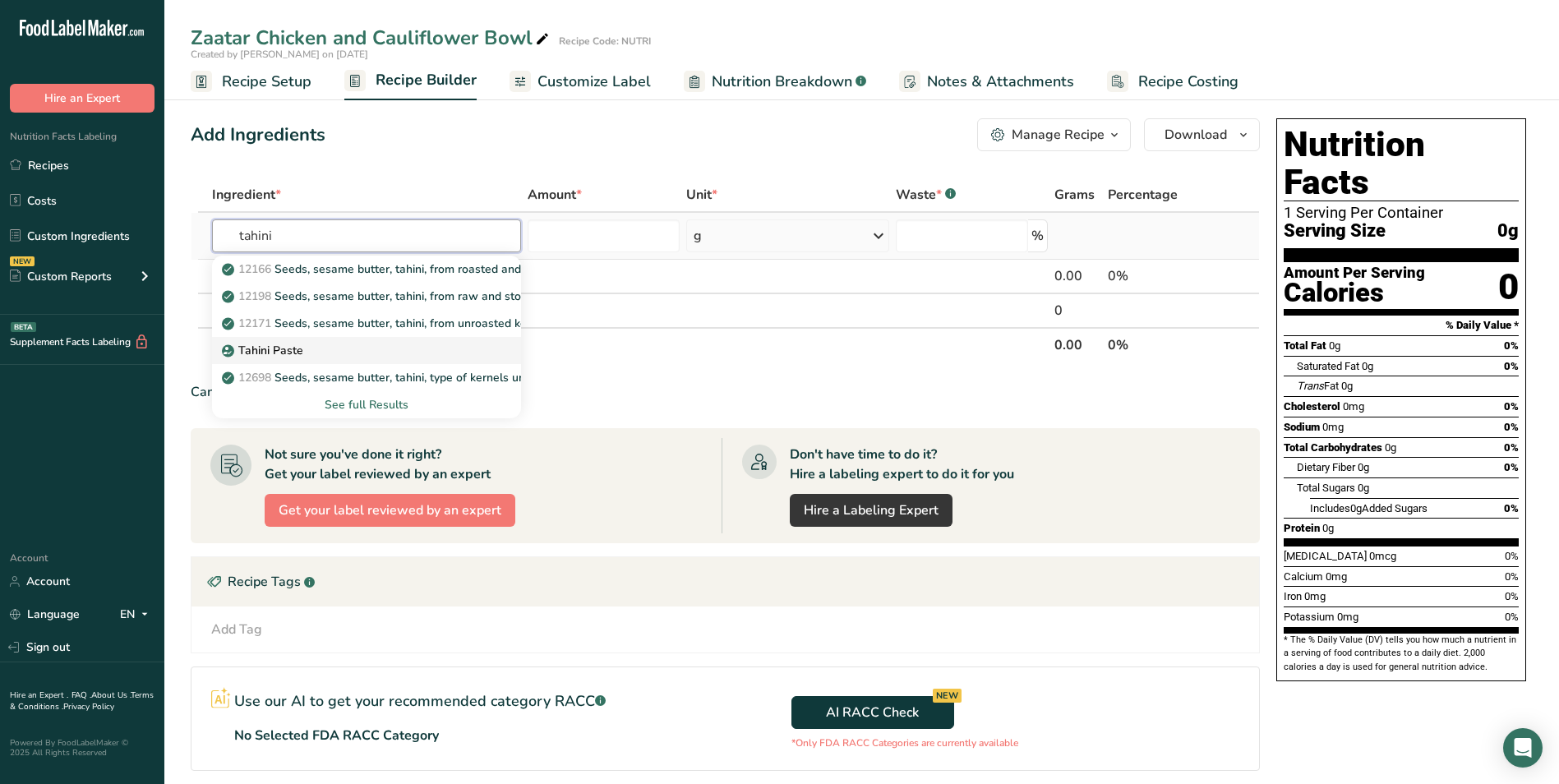
type input "tahini"
click at [338, 354] on div "Tahini Paste" at bounding box center [353, 350] width 257 height 17
type input "Tahini Paste"
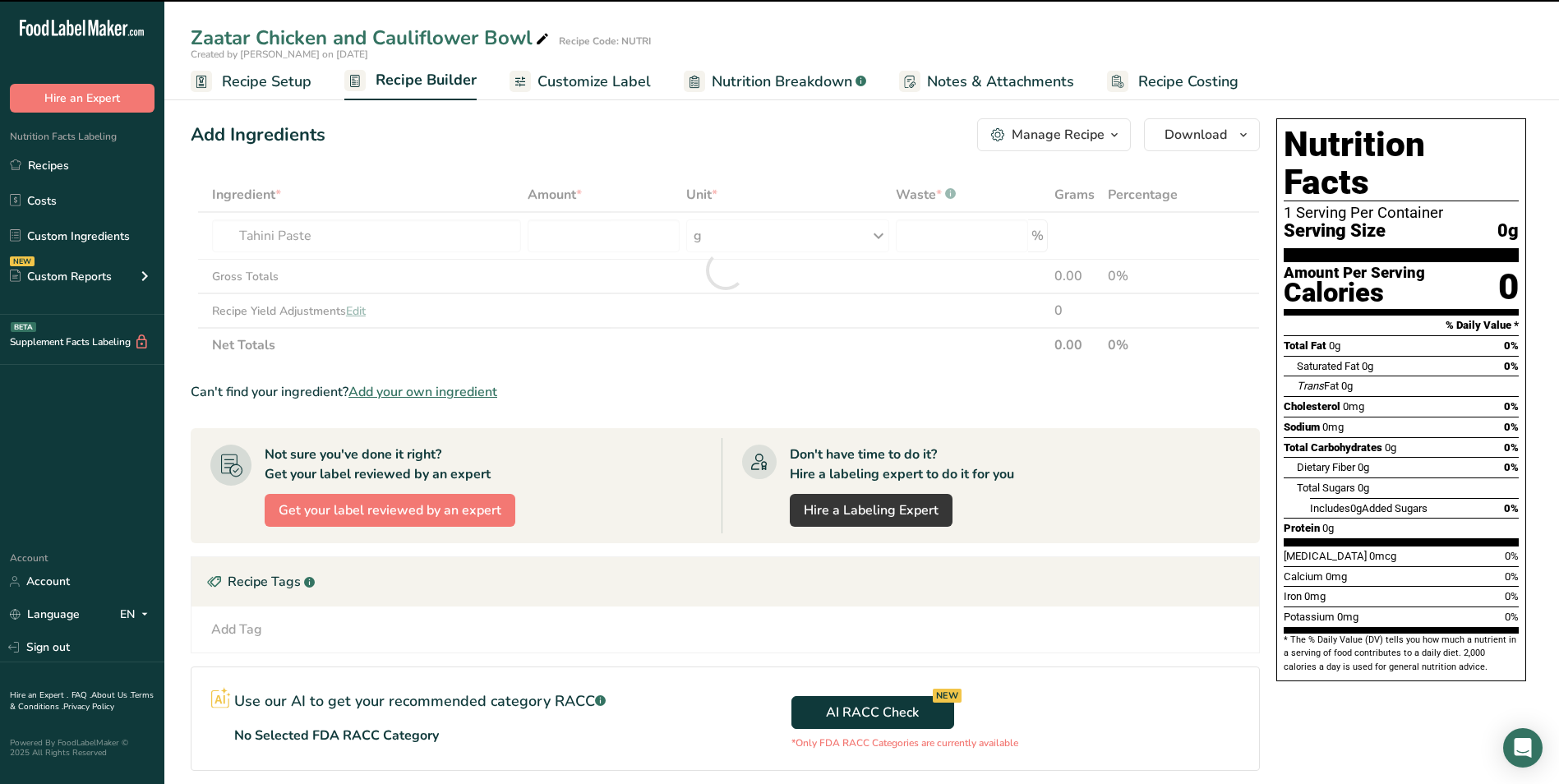
type input "0"
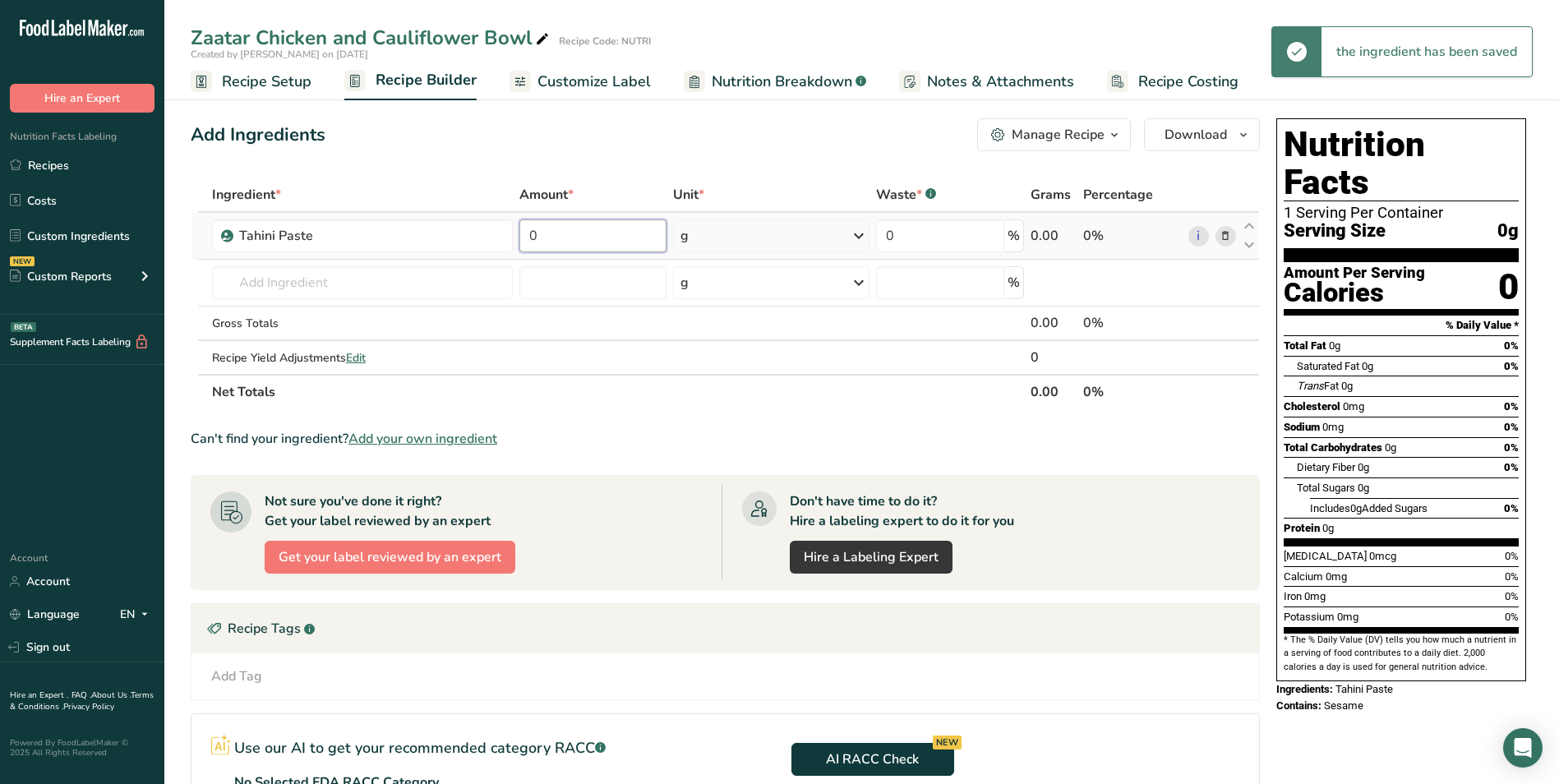
click at [531, 233] on input "0" at bounding box center [593, 235] width 147 height 33
type input "30"
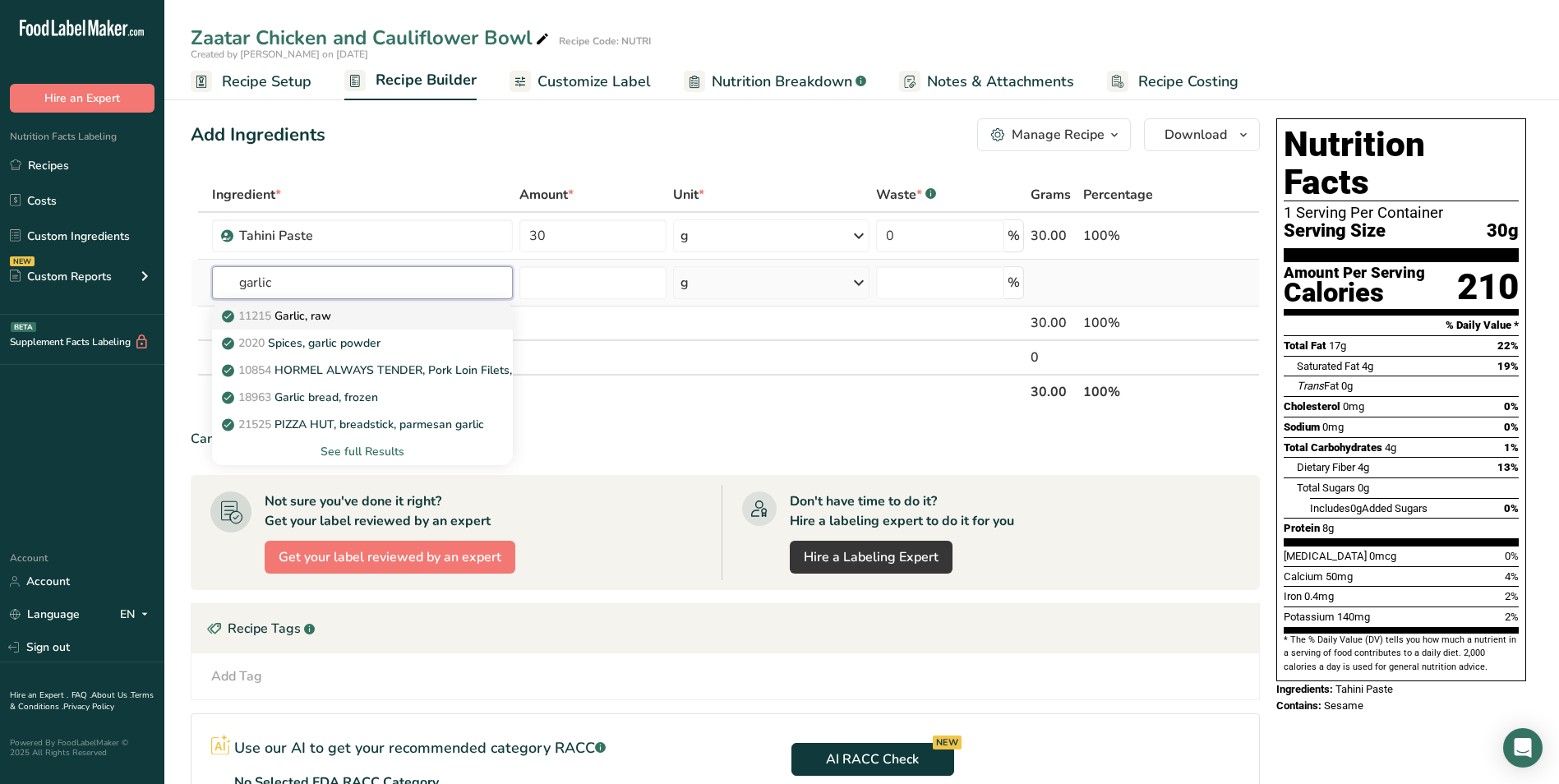
type input "garlic"
click at [410, 313] on div "11215 Garlic, raw" at bounding box center [349, 315] width 248 height 17
type input "Garlic, raw"
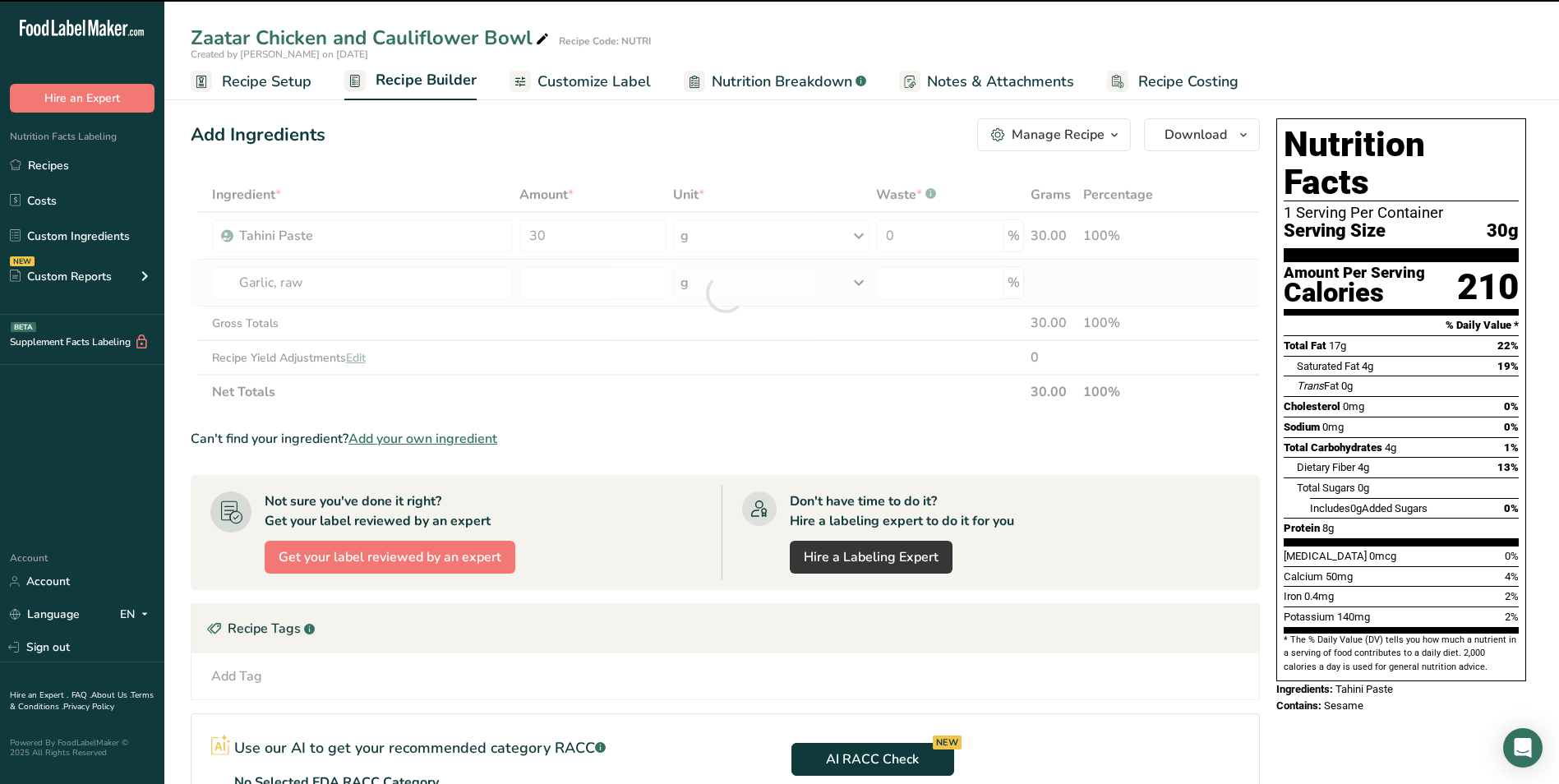
type input "0"
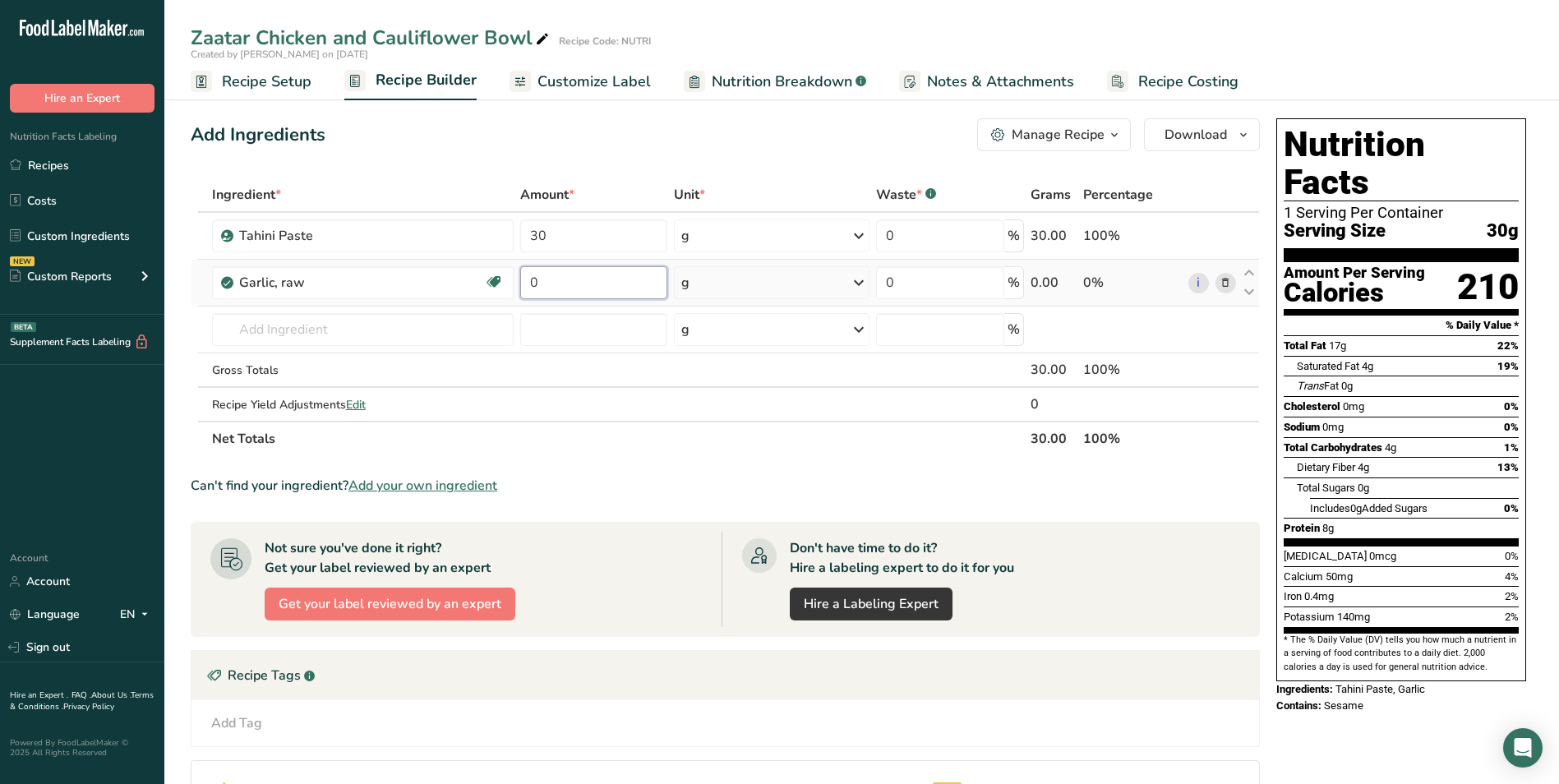
click at [526, 292] on input "0" at bounding box center [594, 282] width 147 height 33
type input "2"
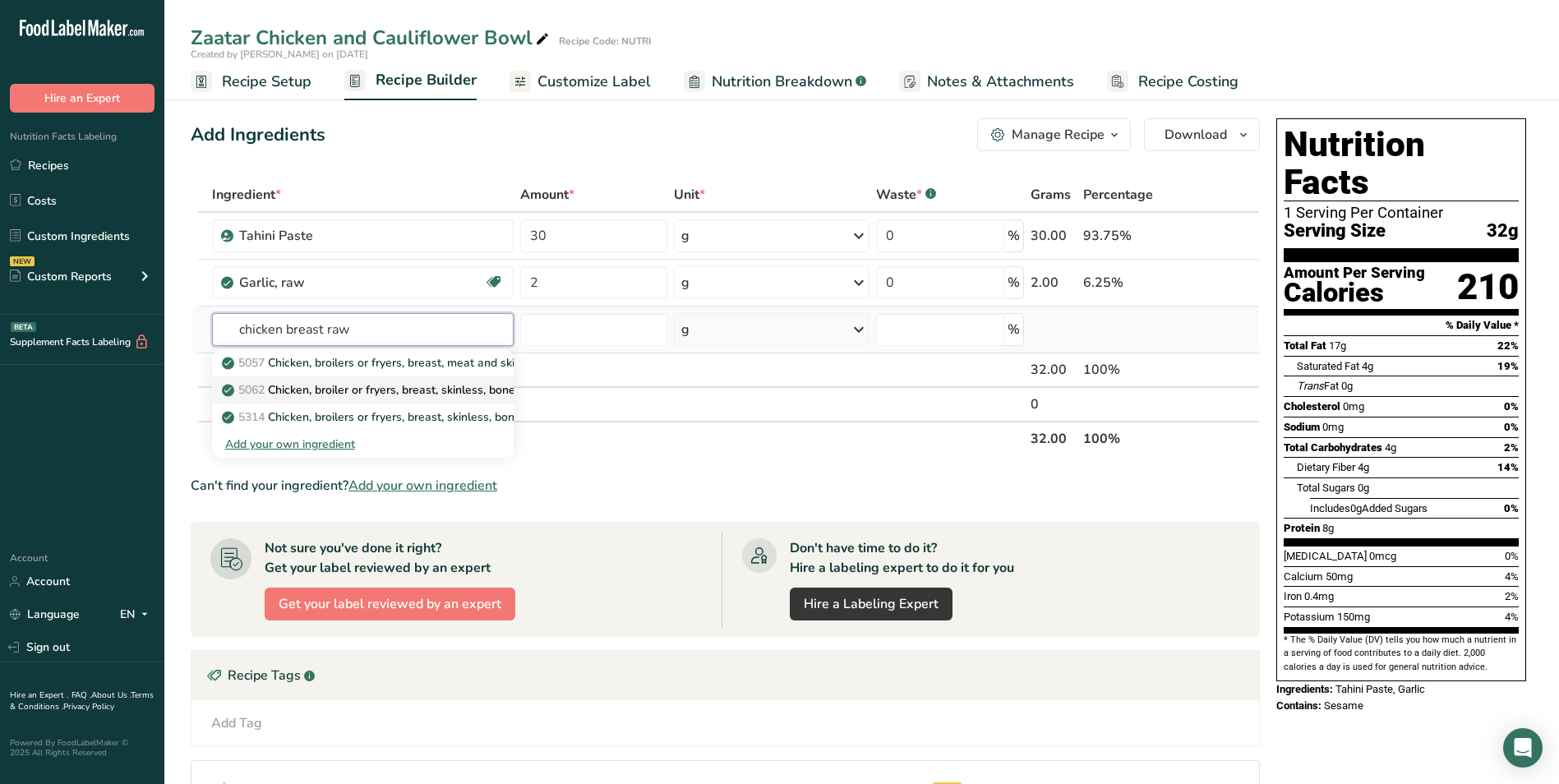
type input "chicken breast raw"
click at [419, 385] on p "5062 Chicken, broiler or fryers, breast, skinless, boneless, meat only, raw" at bounding box center [422, 390] width 396 height 17
type input "Chicken, broiler or fryers, breast, skinless, boneless, meat only, raw"
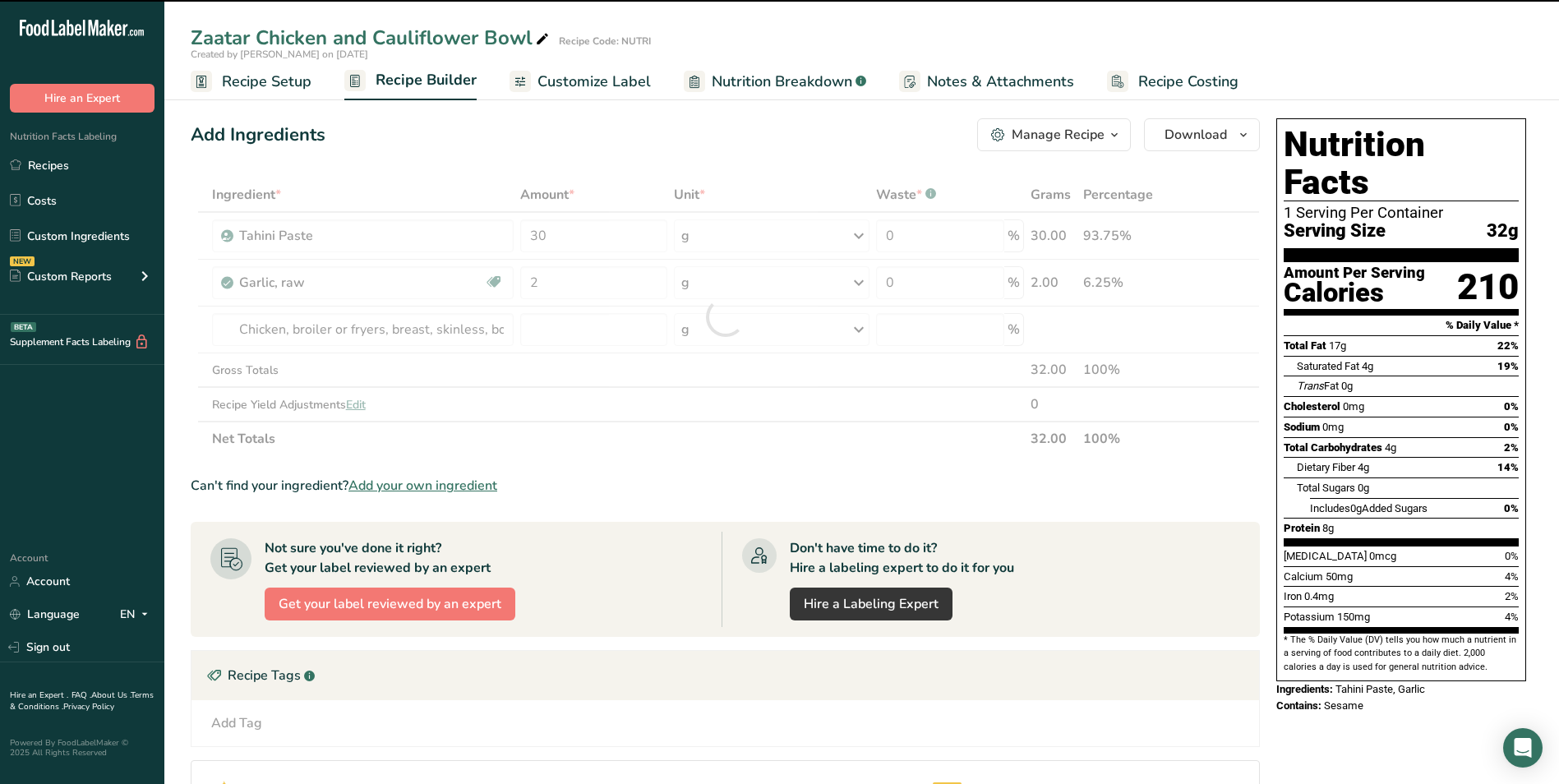
type input "0"
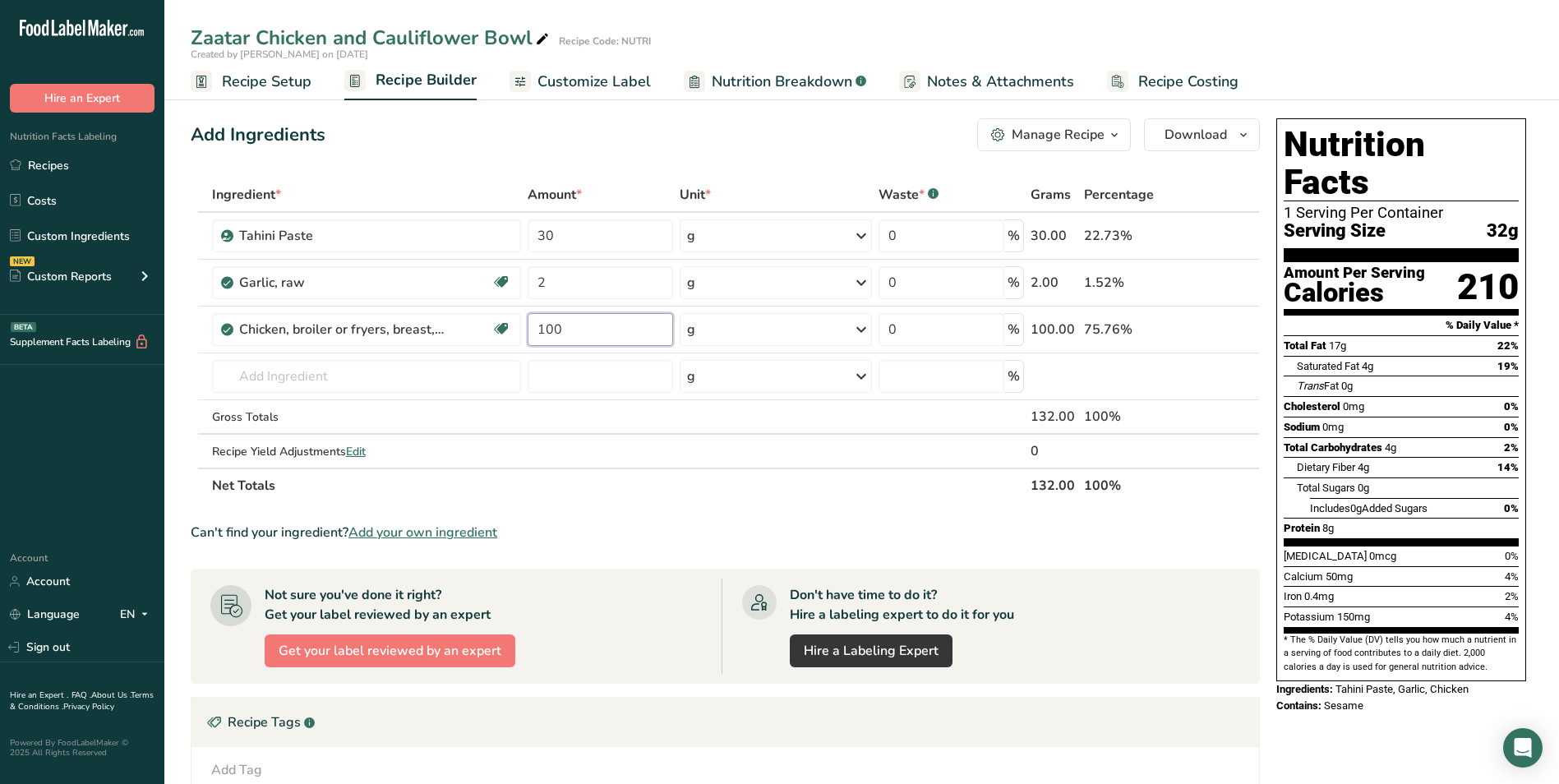
type input "100"
click at [254, 380] on input "red onio" at bounding box center [367, 376] width 309 height 33
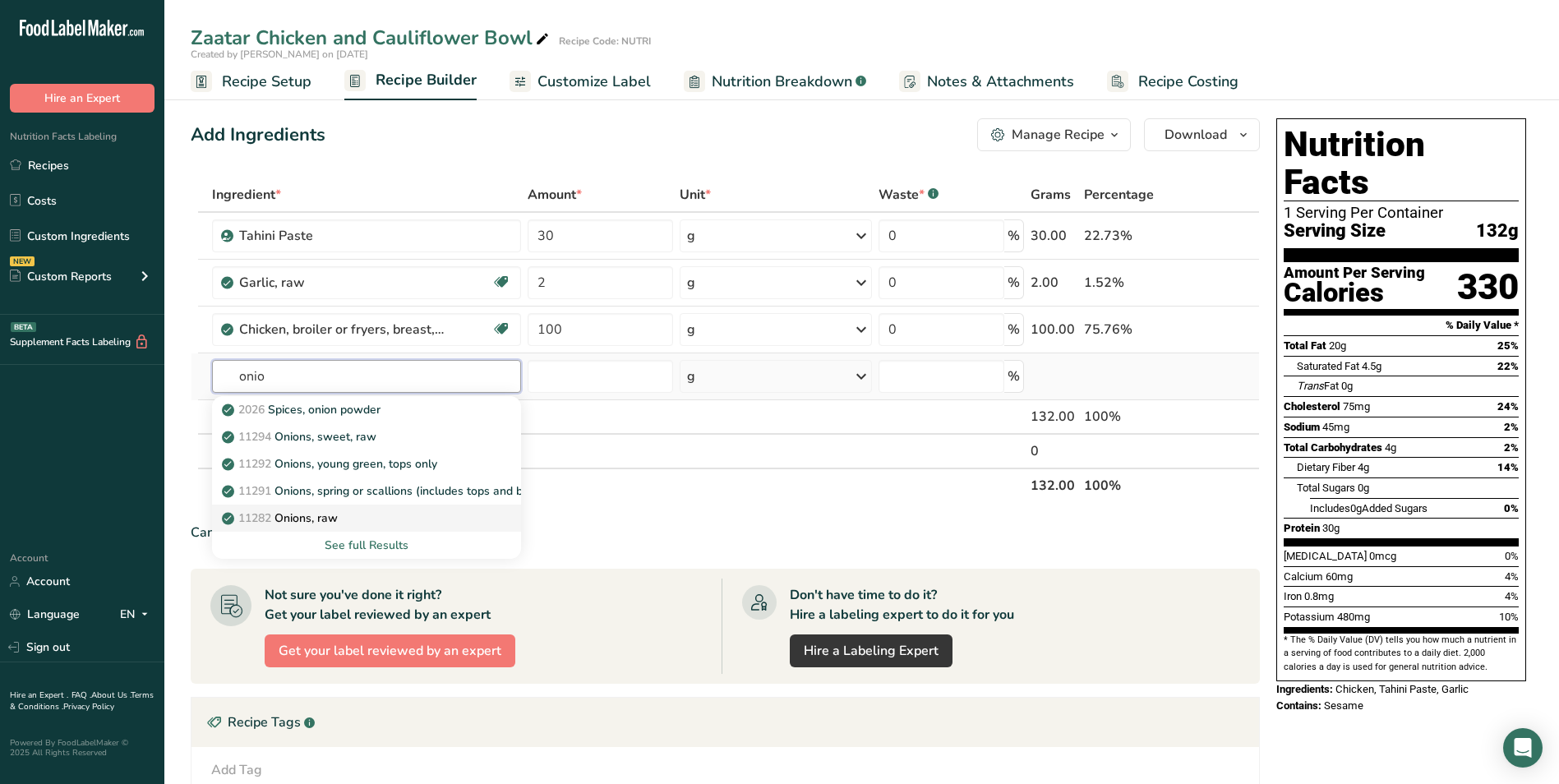
type input "onio"
click at [294, 511] on p "11282 Onions, raw" at bounding box center [282, 517] width 113 height 17
type input "Onions, raw"
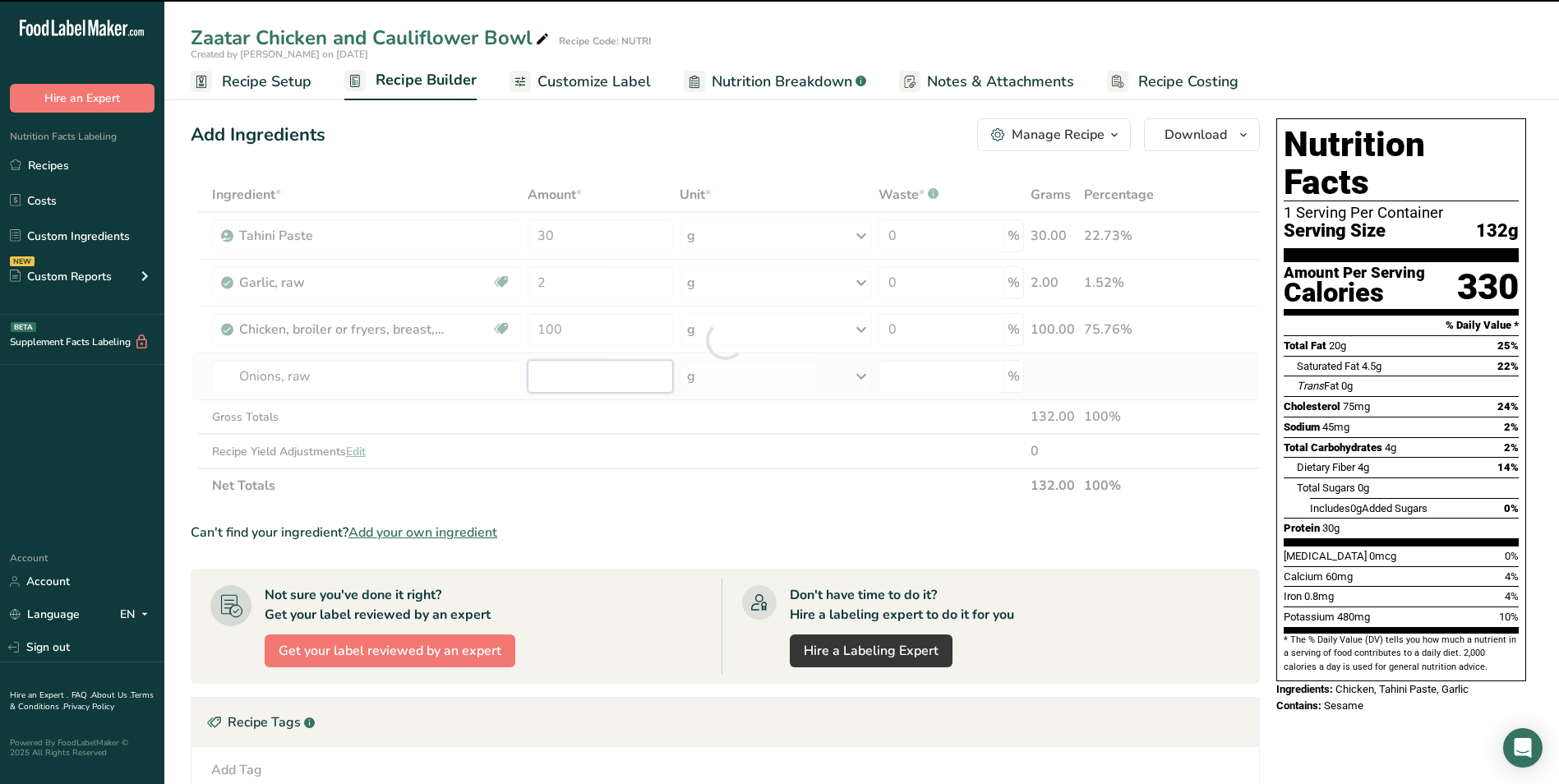
type input "0"
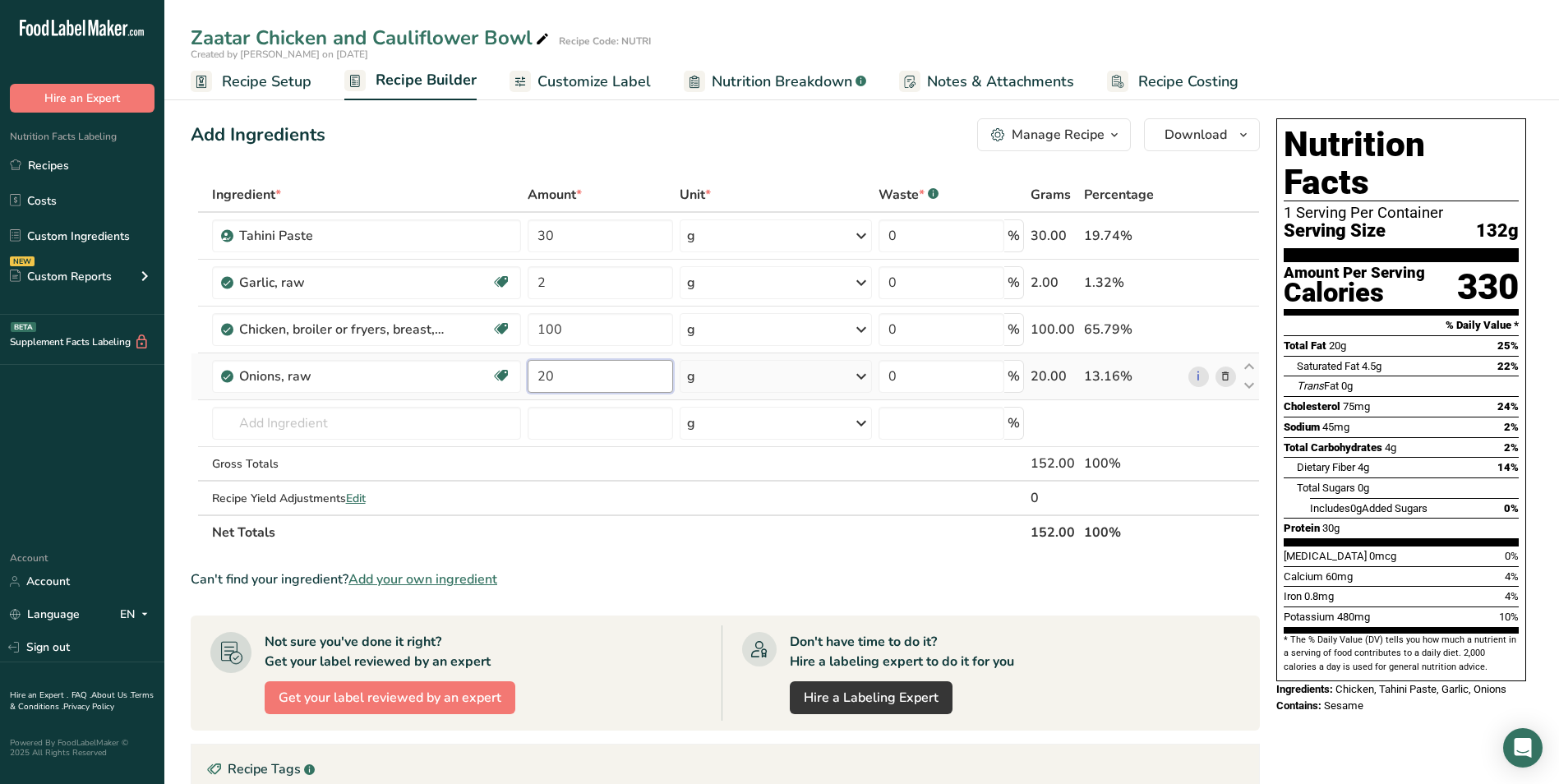
type input "20"
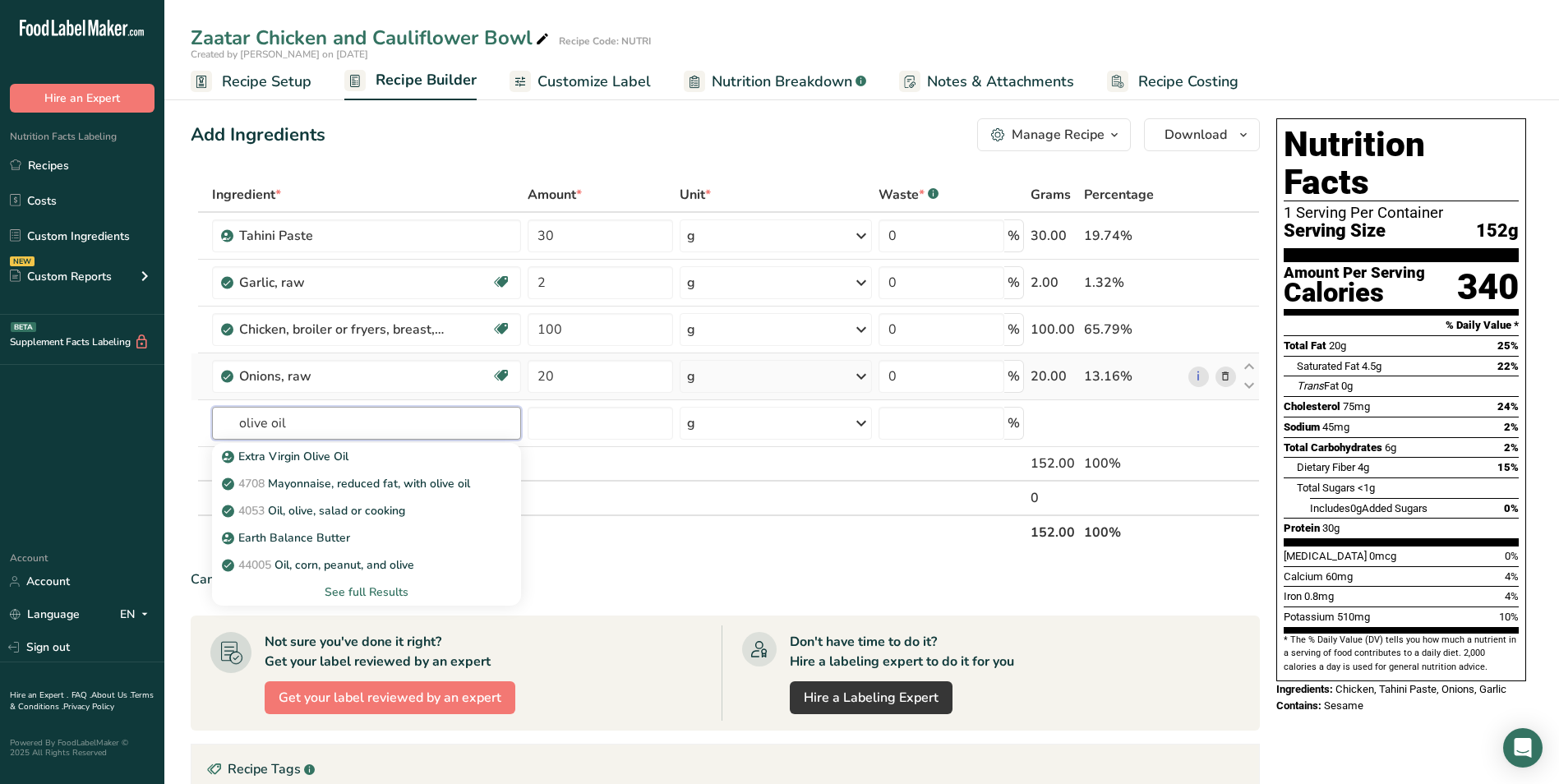
type input "olive oil"
click at [294, 511] on p "4053 Oil, olive, salad or cooking" at bounding box center [314, 509] width 180 height 17
type input "Oil, olive, salad or cooking"
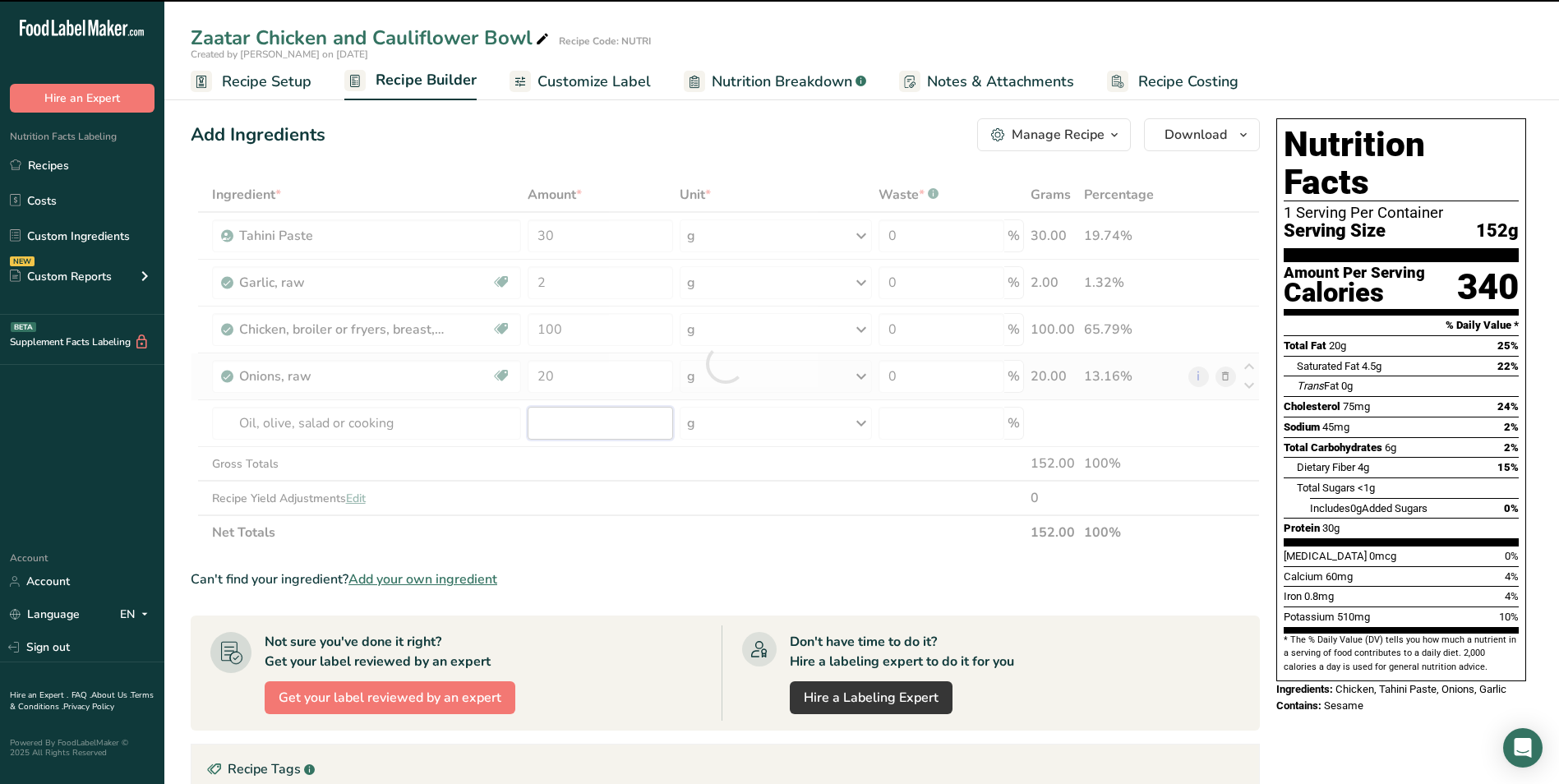
type input "0"
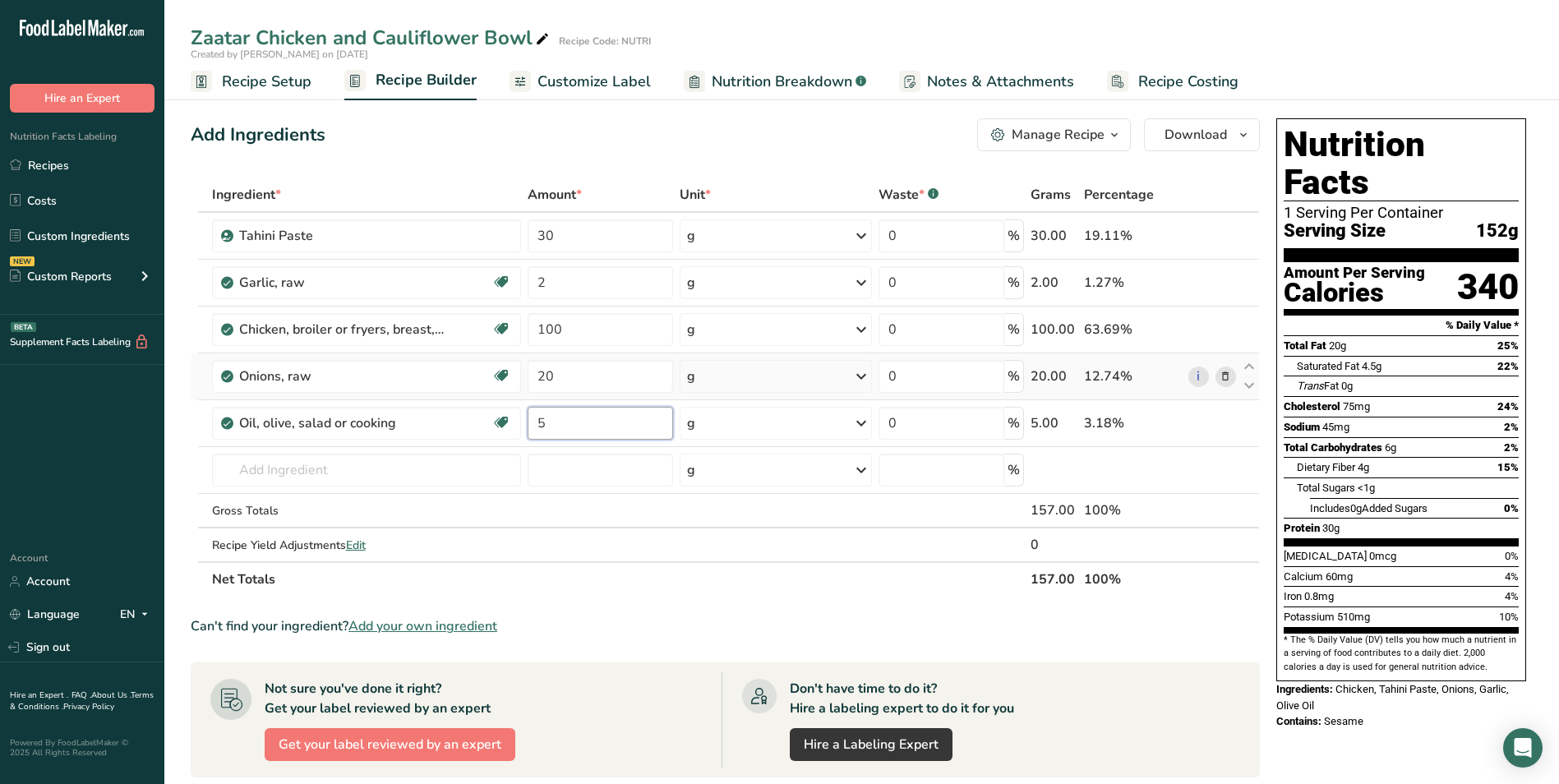
type input "5"
click at [296, 468] on input "zaatar spice" at bounding box center [367, 469] width 309 height 33
type input "zaatar"
click at [267, 499] on p "Zaatar" at bounding box center [249, 503] width 48 height 17
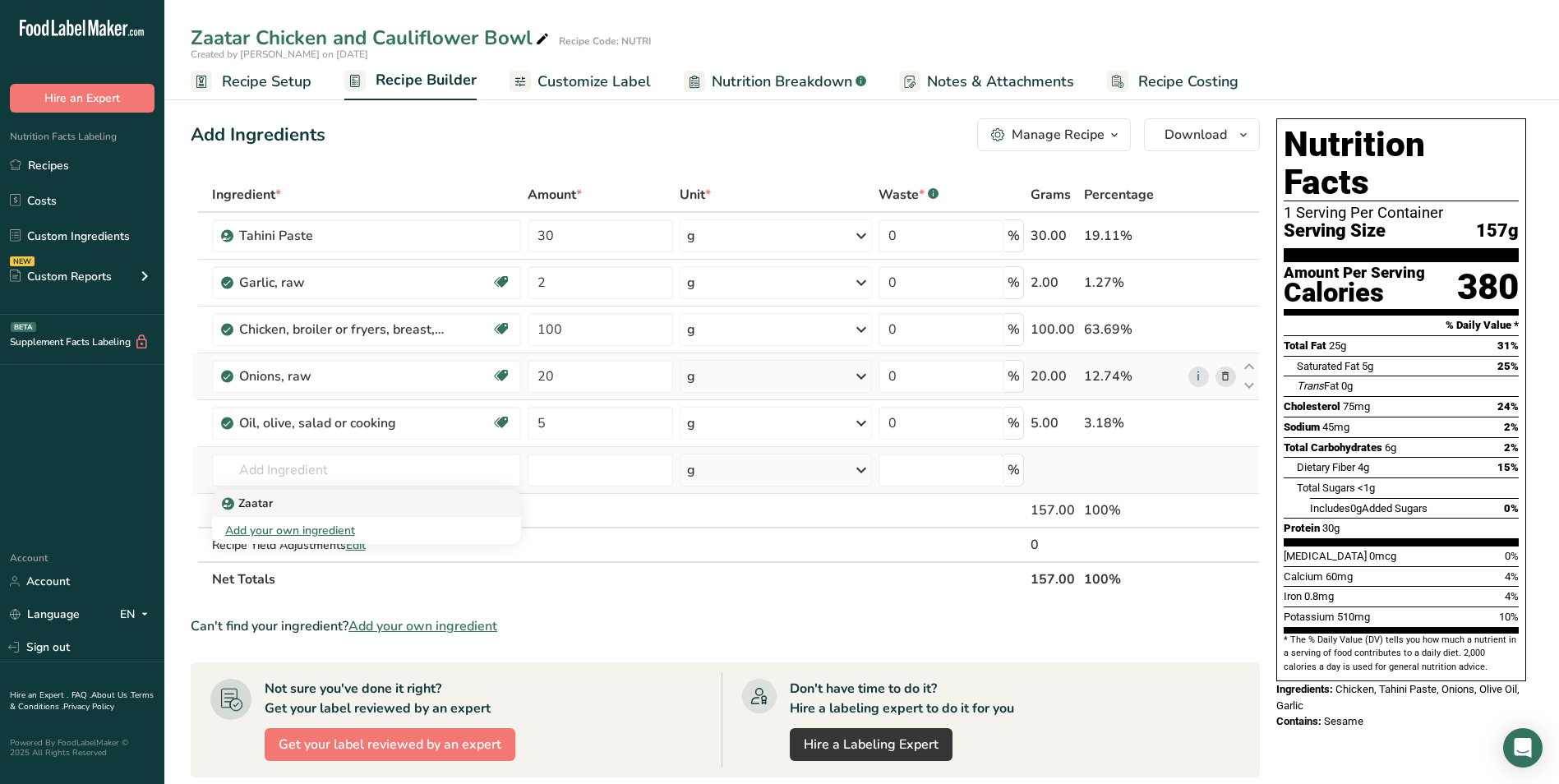
type input "Zaatar"
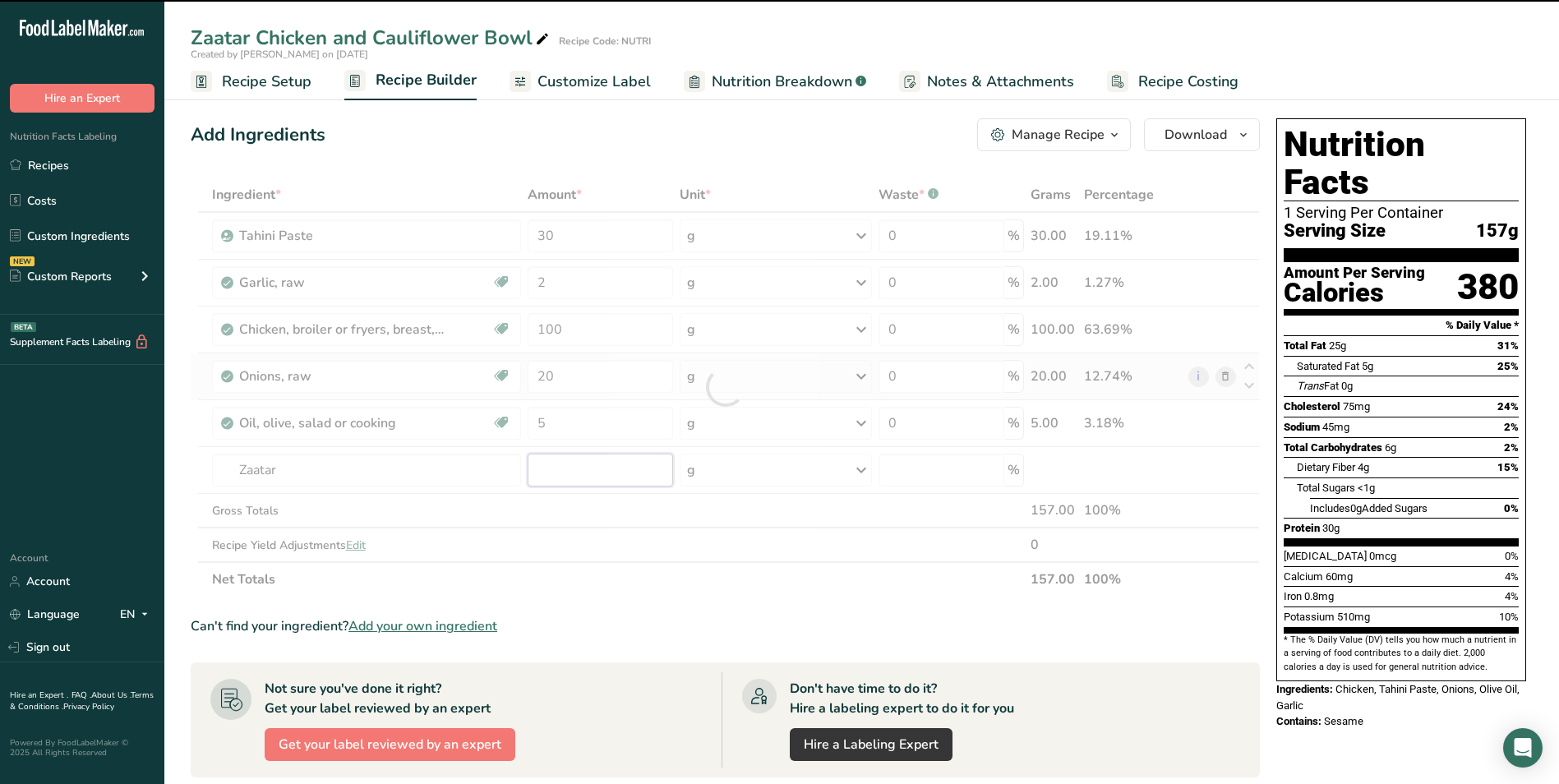
type input "0"
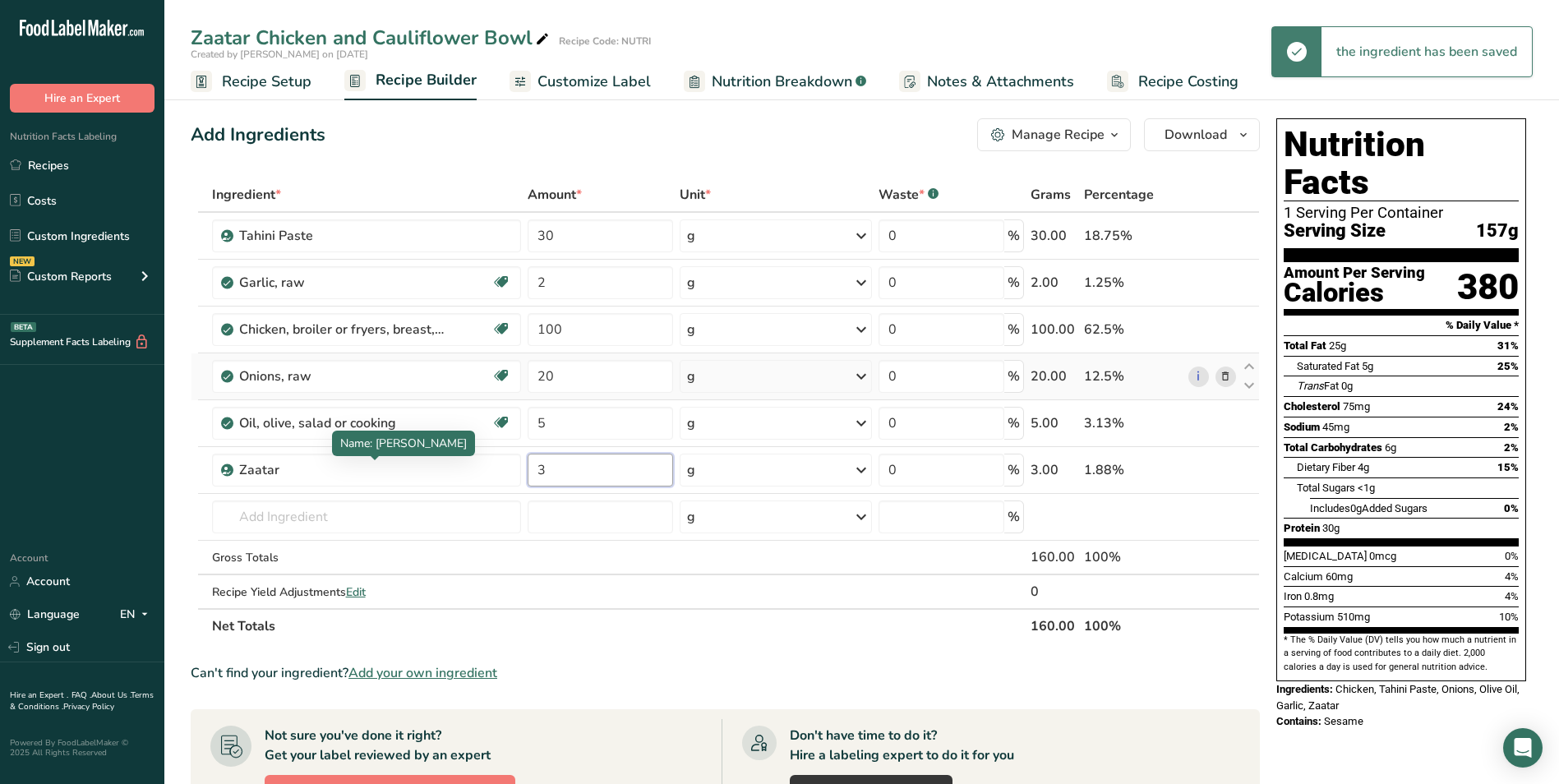
type input "3"
type input "s"
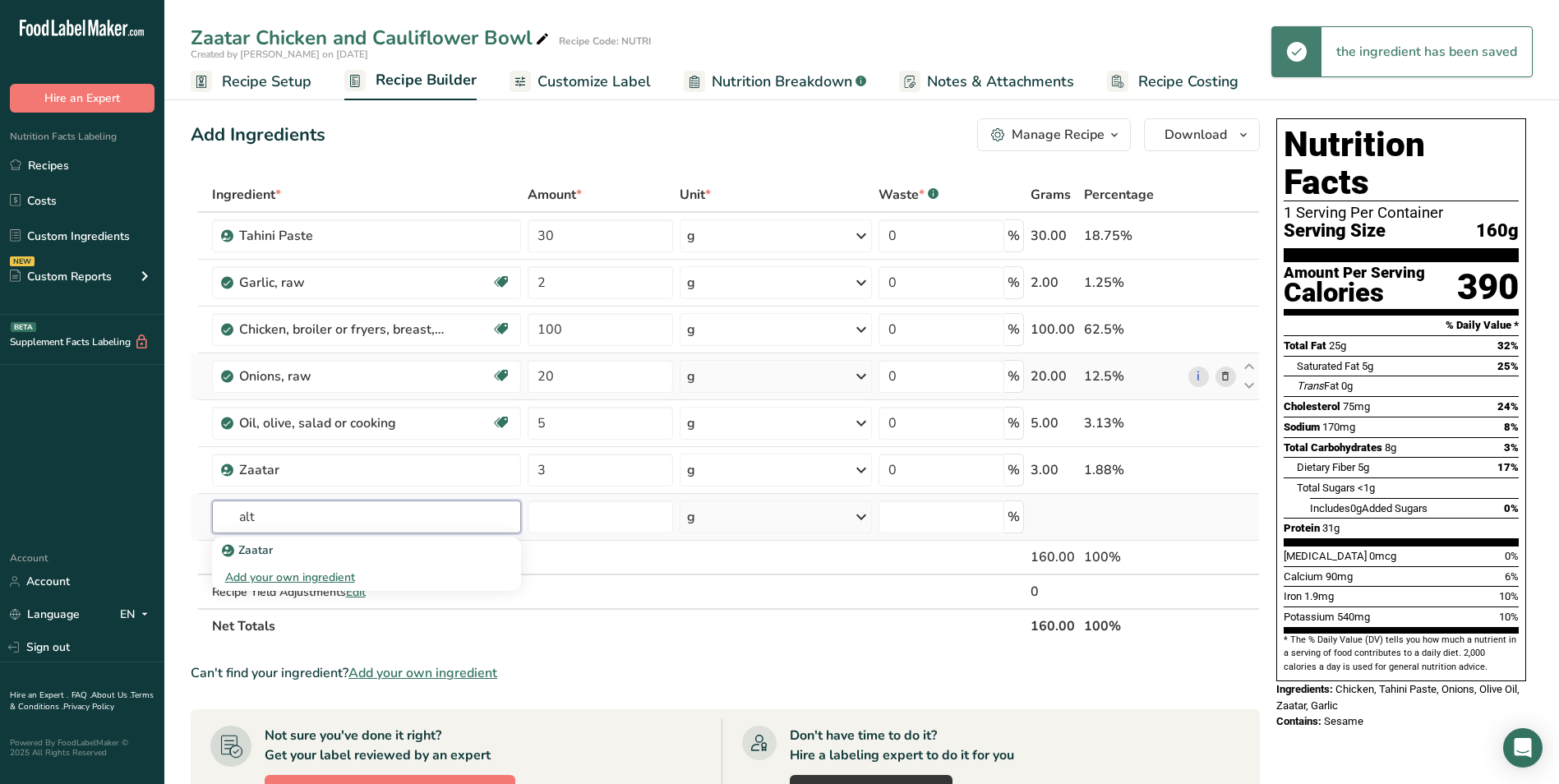
click at [238, 520] on input "alt" at bounding box center [367, 516] width 309 height 33
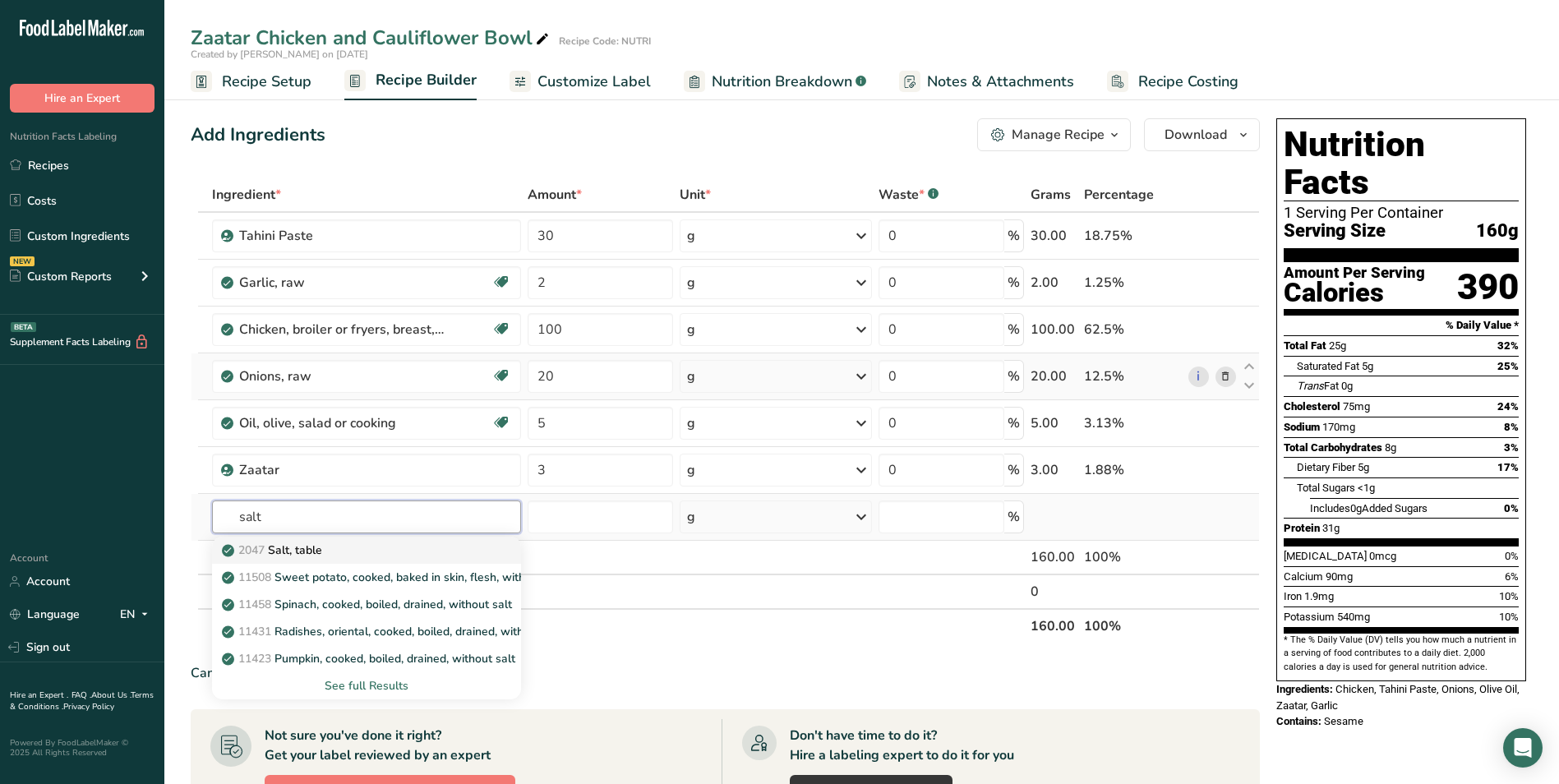
type input "salt"
click at [358, 554] on div "2047 Salt, table" at bounding box center [353, 549] width 257 height 17
type input "Salt, table"
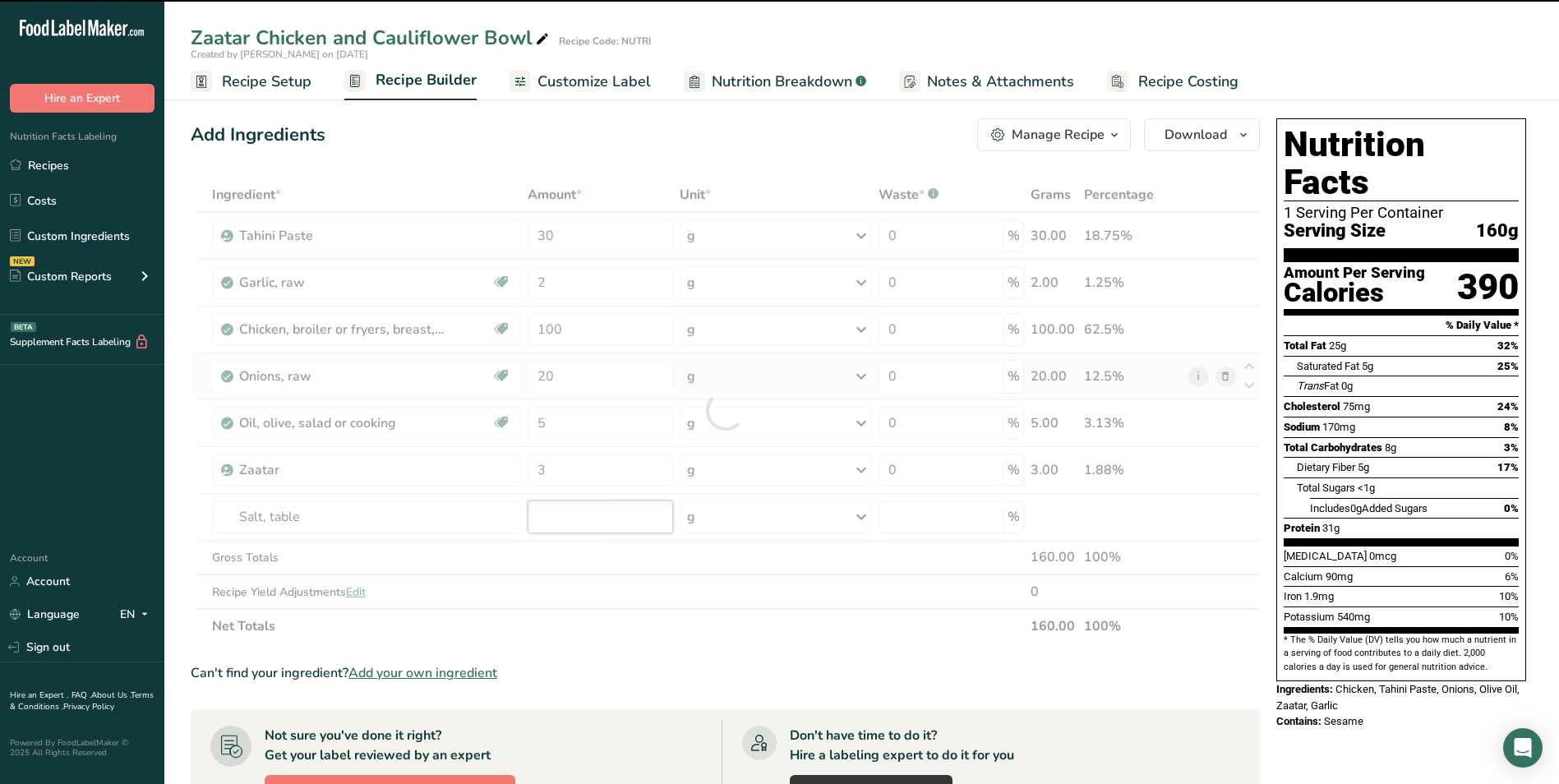
type input "0"
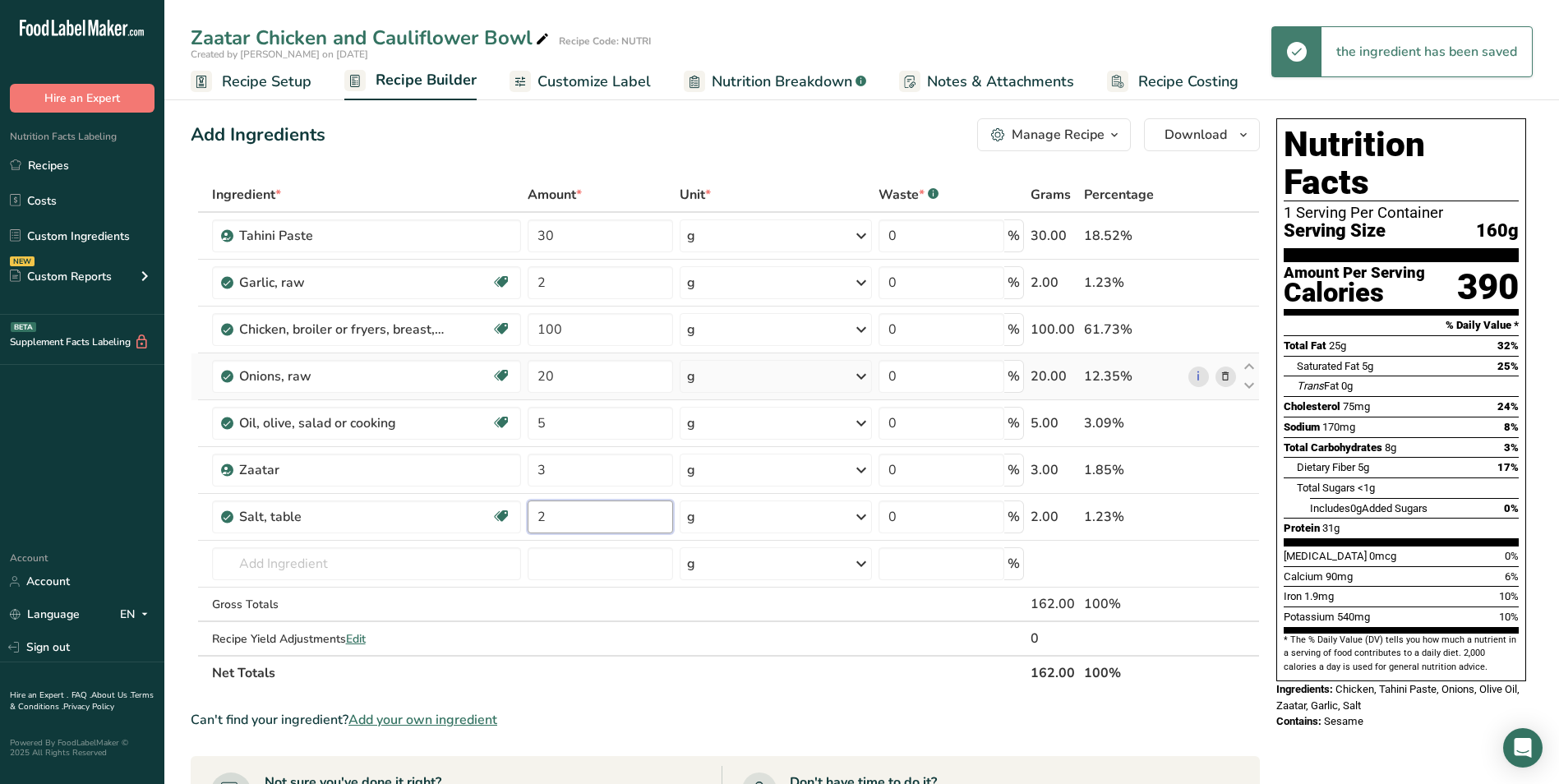
type input "2"
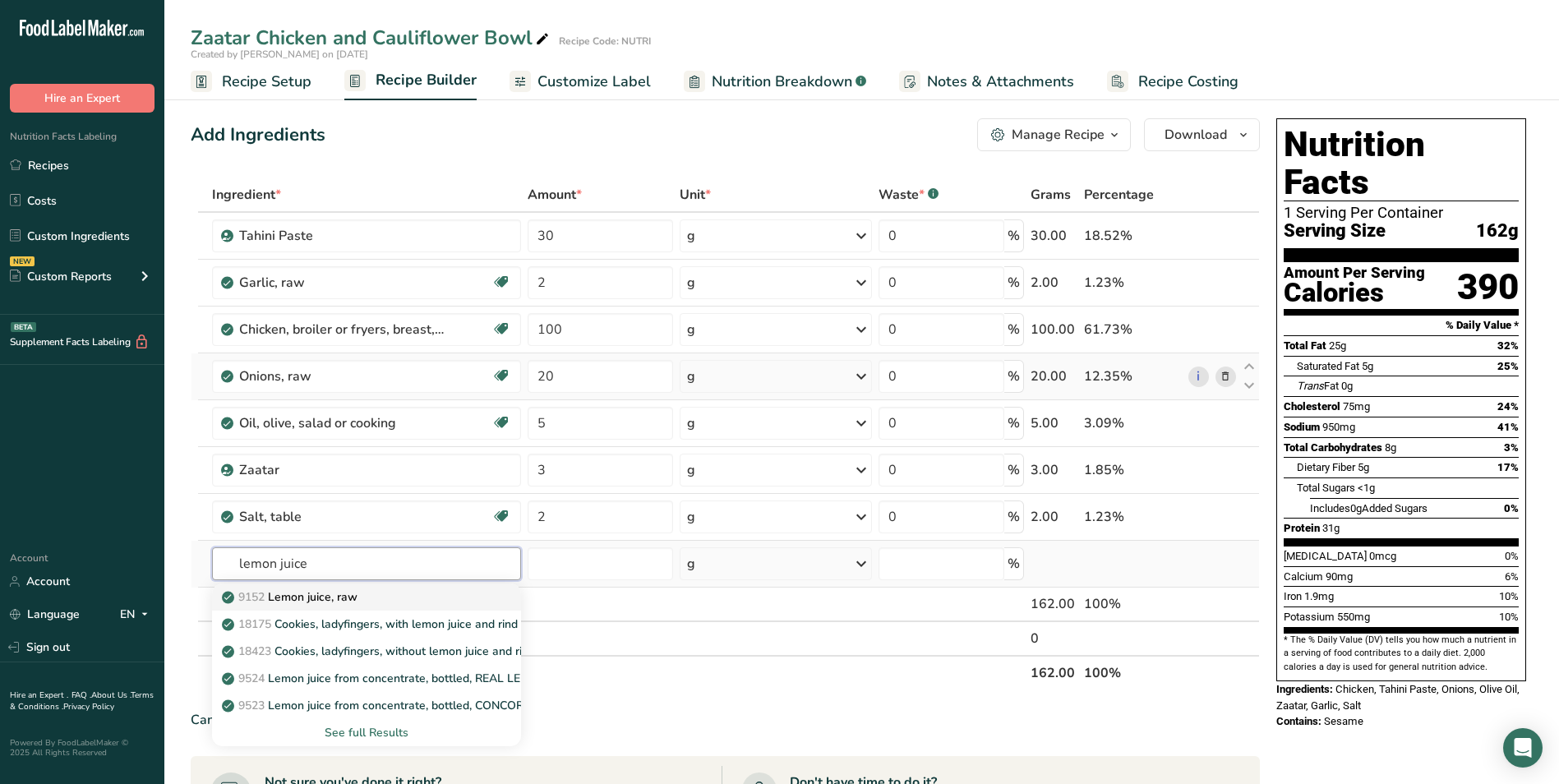
type input "lemon juice"
click at [382, 592] on div "9152 Lemon juice, raw" at bounding box center [353, 596] width 257 height 17
type input "Lemon juice, raw"
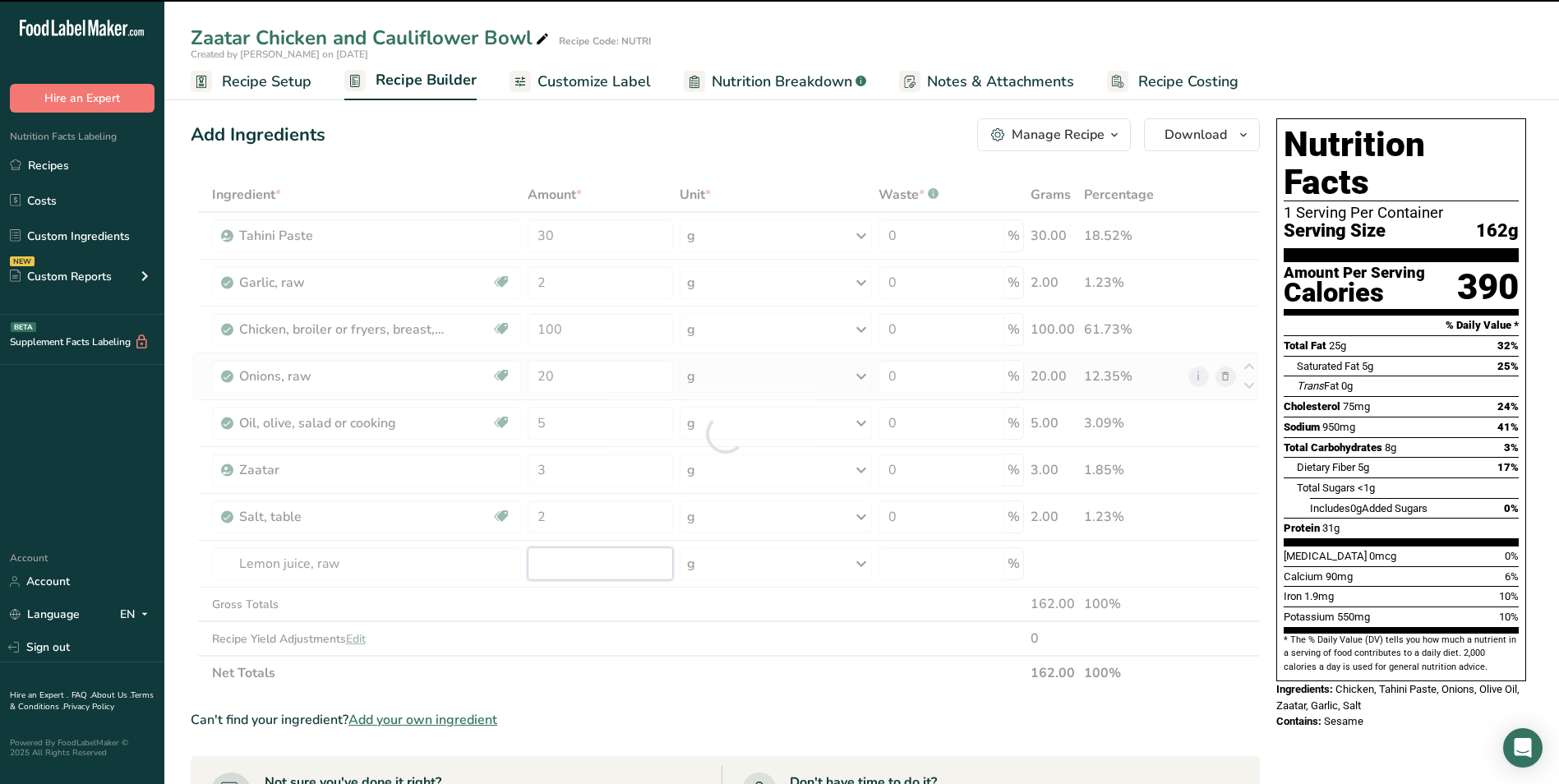
type input "0"
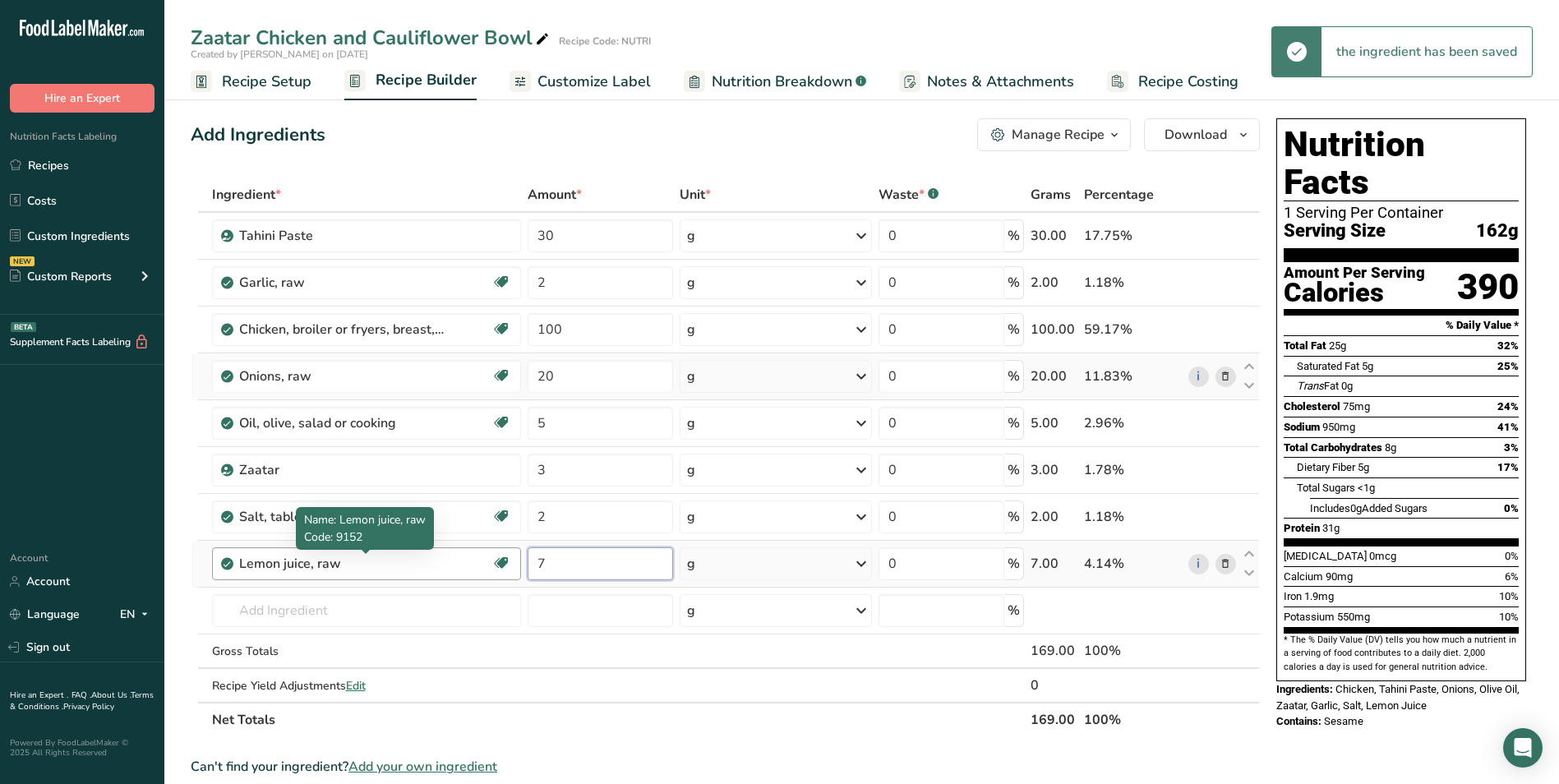
type input "7"
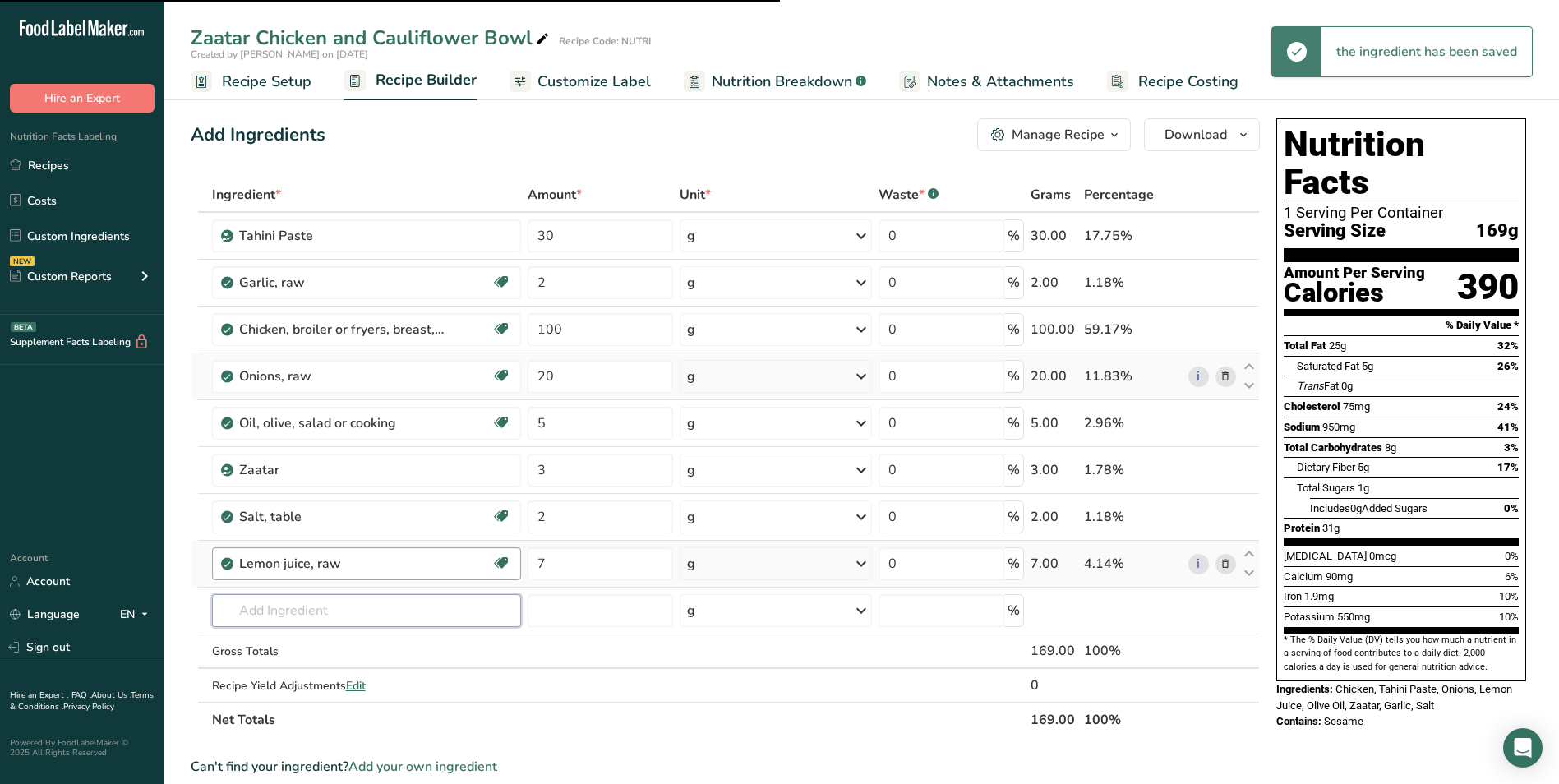
type input "a"
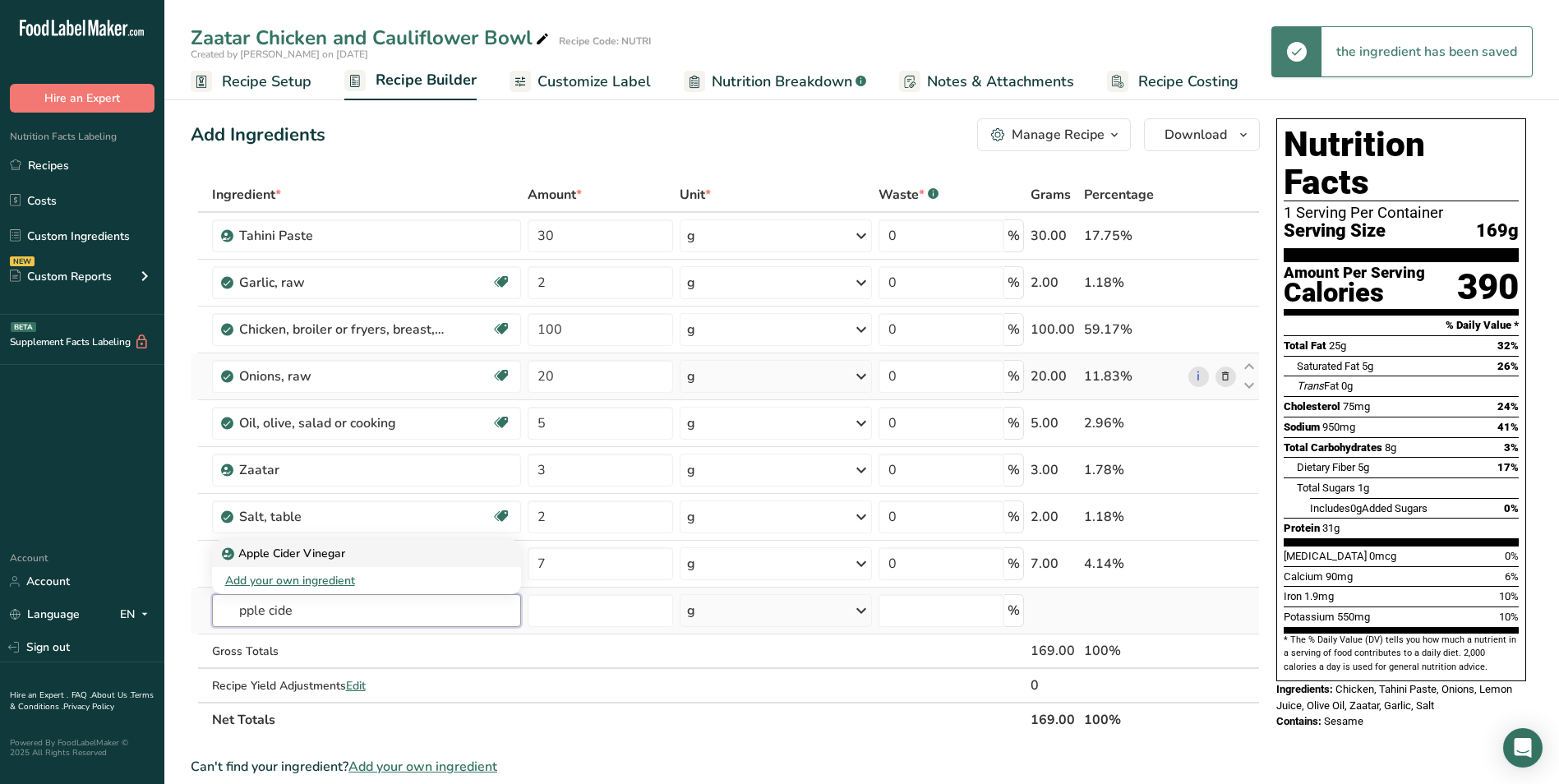
type input "pple cide"
click at [275, 559] on p "Apple Cider Vinegar" at bounding box center [285, 552] width 120 height 17
type input "Apple Cider Vinegar"
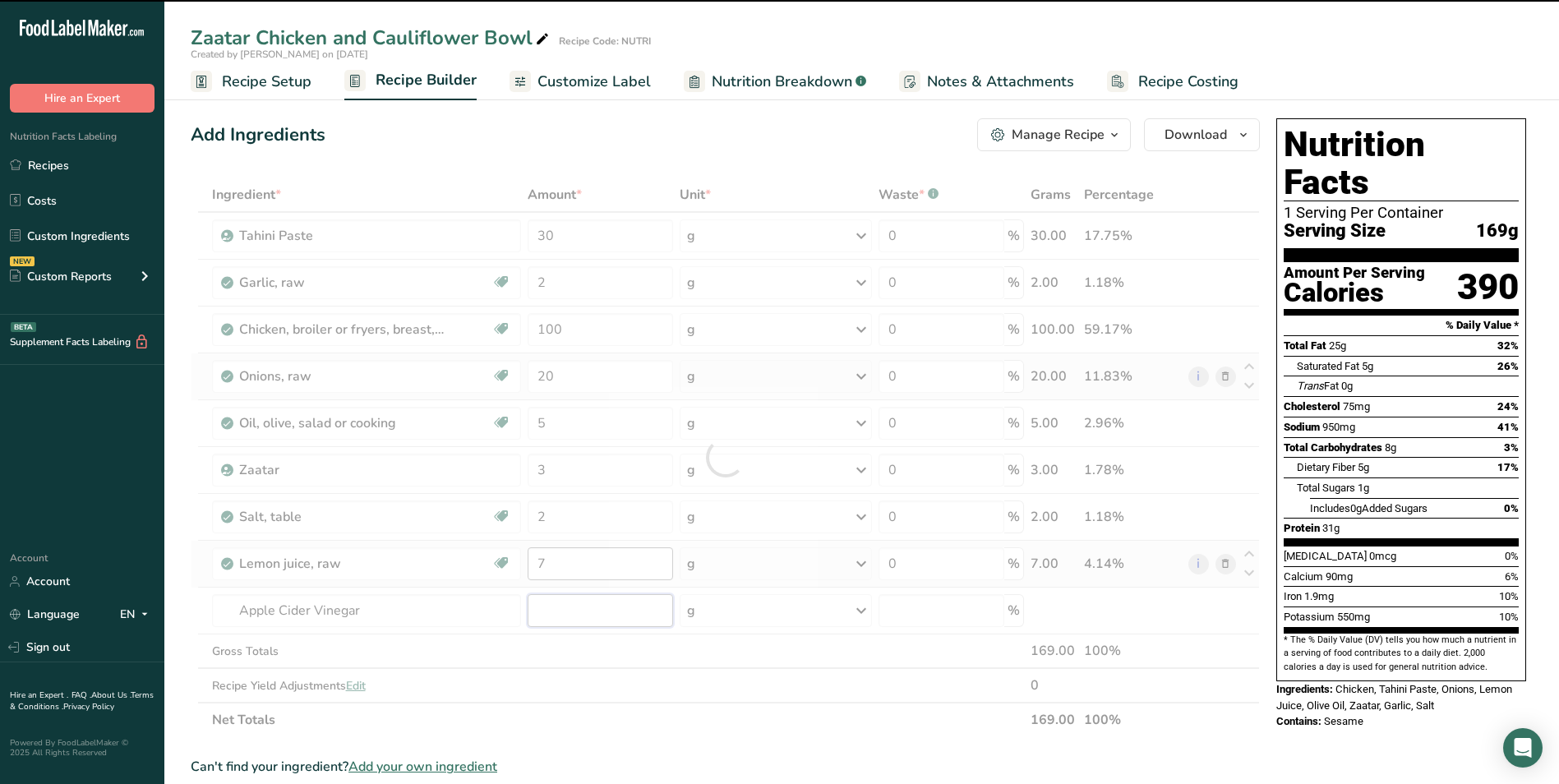
type input "0"
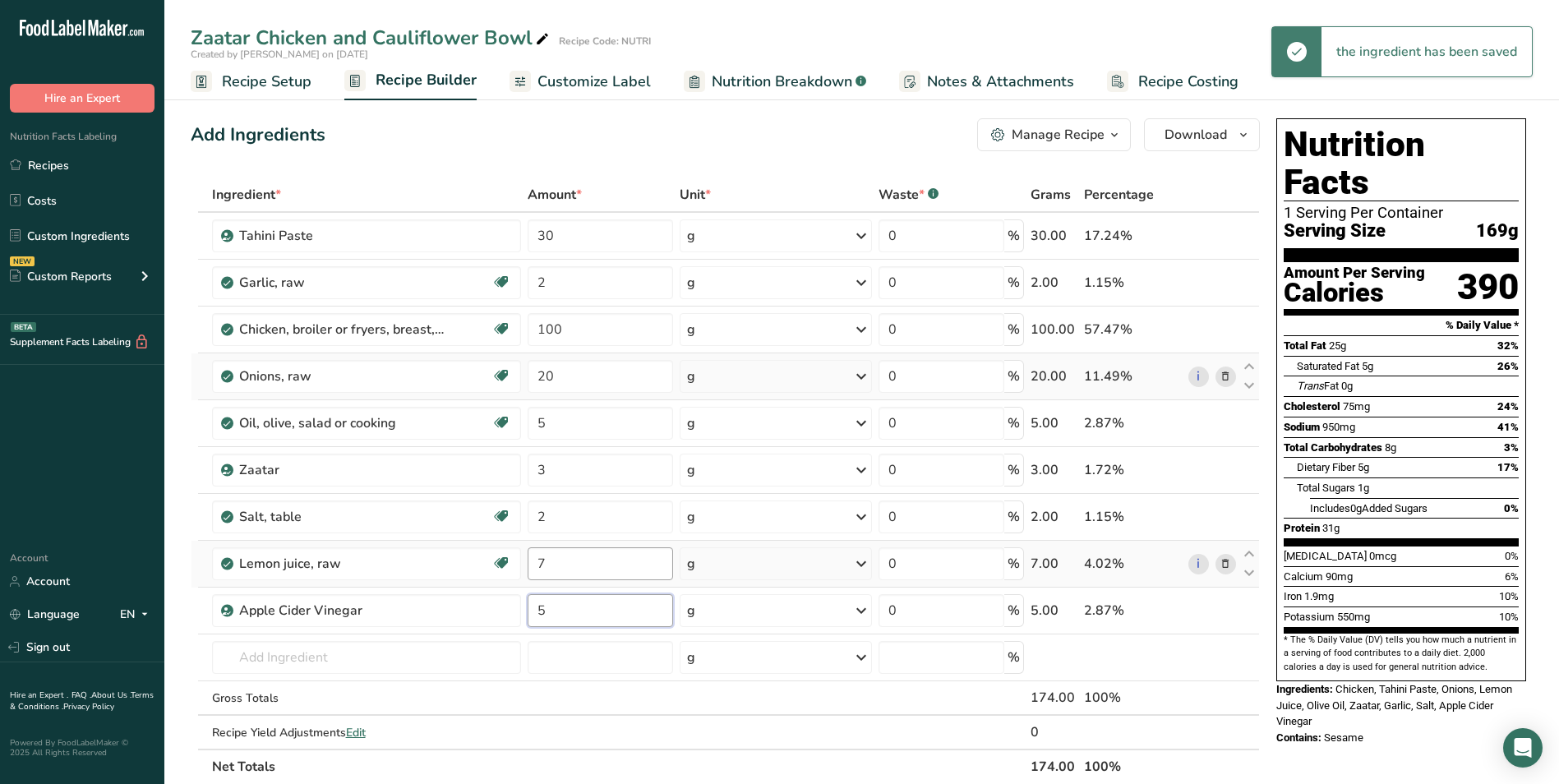
type input "5"
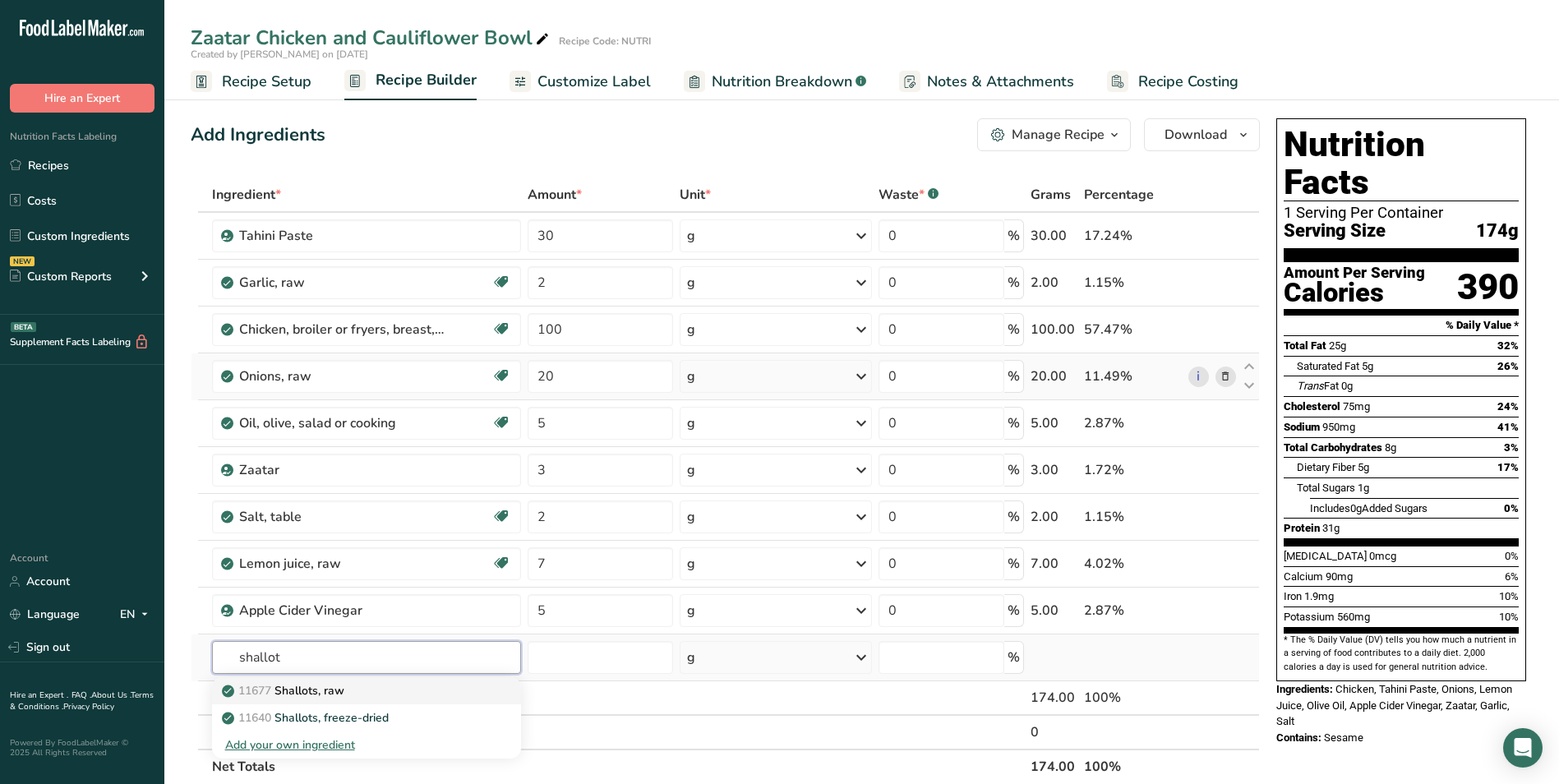
type input "shallot"
click at [344, 697] on p "11677 Shallots, raw" at bounding box center [285, 690] width 119 height 17
type input "Shallots, raw"
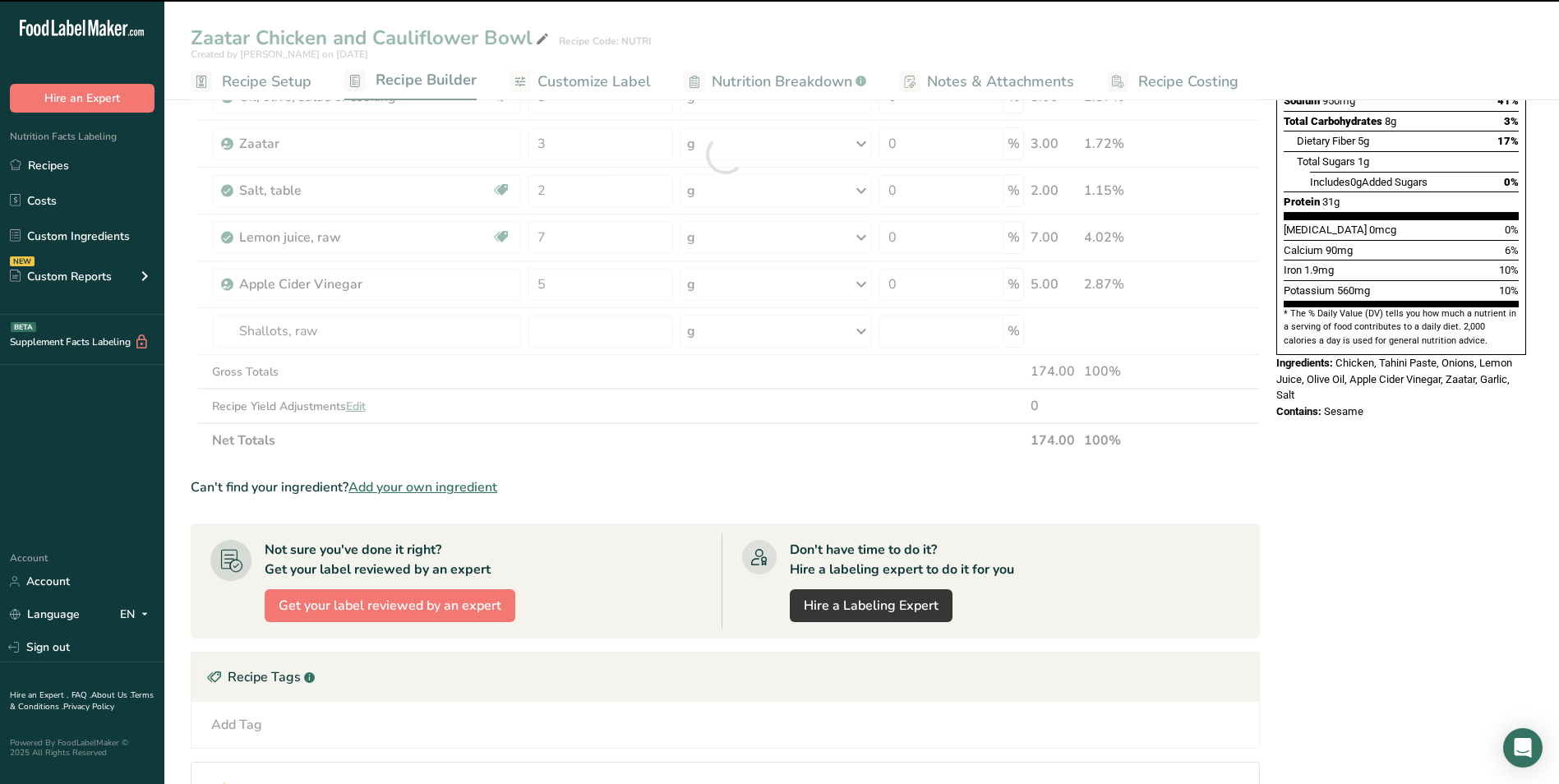
scroll to position [328, 0]
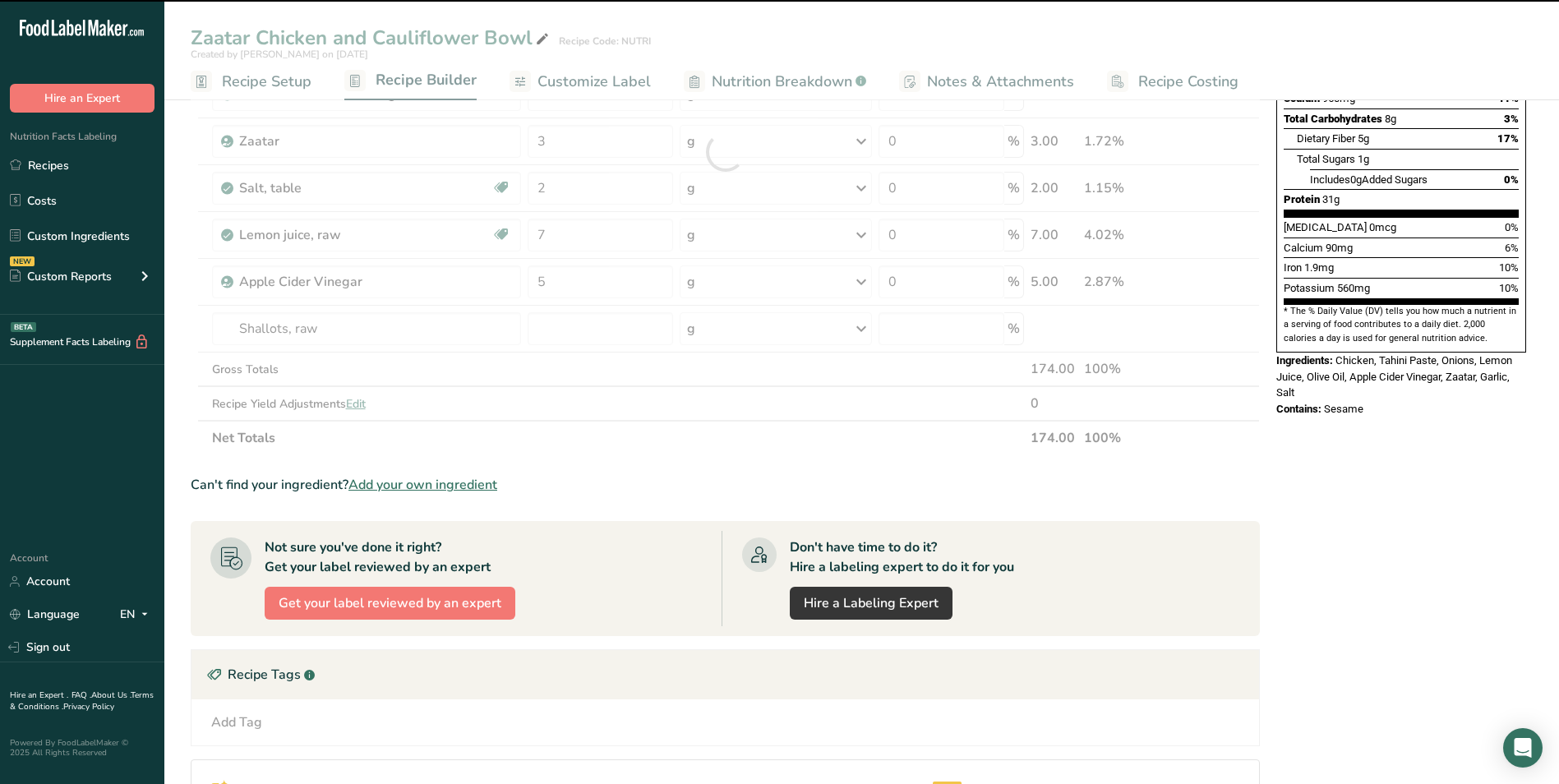
type input "0"
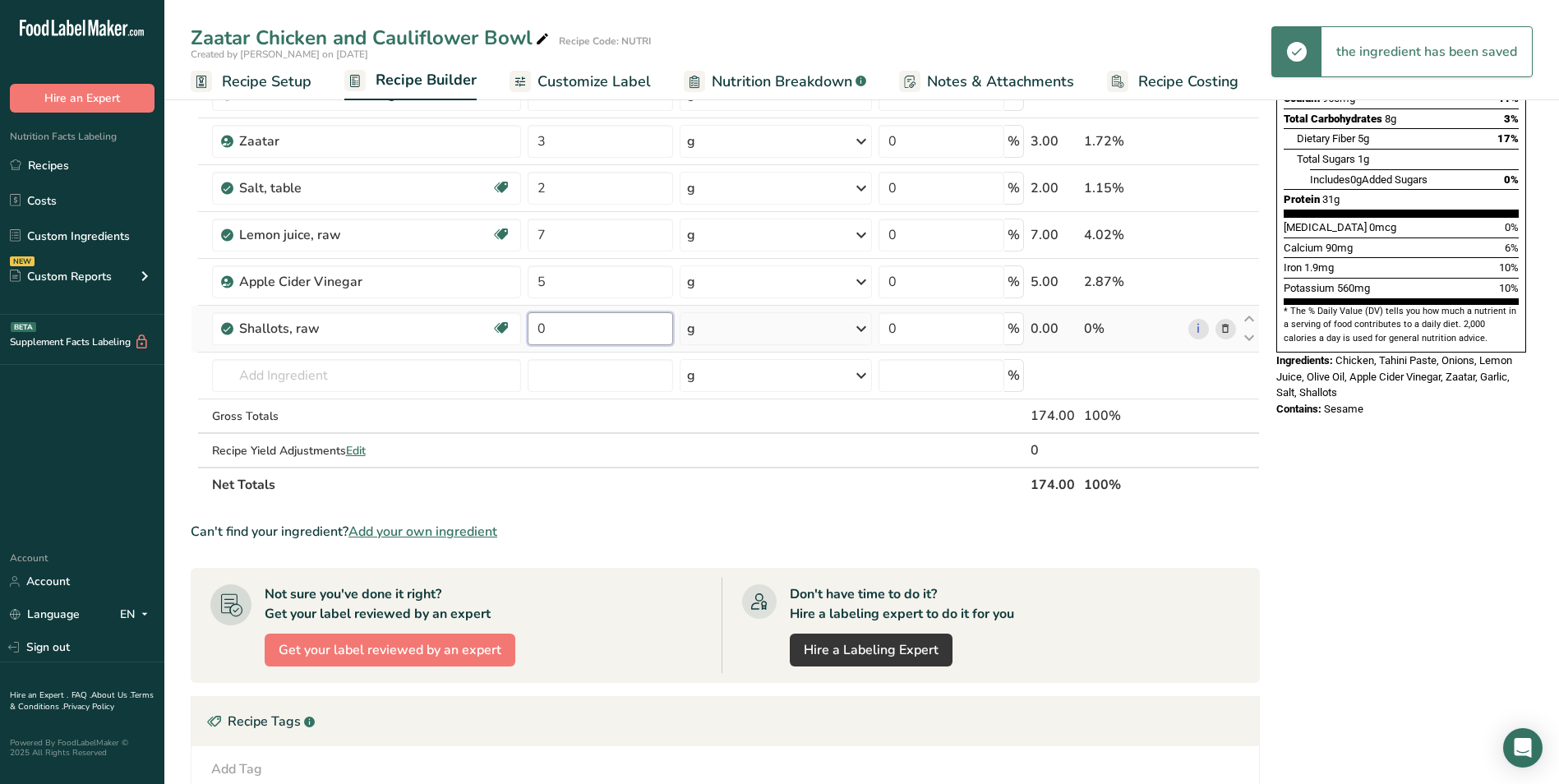
click at [537, 329] on input "0" at bounding box center [600, 328] width 146 height 33
type input "5"
click at [260, 375] on input "text" at bounding box center [367, 375] width 309 height 33
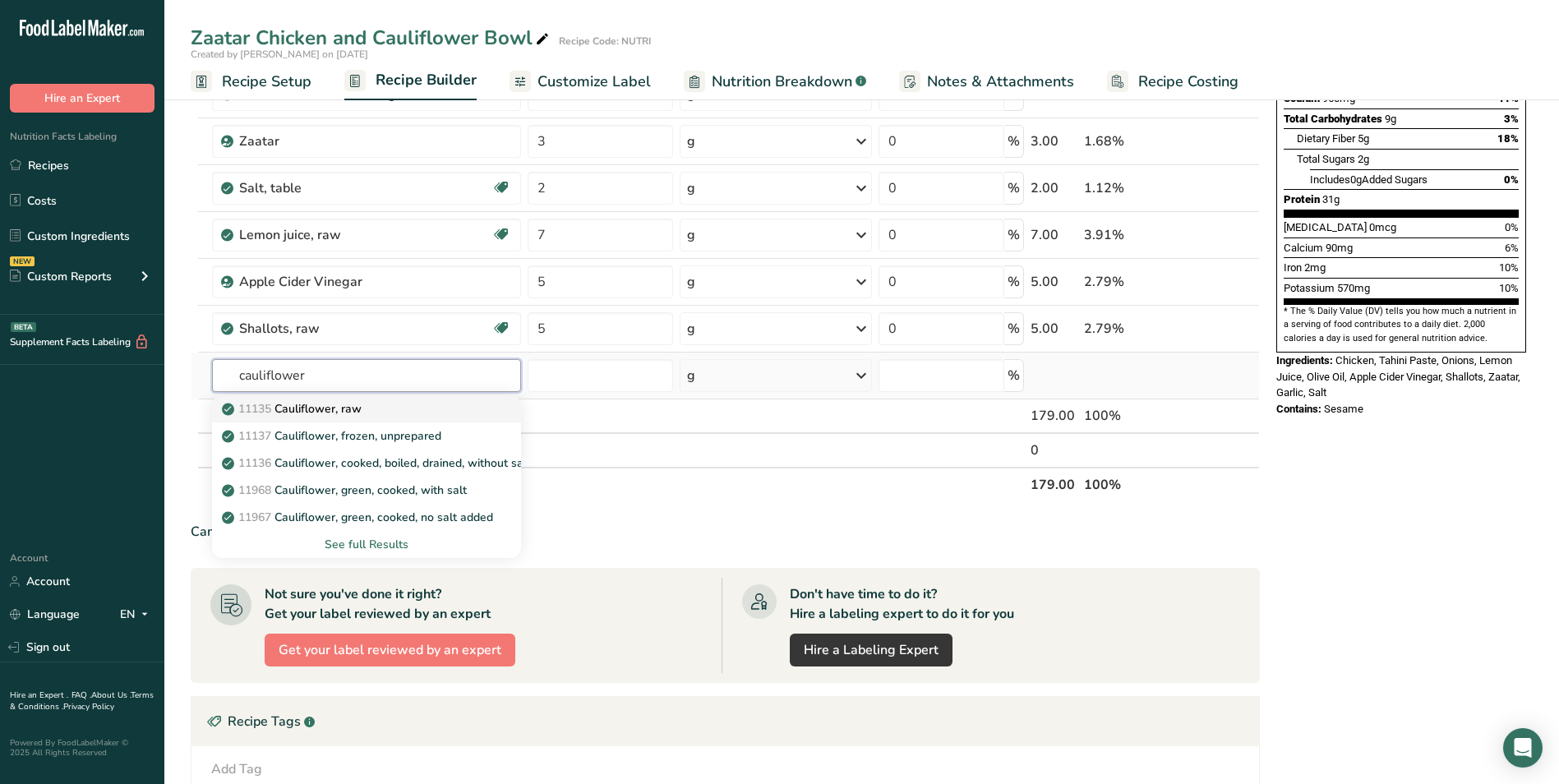
type input "cauliflower"
click at [344, 405] on p "11135 Cauliflower, raw" at bounding box center [294, 408] width 137 height 17
type input "Cauliflower, raw"
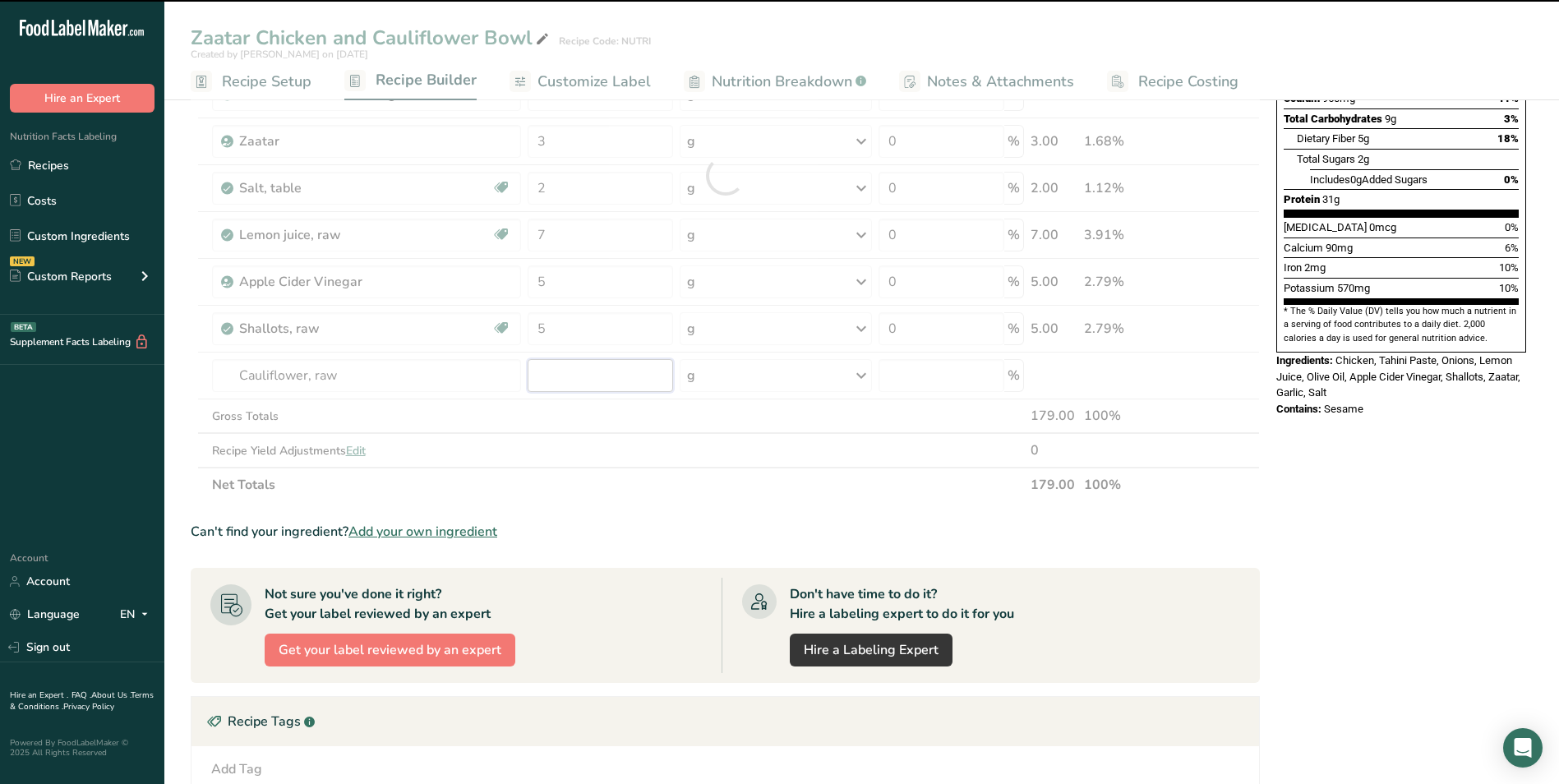
type input "0"
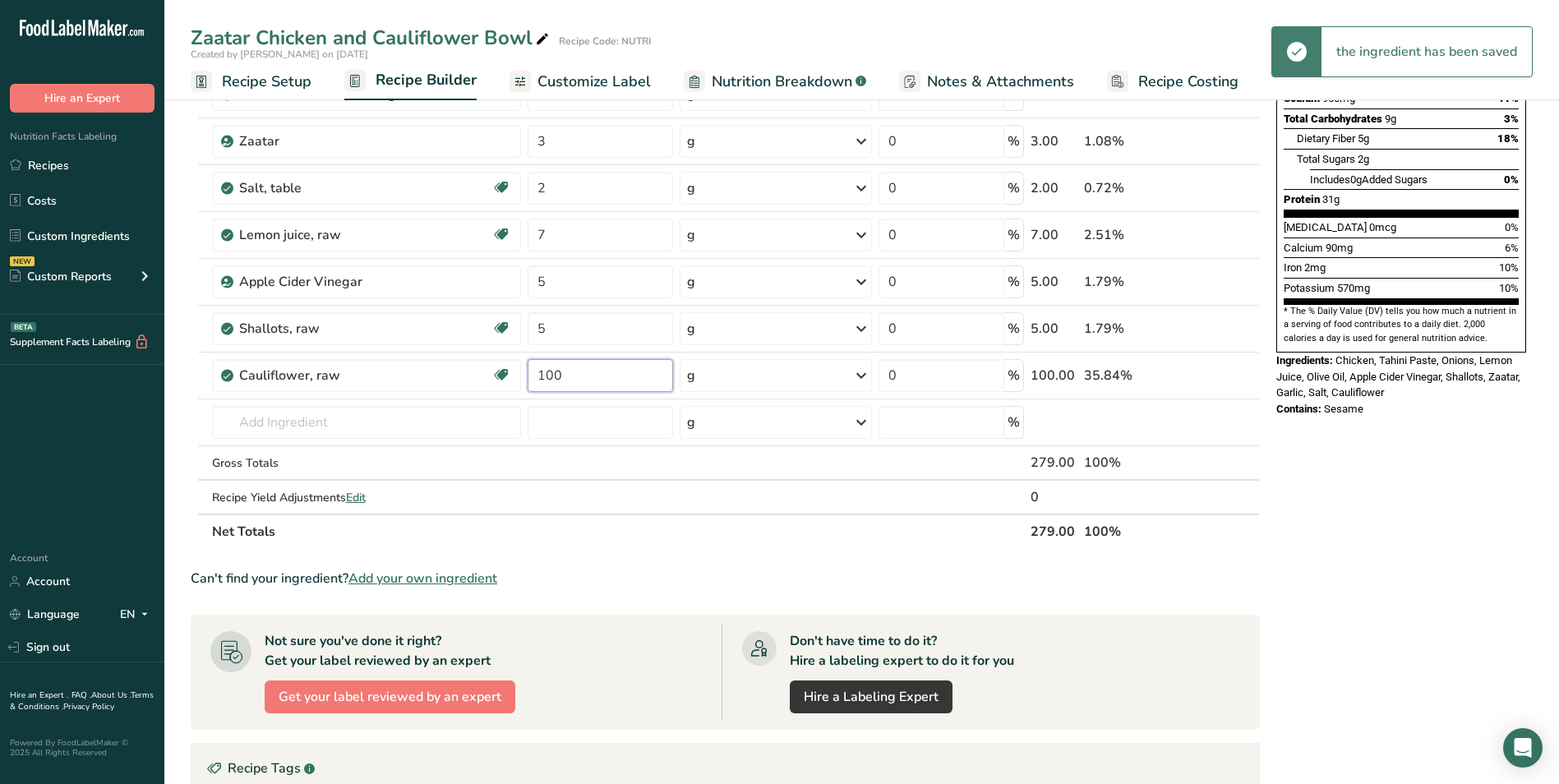
type input "100"
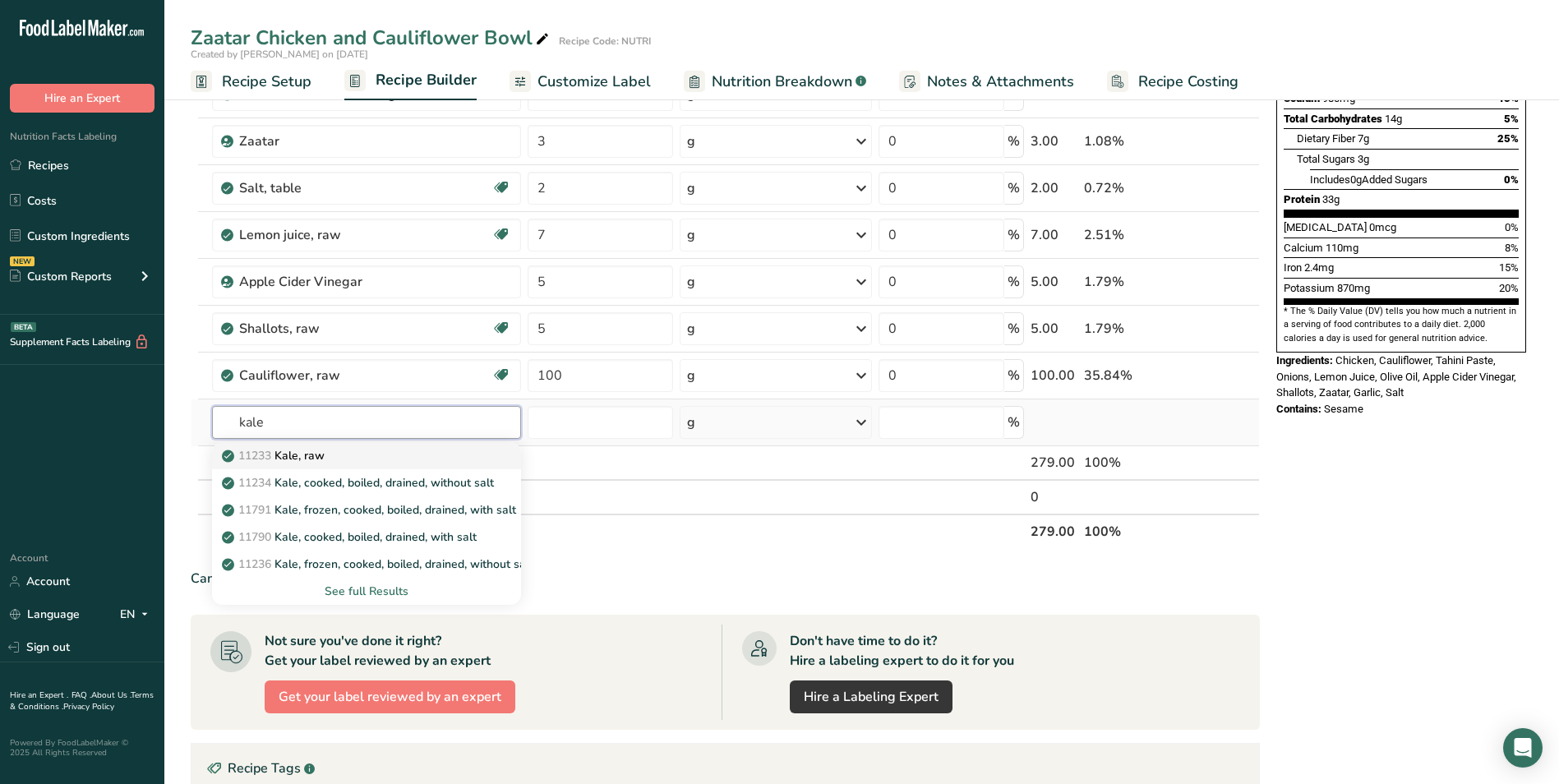
type input "kale"
click at [349, 455] on div "11233 Kale, raw" at bounding box center [353, 455] width 257 height 17
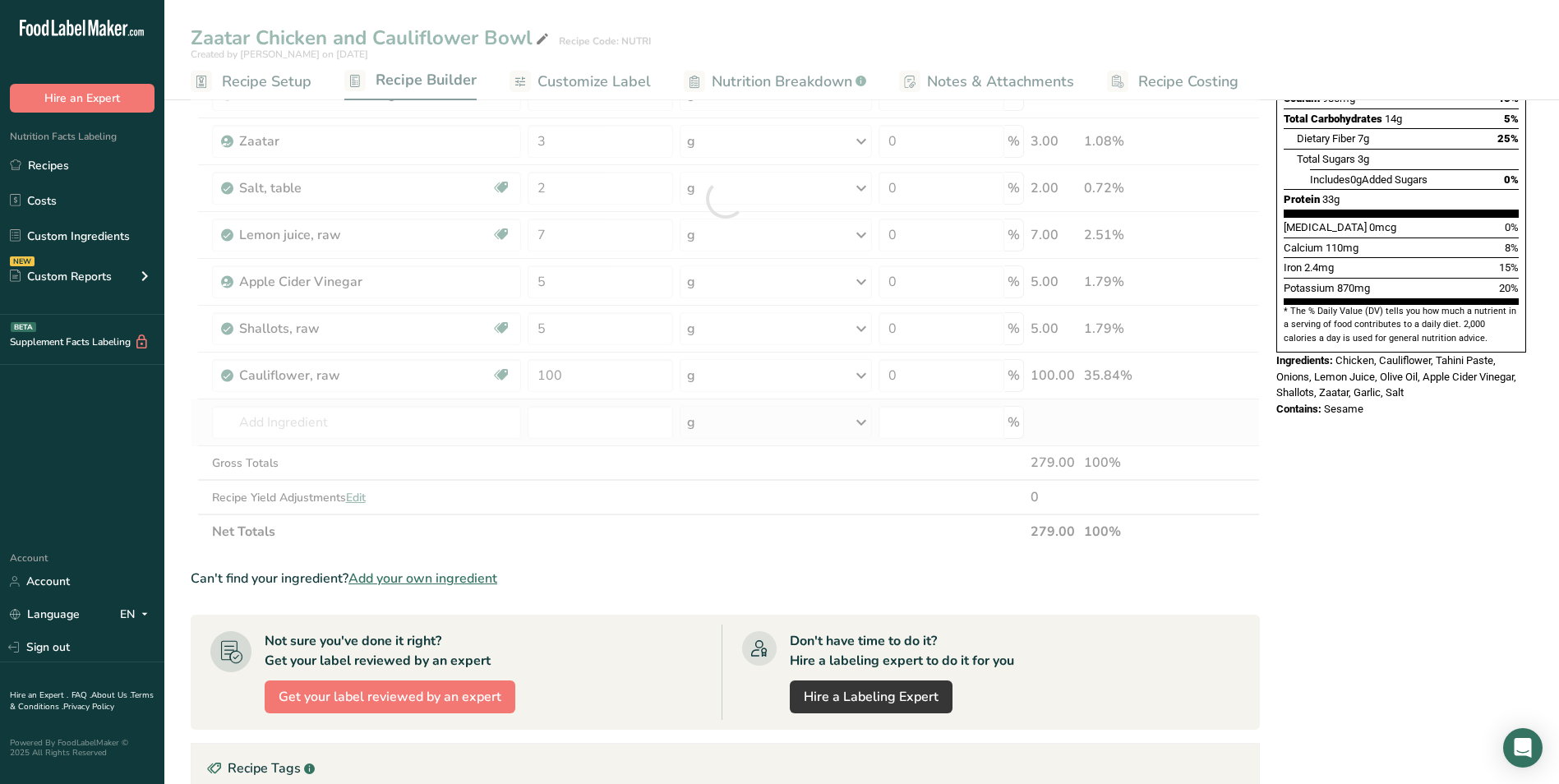
type input "Kale, raw"
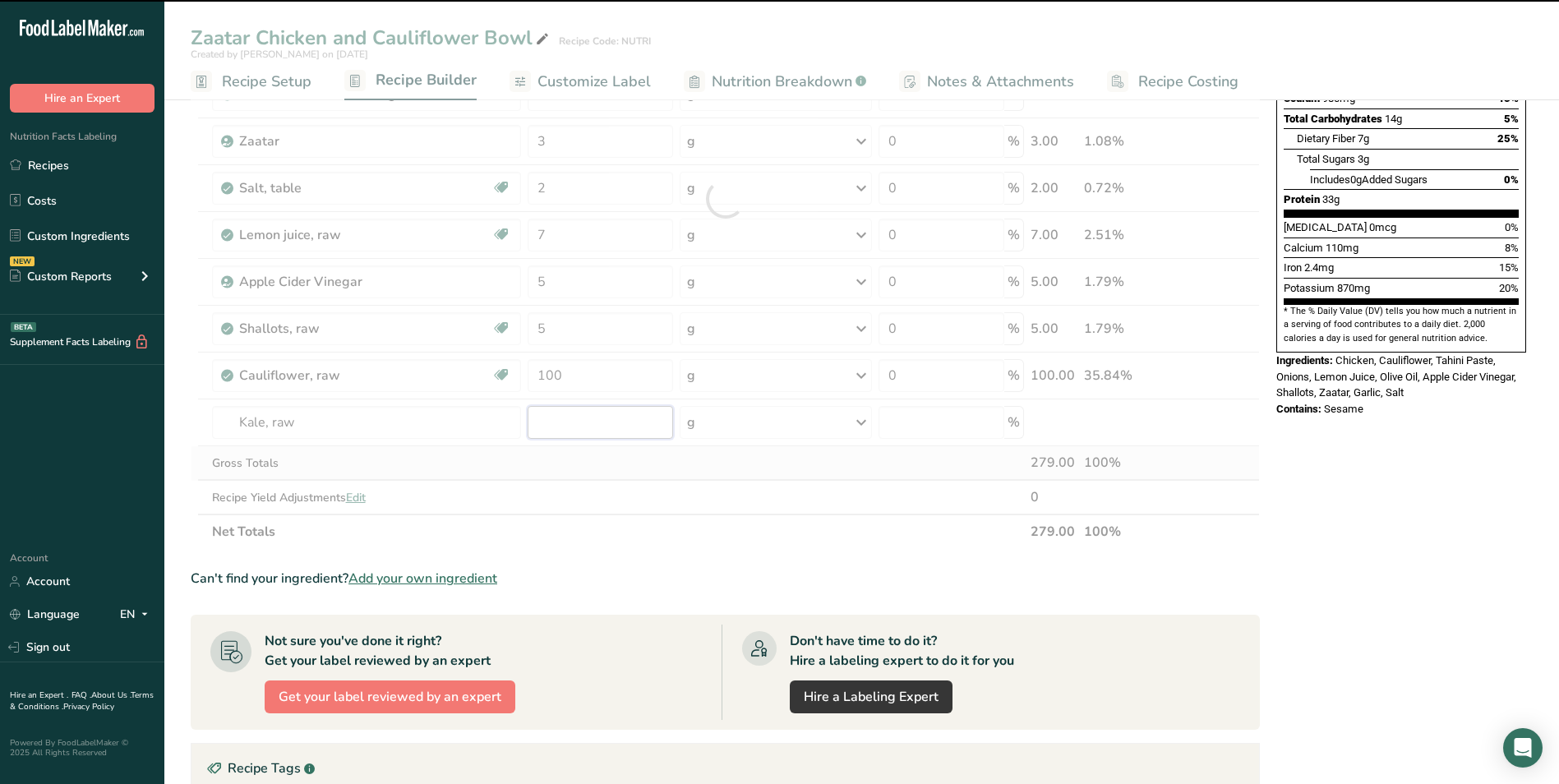
type input "0"
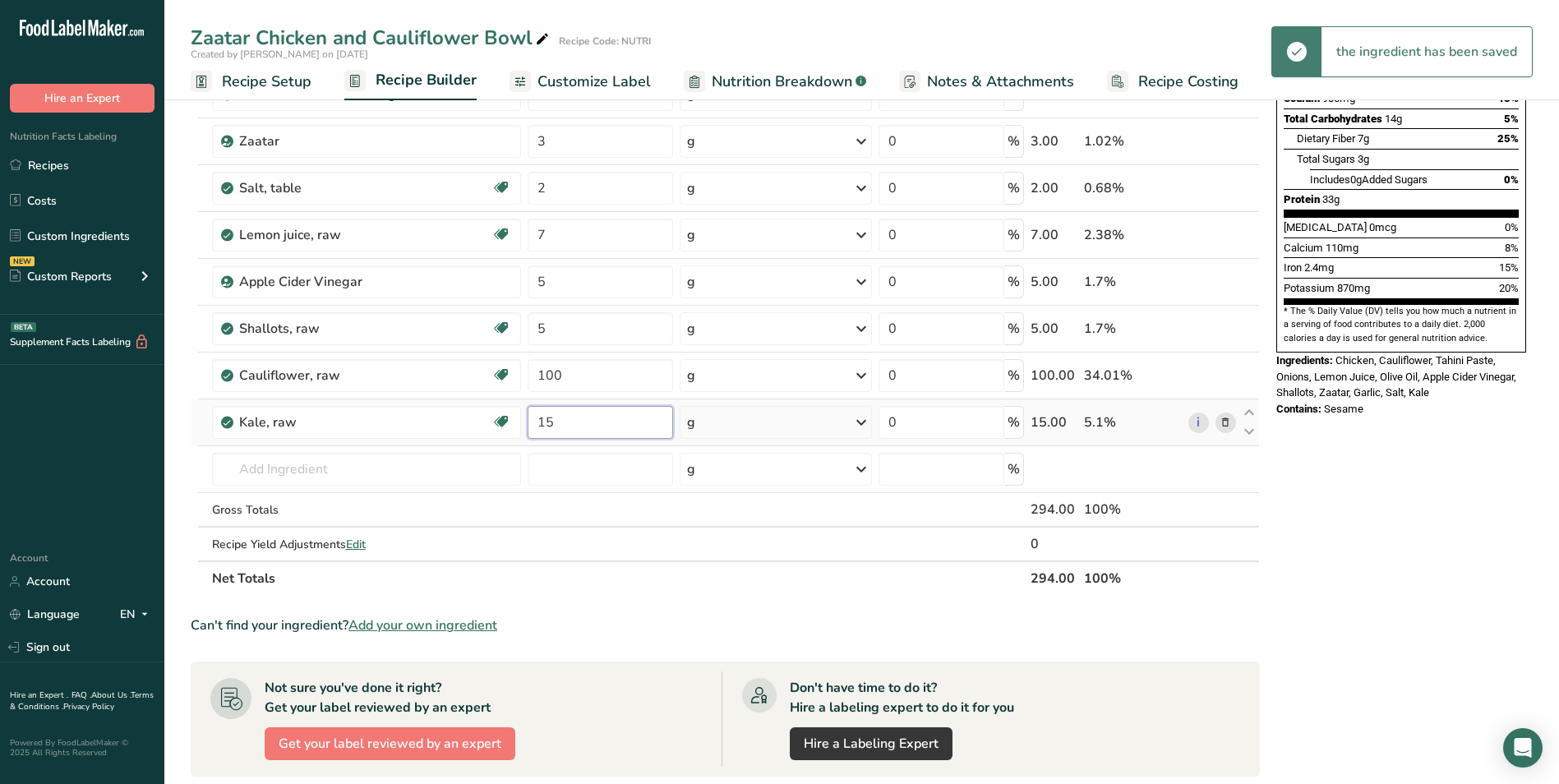
type input "15"
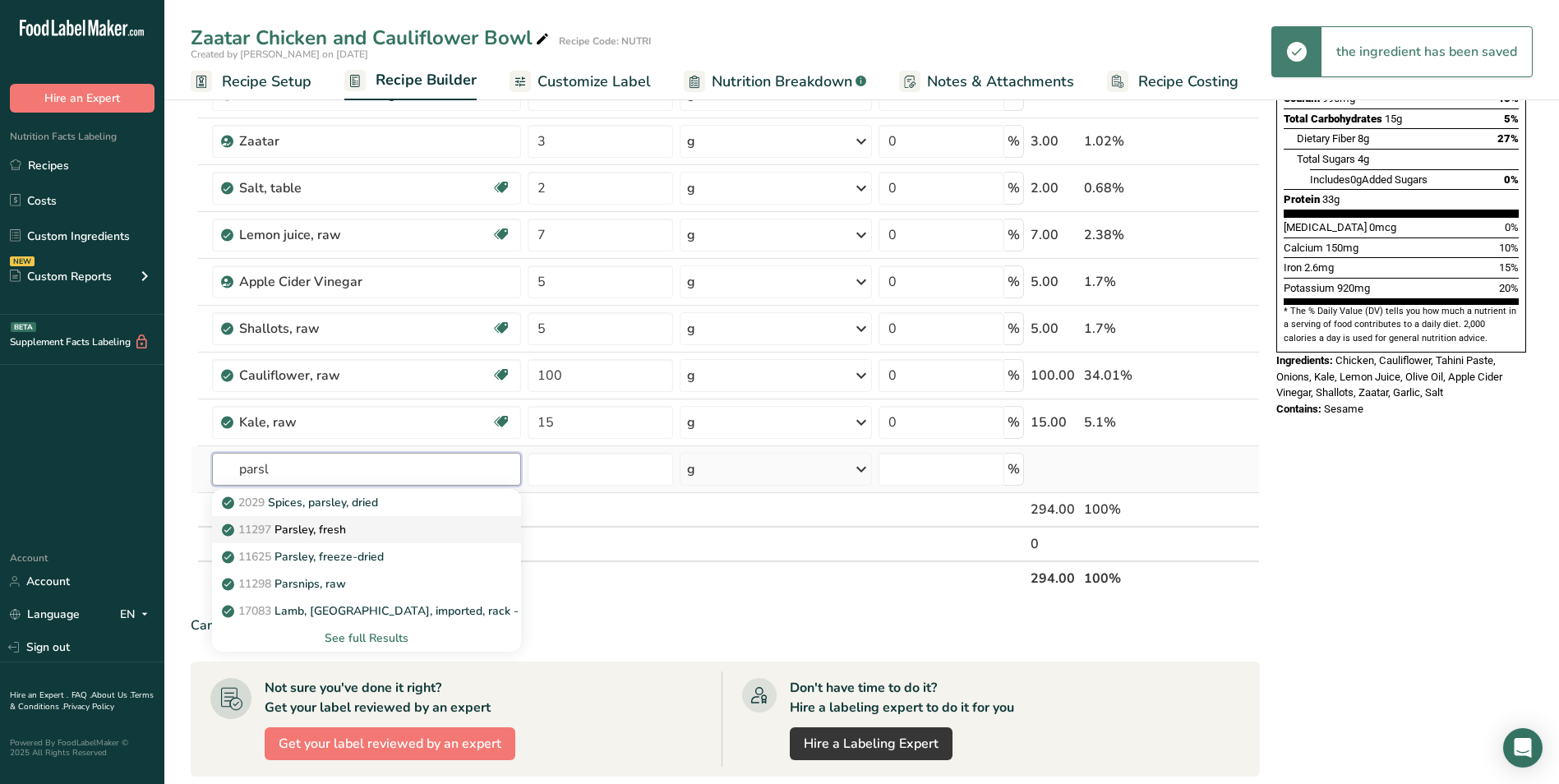
type input "parsl"
click at [372, 530] on div "11297 [GEOGRAPHIC_DATA], fresh" at bounding box center [353, 528] width 257 height 17
type input "Parsley, fresh"
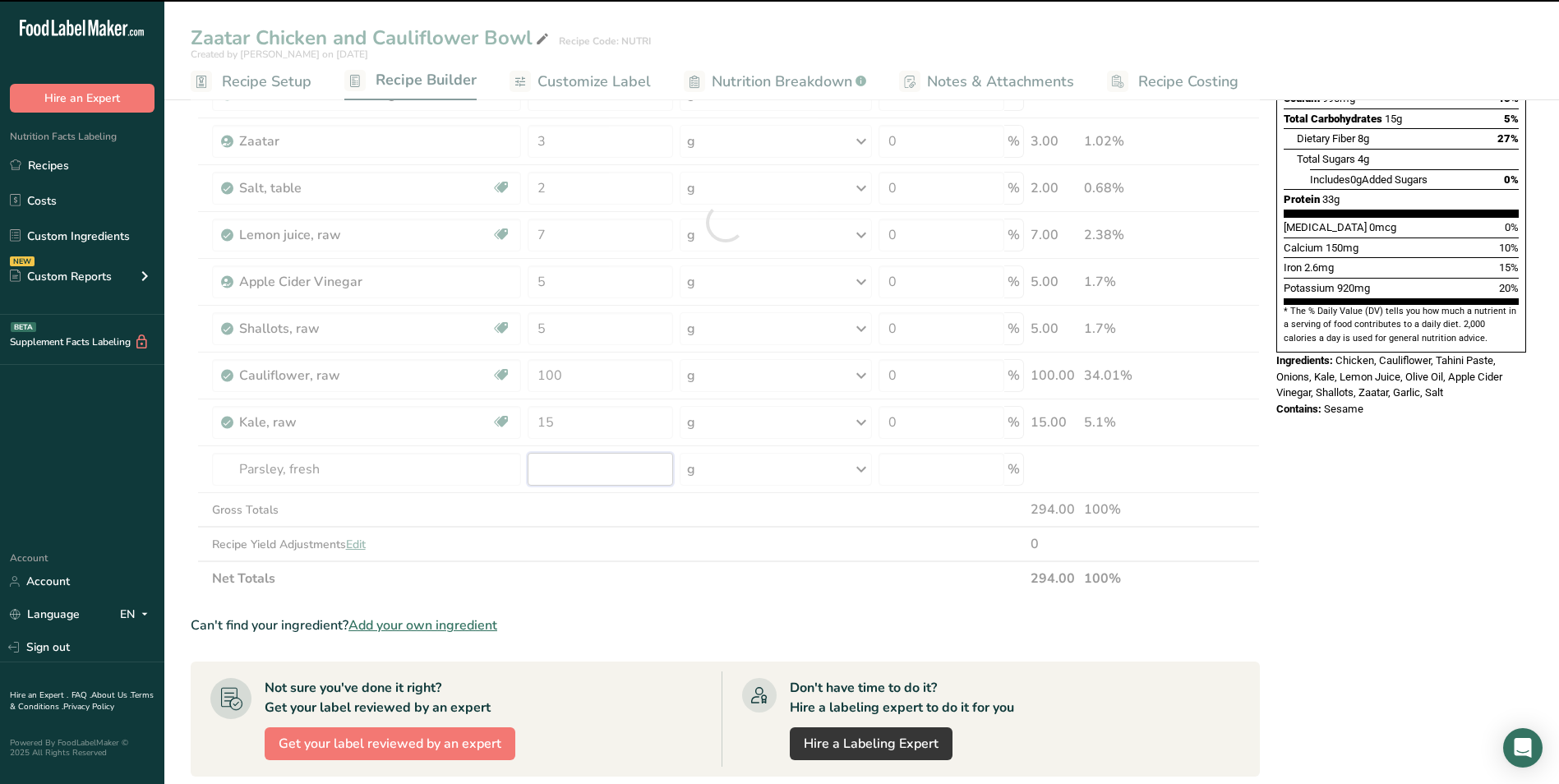
type input "0"
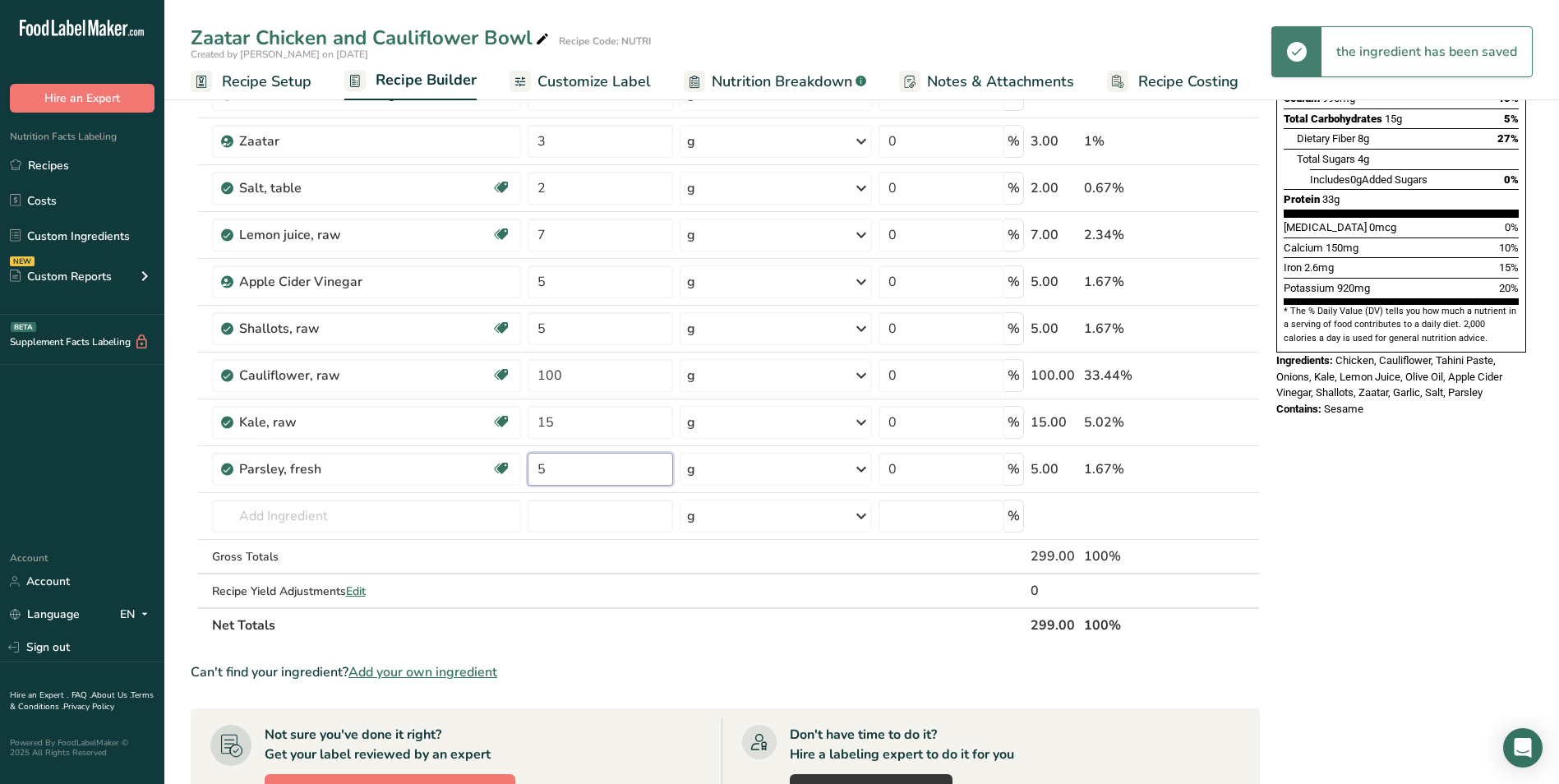
type input "5"
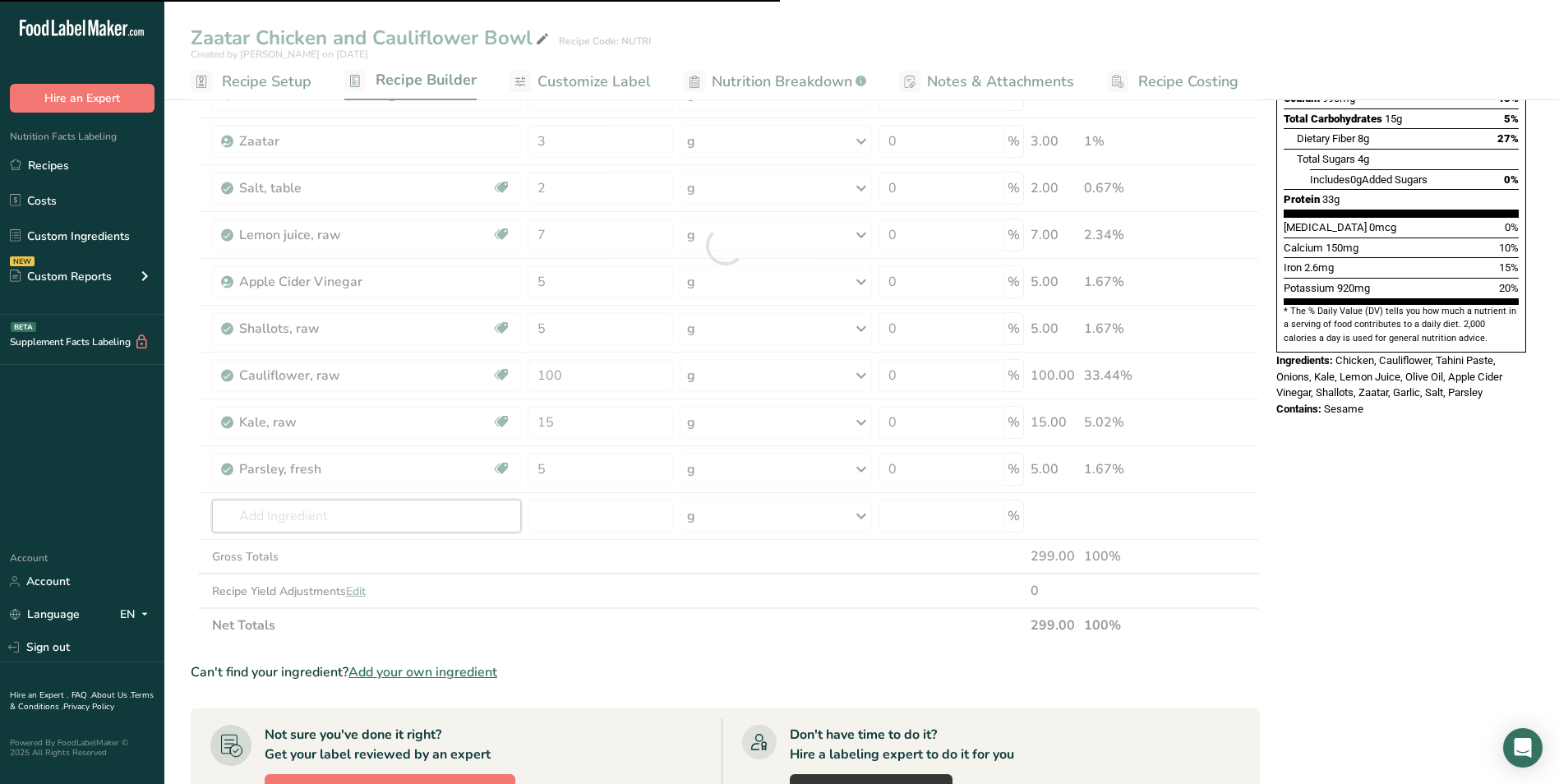
type input "c"
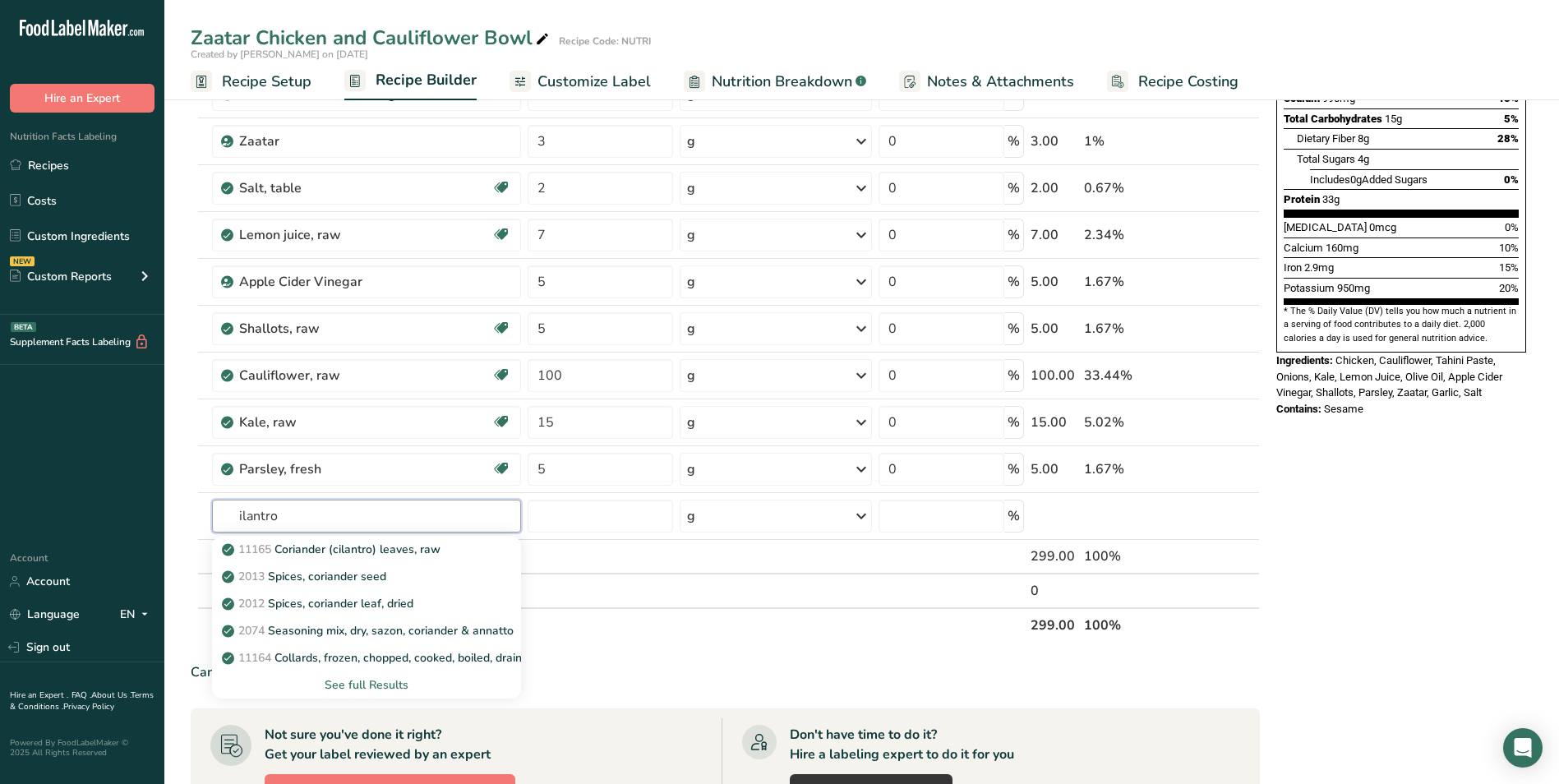
type input "ilantro"
click at [397, 536] on link "11165 Coriander (cilantro) leaves, raw" at bounding box center [367, 548] width 309 height 27
type input "Coriander (cilantro) leaves, raw"
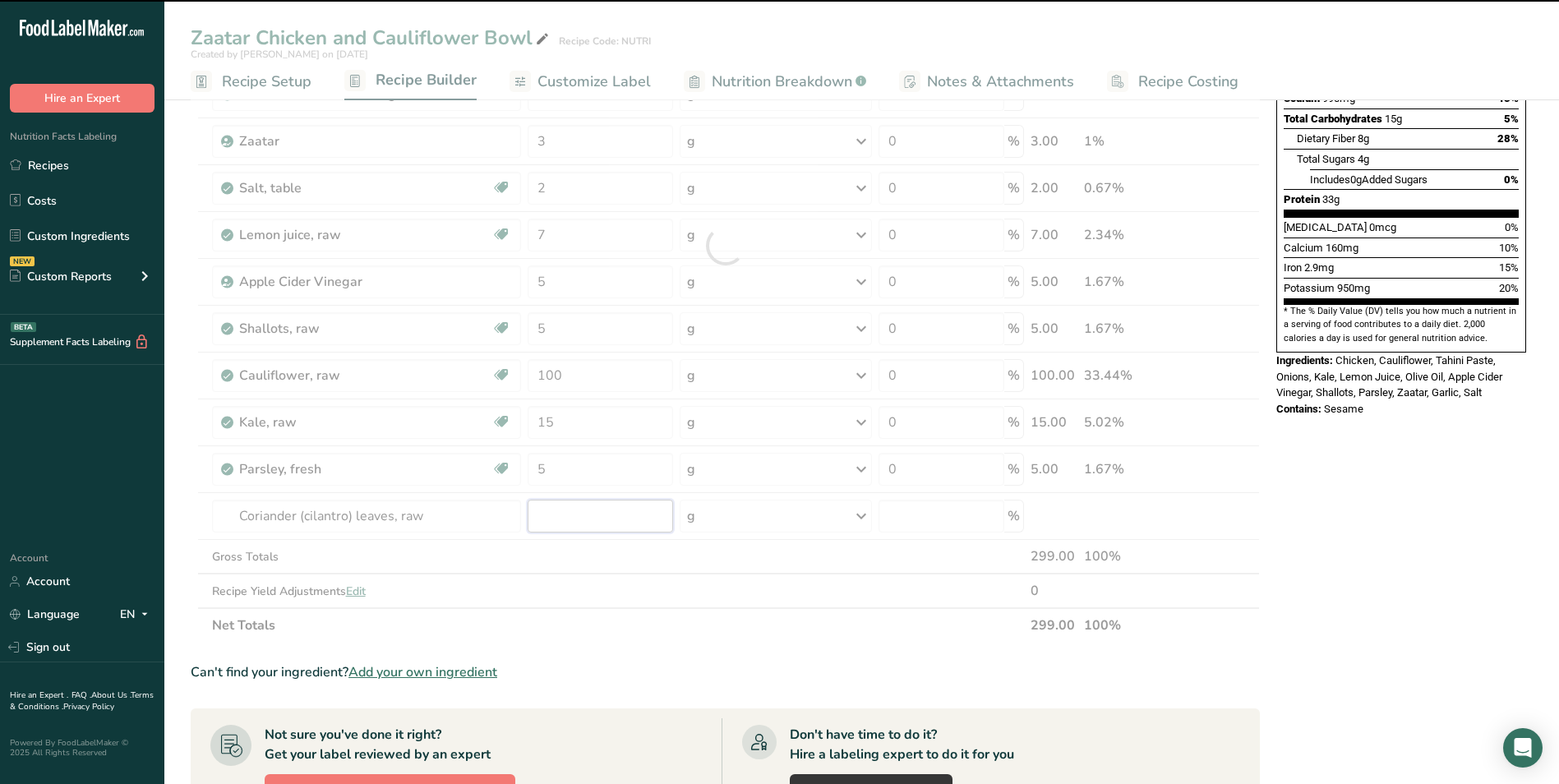
type input "0"
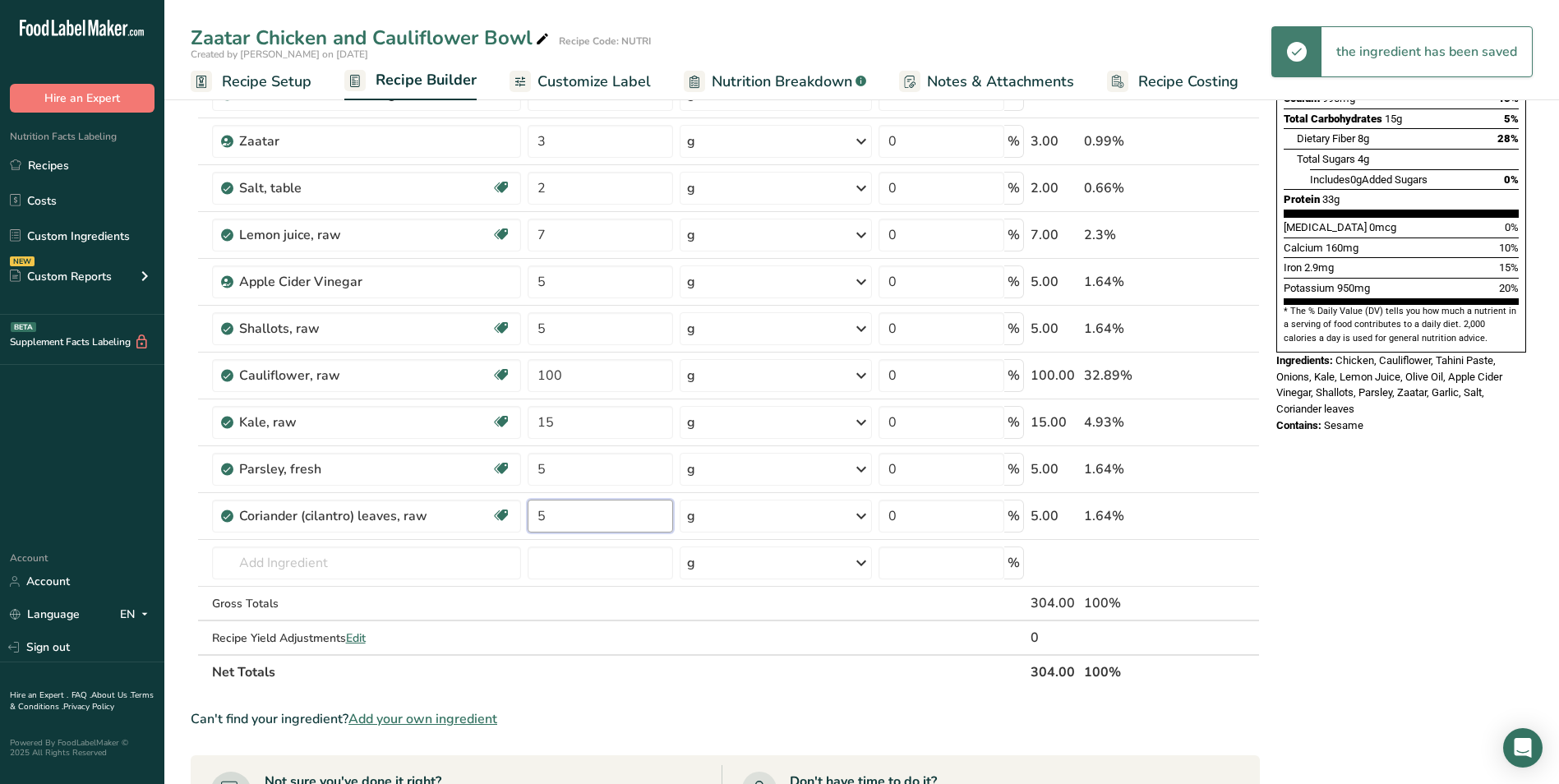
type input "5"
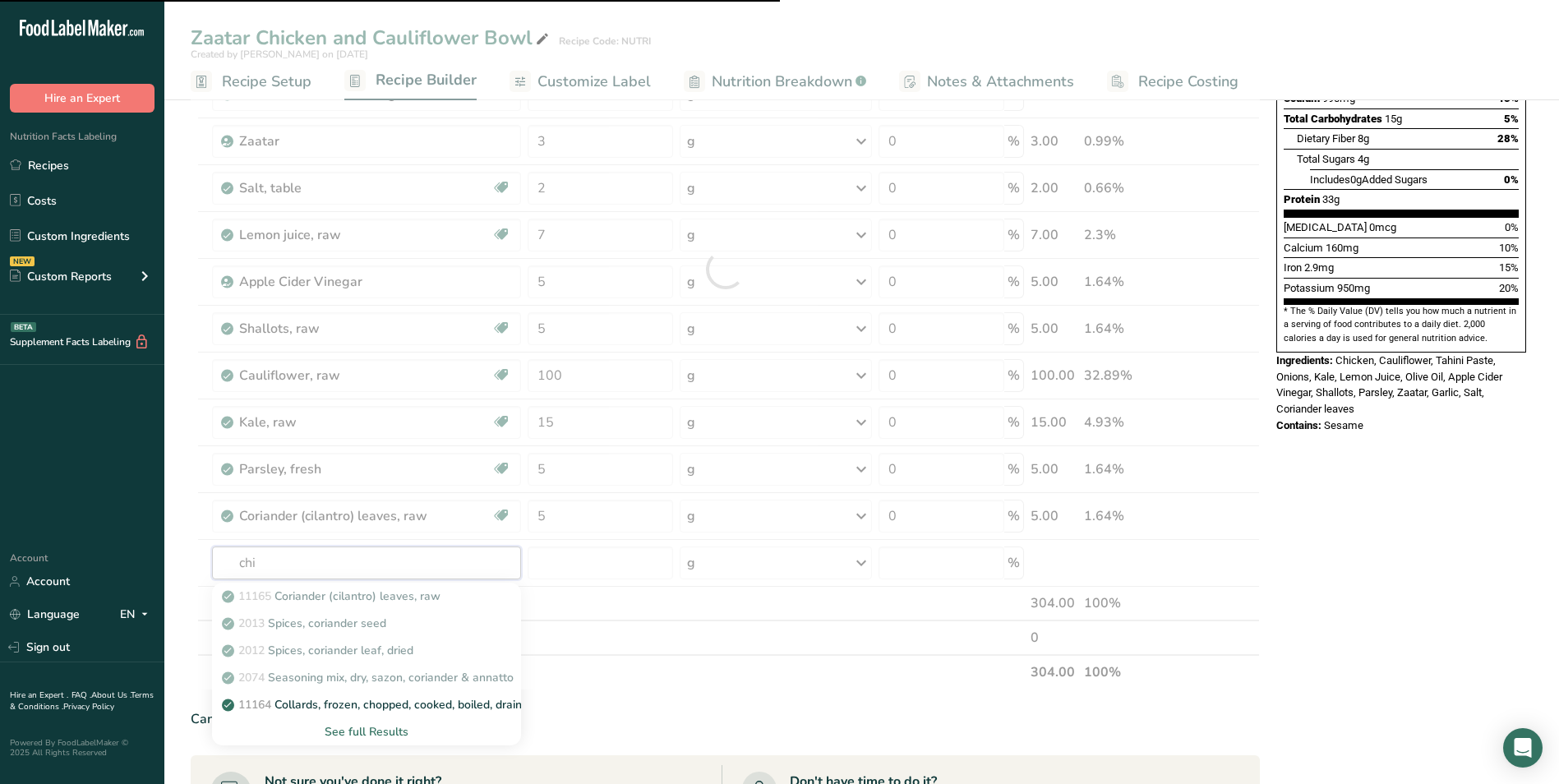
type input "chiv"
type input "es"
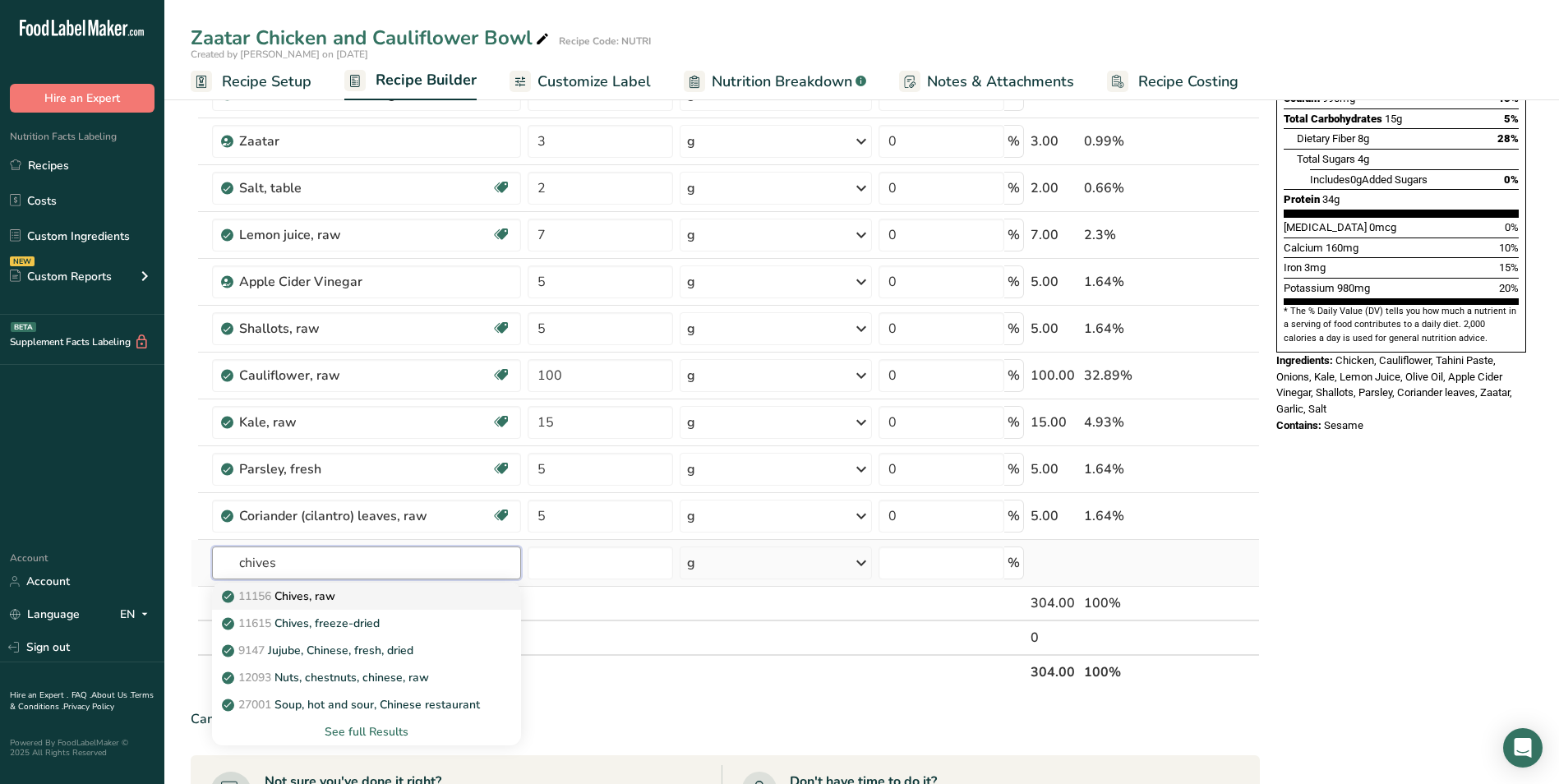
type input "chives"
click at [393, 595] on div "11156 Chives, raw" at bounding box center [353, 596] width 257 height 17
type input "Chives, raw"
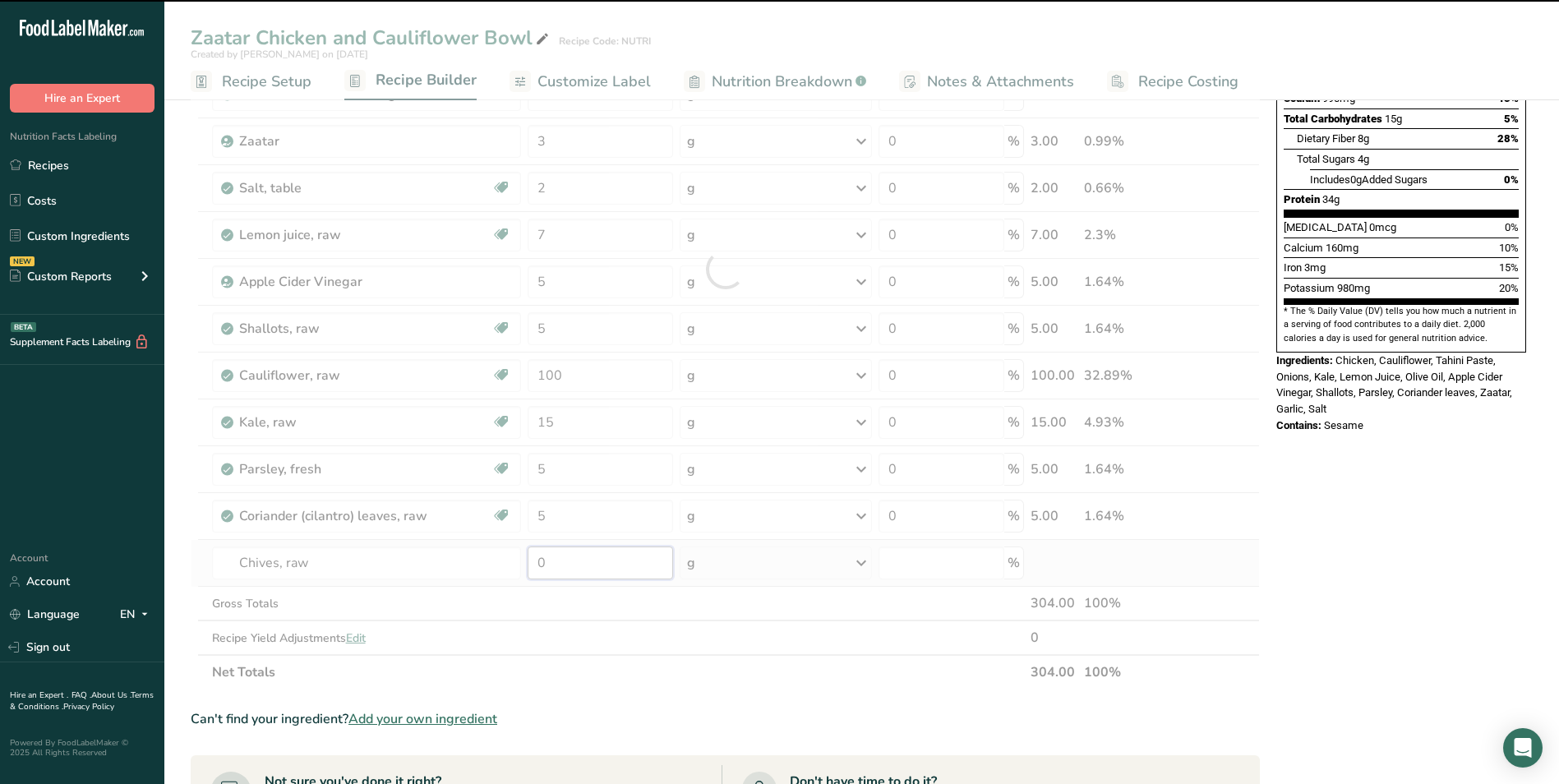
type input "3"
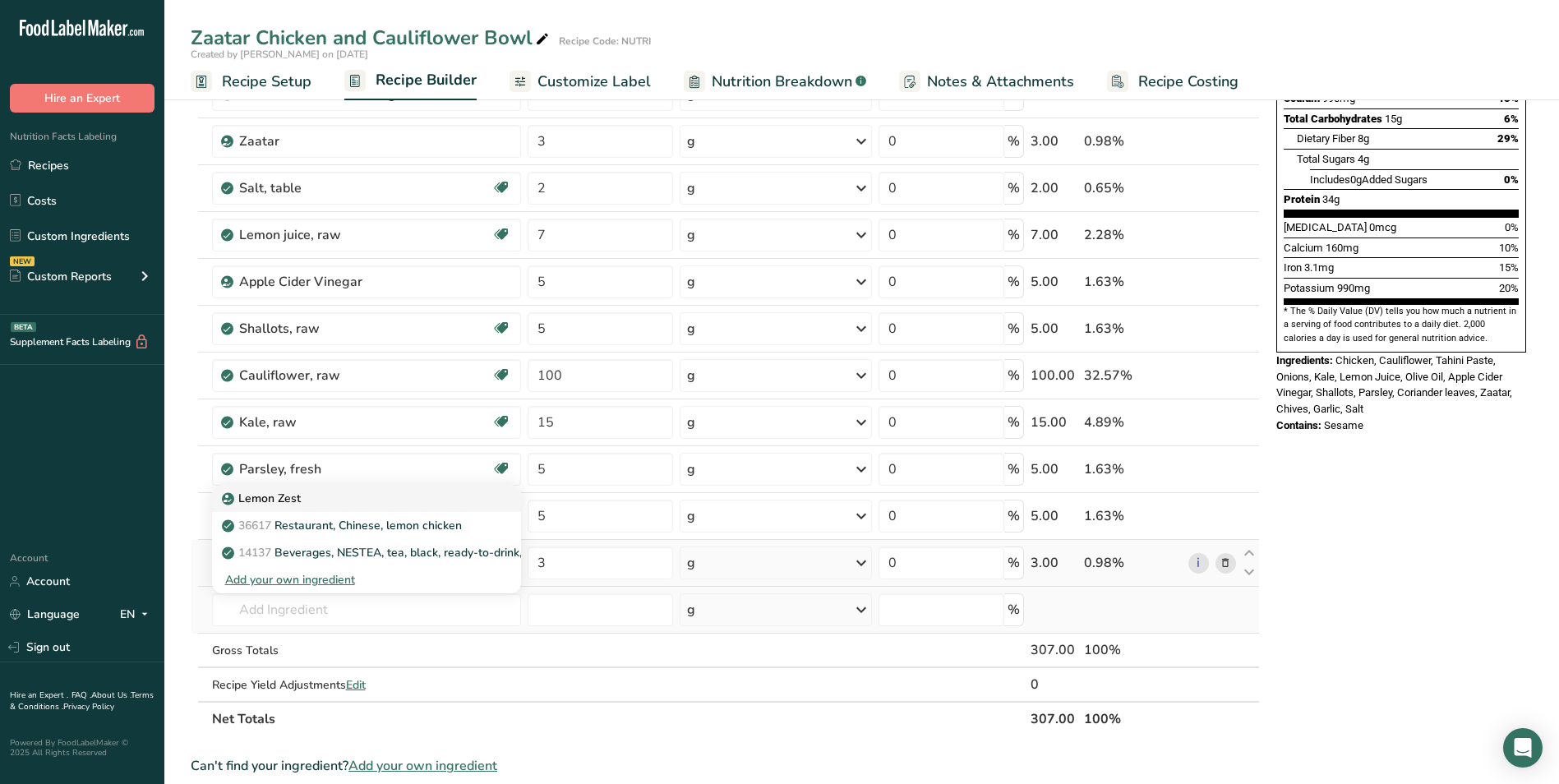
click at [296, 488] on link "Lemon Zest" at bounding box center [367, 498] width 309 height 27
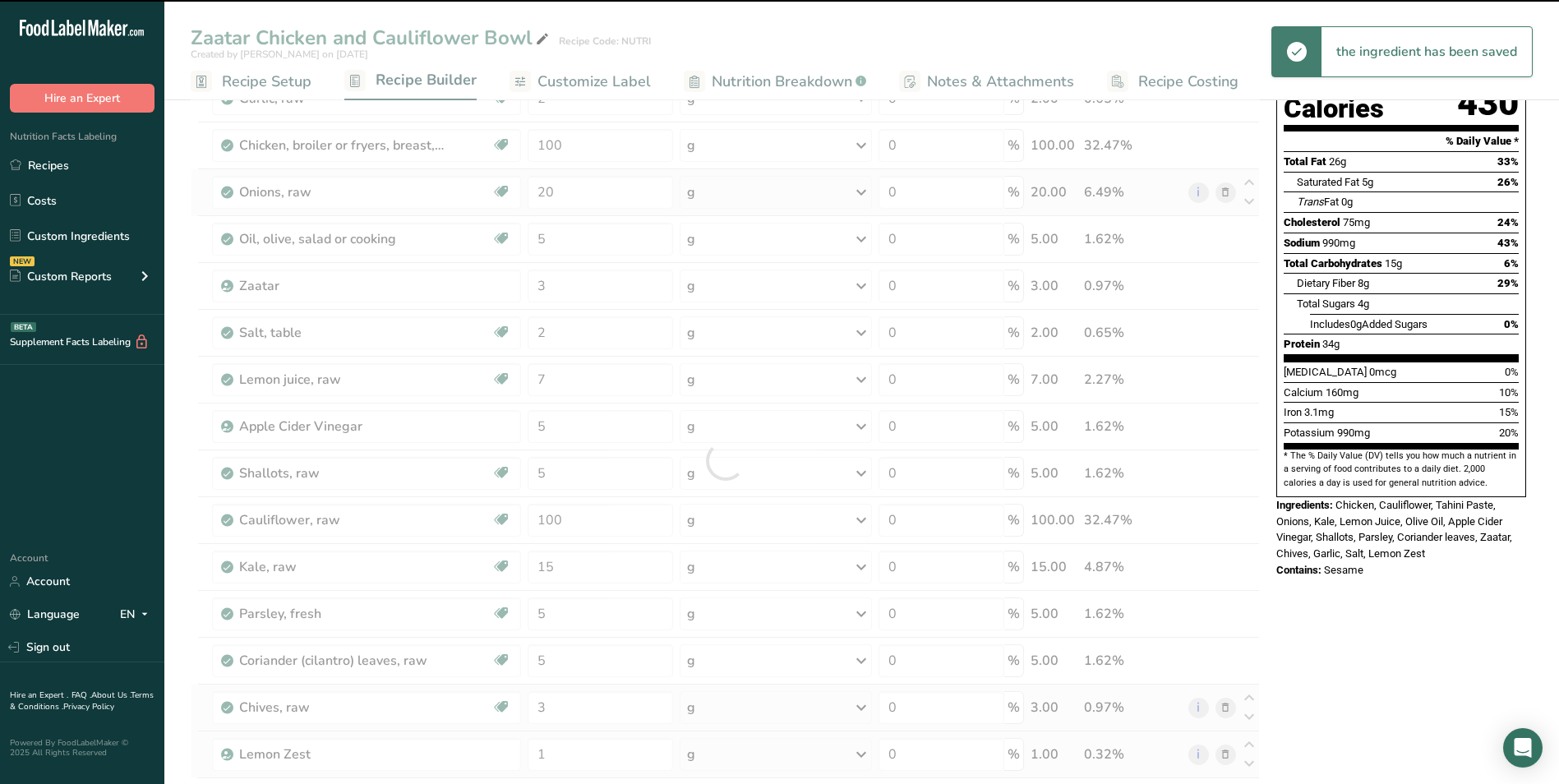
scroll to position [0, 0]
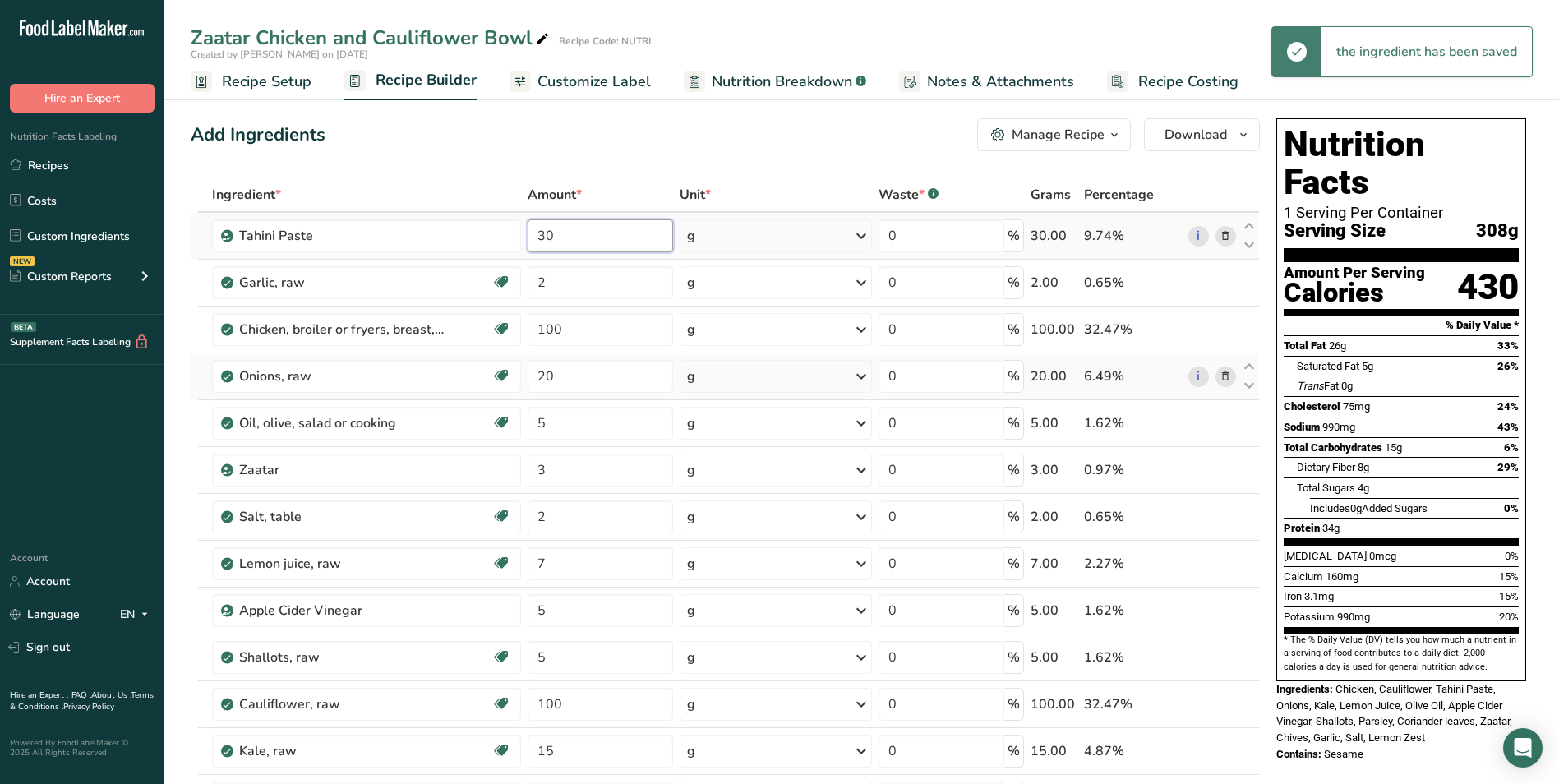
click at [534, 242] on input "30" at bounding box center [600, 235] width 146 height 33
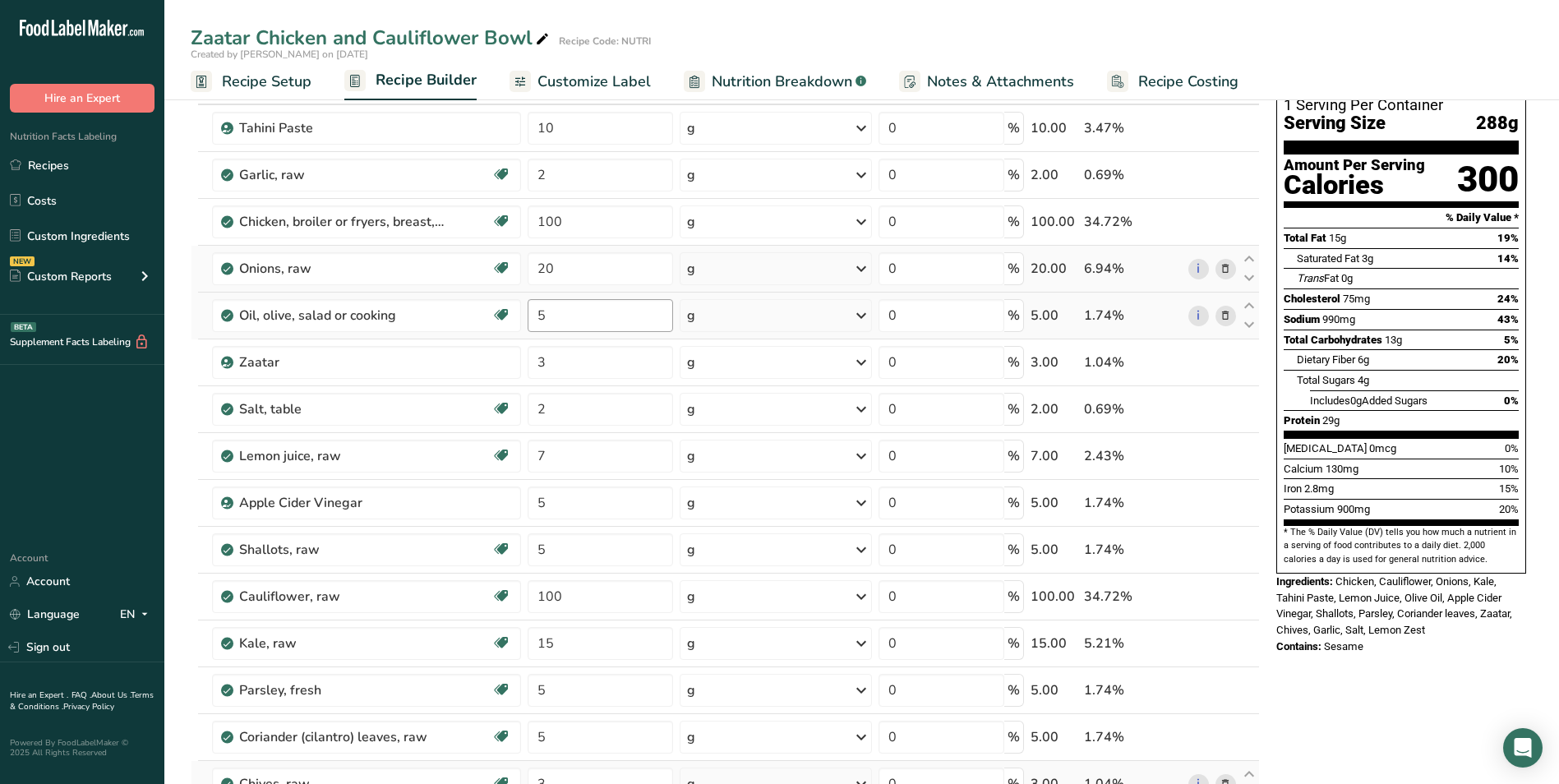
scroll to position [247, 0]
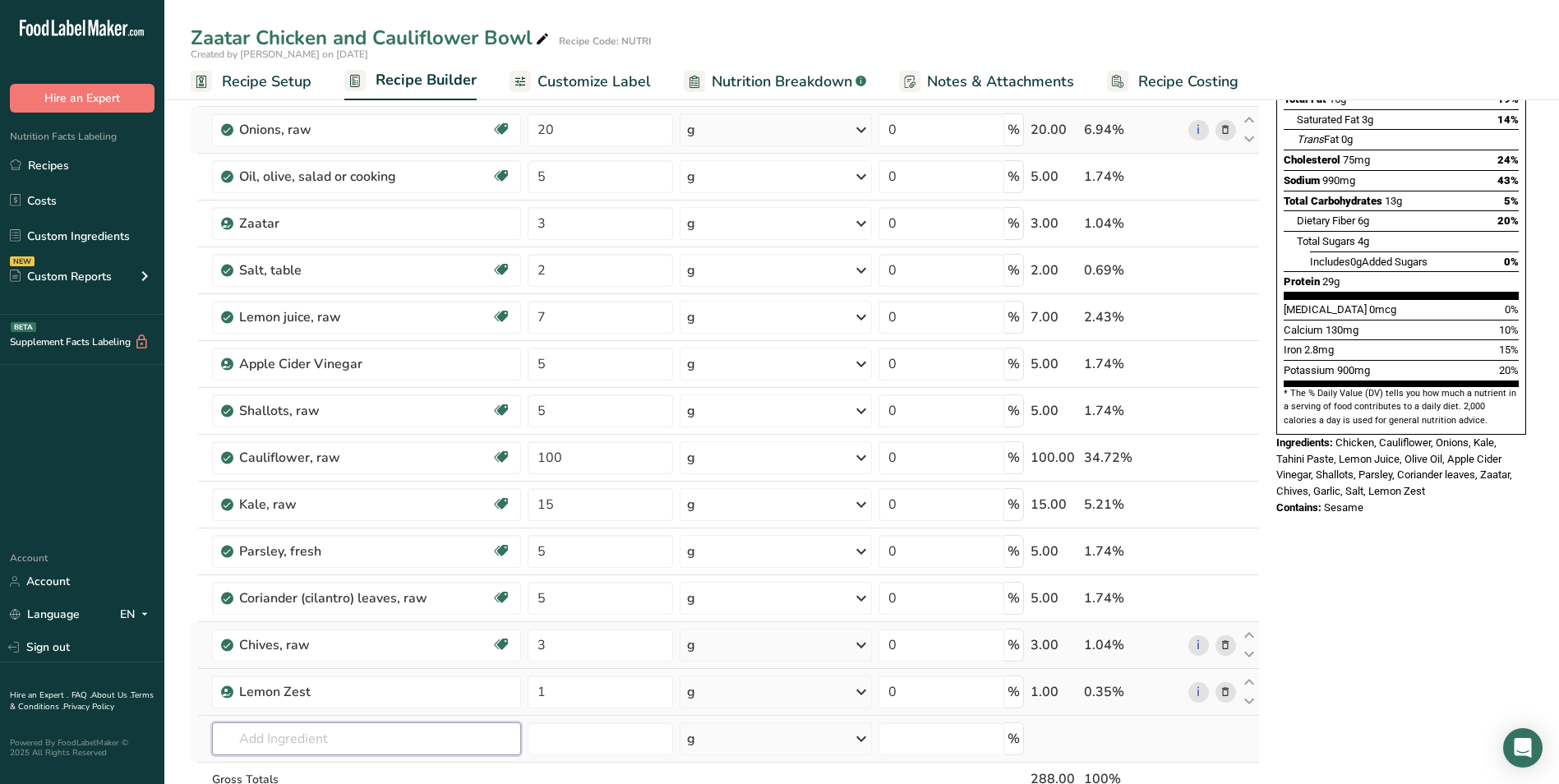
click at [276, 731] on input "text" at bounding box center [367, 737] width 309 height 33
click at [296, 676] on p "Bellpepper" at bounding box center [261, 681] width 71 height 17
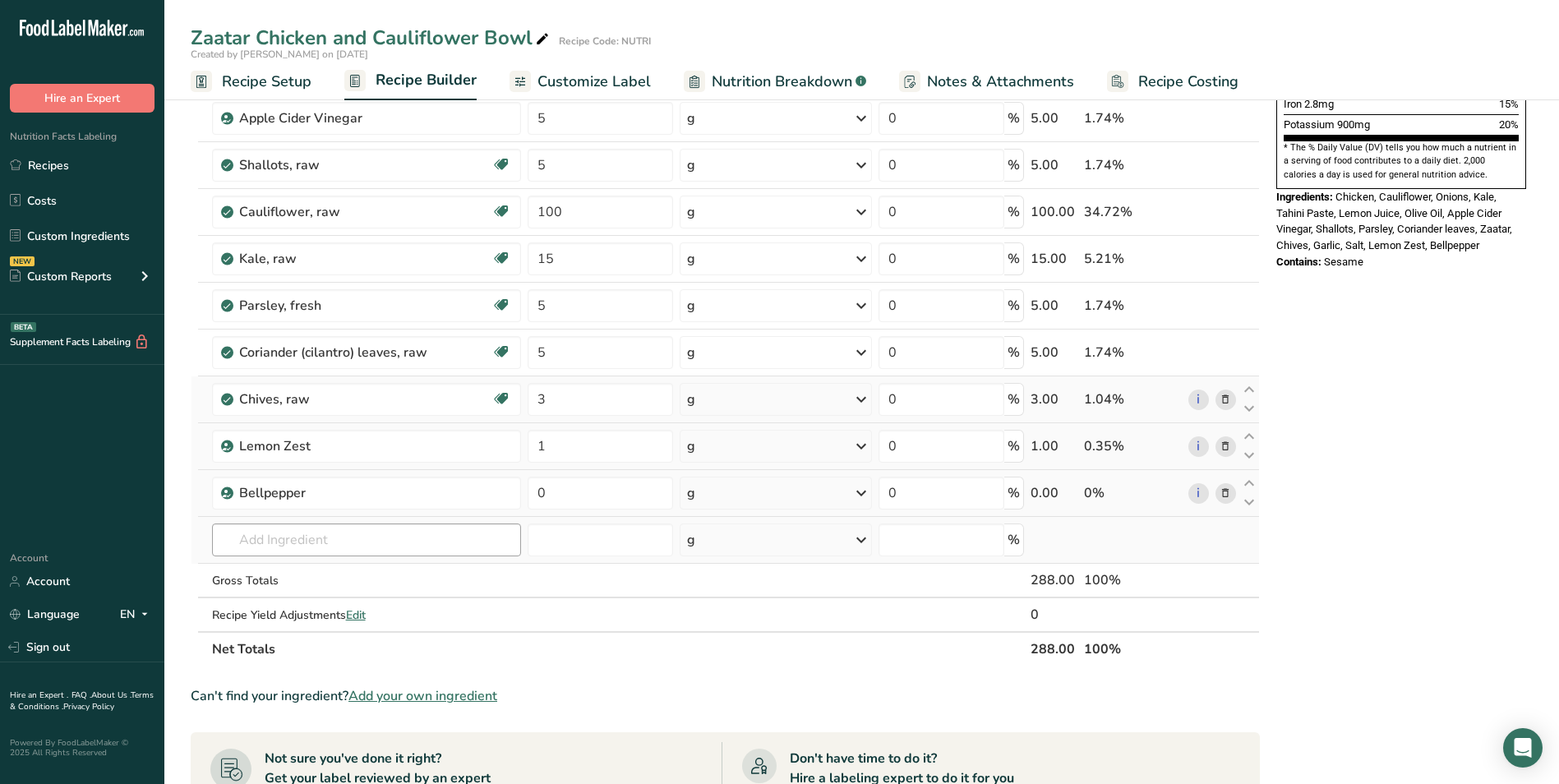
scroll to position [493, 0]
click at [335, 535] on input "text" at bounding box center [367, 538] width 309 height 33
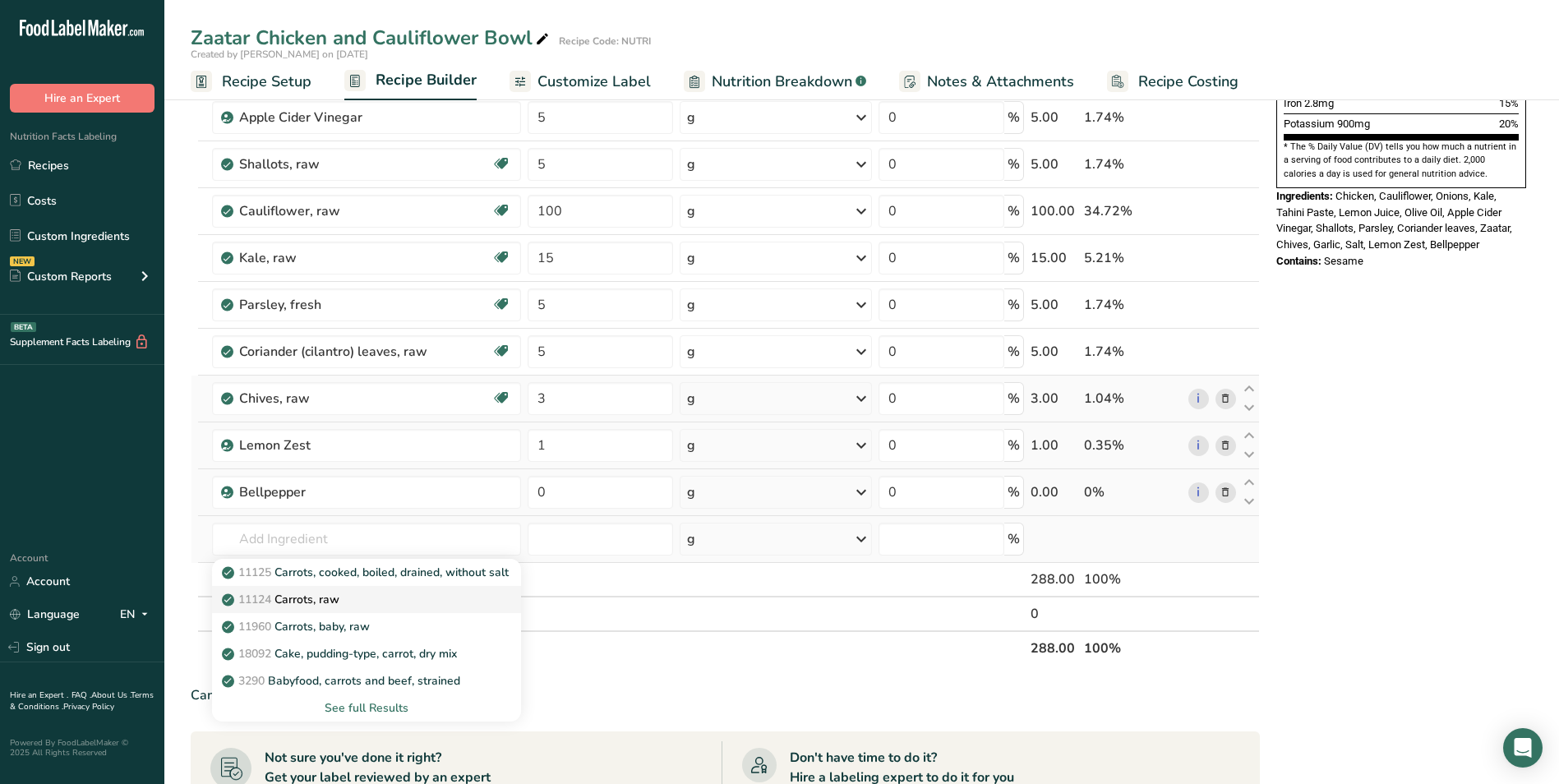
click at [351, 593] on div "11124 [GEOGRAPHIC_DATA], raw" at bounding box center [353, 599] width 257 height 17
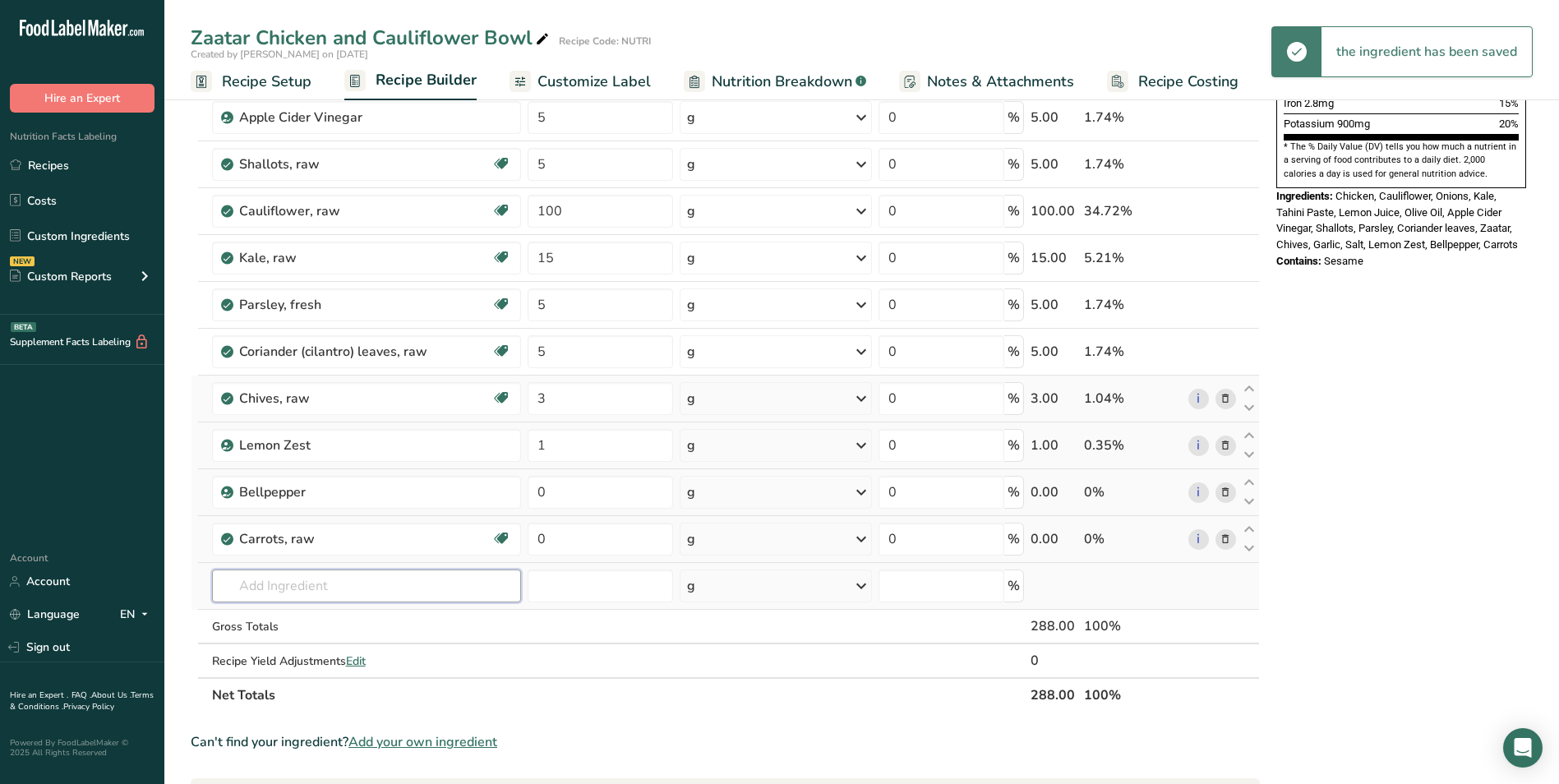
click at [283, 593] on input "text" at bounding box center [367, 585] width 309 height 33
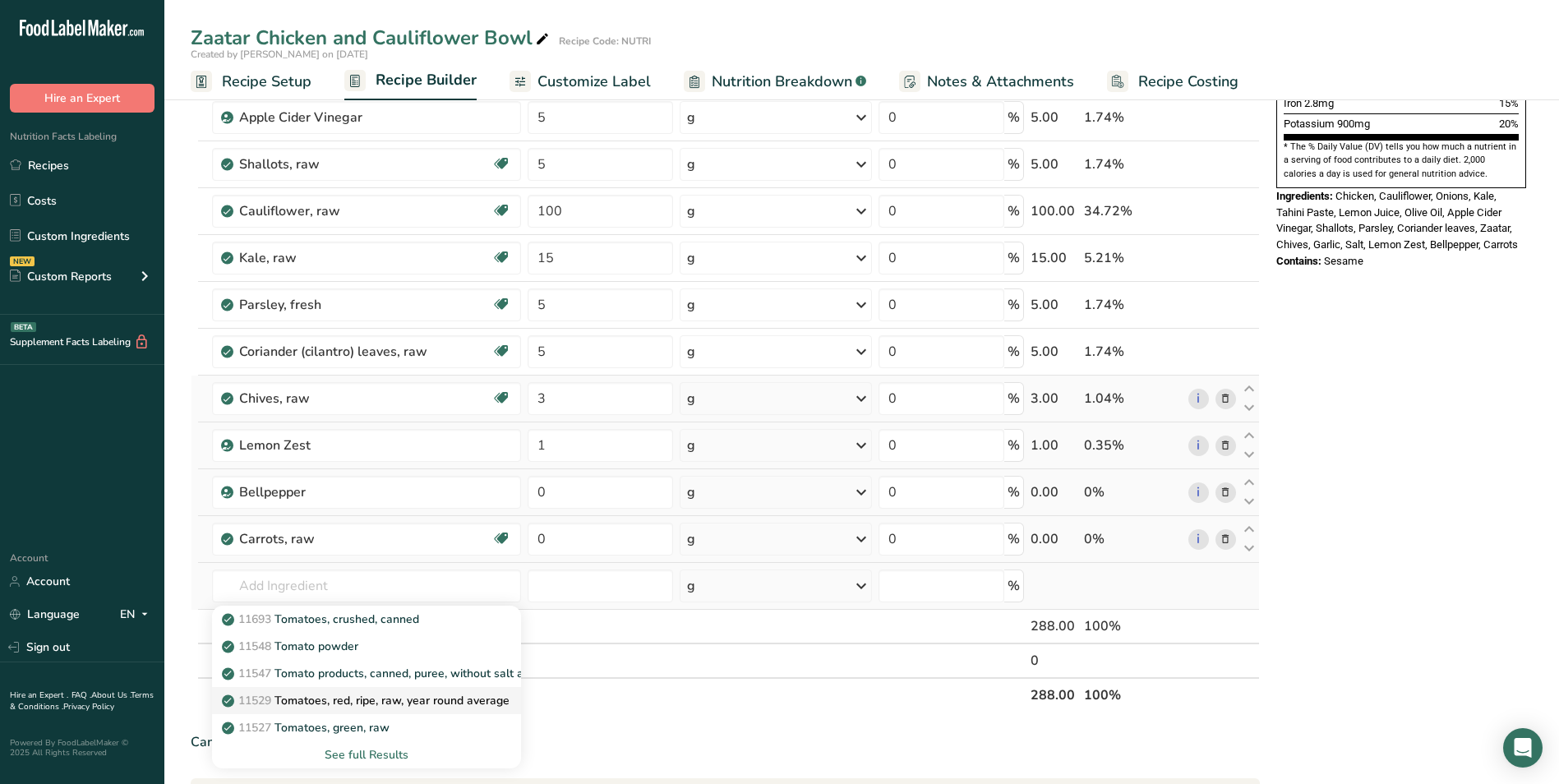
click at [353, 698] on p "11529 Tomatoes, red, ripe, raw, year round average" at bounding box center [367, 700] width 285 height 17
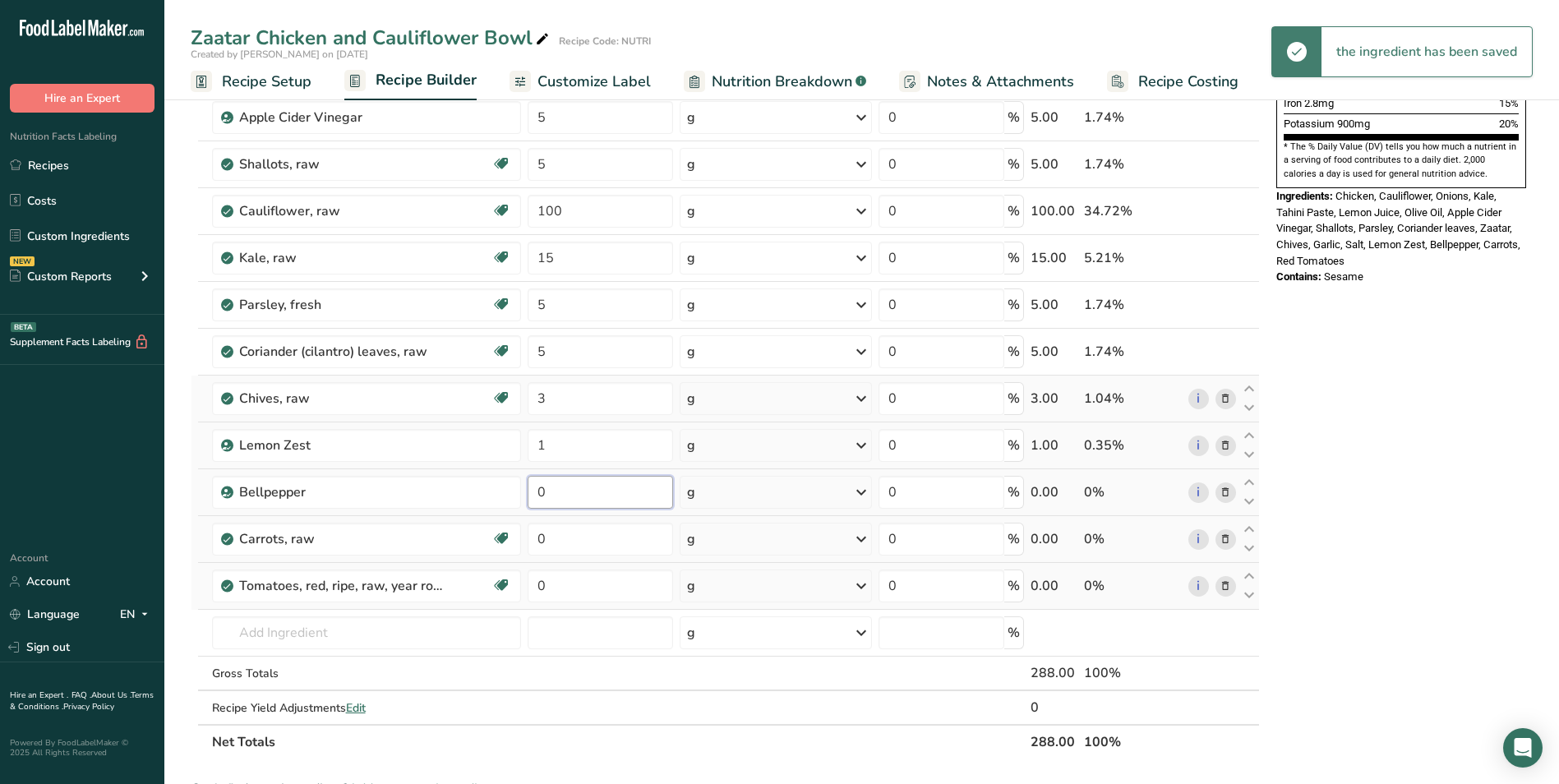
click at [538, 497] on input "0" at bounding box center [600, 492] width 146 height 33
click at [538, 537] on div "Ingredient * Amount * Unit * Waste * .a-a{fill:#347362;}.b-a{fill:#fff;} Grams …" at bounding box center [725, 222] width 1069 height 1074
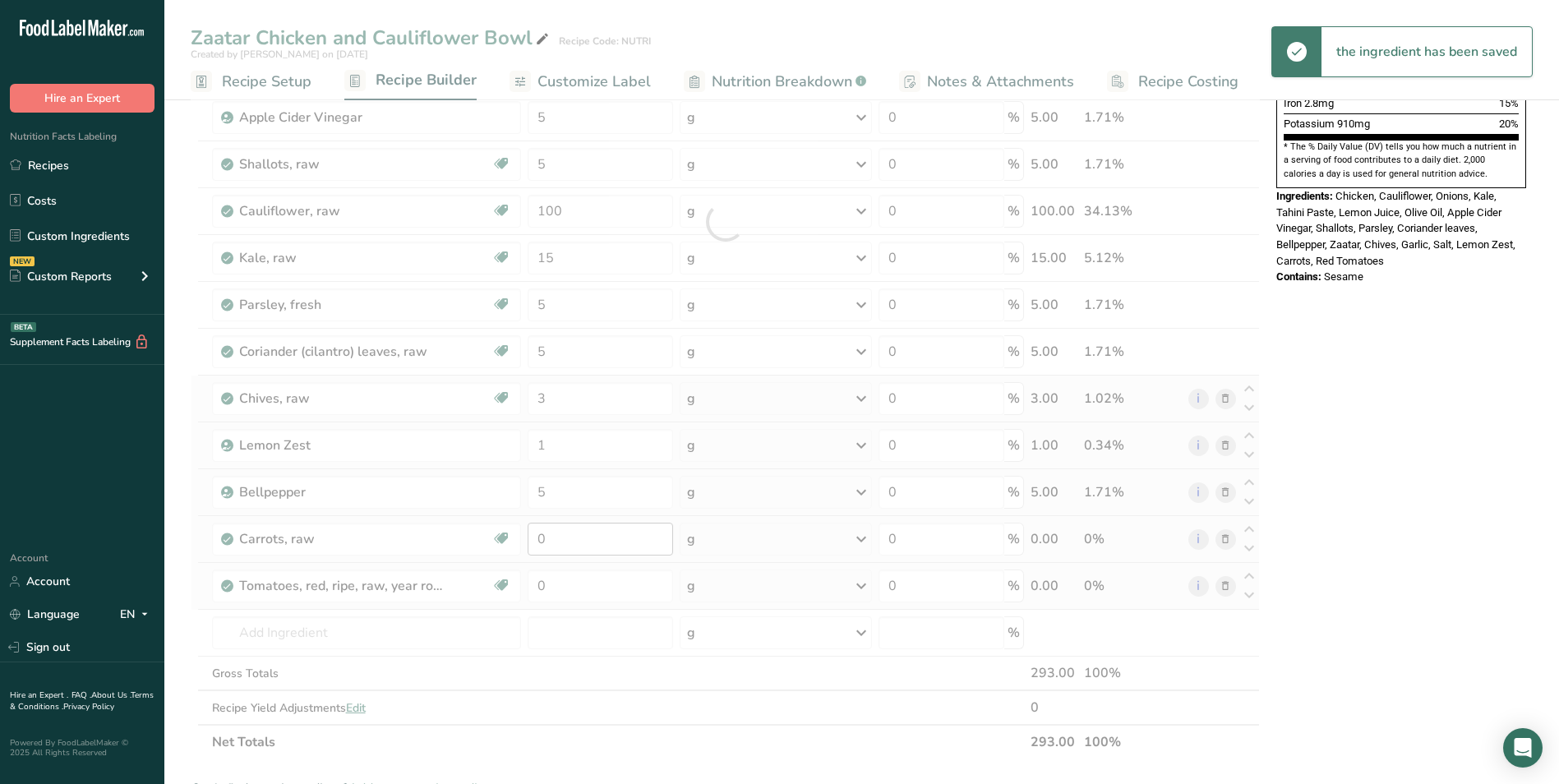
click at [538, 537] on div at bounding box center [725, 222] width 1069 height 1074
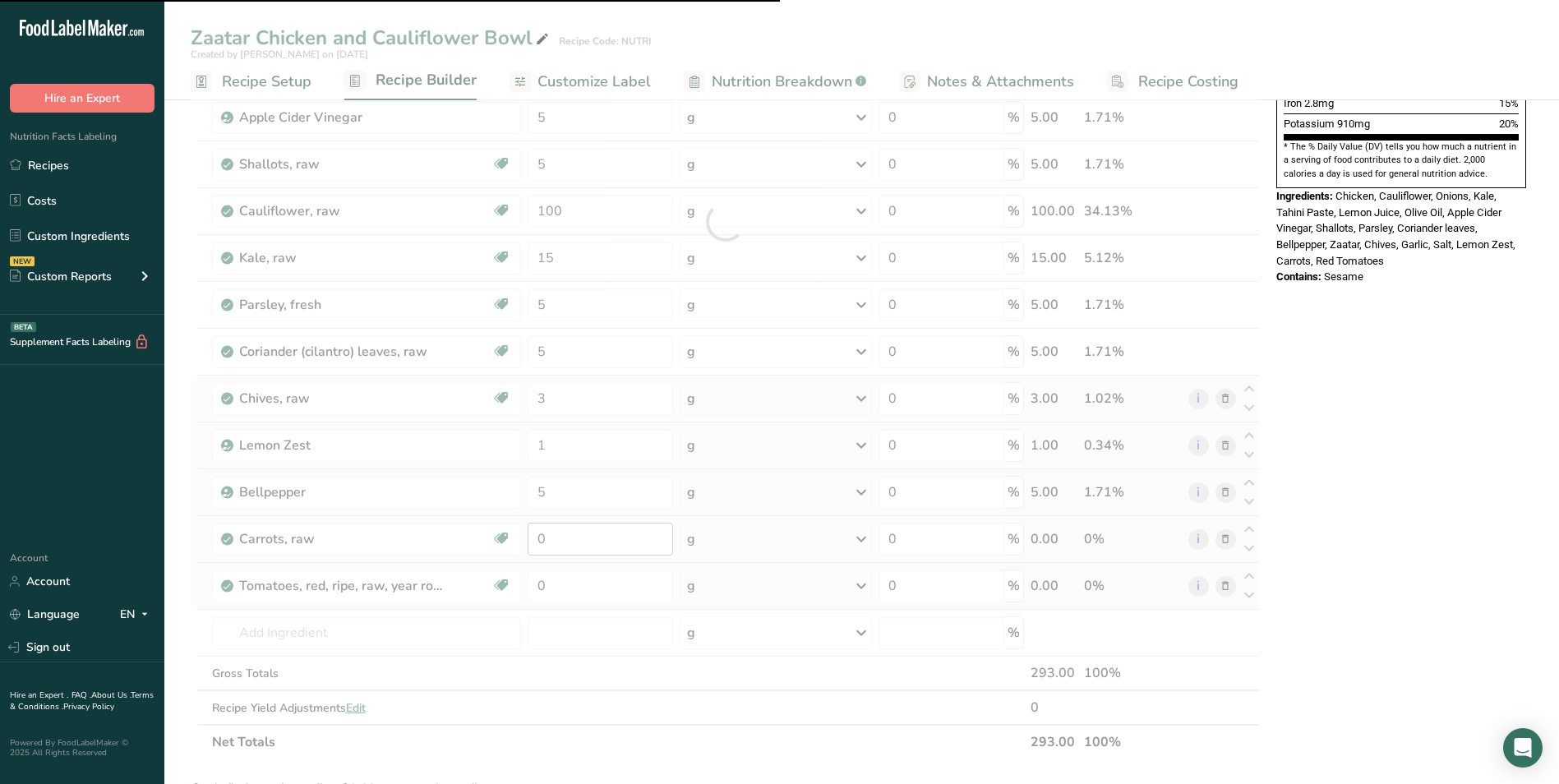
click at [538, 537] on div at bounding box center [725, 222] width 1069 height 1074
click at [536, 538] on input "0" at bounding box center [600, 538] width 146 height 33
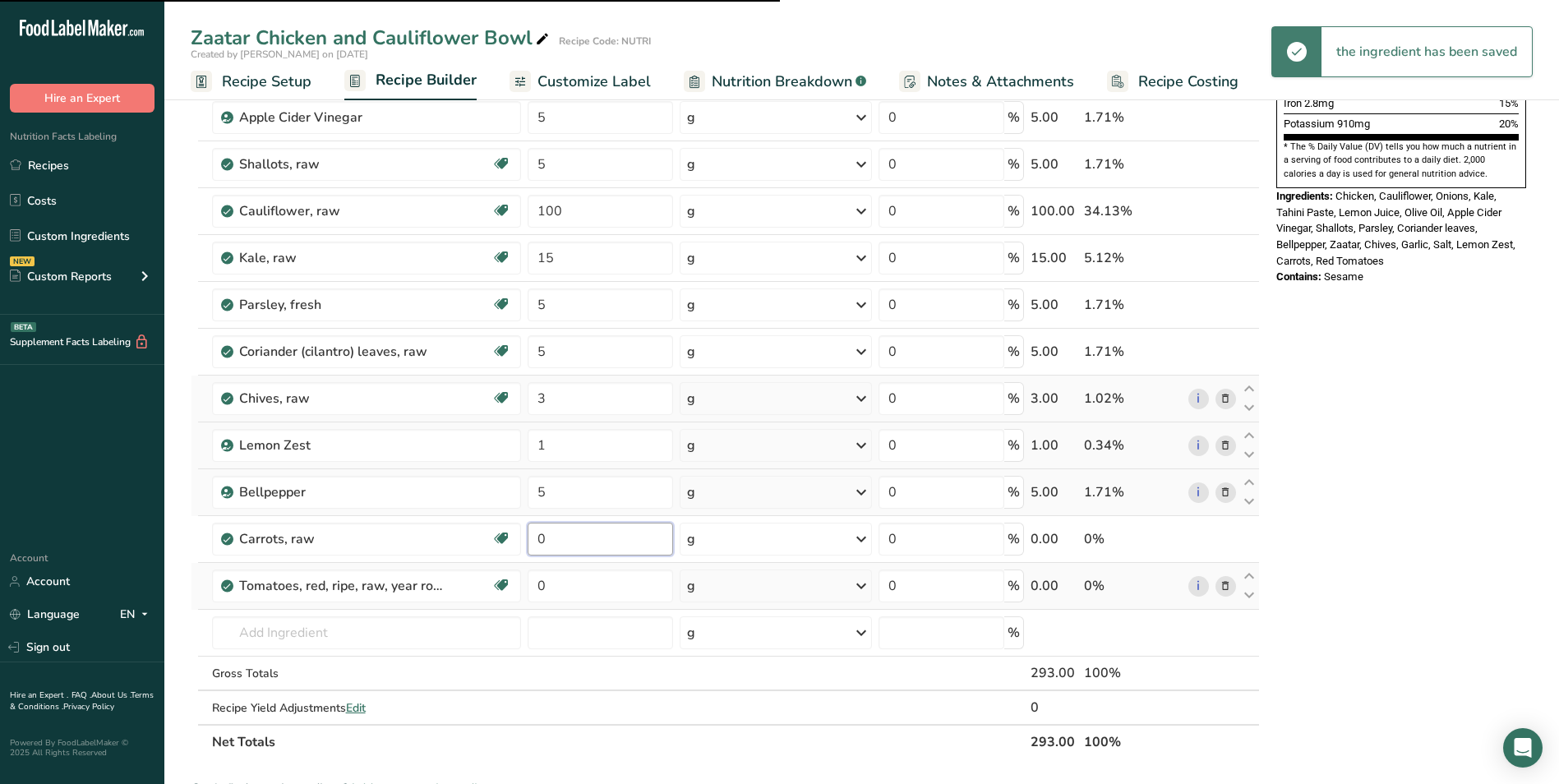
click at [536, 538] on input "0" at bounding box center [600, 538] width 146 height 33
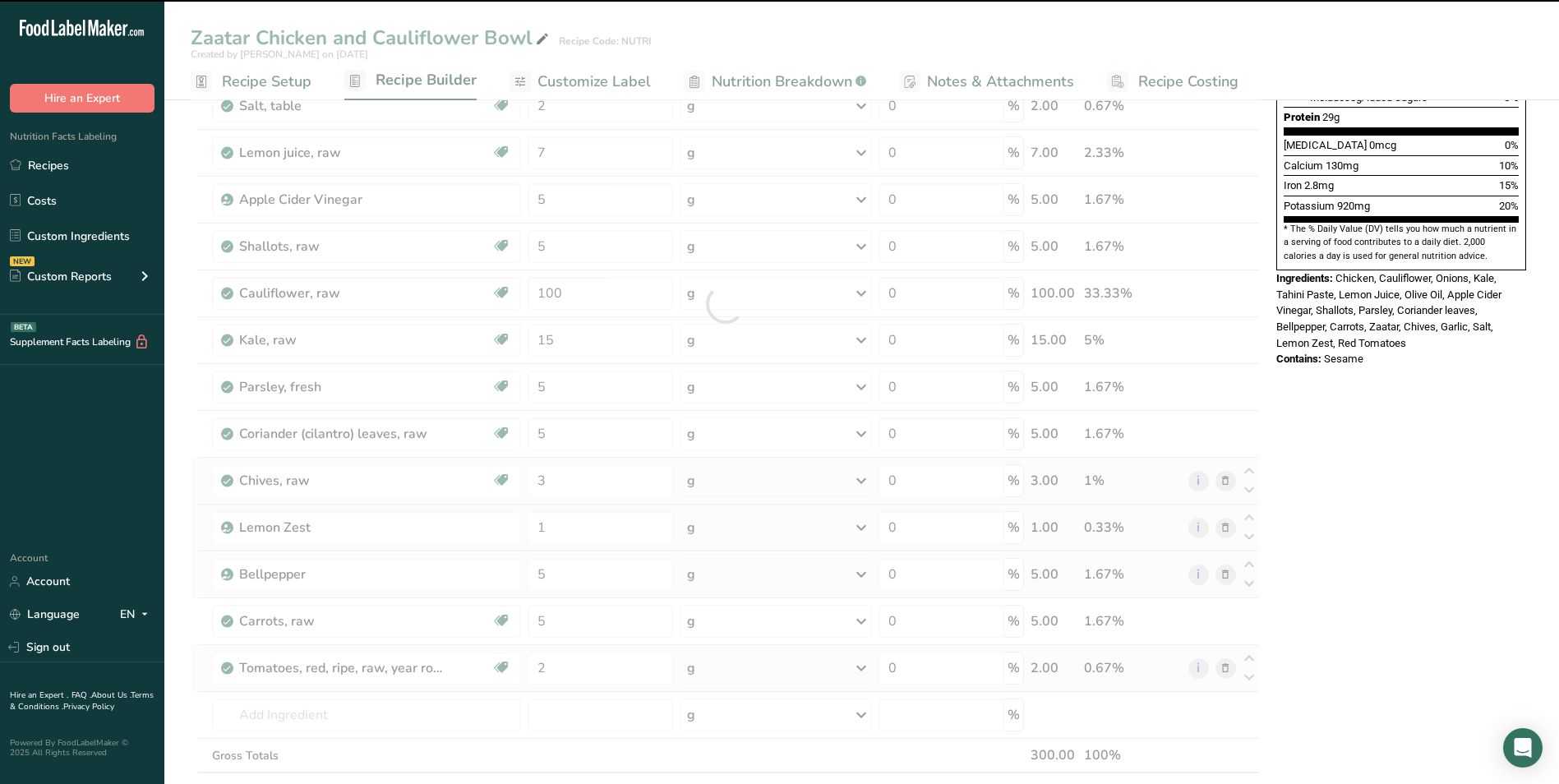
scroll to position [0, 0]
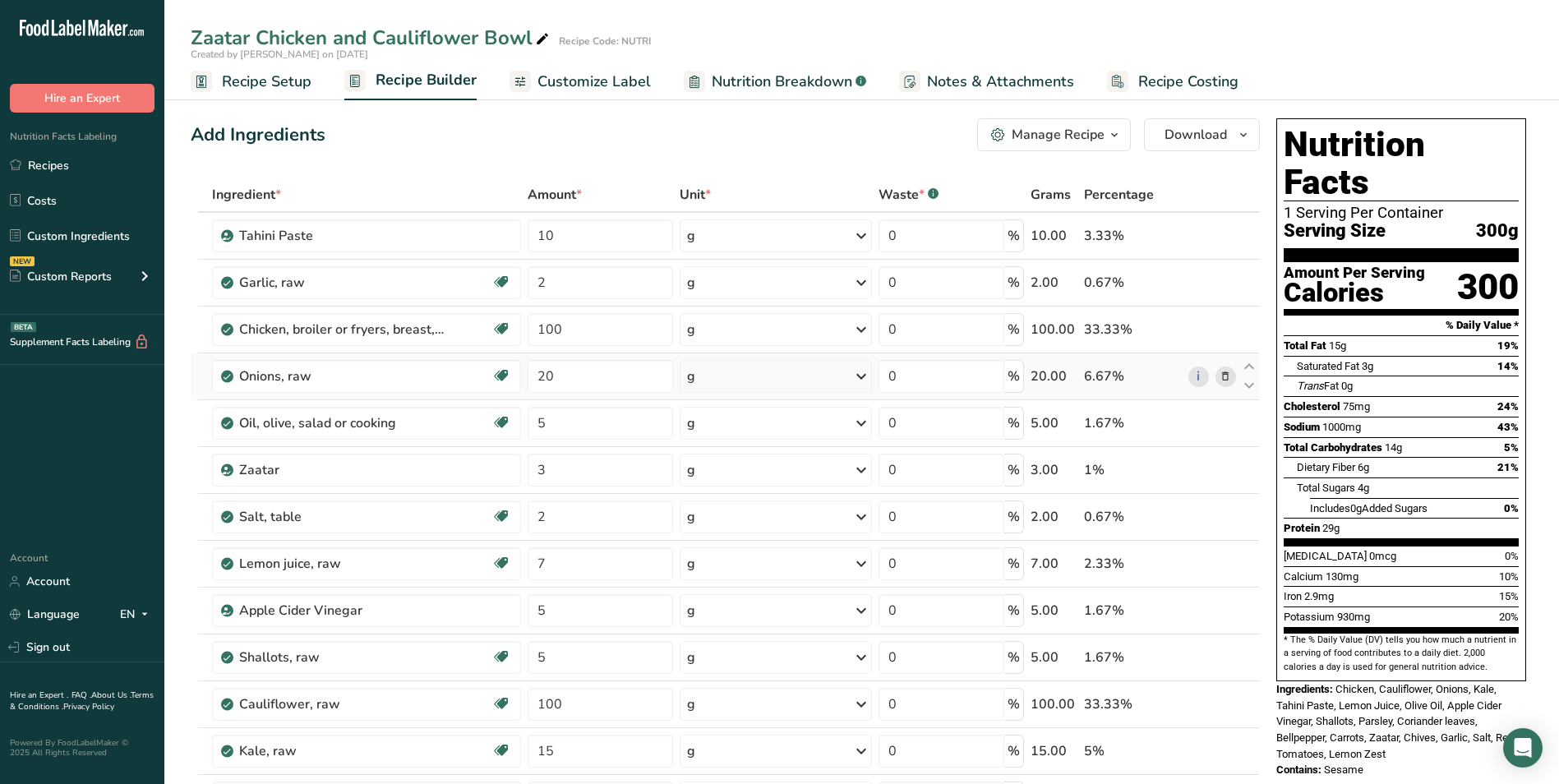
click at [550, 72] on span "Customize Label" at bounding box center [594, 81] width 113 height 22
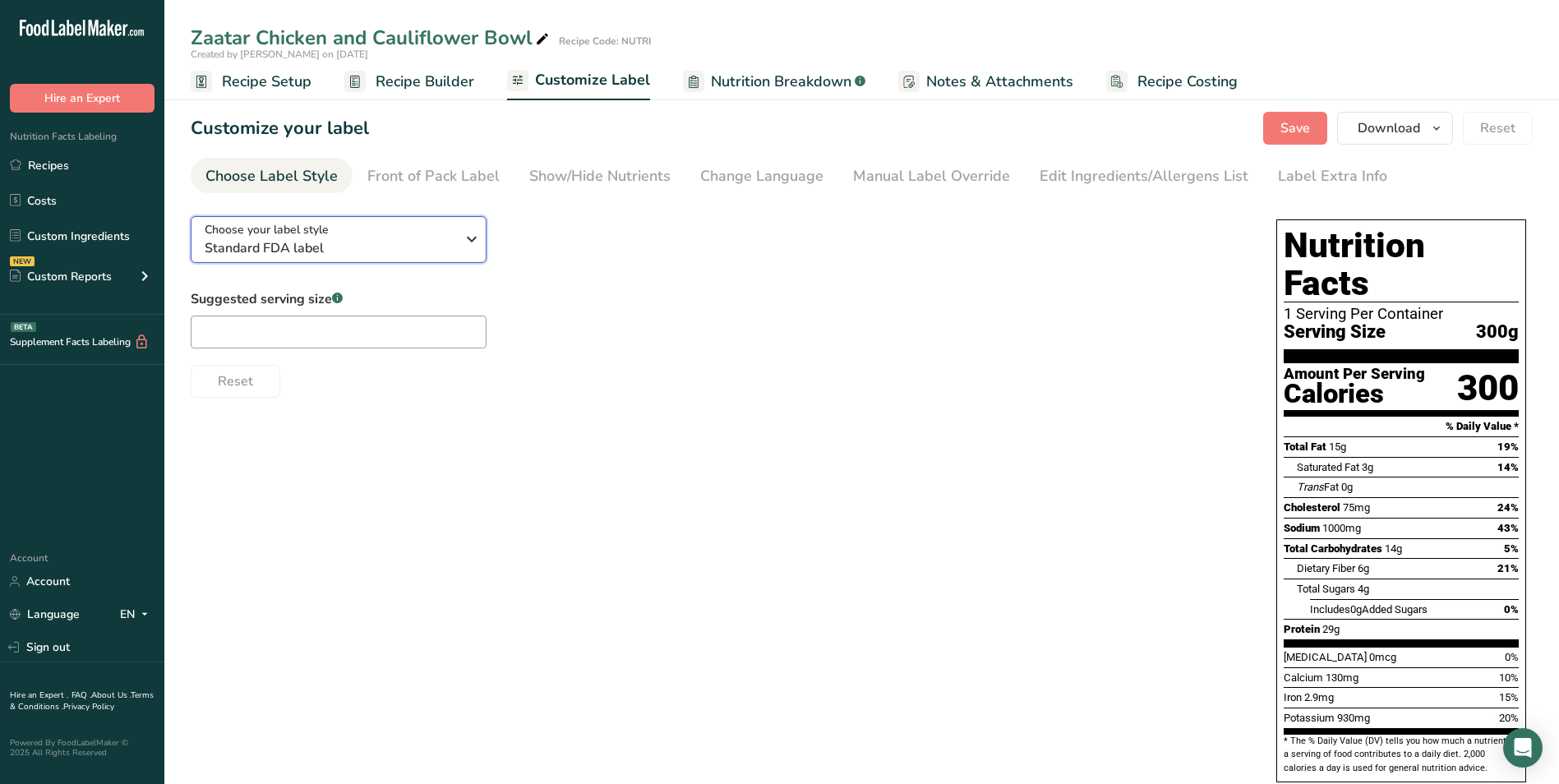
click at [304, 251] on span "Standard FDA label" at bounding box center [329, 248] width 251 height 20
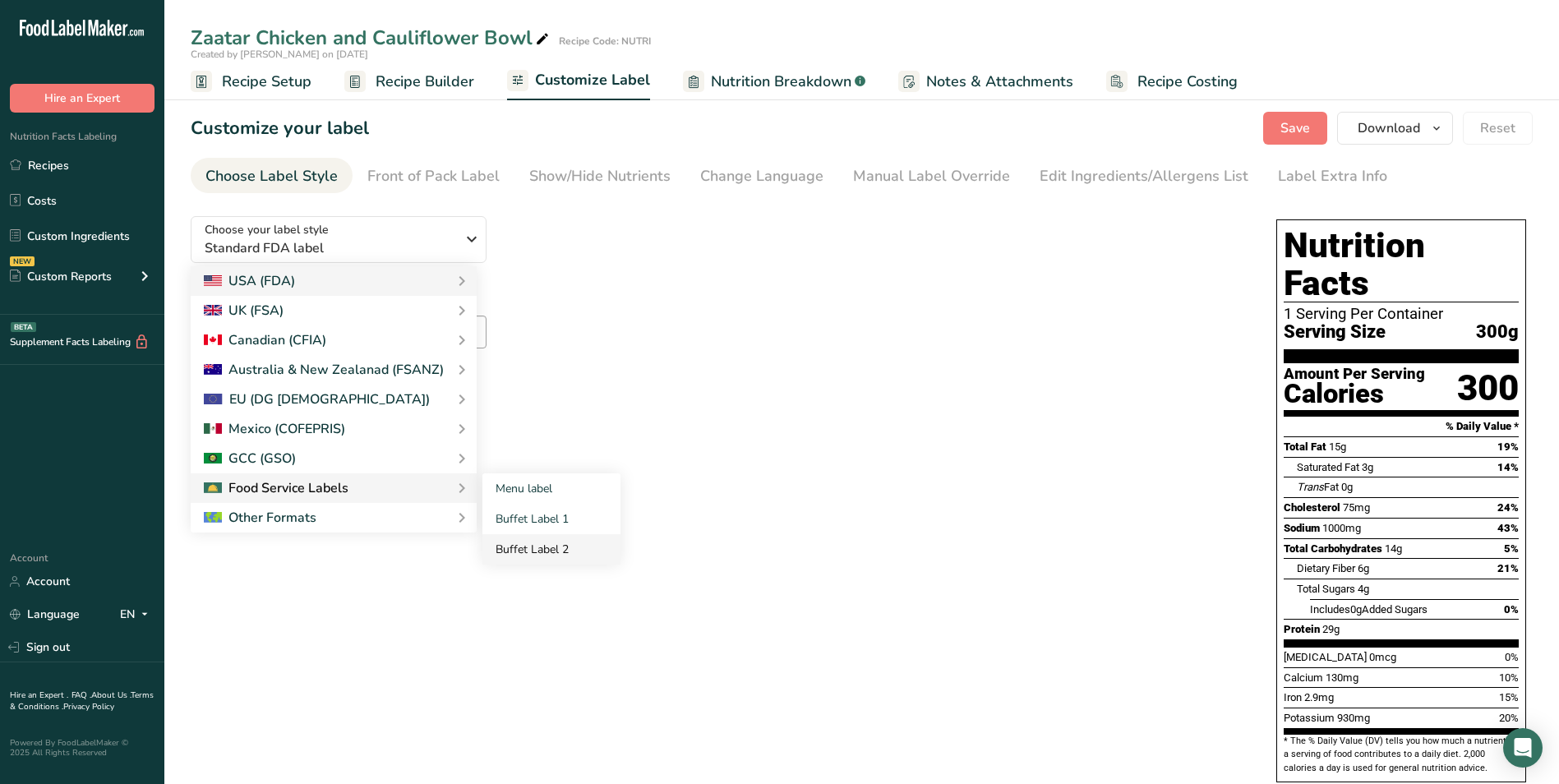
click at [562, 544] on link "Buffet Label 2" at bounding box center [550, 549] width 138 height 31
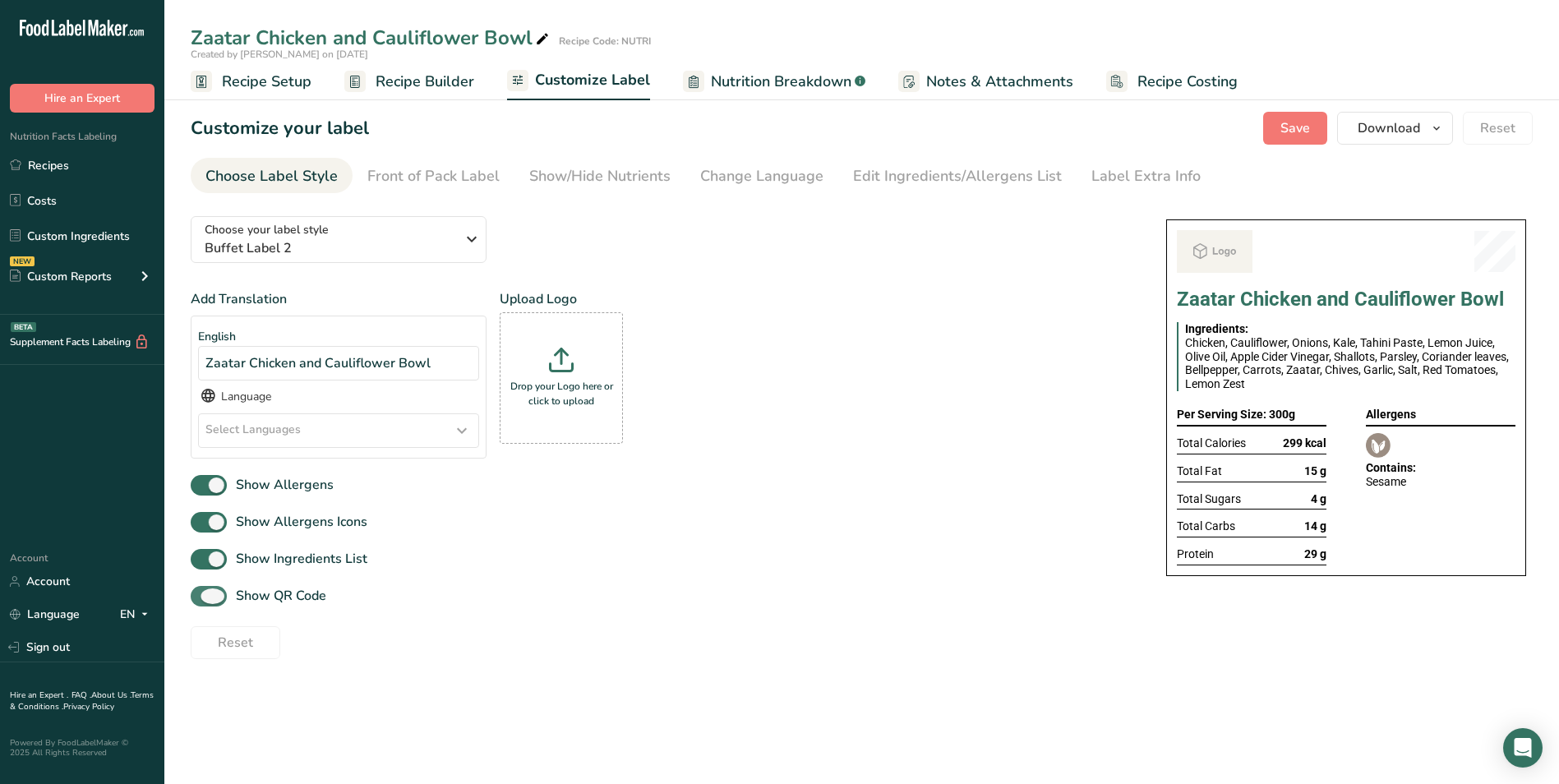
click at [301, 588] on span "Show QR Code" at bounding box center [277, 596] width 99 height 20
click at [201, 591] on input "Show QR Code" at bounding box center [195, 596] width 11 height 11
click at [611, 182] on div "Show/Hide Nutrients" at bounding box center [600, 176] width 142 height 22
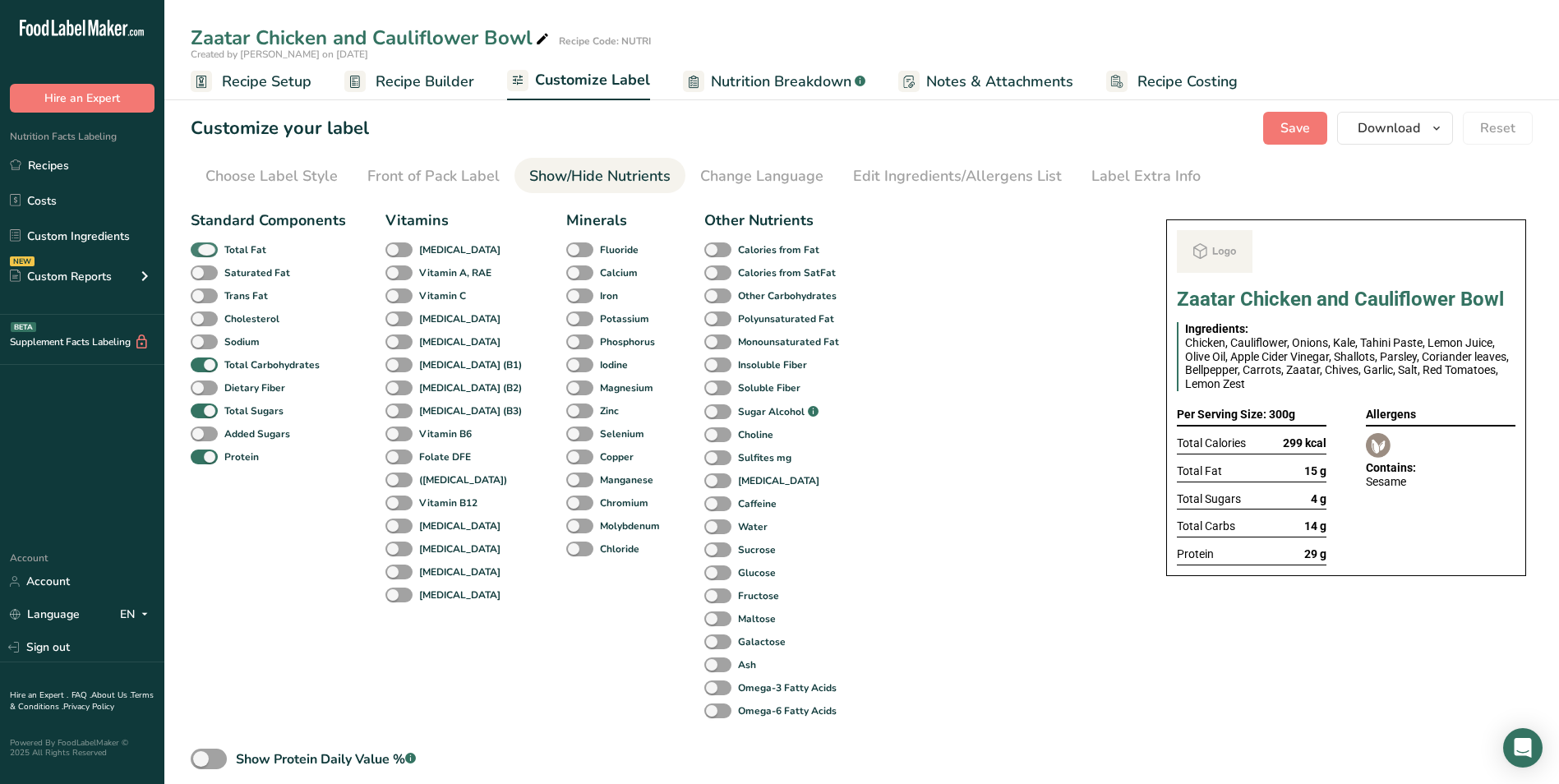
click at [233, 252] on b "Total Fat" at bounding box center [245, 249] width 42 height 15
click at [201, 252] on input "Total Fat" at bounding box center [195, 249] width 11 height 11
click at [248, 413] on b "Total Sugars" at bounding box center [254, 410] width 60 height 15
click at [201, 413] on input "Total Sugars" at bounding box center [195, 410] width 11 height 11
click at [1113, 179] on div "Label Extra Info" at bounding box center [1146, 176] width 109 height 22
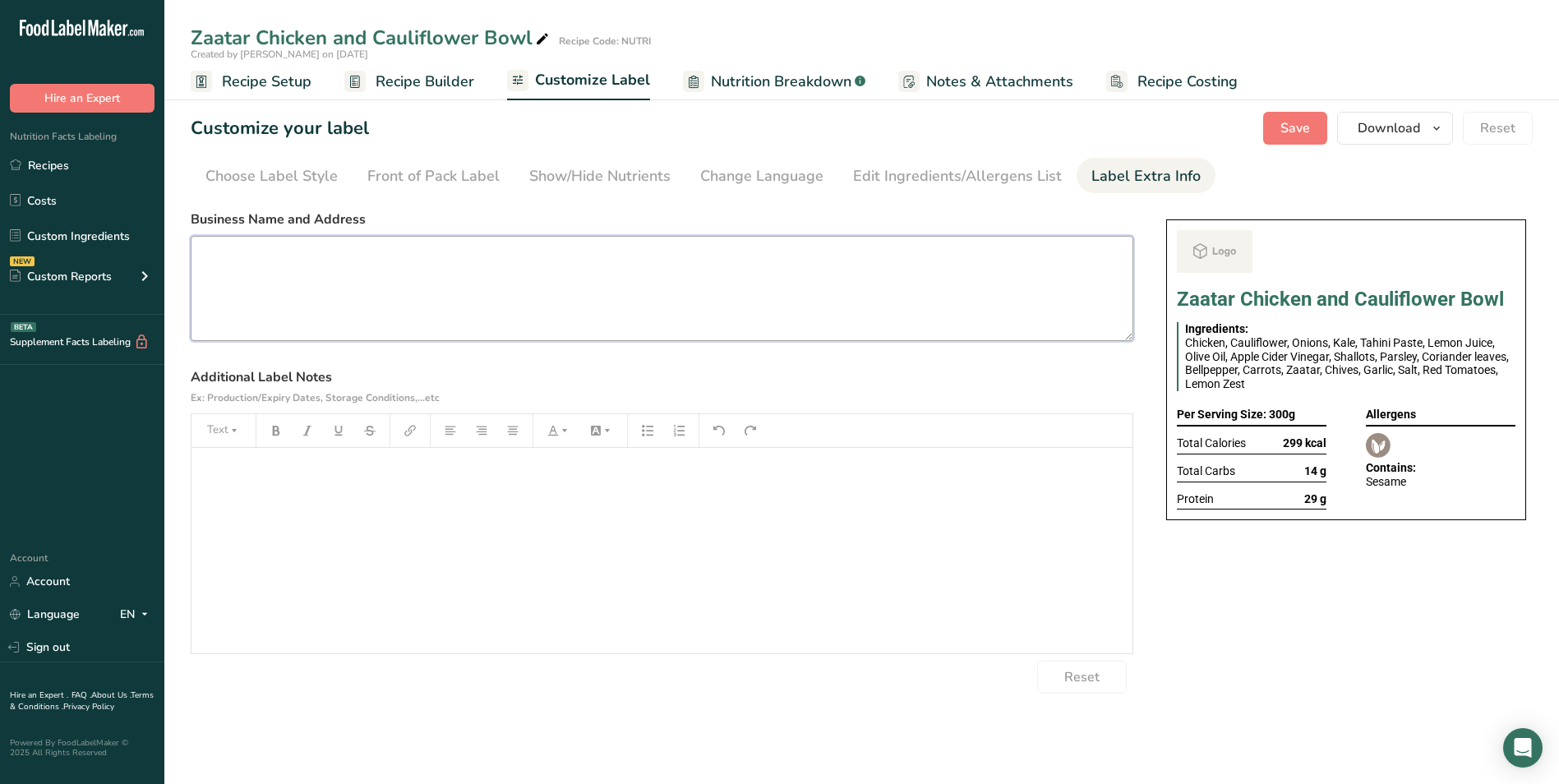
click at [295, 283] on textarea at bounding box center [661, 288] width 943 height 105
paste textarea "BREAKFAST Use By: [DATE] Storage: Keep refrigerated below 5 °C Heating: Reheat …"
click at [228, 253] on textarea "BREAKFAST Use By: [DATE] Storage: Keep refrigerated below 5 °C Heating: Reheat …" at bounding box center [661, 288] width 943 height 105
click at [227, 253] on textarea "BREAKFAST Use By: [DATE] Storage: Keep refrigerated below 5 °C Heating: Reheat …" at bounding box center [661, 288] width 943 height 105
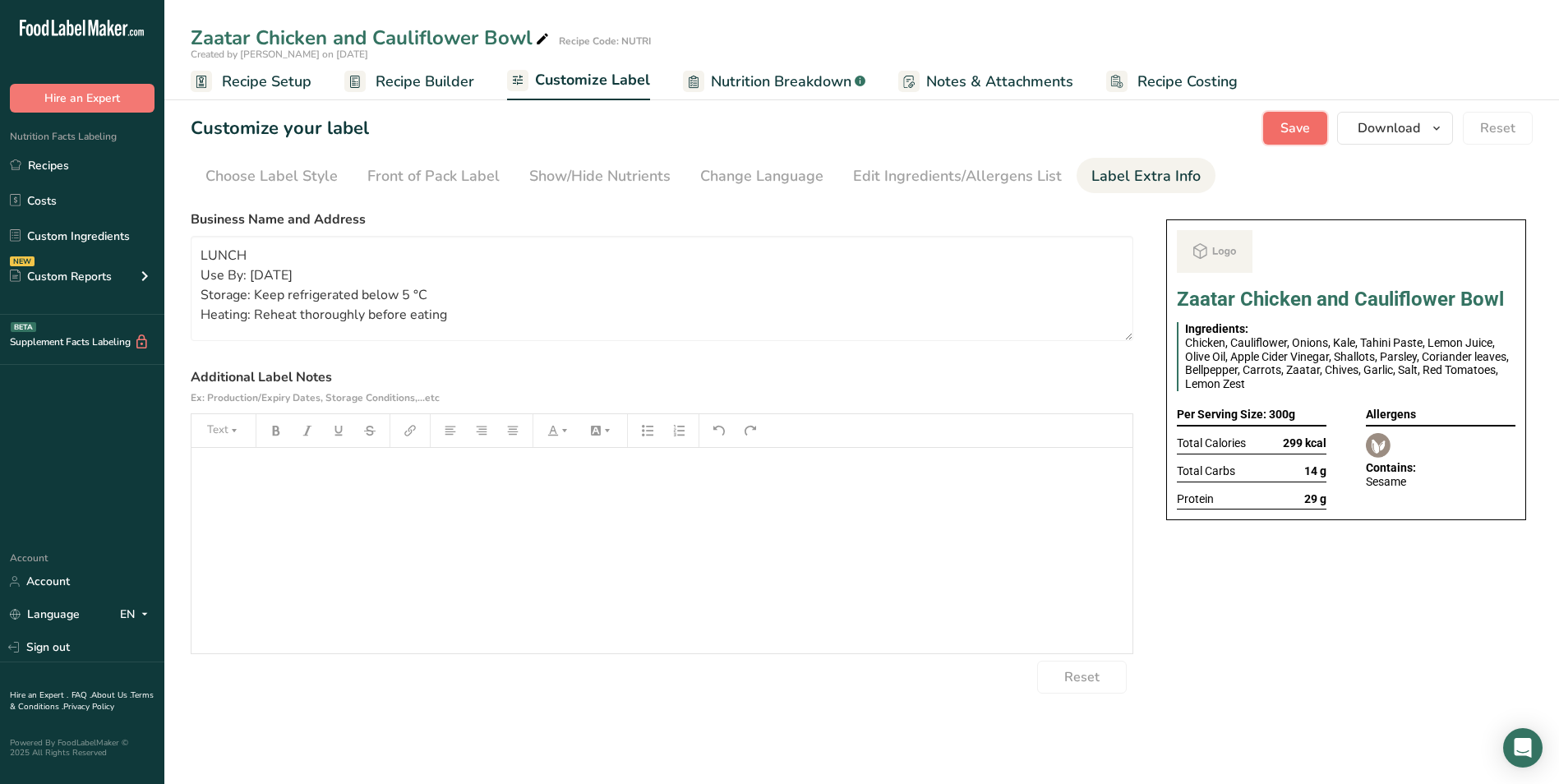
click at [1288, 127] on span "Save" at bounding box center [1295, 128] width 30 height 20
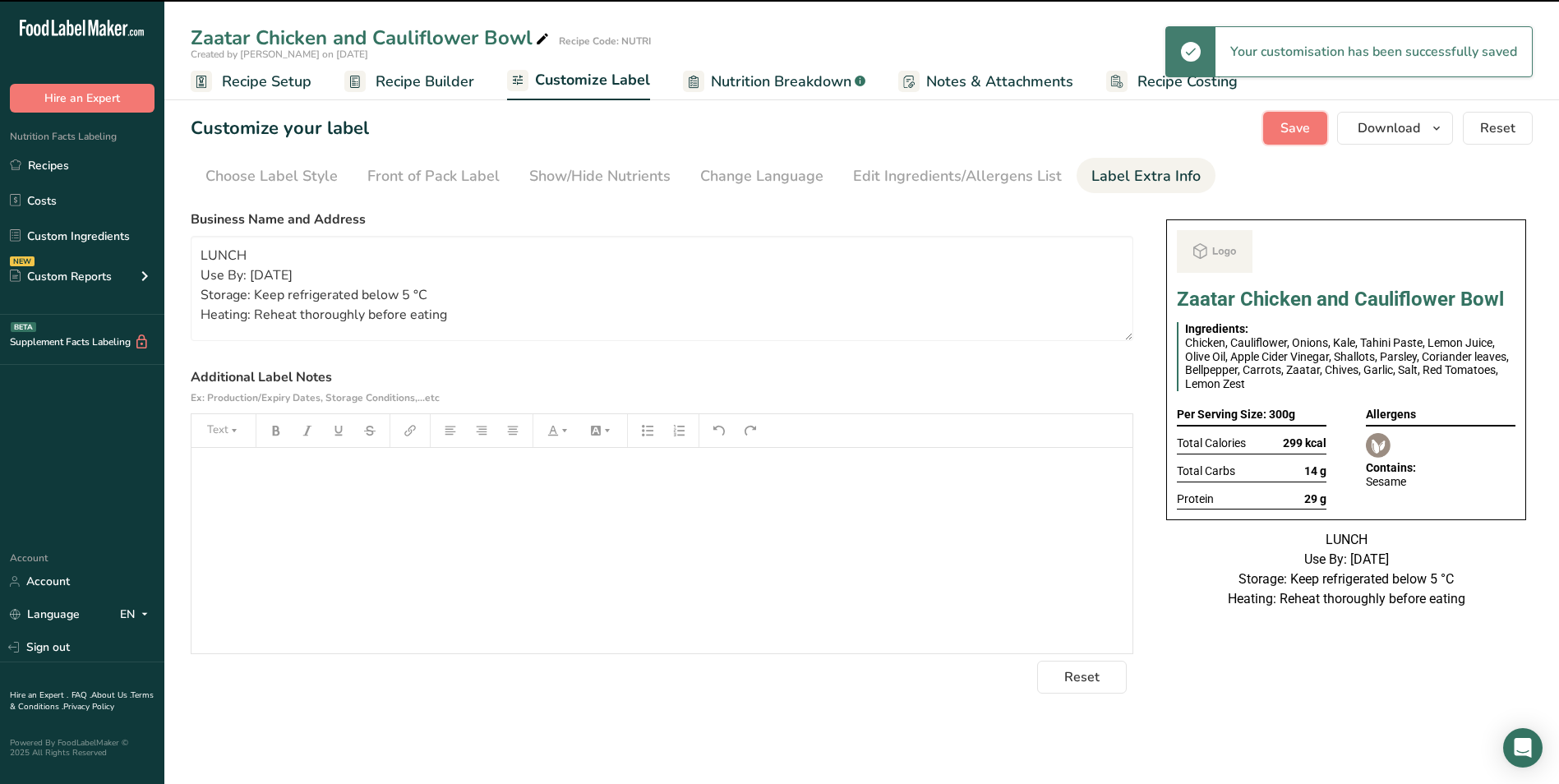
scroll to position [0, 0]
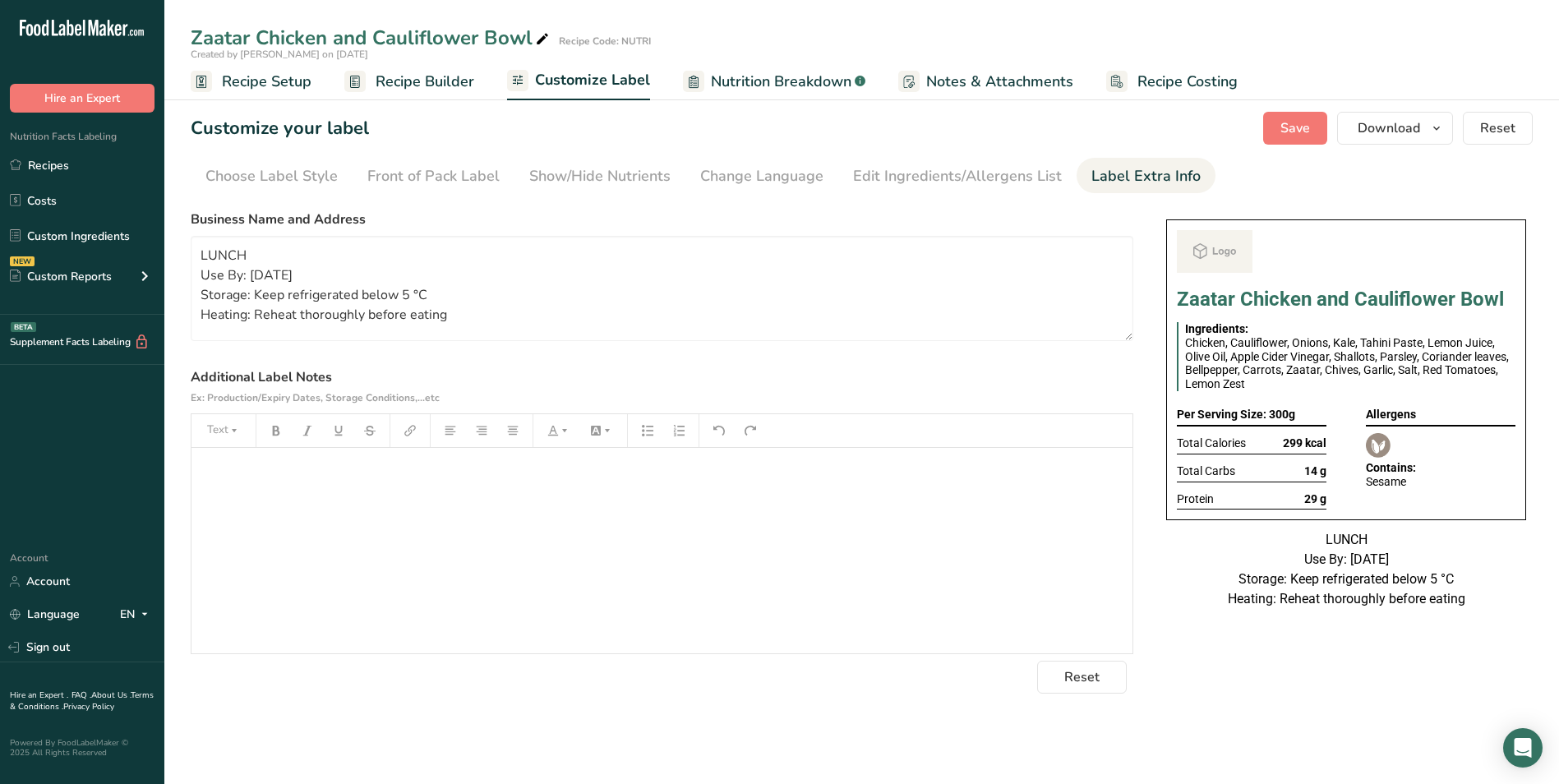
click at [437, 81] on span "Recipe Builder" at bounding box center [424, 81] width 98 height 22
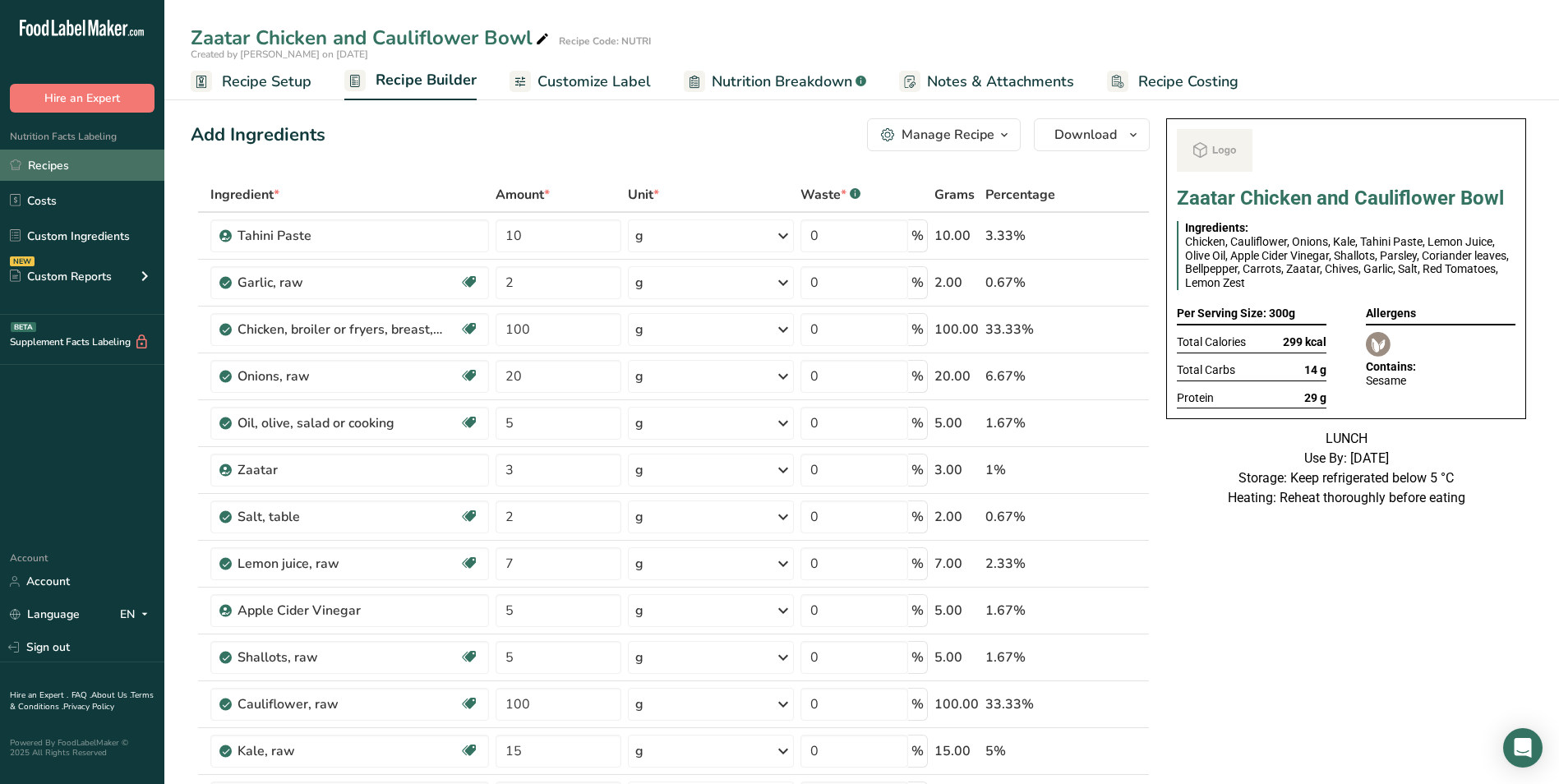
click at [66, 178] on link "Recipes" at bounding box center [82, 165] width 165 height 31
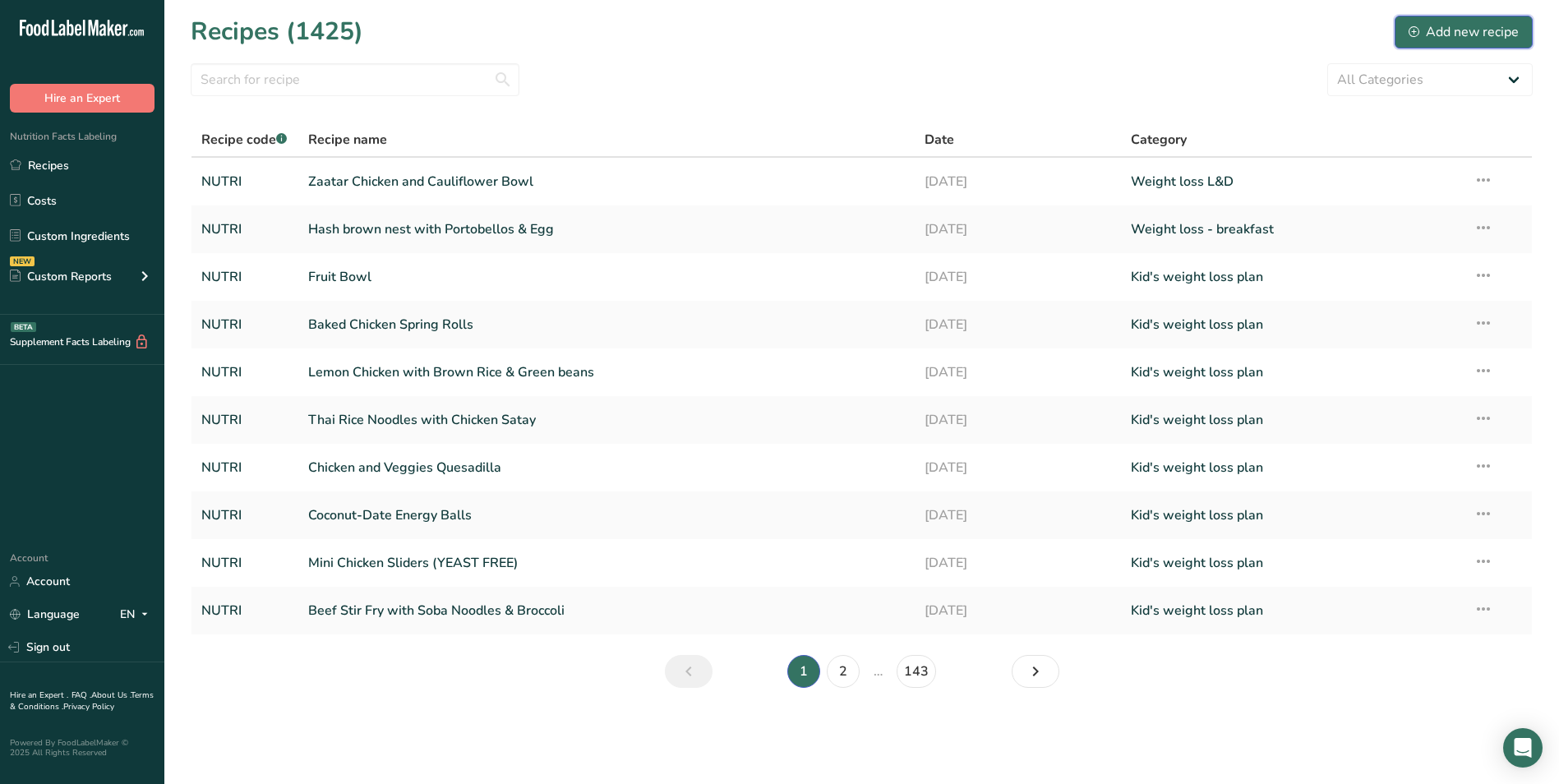
click at [1519, 34] on button "Add new recipe" at bounding box center [1463, 32] width 138 height 33
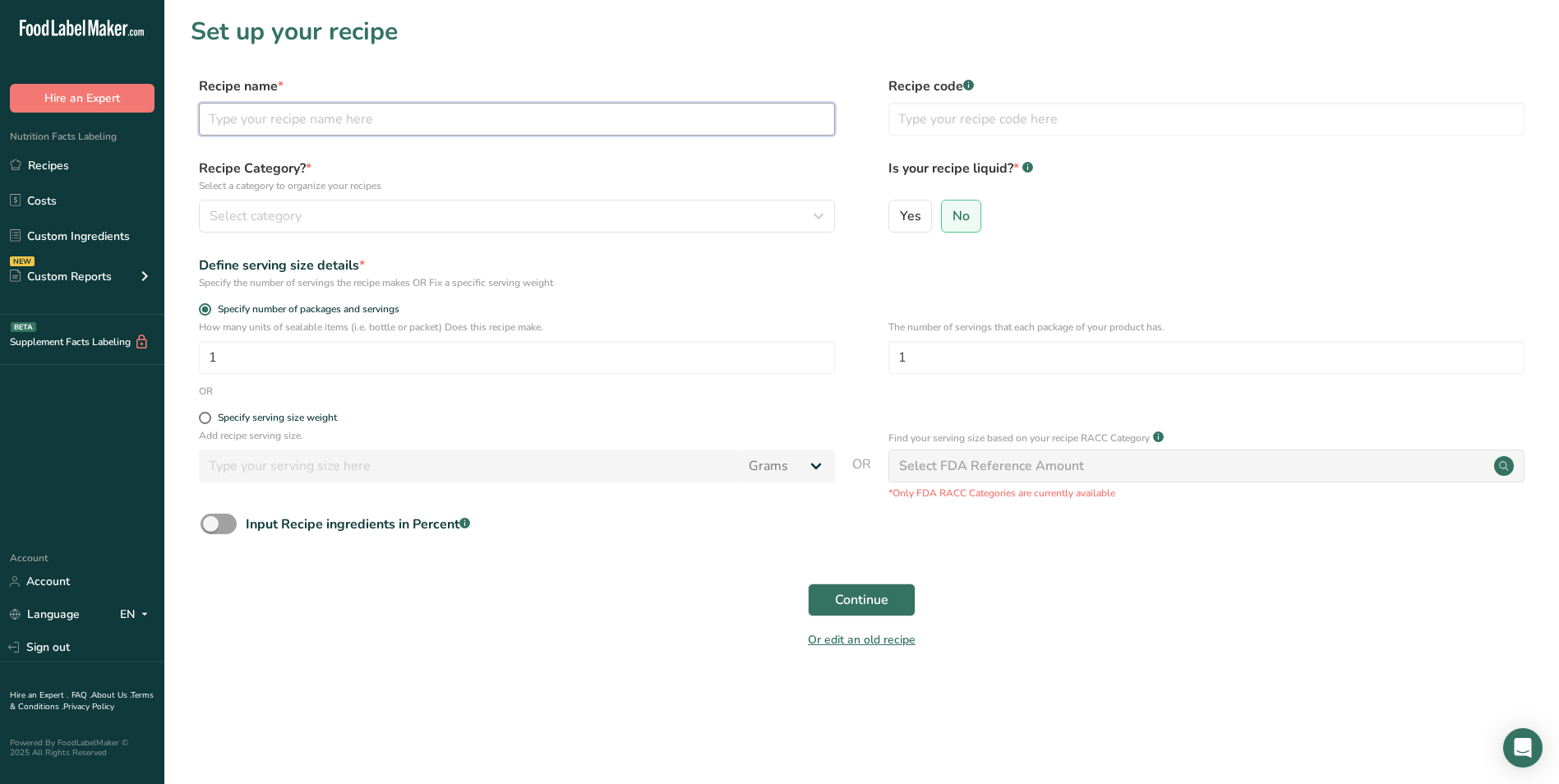
click at [276, 125] on input "text" at bounding box center [517, 119] width 636 height 33
click at [285, 117] on input "Chicken Noodles bowl" at bounding box center [517, 119] width 636 height 33
click at [932, 125] on input "text" at bounding box center [1206, 119] width 636 height 33
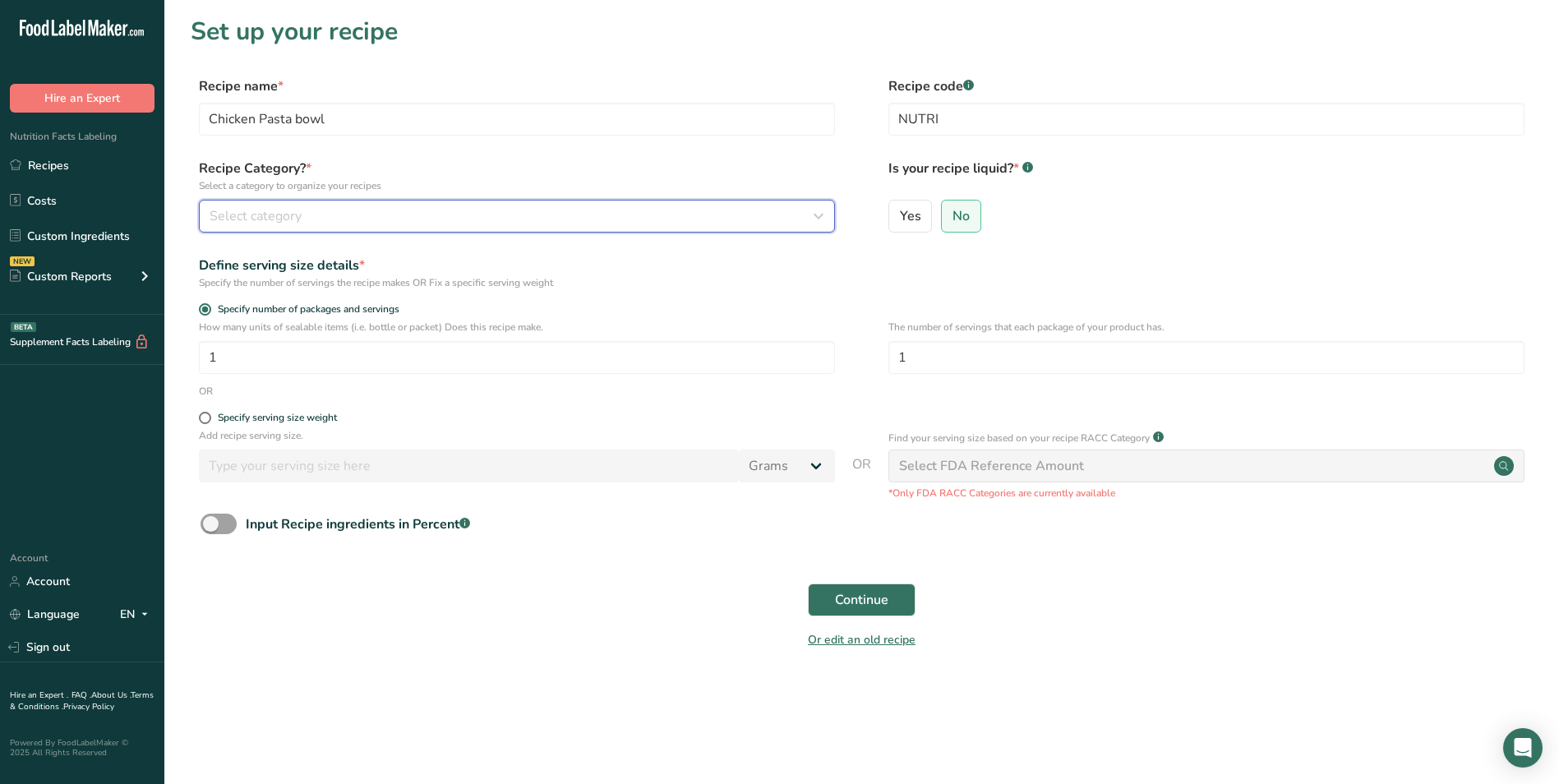
click at [678, 214] on div "Select category" at bounding box center [512, 216] width 605 height 20
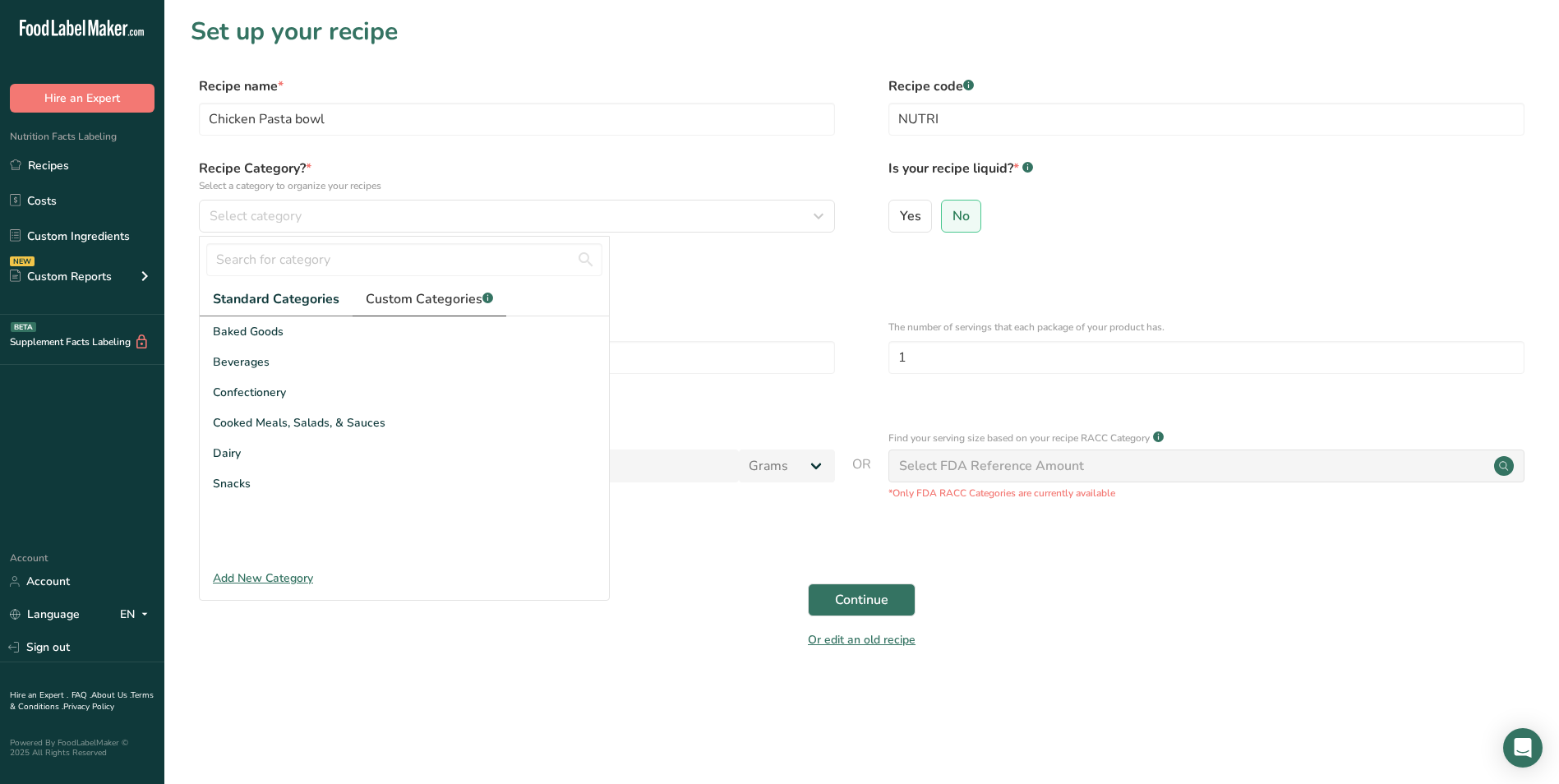
click at [398, 299] on span "Custom Categories .a-a{fill:#347362;}.b-a{fill:#fff;}" at bounding box center [429, 299] width 127 height 20
click at [328, 249] on input "text" at bounding box center [404, 259] width 396 height 33
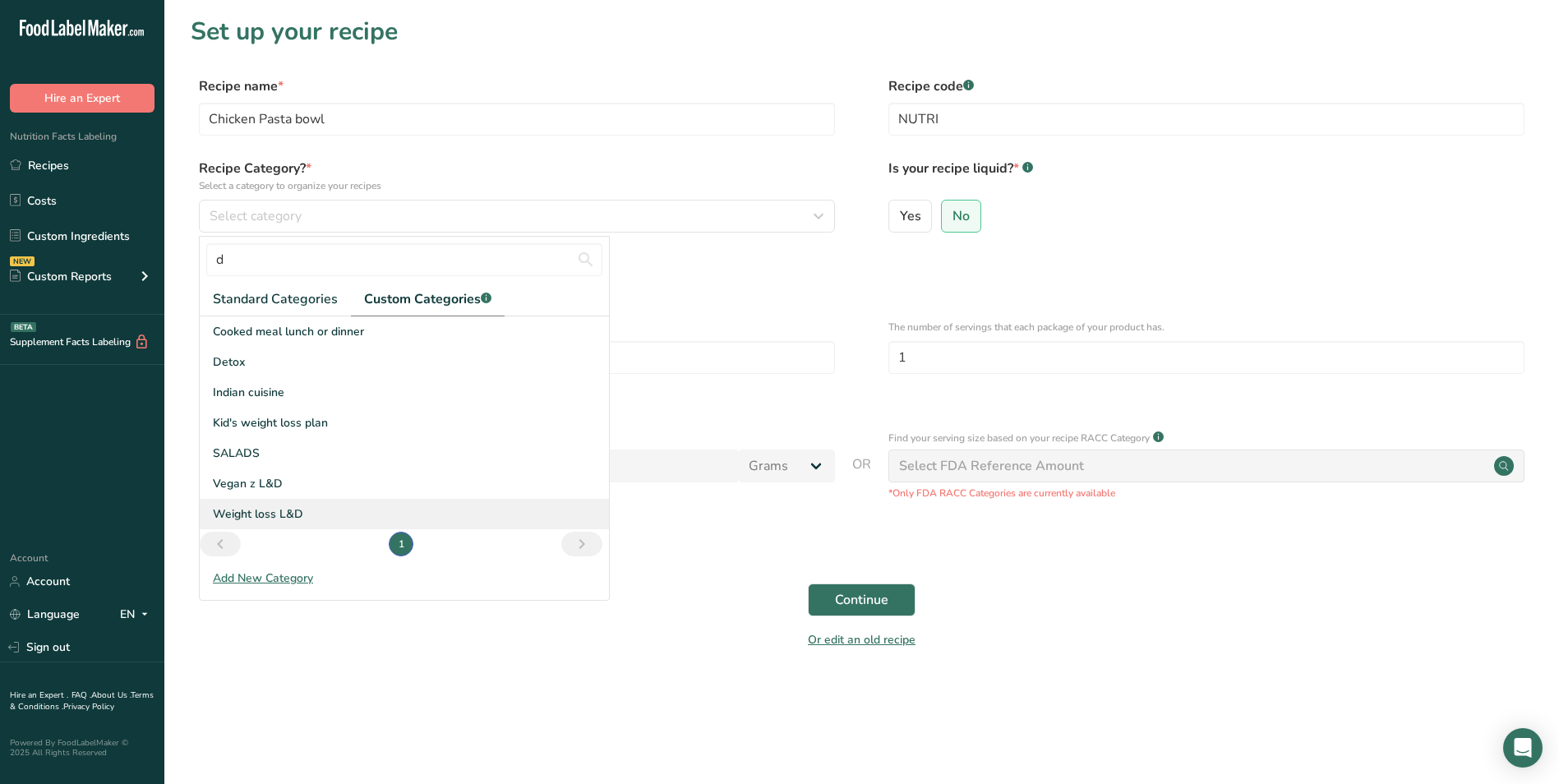
click at [291, 516] on span "Weight loss L&D" at bounding box center [258, 513] width 90 height 17
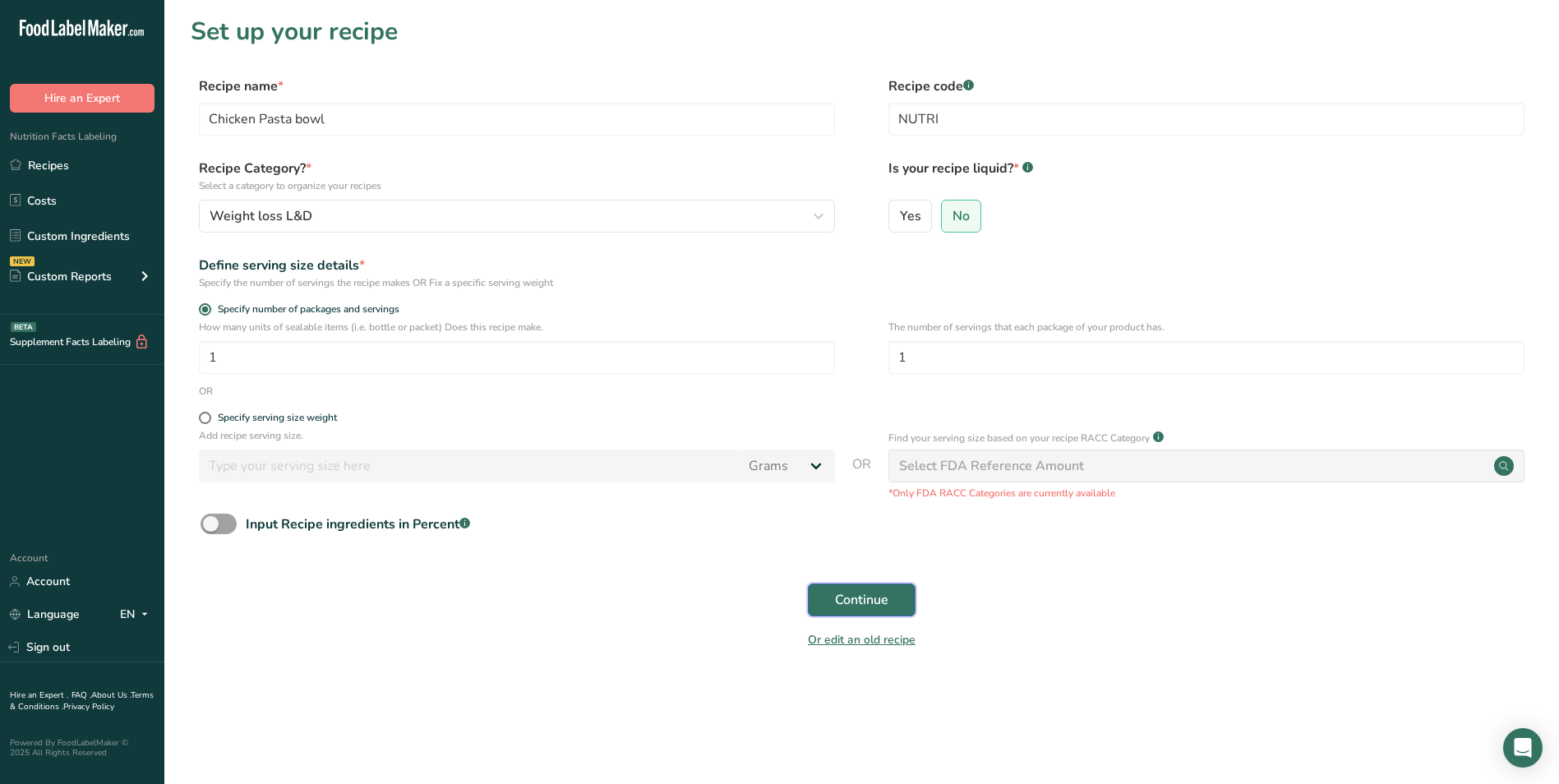
click at [892, 611] on button "Continue" at bounding box center [862, 599] width 108 height 33
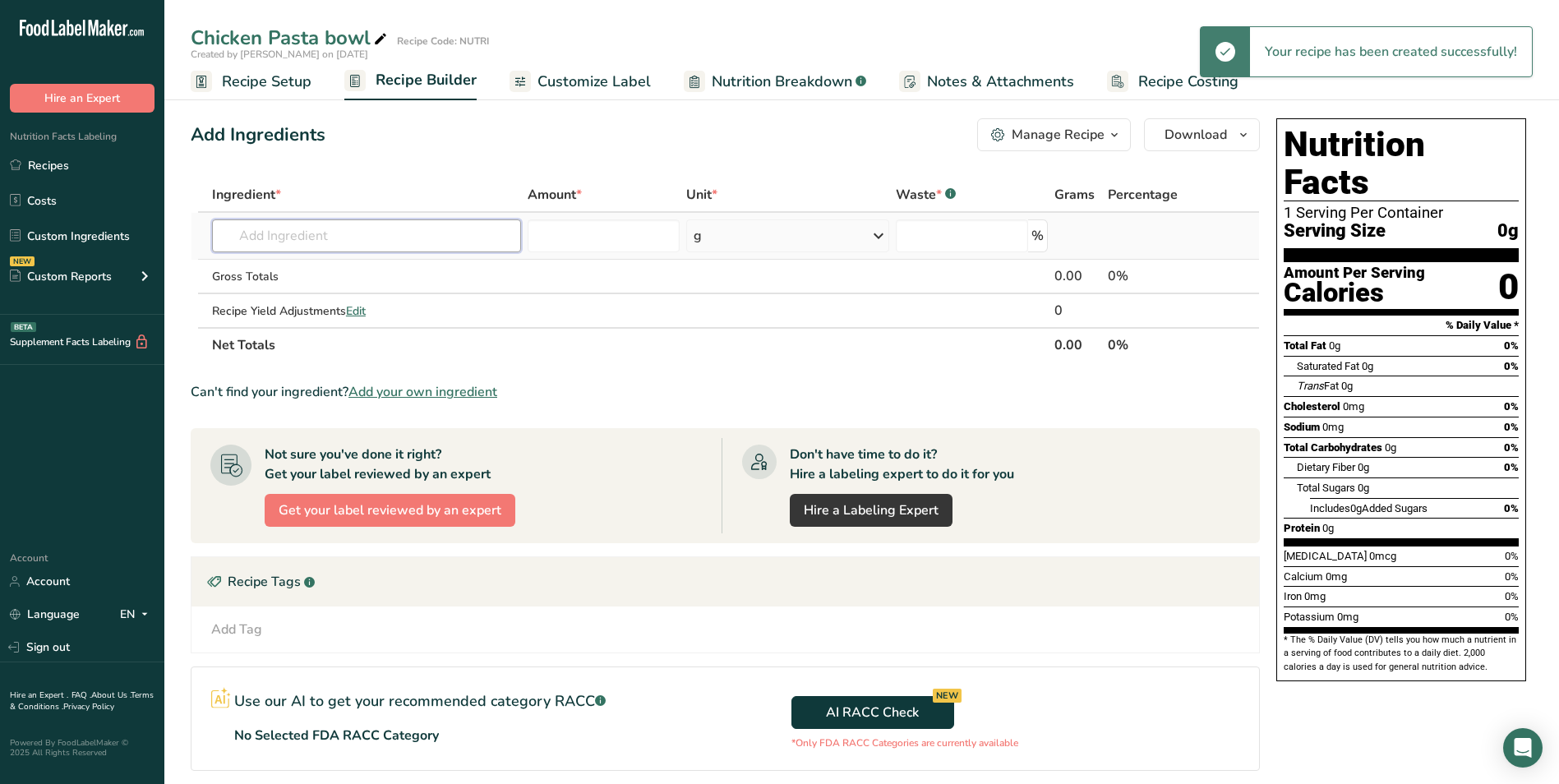
click at [299, 231] on input "text" at bounding box center [367, 235] width 309 height 33
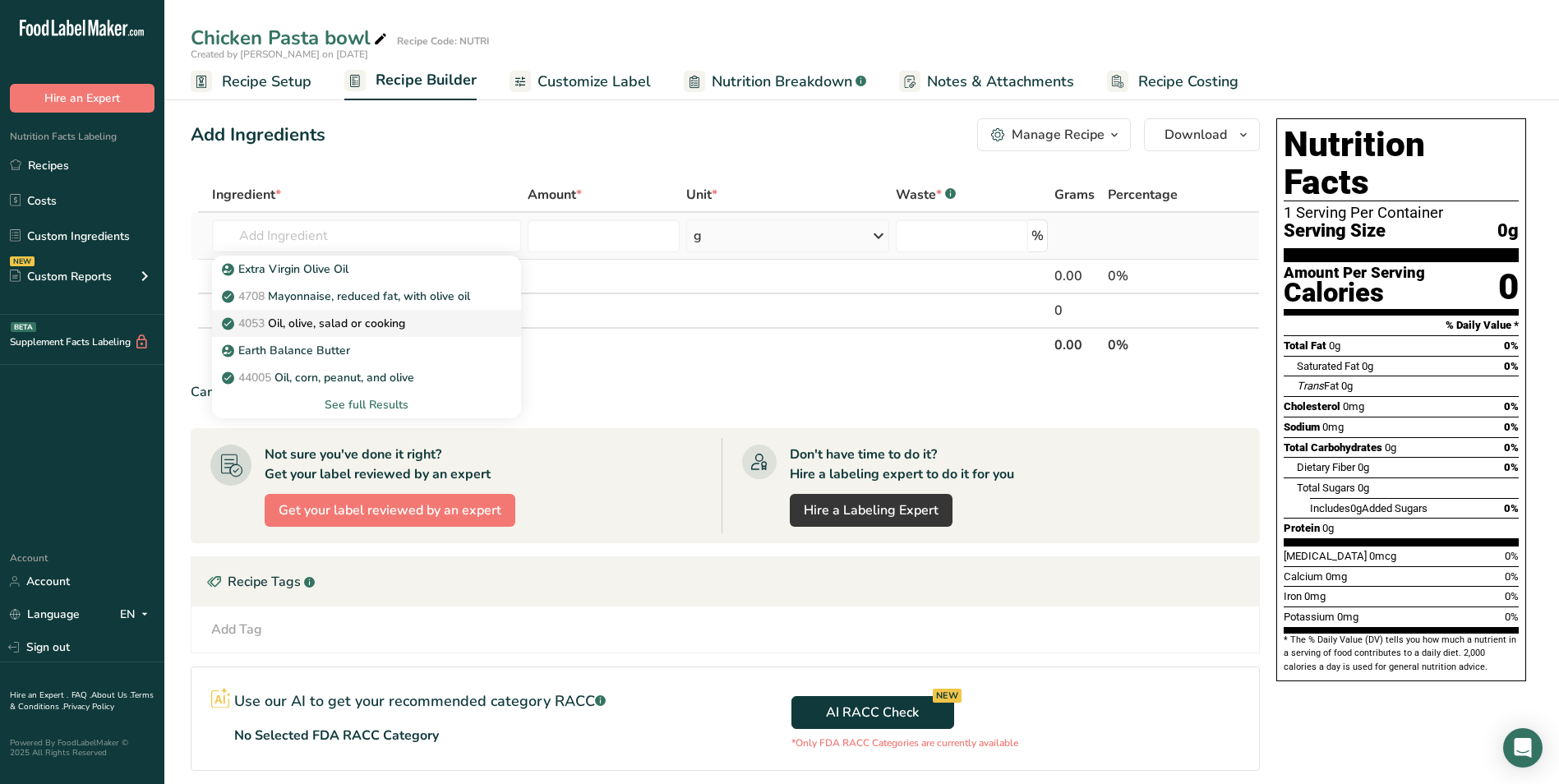
click at [314, 323] on p "4053 Oil, olive, salad or cooking" at bounding box center [314, 322] width 180 height 17
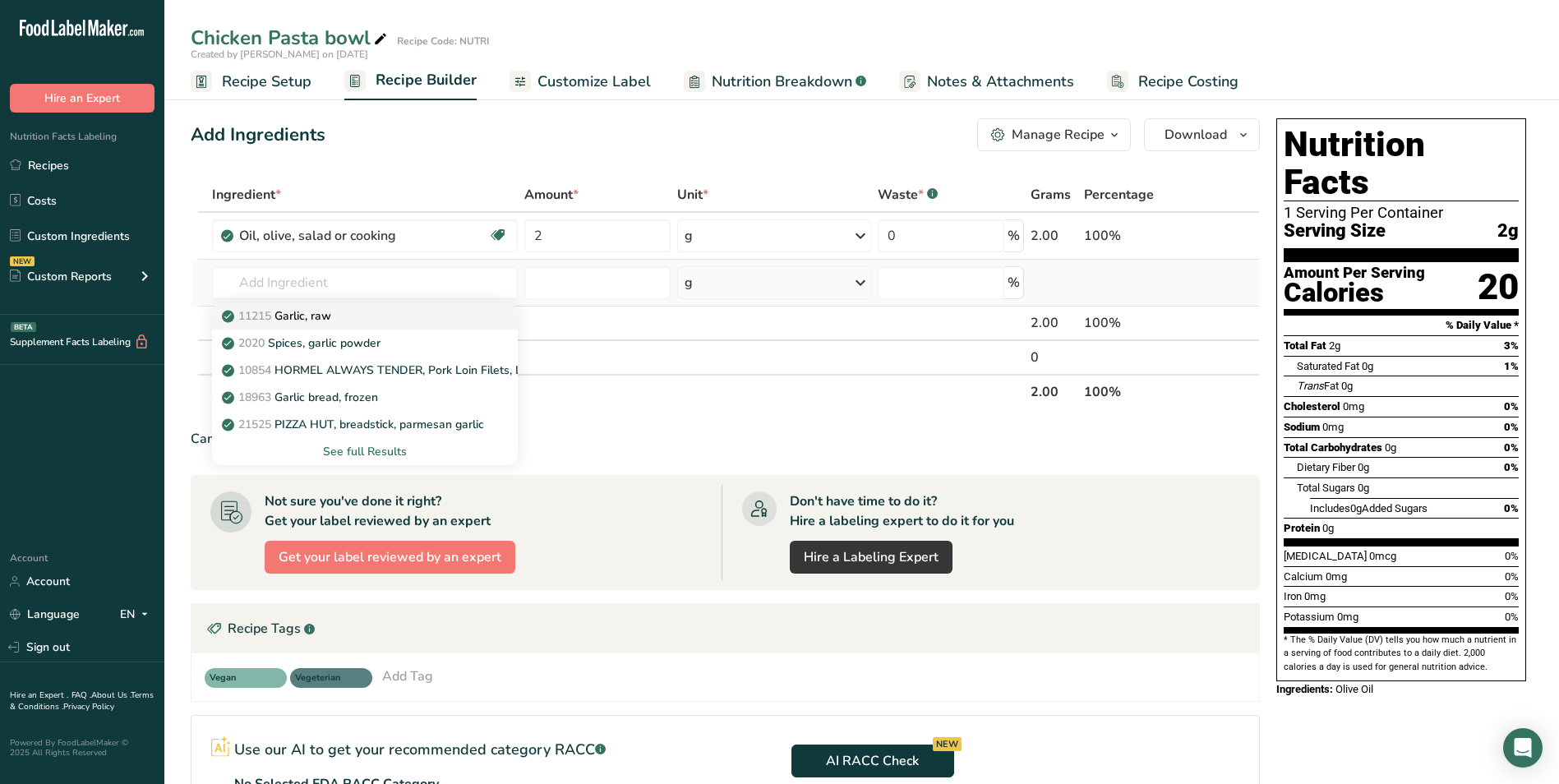
click at [311, 315] on p "11215 Garlic, raw" at bounding box center [278, 315] width 106 height 17
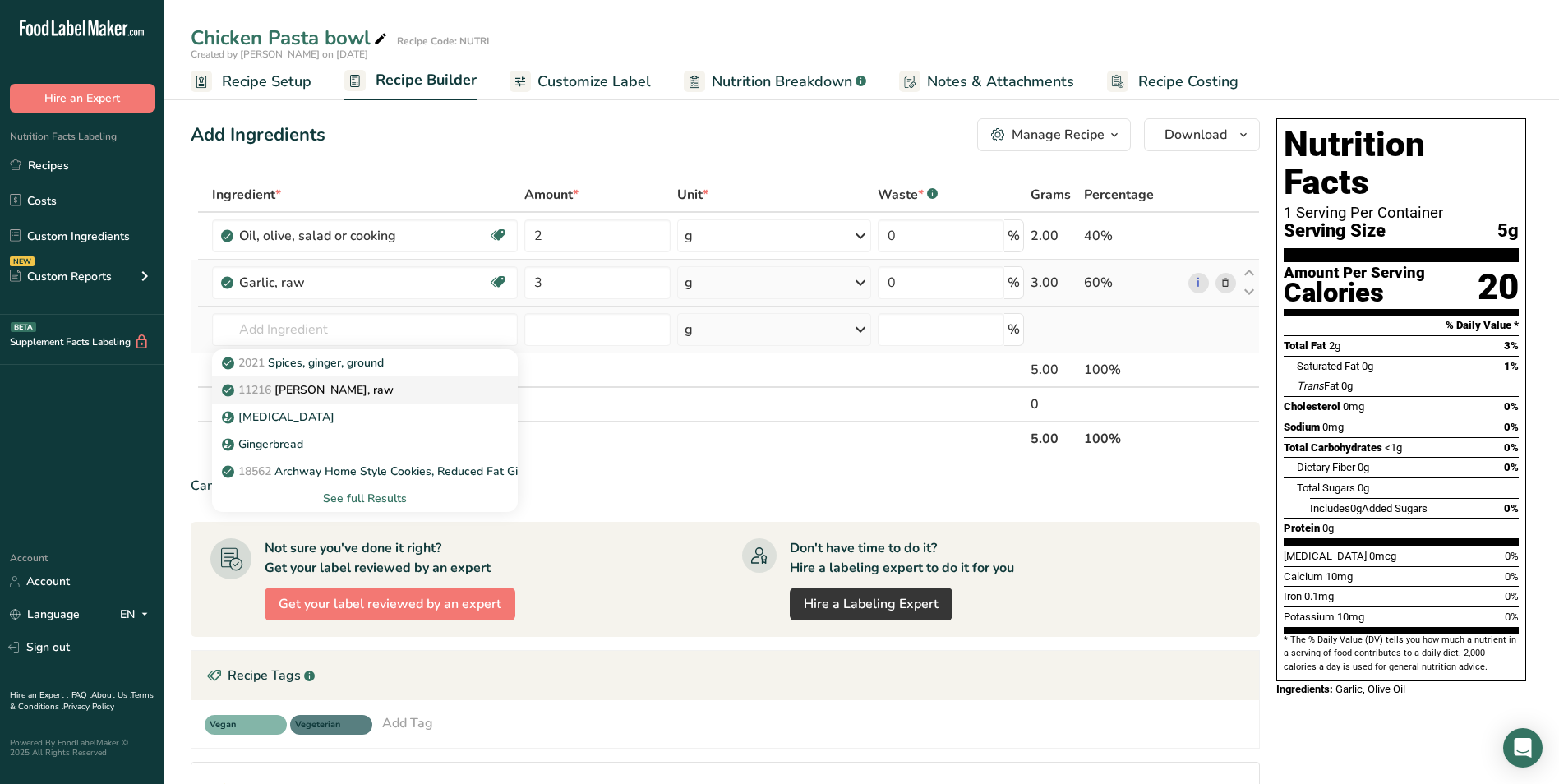
click at [346, 382] on p "11216 [PERSON_NAME], raw" at bounding box center [309, 390] width 169 height 17
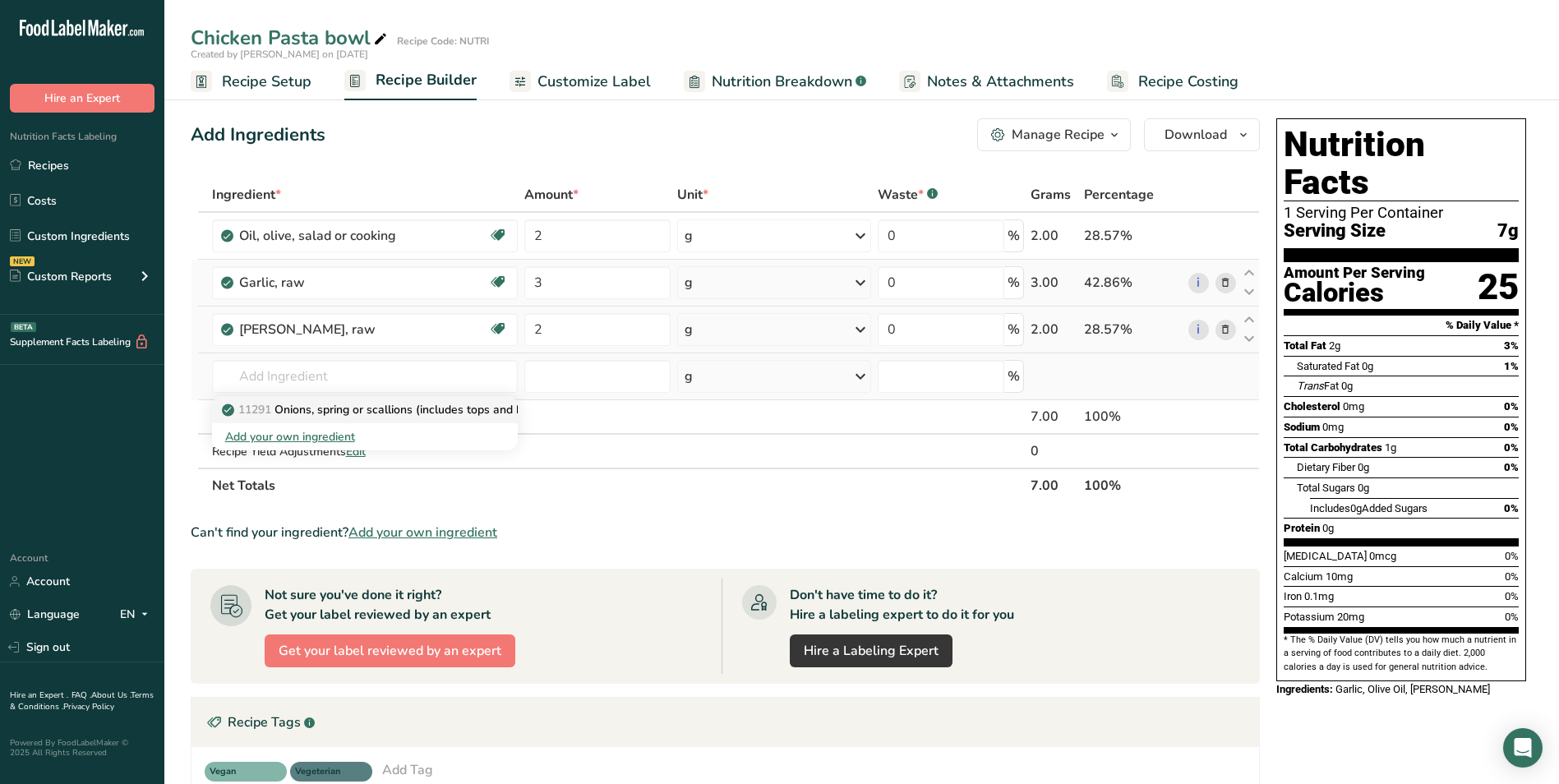
click at [351, 411] on p "11291 Onions, spring or scallions (includes tops and bulb), raw" at bounding box center [397, 408] width 344 height 17
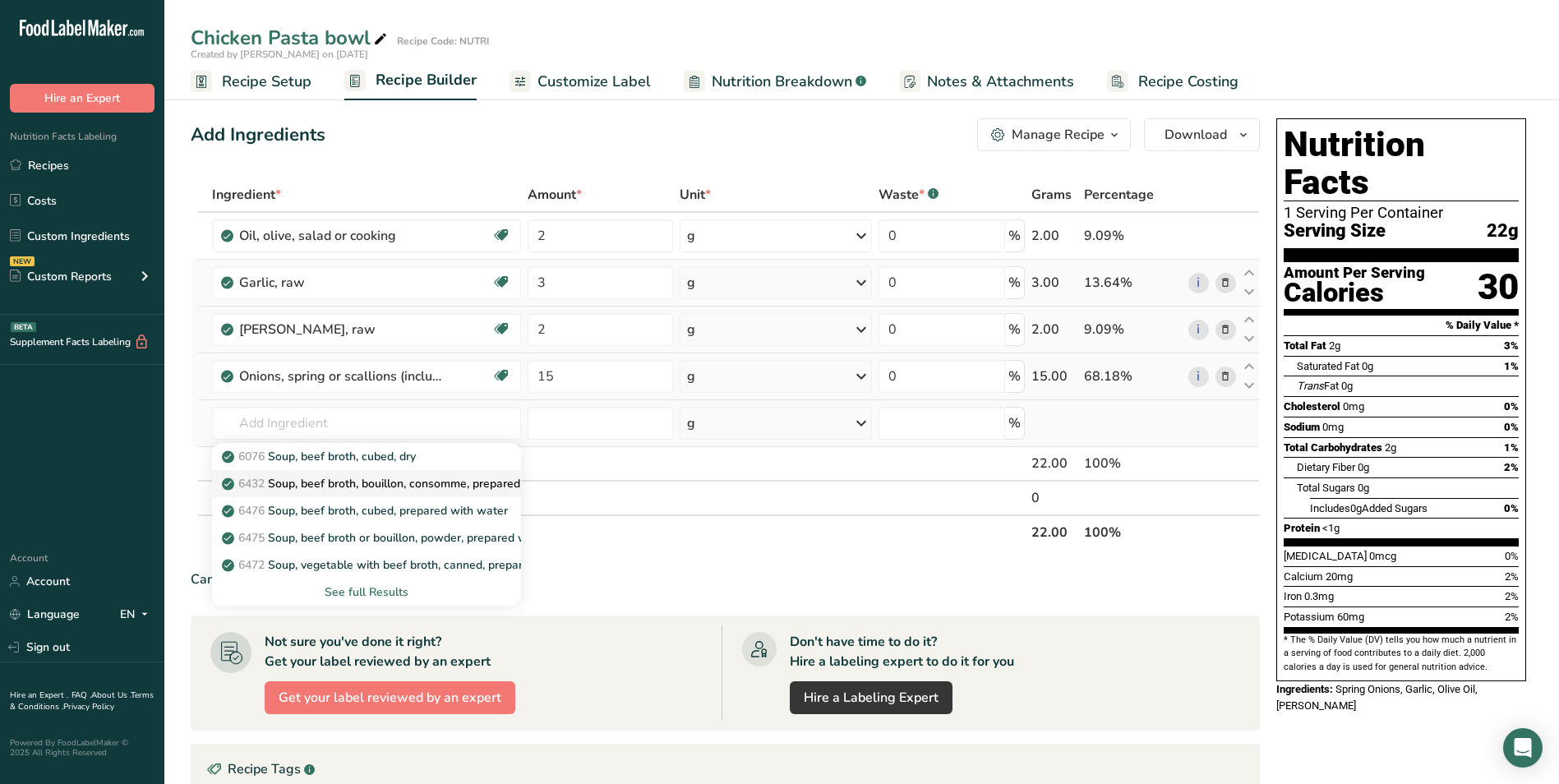
click at [438, 488] on p "6432 Soup, beef broth, bouillon, consomme, prepared with equal volume water" at bounding box center [440, 483] width 430 height 17
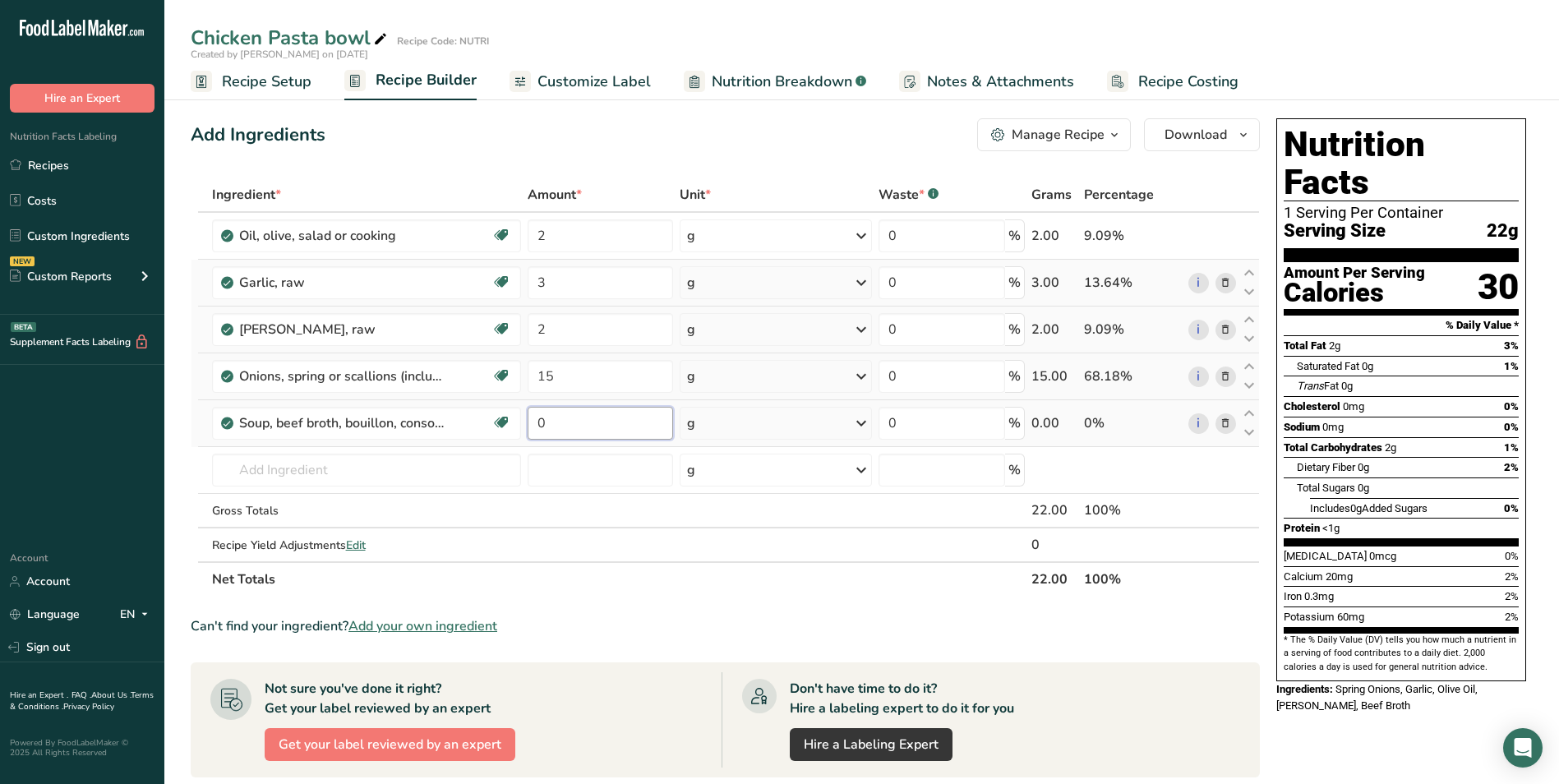
click at [544, 424] on input "0" at bounding box center [600, 422] width 146 height 33
click at [540, 424] on input "0" at bounding box center [600, 422] width 146 height 33
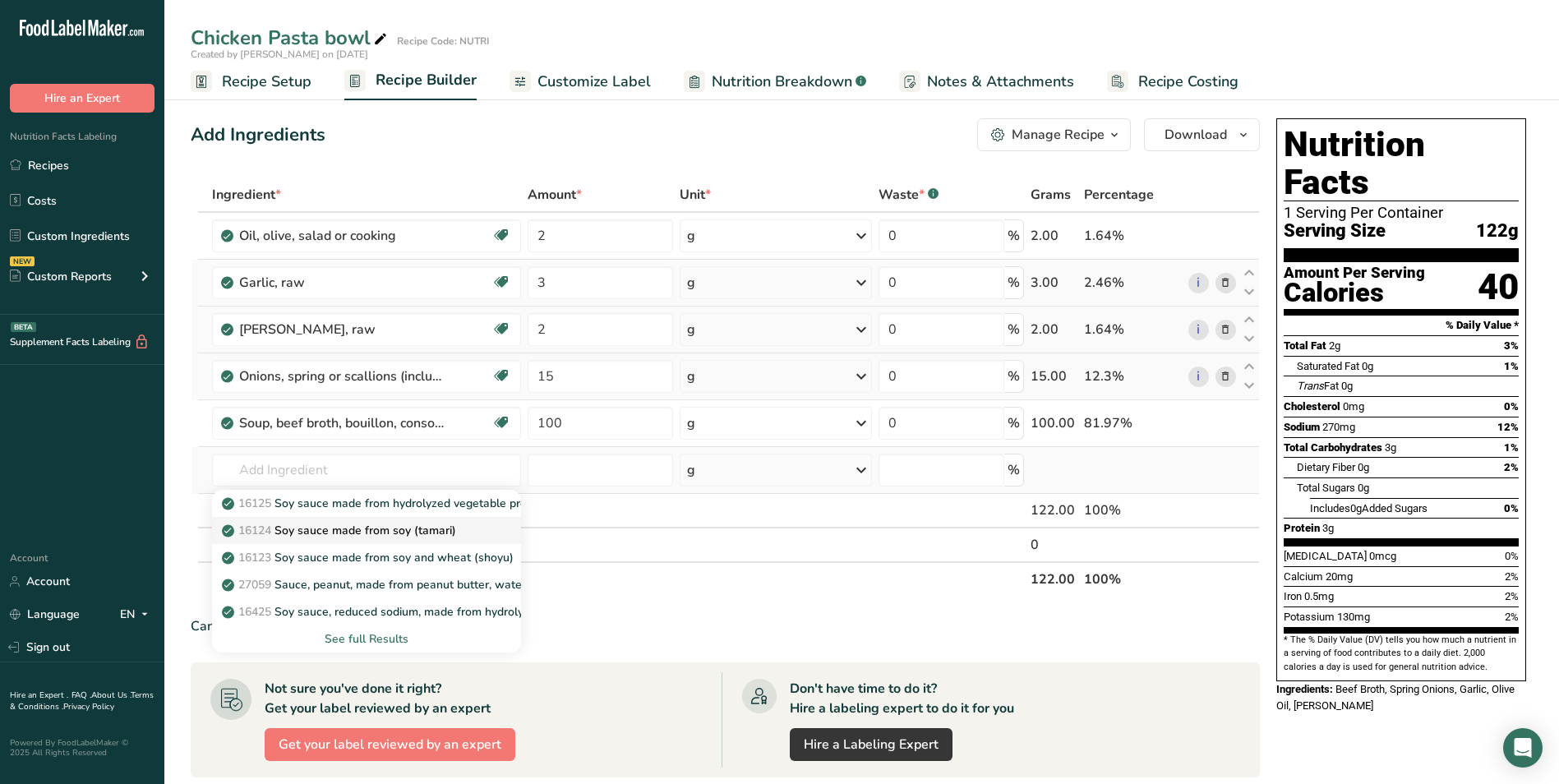
click at [358, 529] on p "16124 Soy sauce made from soy (tamari)" at bounding box center [340, 529] width 231 height 17
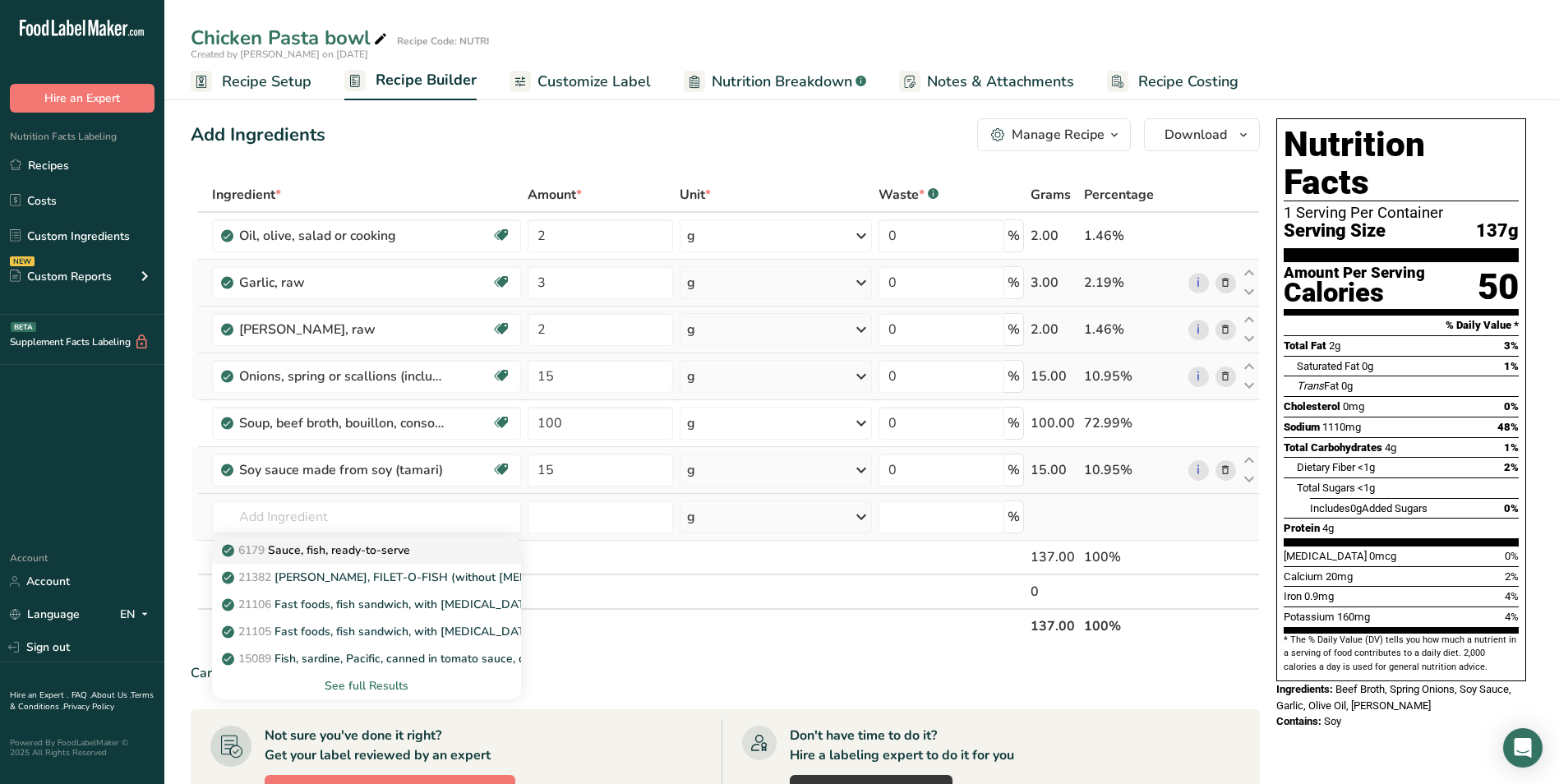
click at [359, 550] on p "6179 Sauce, fish, ready-to-serve" at bounding box center [317, 549] width 184 height 17
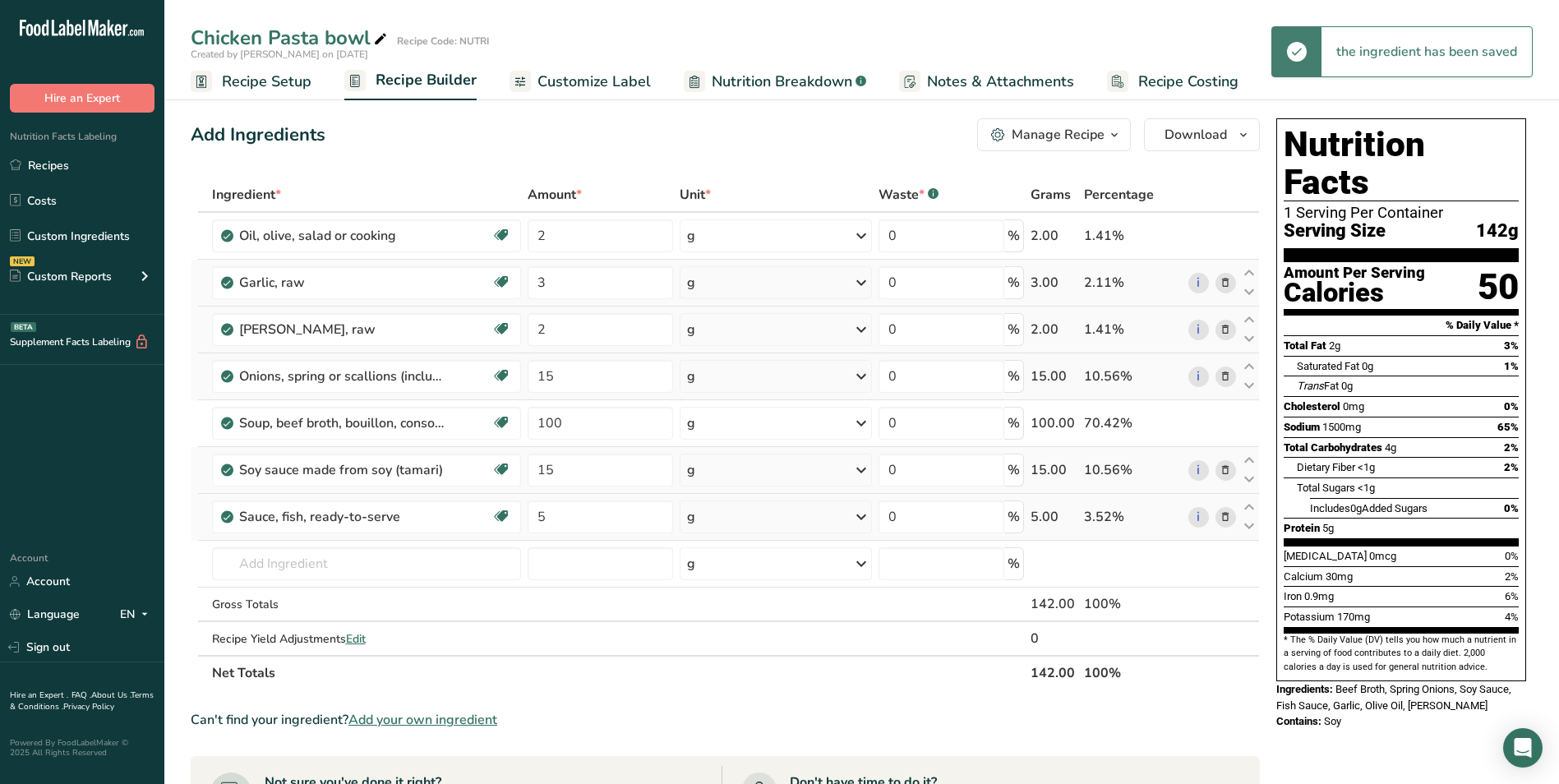
click at [1230, 515] on icon at bounding box center [1226, 516] width 12 height 17
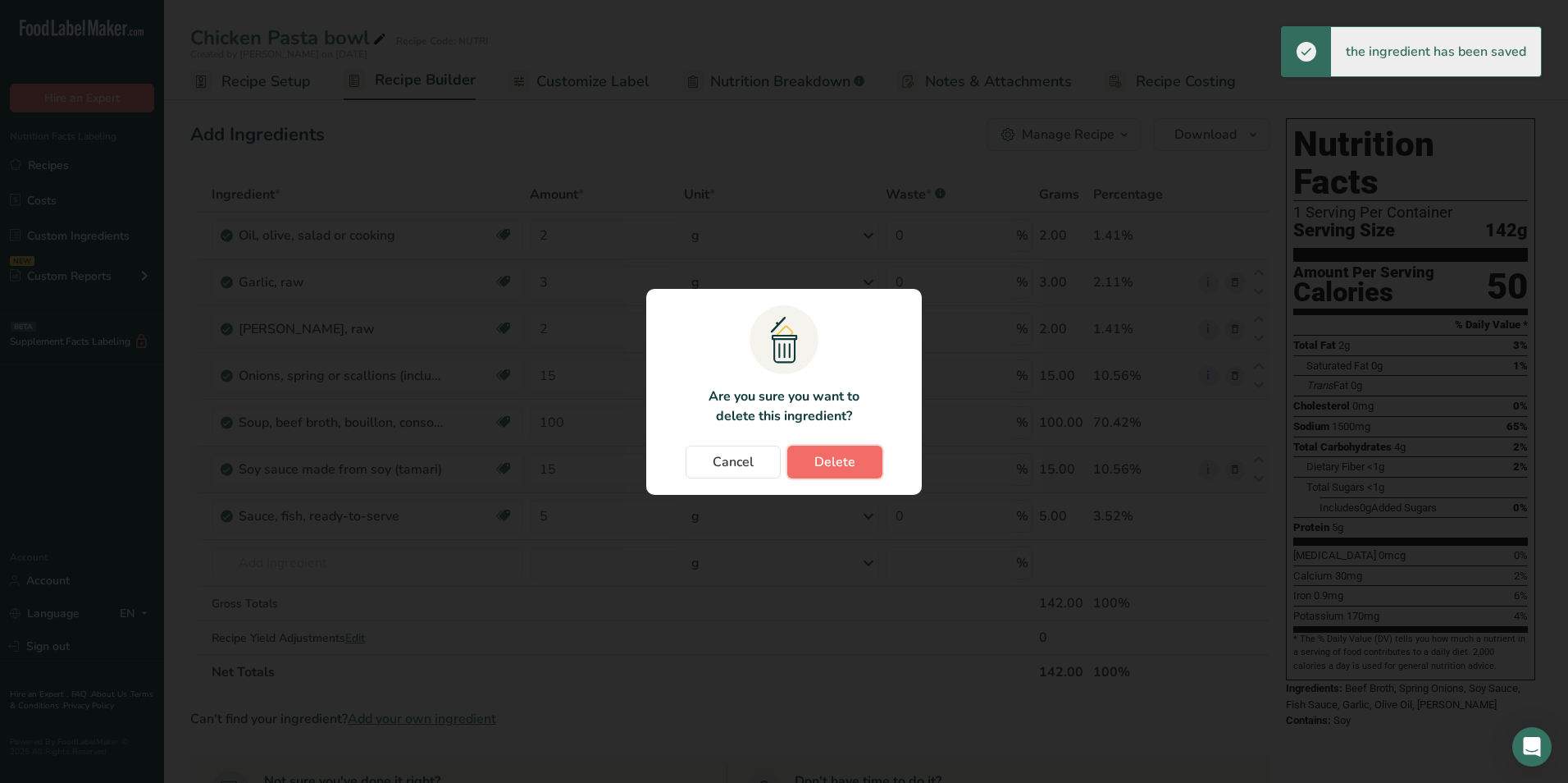
click at [832, 449] on button "Delete" at bounding box center [835, 461] width 95 height 33
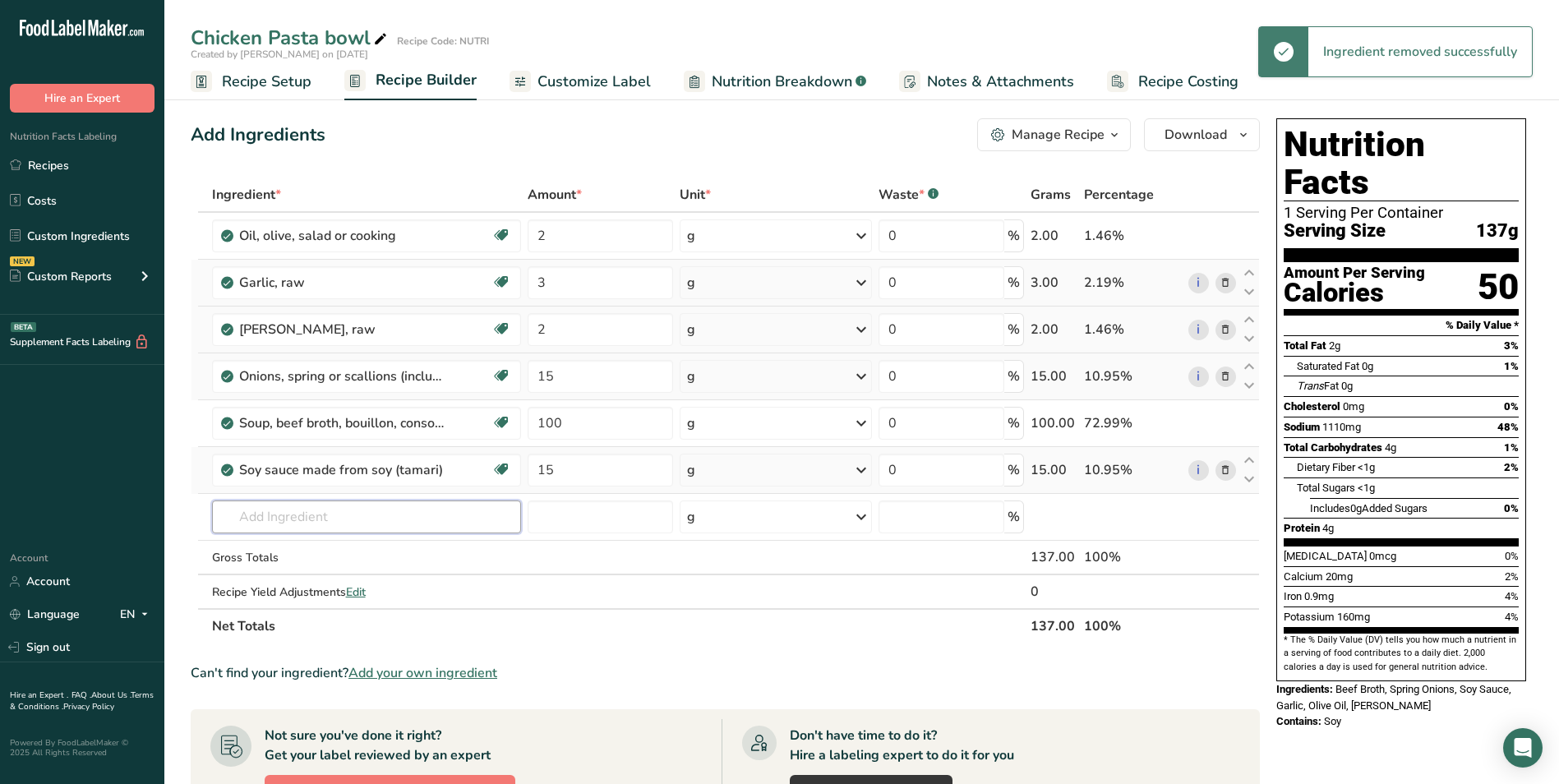
click at [314, 528] on input "text" at bounding box center [367, 516] width 309 height 33
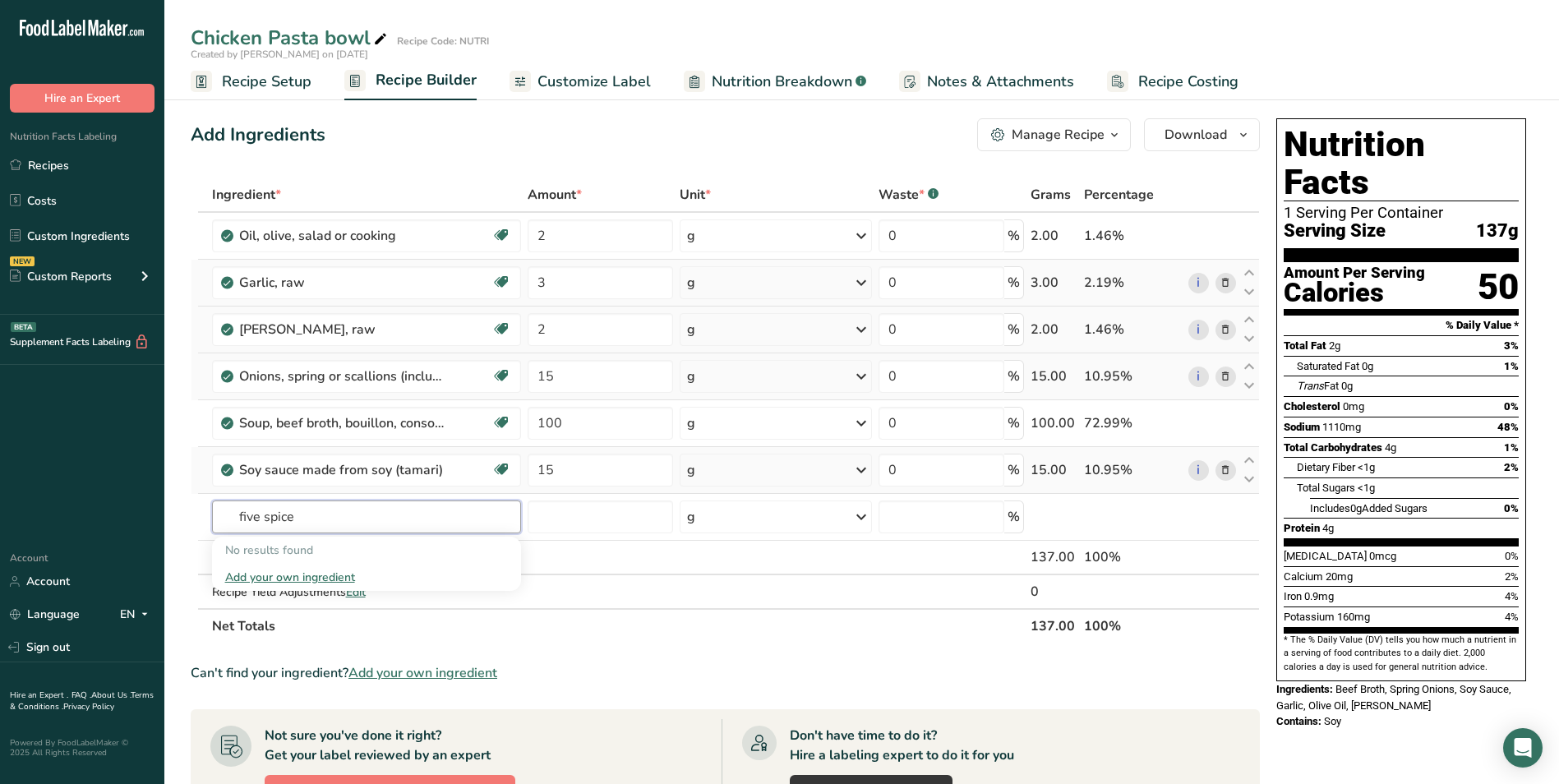
click at [272, 515] on input "five spice" at bounding box center [367, 516] width 309 height 33
click at [297, 582] on div "Add your own ingredient" at bounding box center [366, 576] width 283 height 17
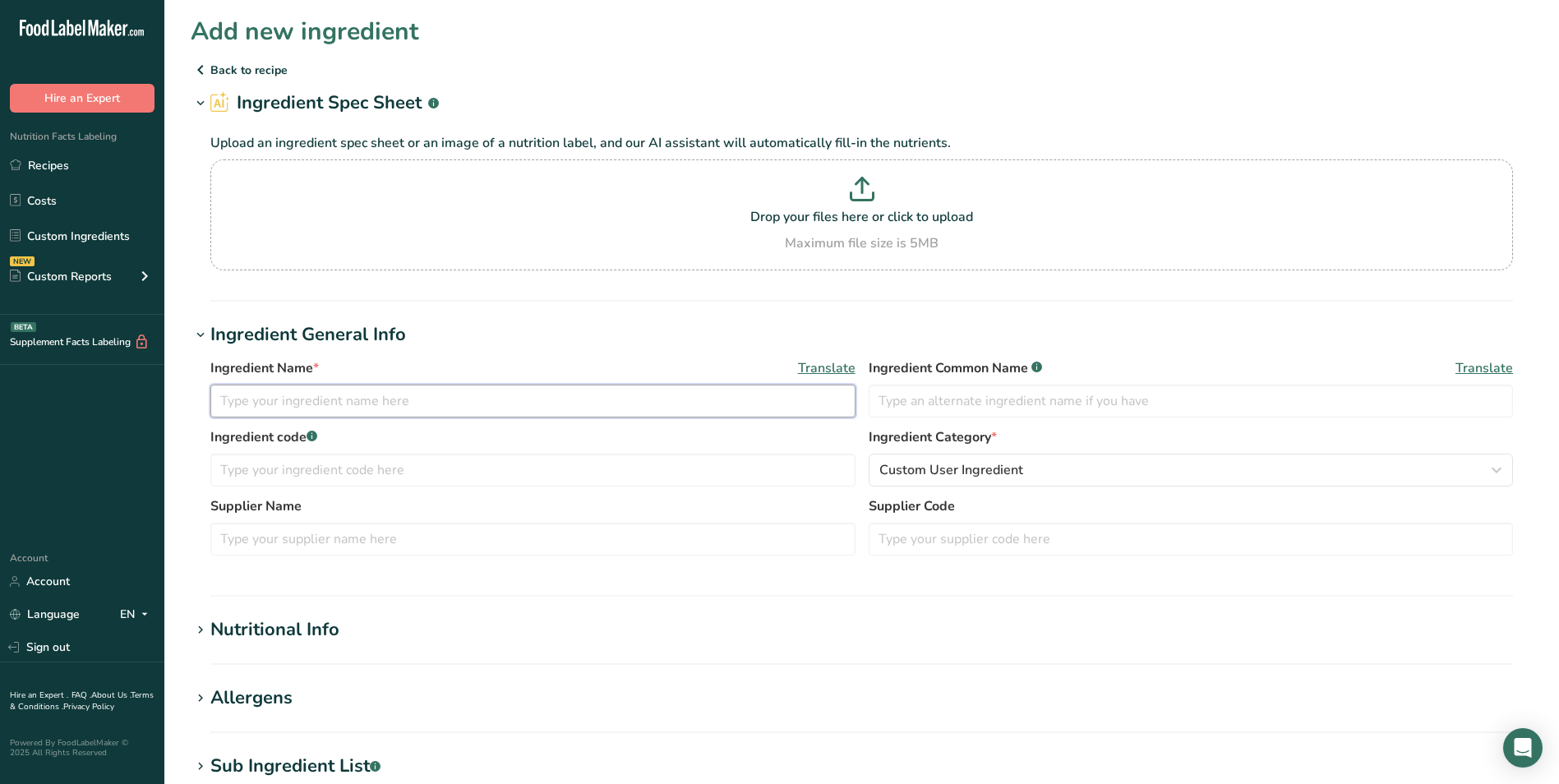
click at [328, 395] on input "text" at bounding box center [533, 400] width 646 height 33
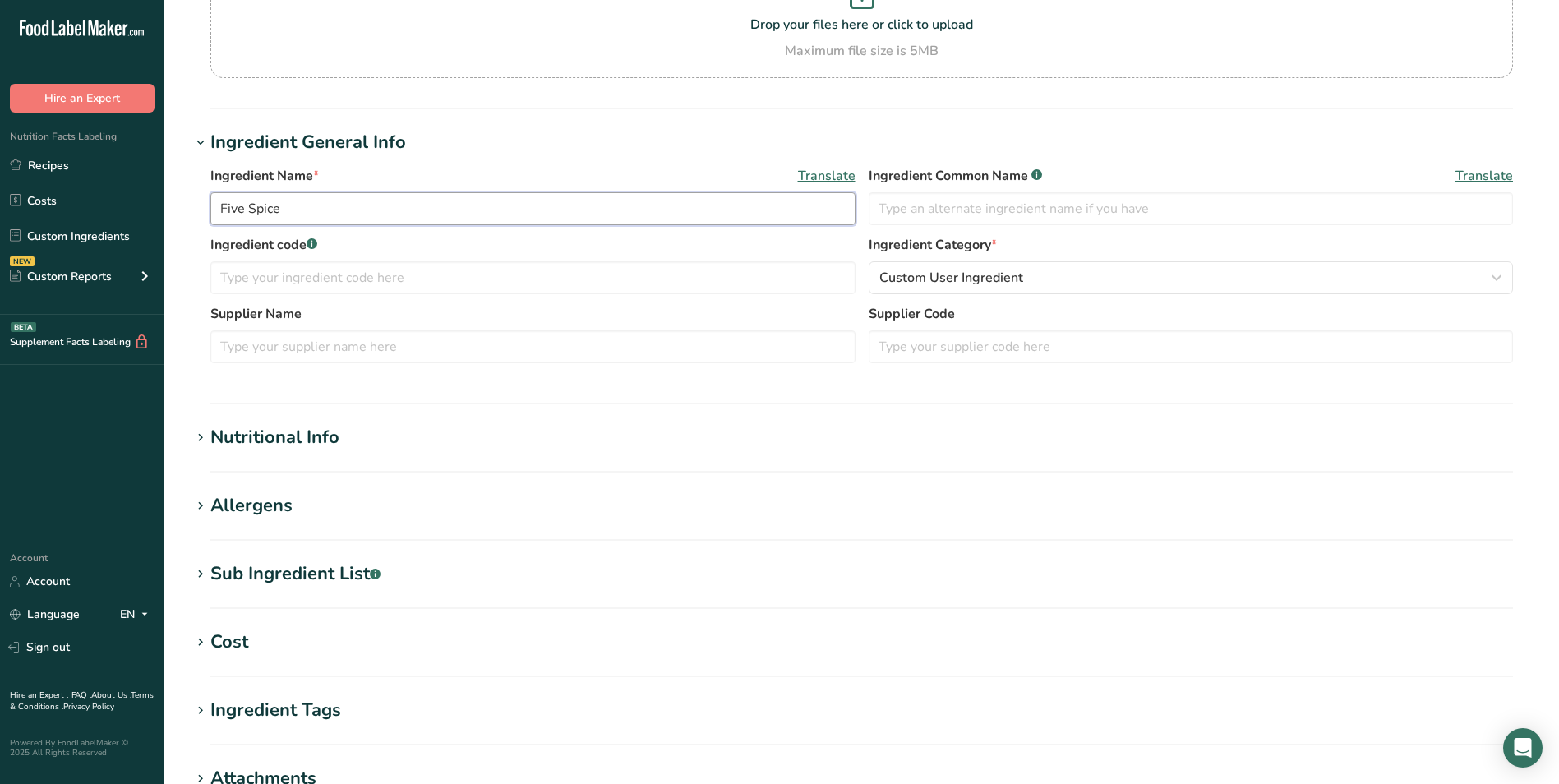
scroll to position [247, 0]
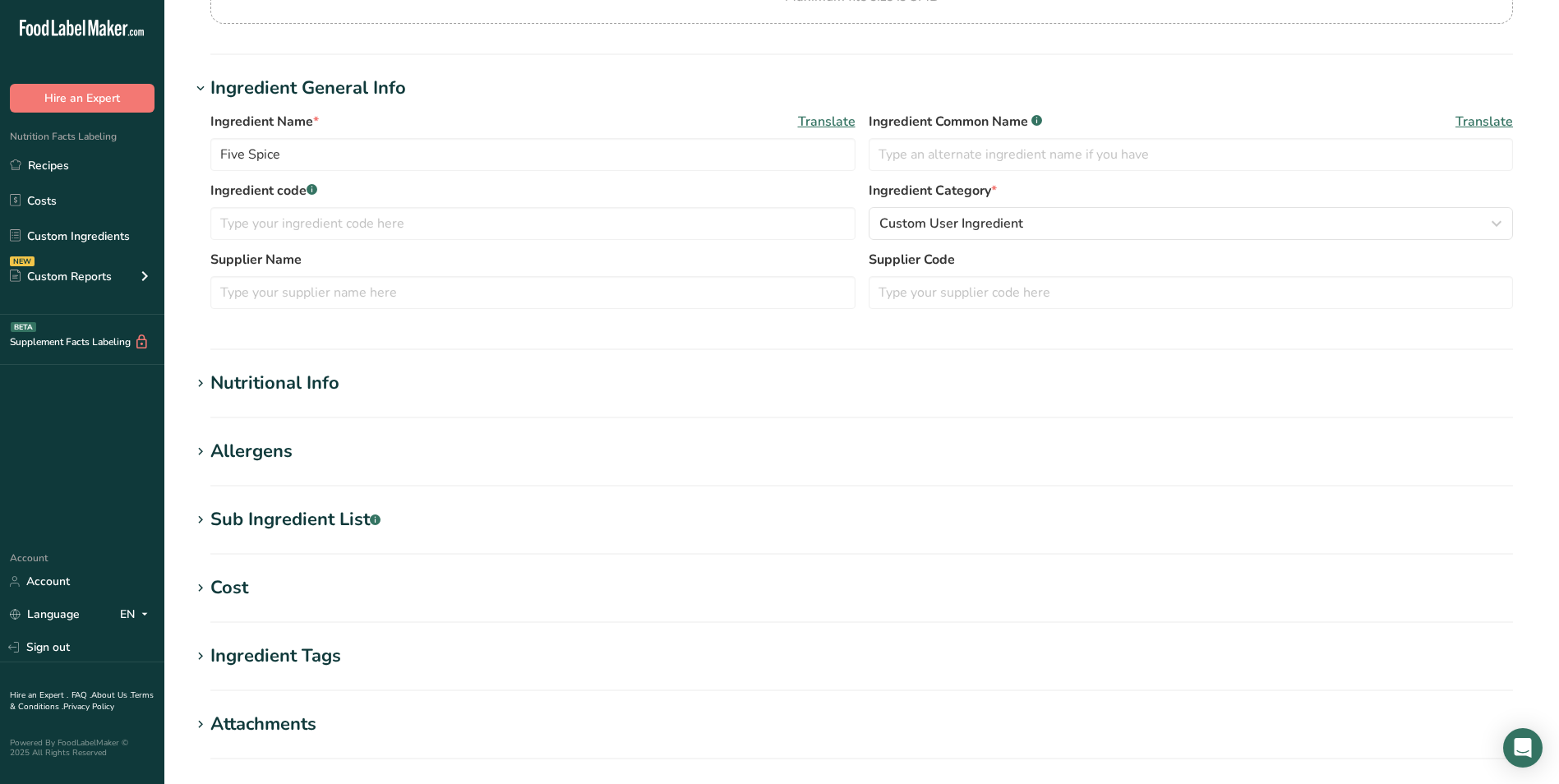
click at [331, 384] on div "Nutritional Info" at bounding box center [275, 383] width 129 height 27
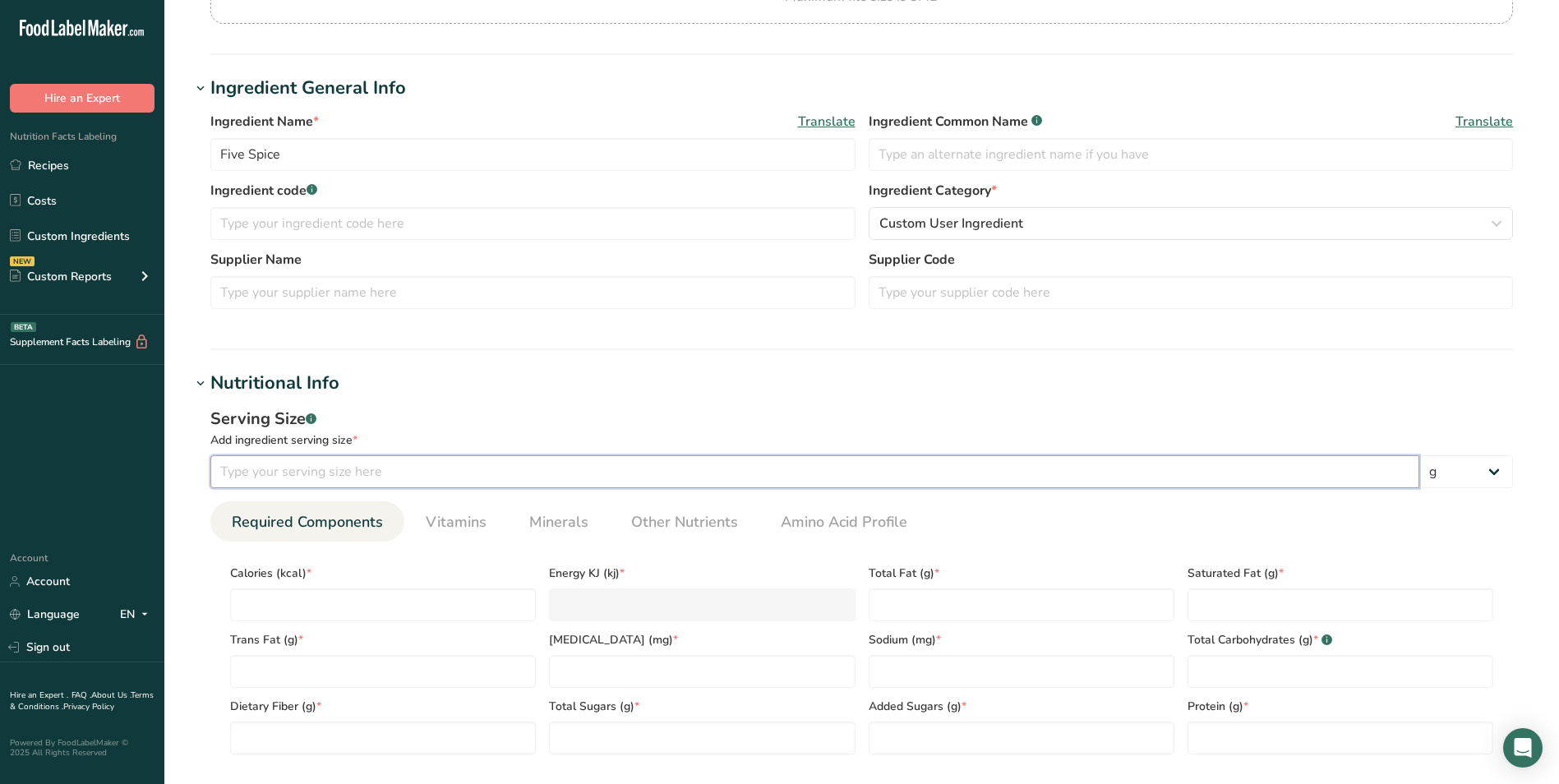
click at [310, 473] on input "number" at bounding box center [814, 471] width 1209 height 33
drag, startPoint x: 303, startPoint y: 610, endPoint x: 381, endPoint y: 564, distance: 90.6
click at [304, 610] on input "number" at bounding box center [383, 604] width 305 height 33
click at [926, 597] on Fat "number" at bounding box center [1021, 604] width 305 height 33
click at [300, 742] on Fiber "number" at bounding box center [383, 737] width 305 height 33
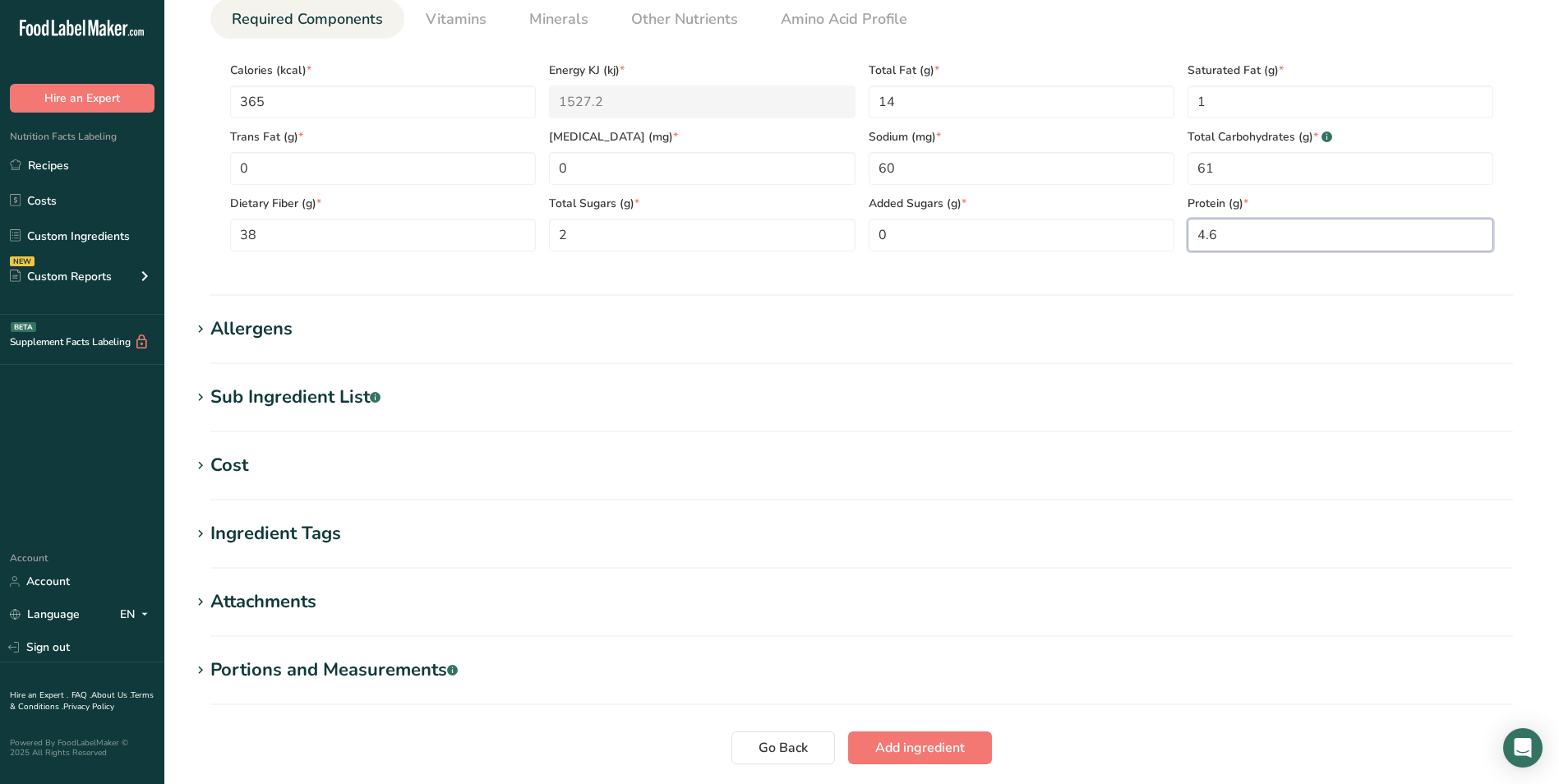
scroll to position [869, 0]
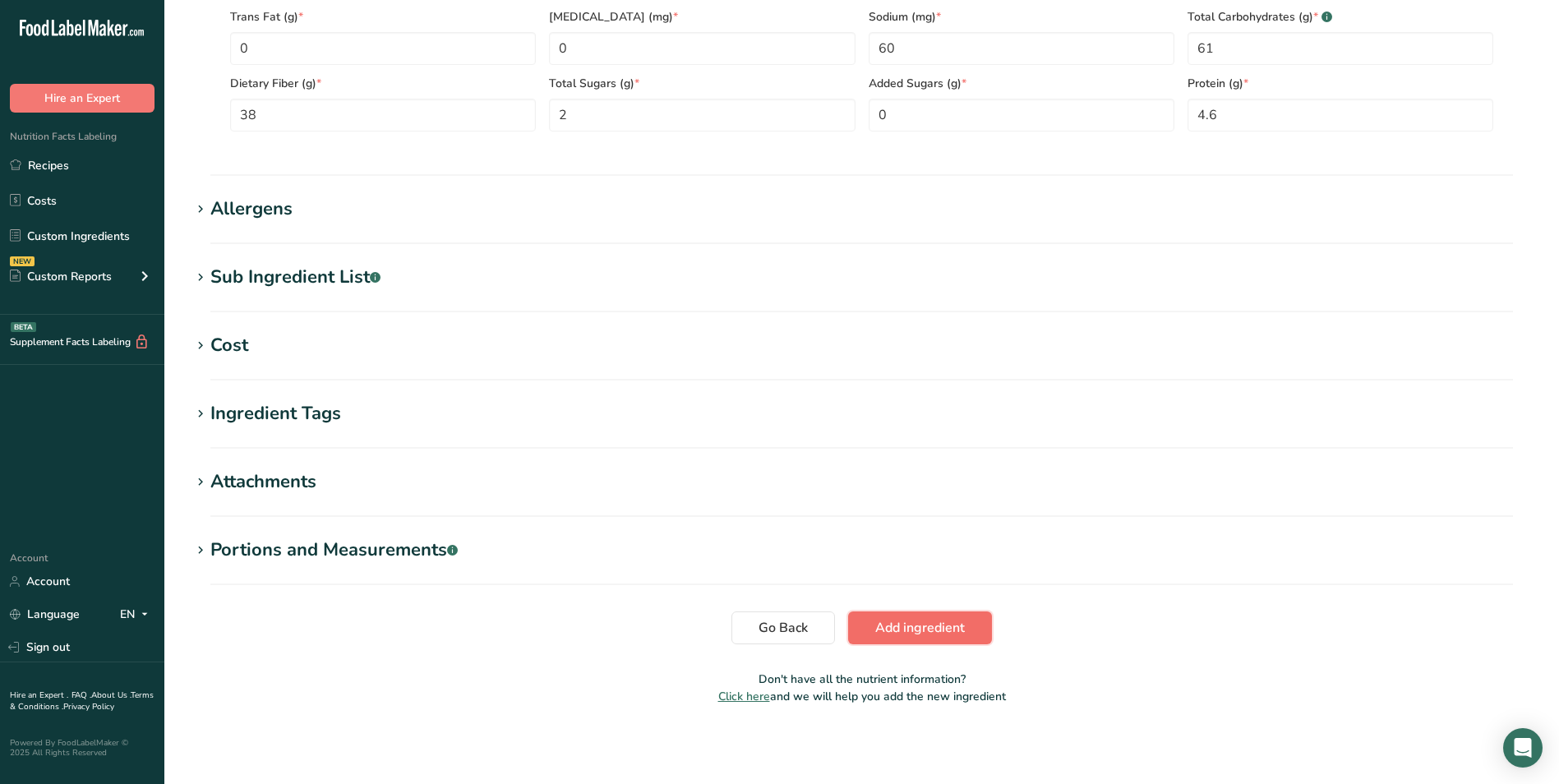
click at [935, 620] on span "Add ingredient" at bounding box center [920, 627] width 89 height 20
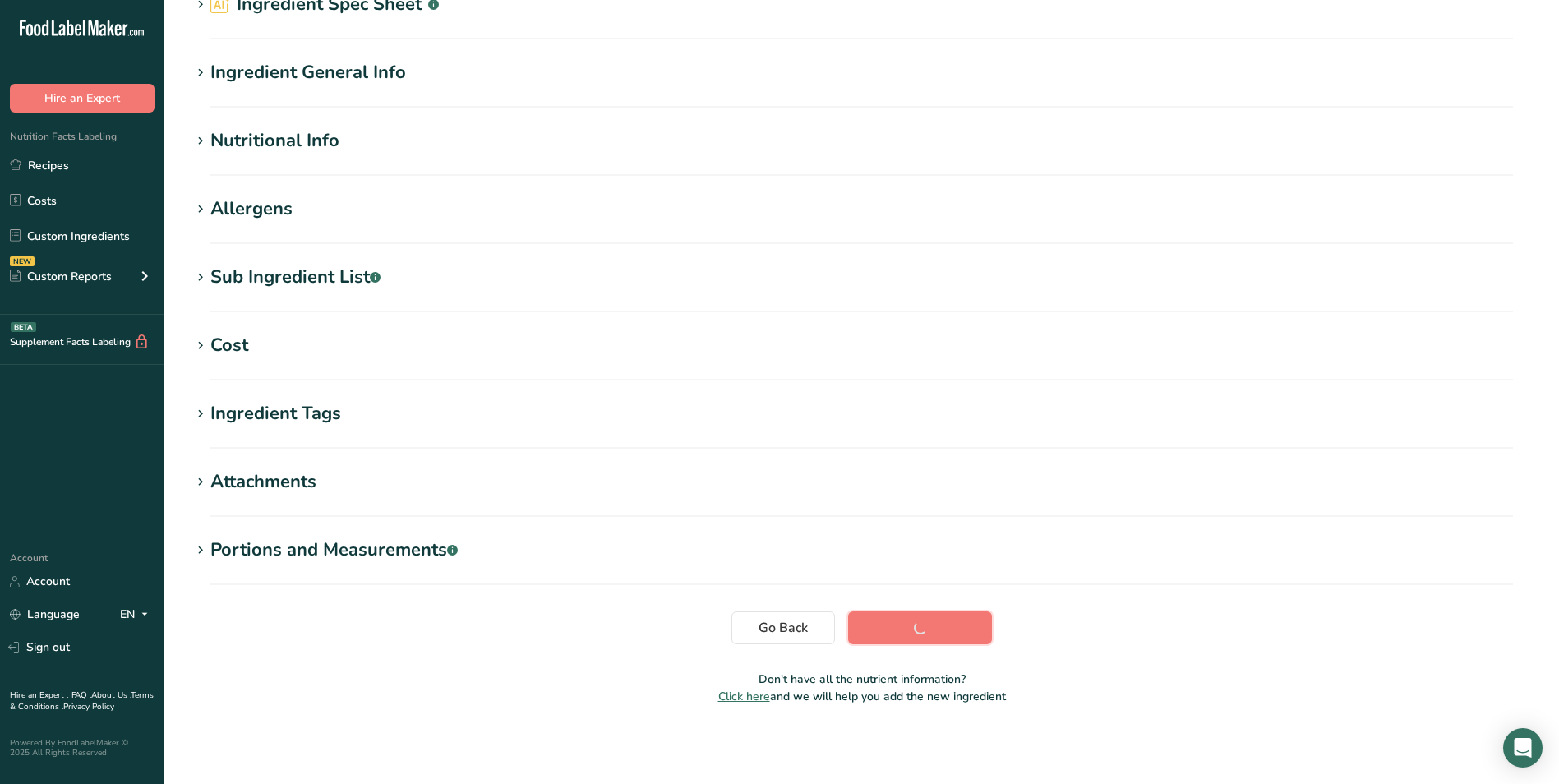
scroll to position [98, 0]
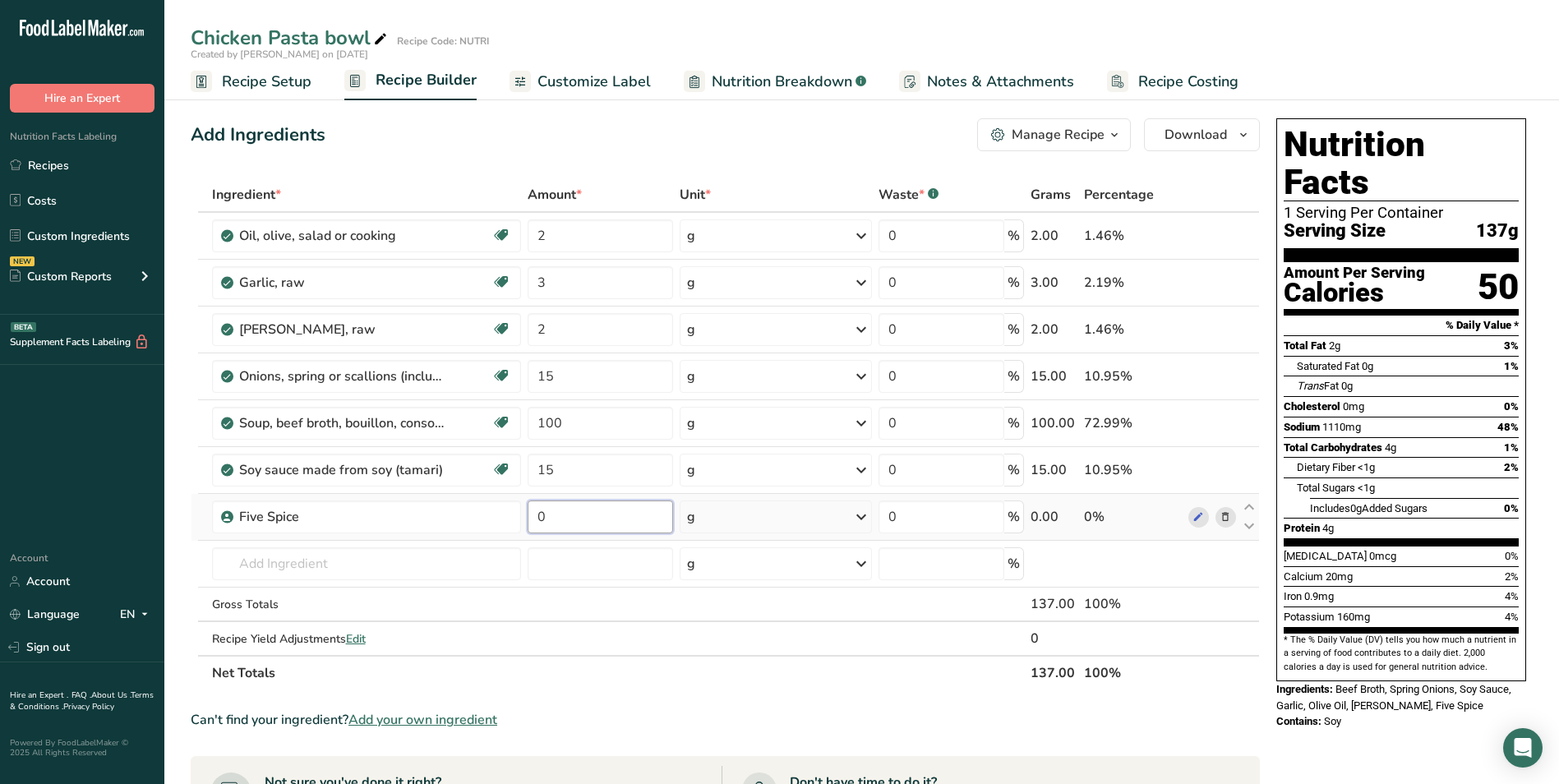
click at [542, 516] on input "0" at bounding box center [600, 516] width 146 height 33
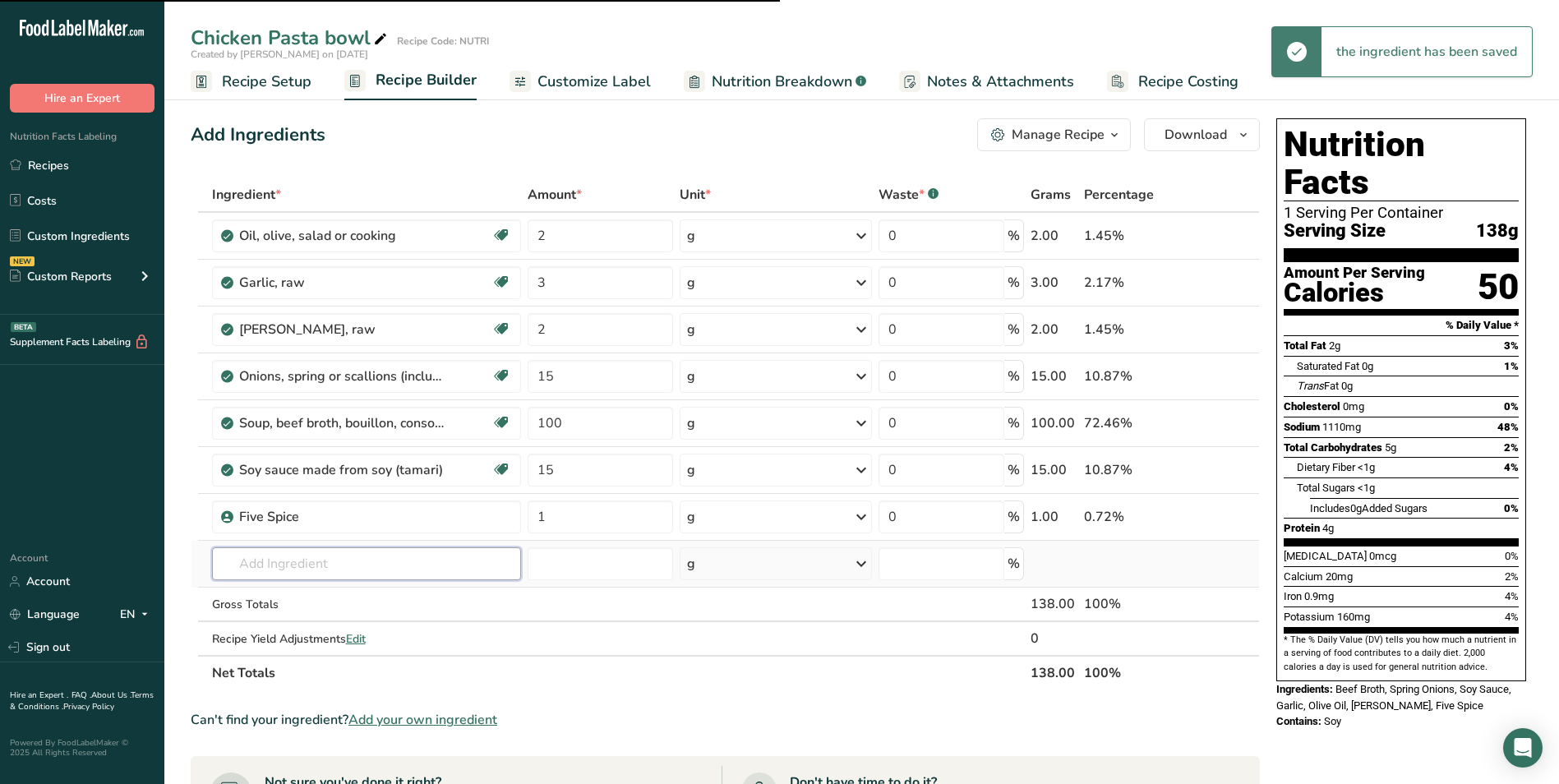
click at [383, 563] on input "text" at bounding box center [367, 563] width 309 height 33
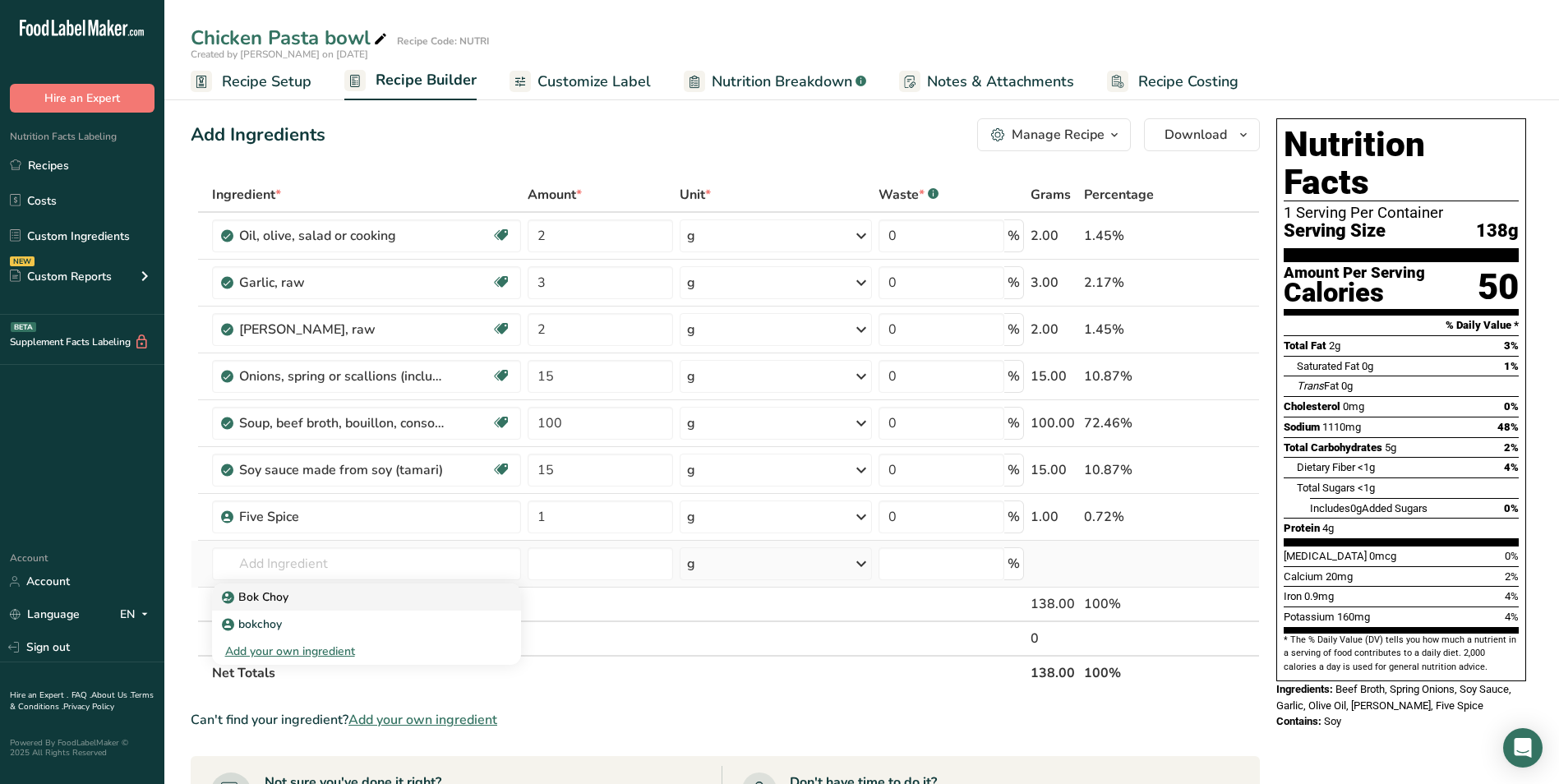
click at [286, 602] on p "Bok Choy" at bounding box center [257, 596] width 63 height 17
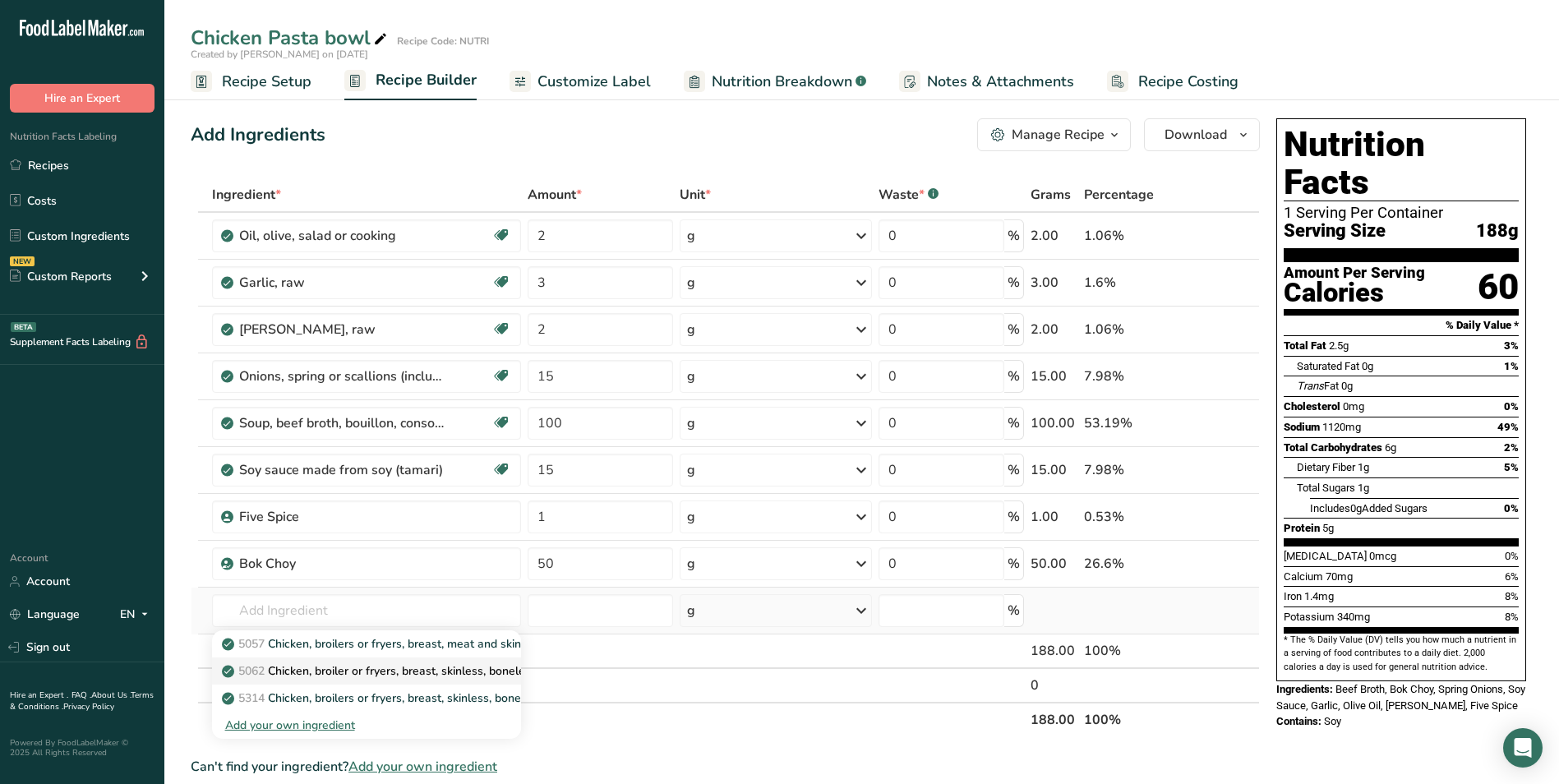
click at [380, 673] on p "5062 Chicken, broiler or fryers, breast, skinless, boneless, meat only, raw" at bounding box center [422, 670] width 396 height 17
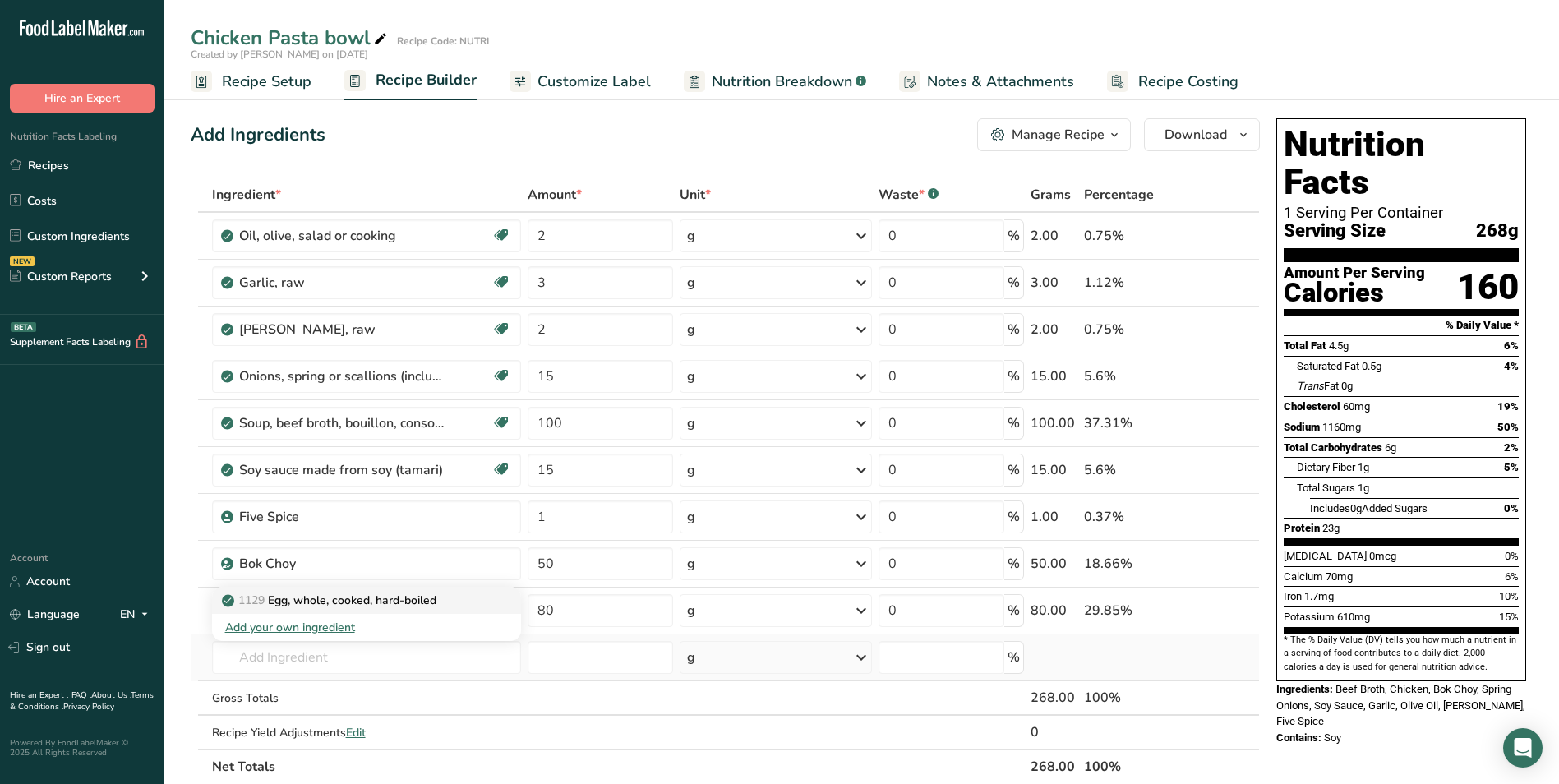
click at [424, 604] on p "1129 Egg, whole, cooked, hard-boiled" at bounding box center [330, 600] width 211 height 17
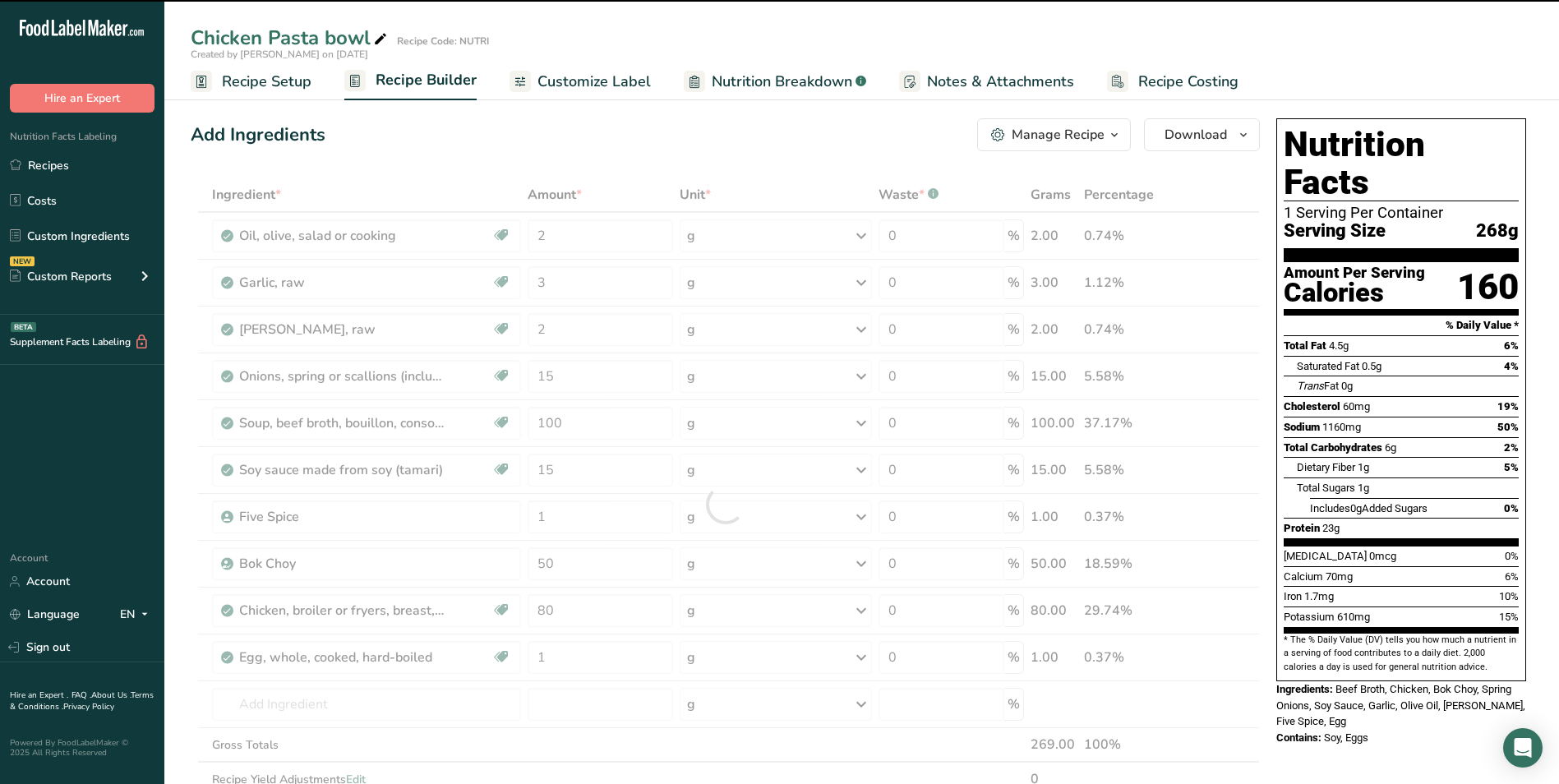
click at [722, 663] on div at bounding box center [725, 504] width 1069 height 653
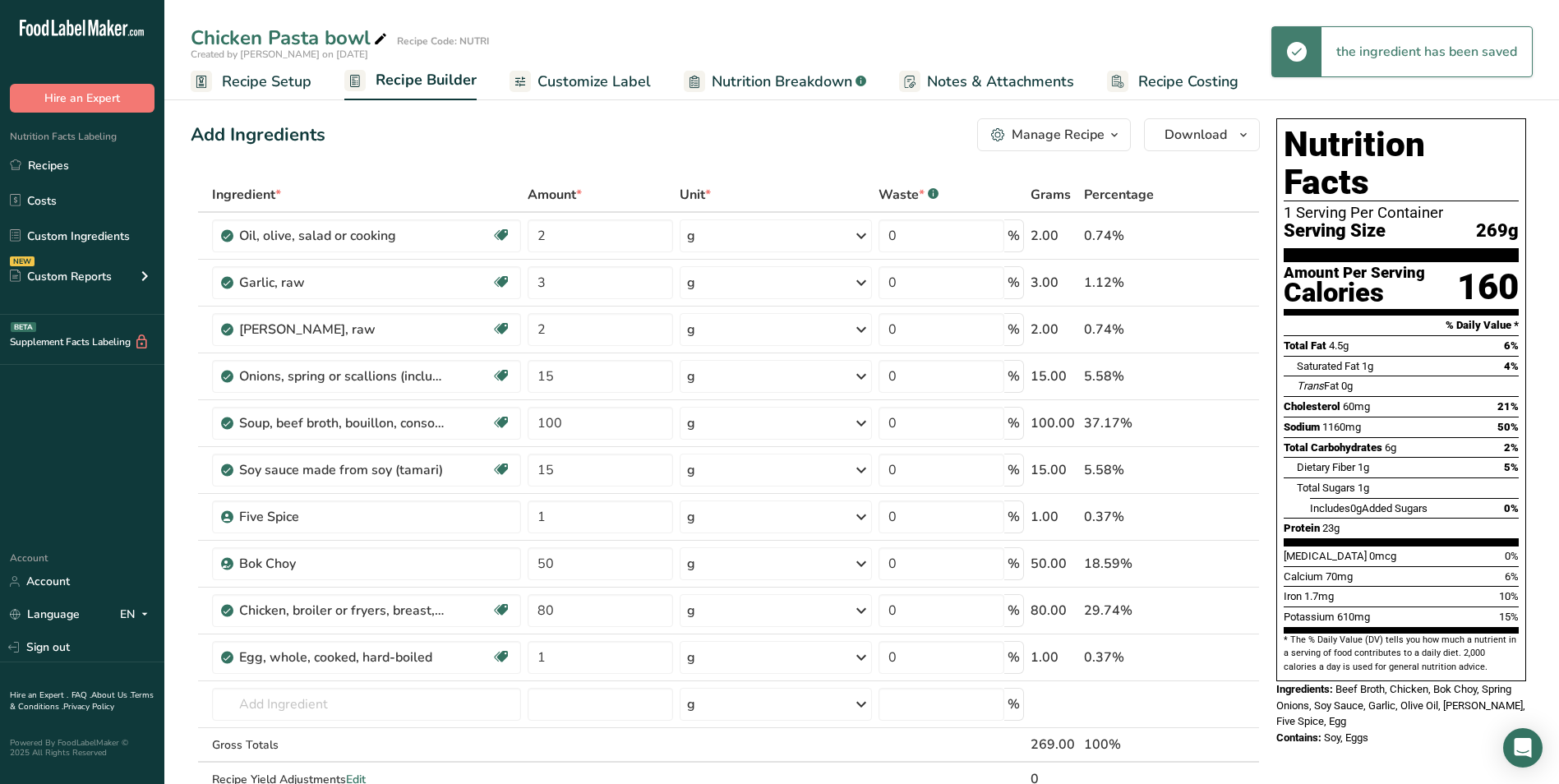
click at [722, 663] on div "g" at bounding box center [776, 656] width 192 height 33
click at [727, 756] on div "1 large" at bounding box center [758, 760] width 138 height 24
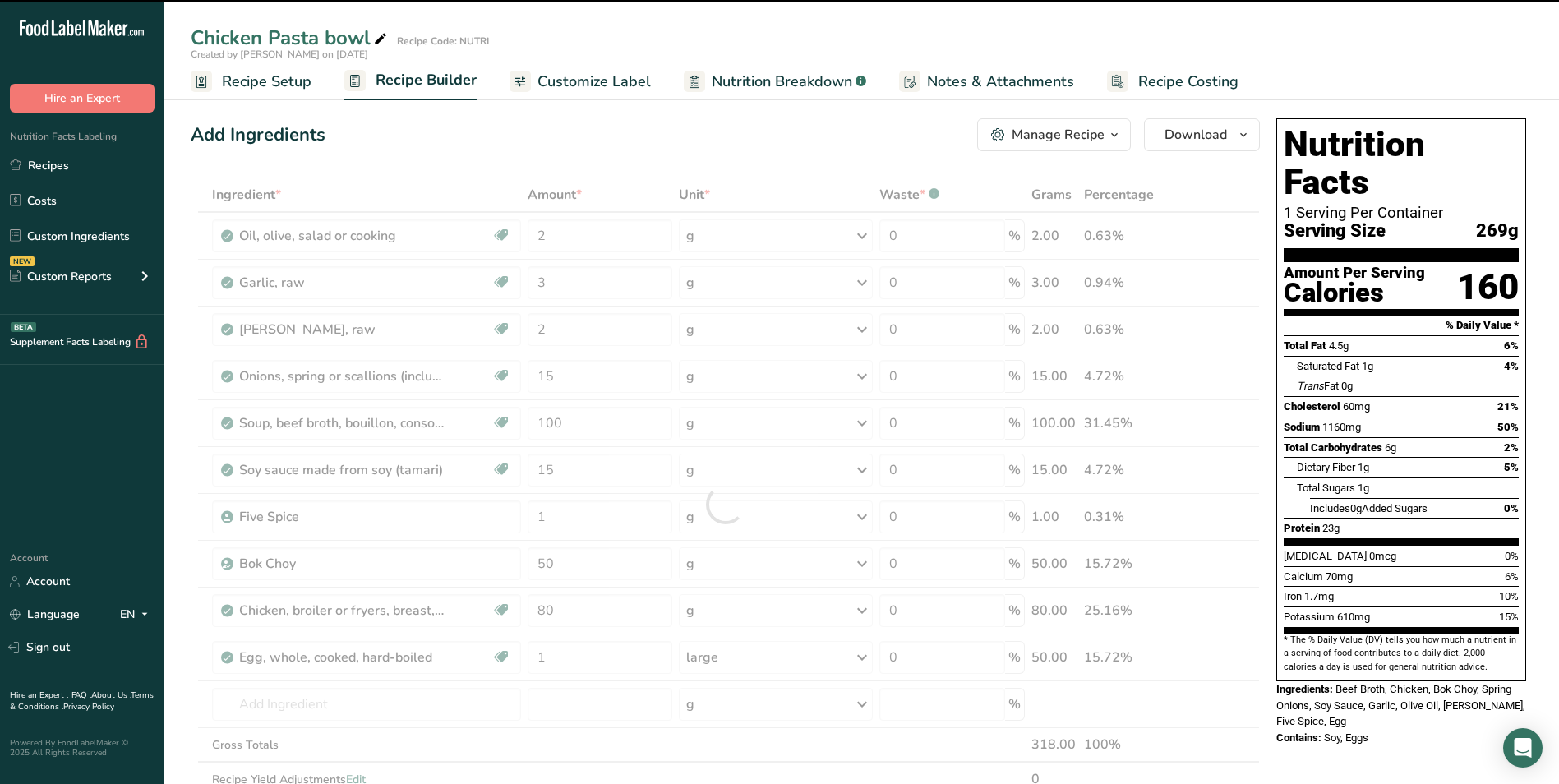
click at [352, 701] on div at bounding box center [725, 504] width 1069 height 653
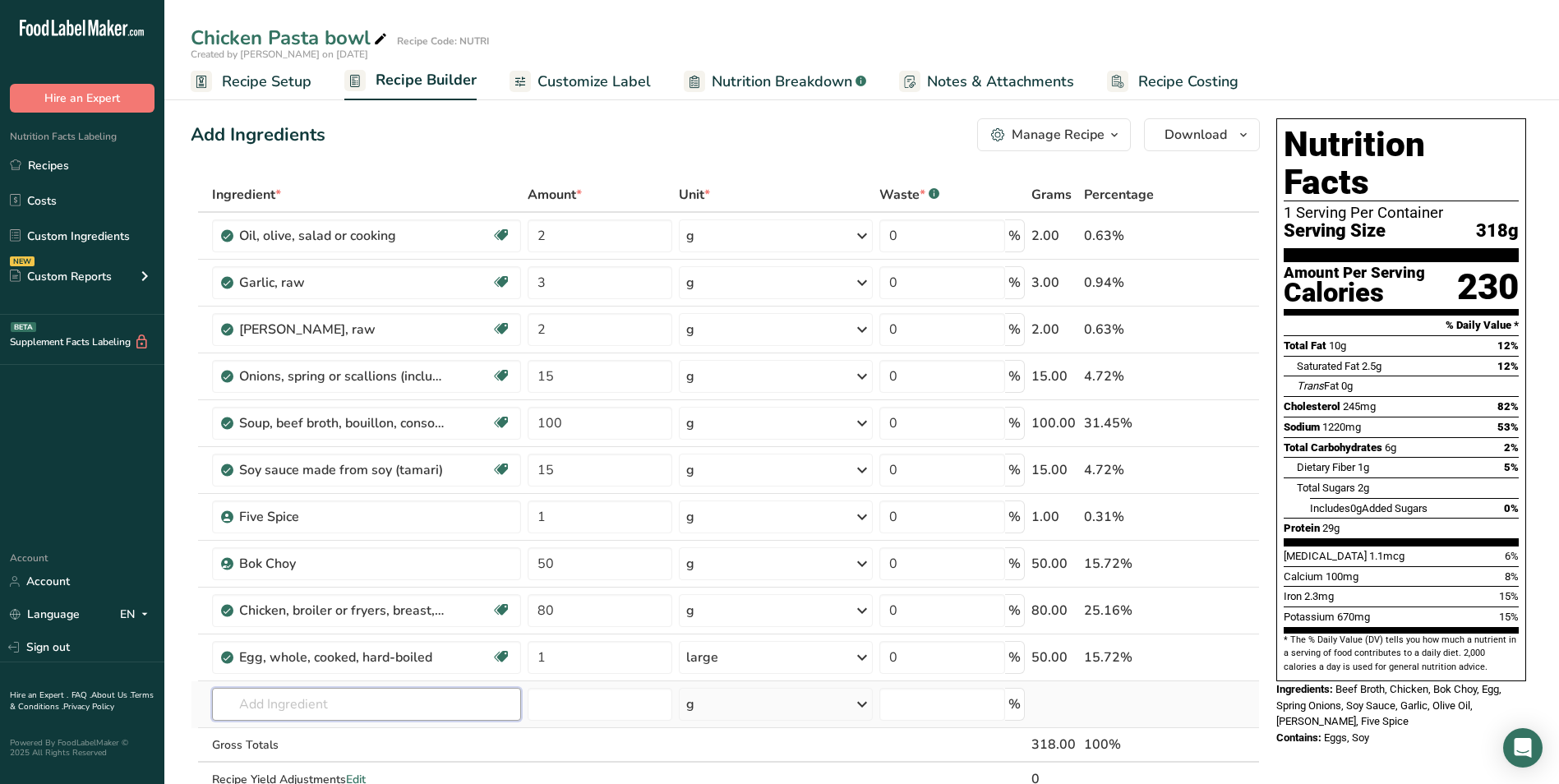
click at [348, 700] on input "text" at bounding box center [367, 704] width 309 height 33
click at [427, 732] on p "11165 Coriander (cilantro) leaves, raw" at bounding box center [332, 736] width 215 height 17
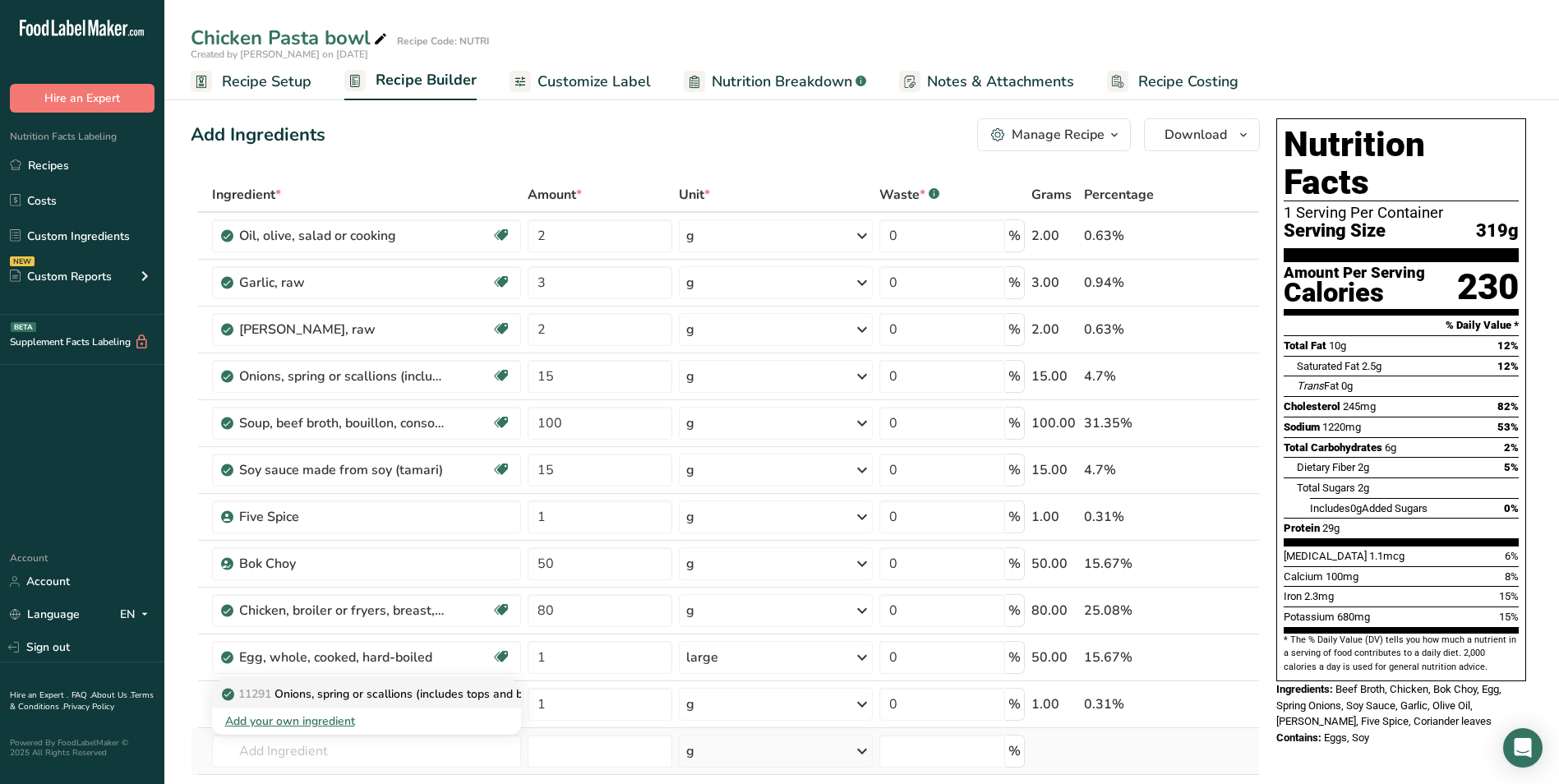
click at [507, 688] on p "11291 Onions, spring or scallions (includes tops and bulb), raw" at bounding box center [397, 693] width 344 height 17
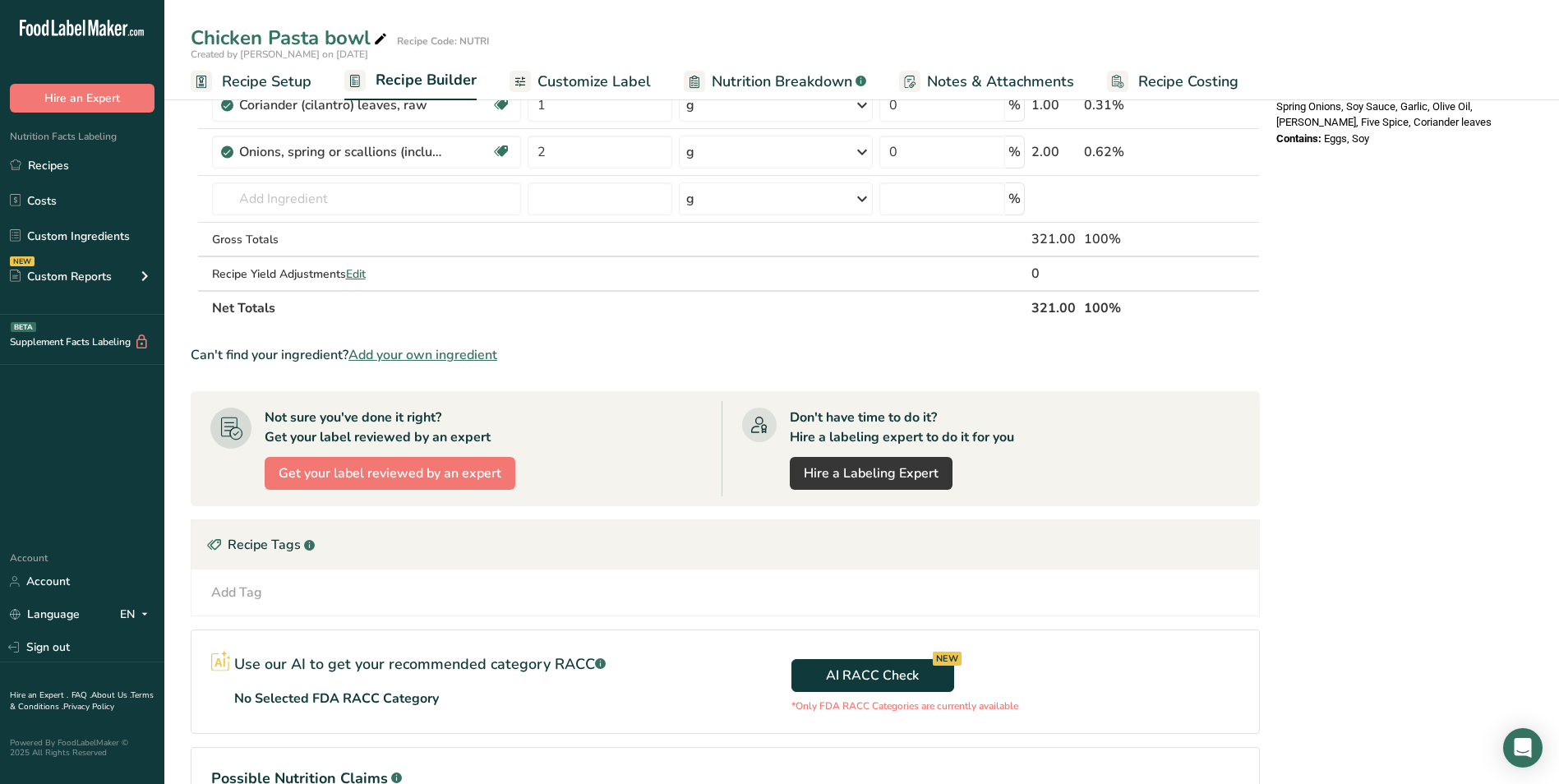
scroll to position [685, 0]
